Goal: Task Accomplishment & Management: Use online tool/utility

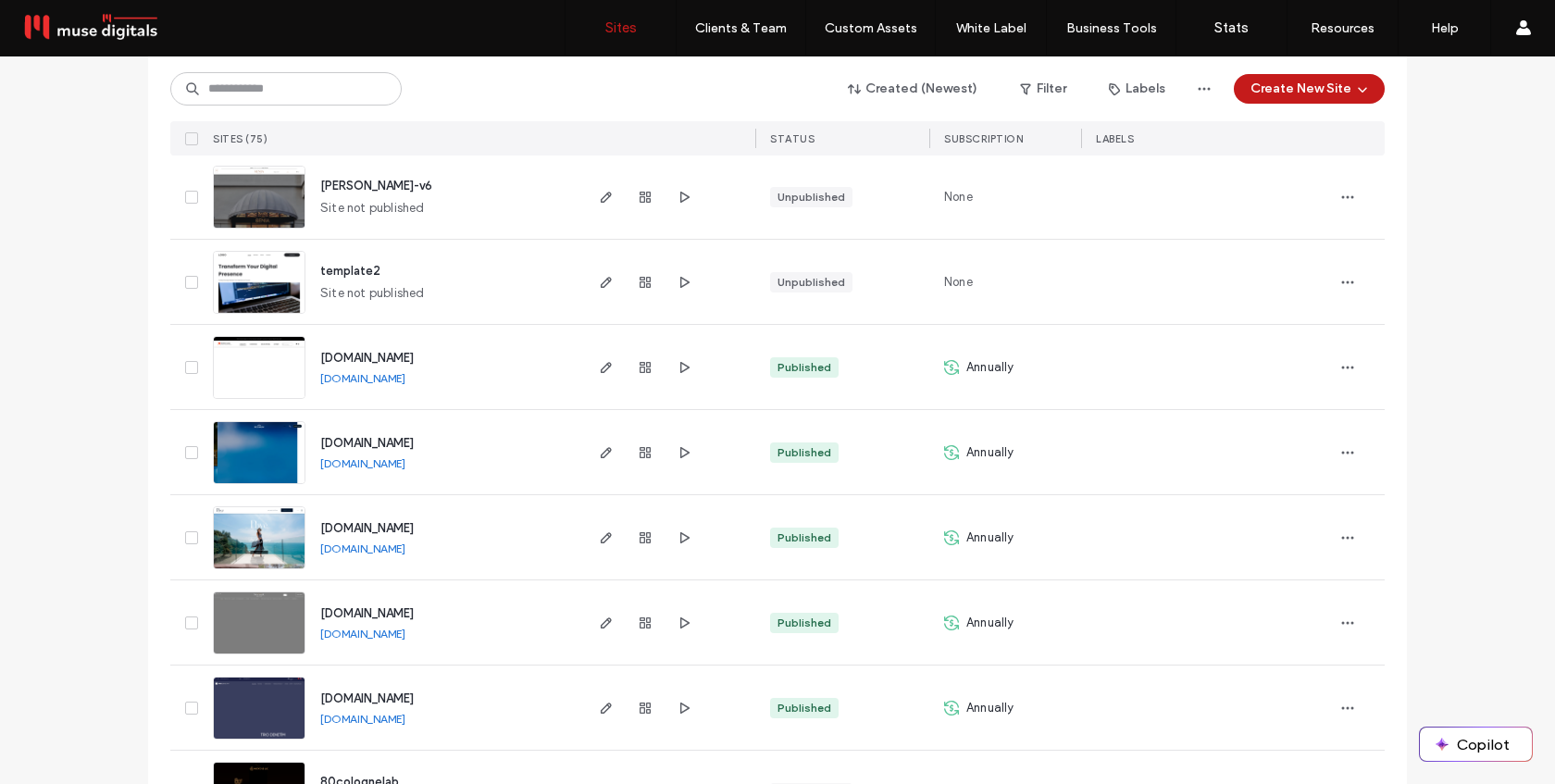
scroll to position [5987, 0]
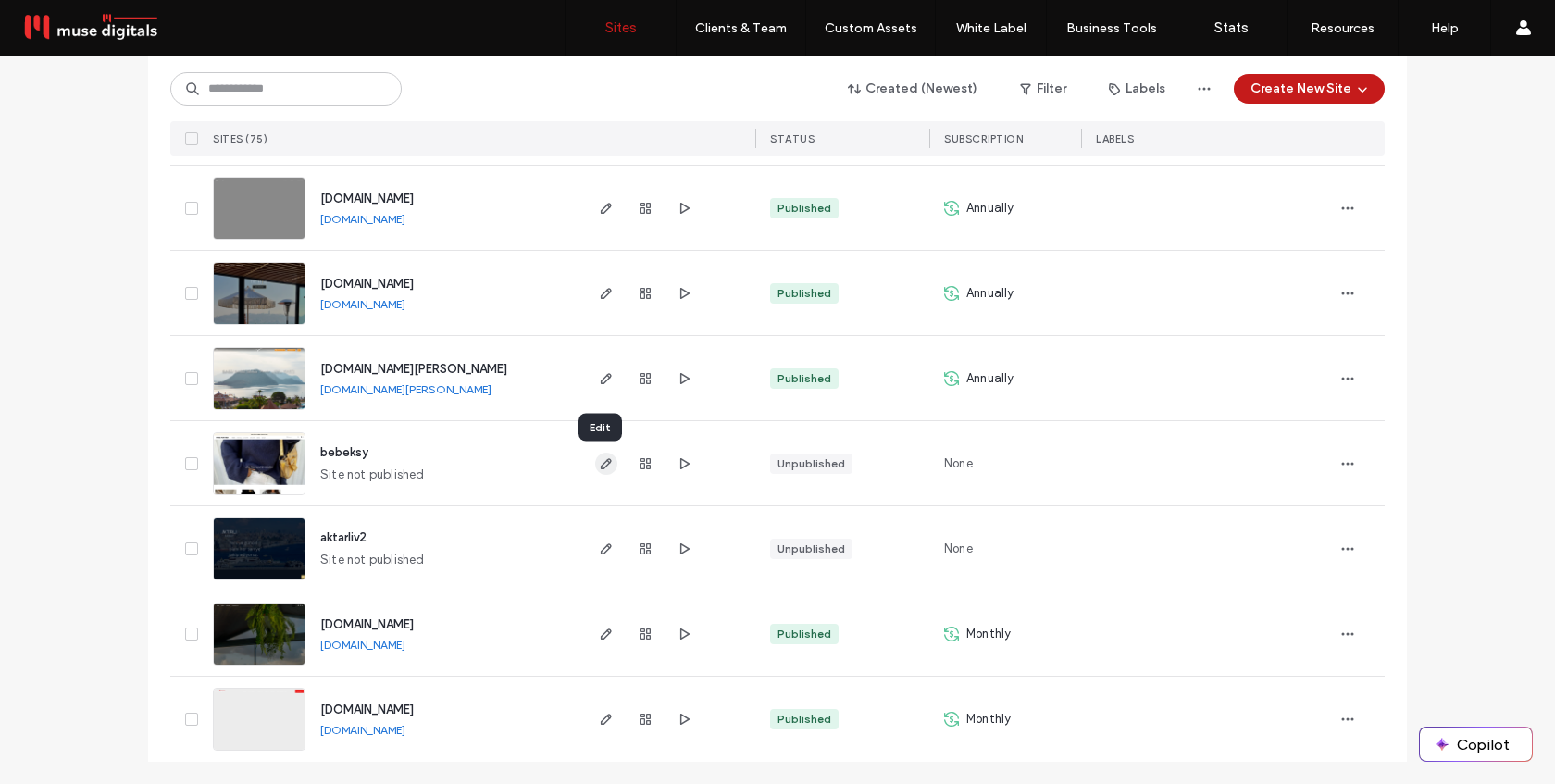
click at [599, 461] on icon "button" at bounding box center [606, 463] width 15 height 15
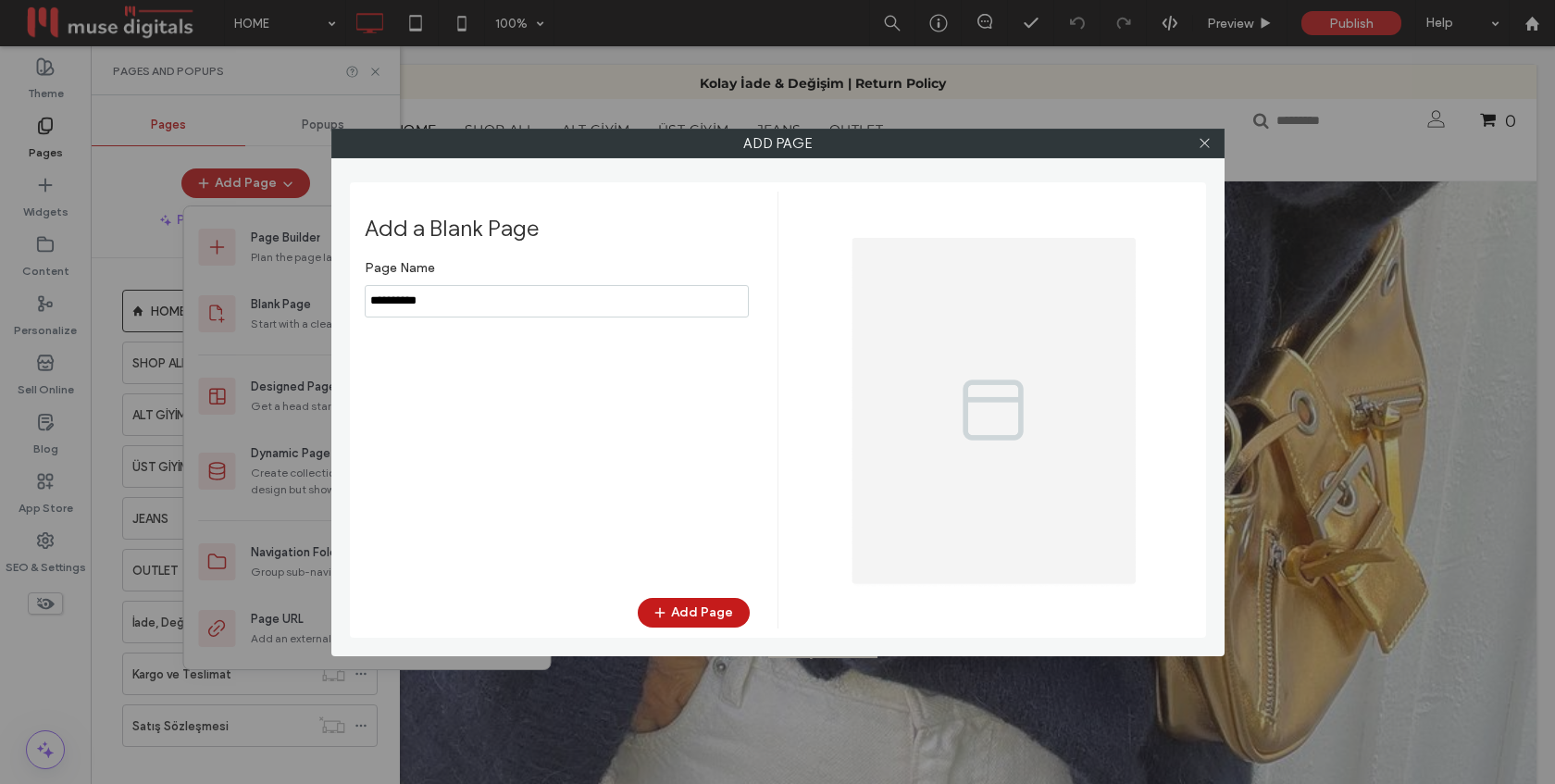
click at [465, 306] on input "notEmpty" at bounding box center [557, 301] width 384 height 32
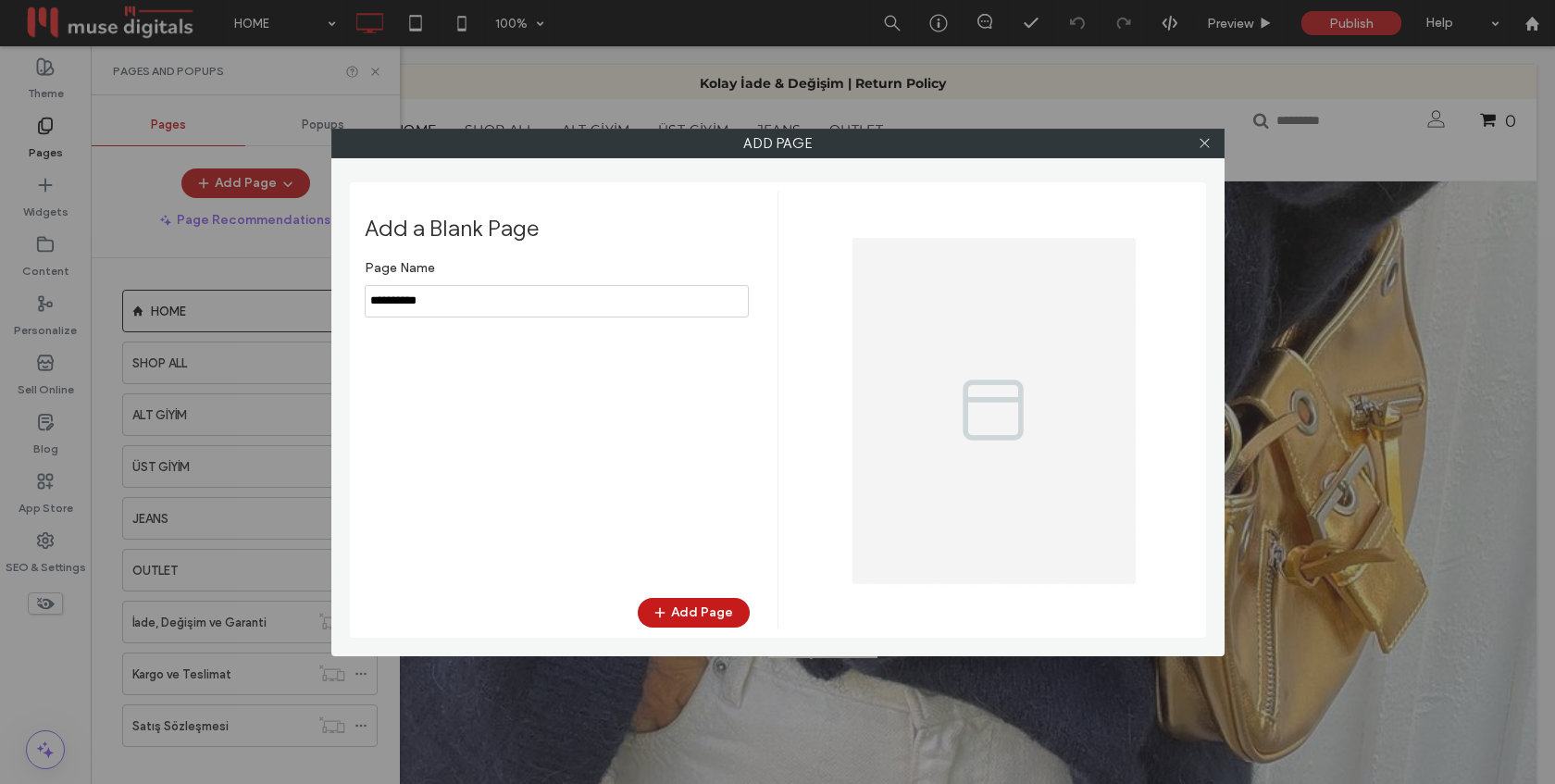
click at [465, 306] on input "notEmpty" at bounding box center [557, 301] width 384 height 32
type input "**********"
click at [685, 610] on button "Add Page" at bounding box center [693, 612] width 112 height 30
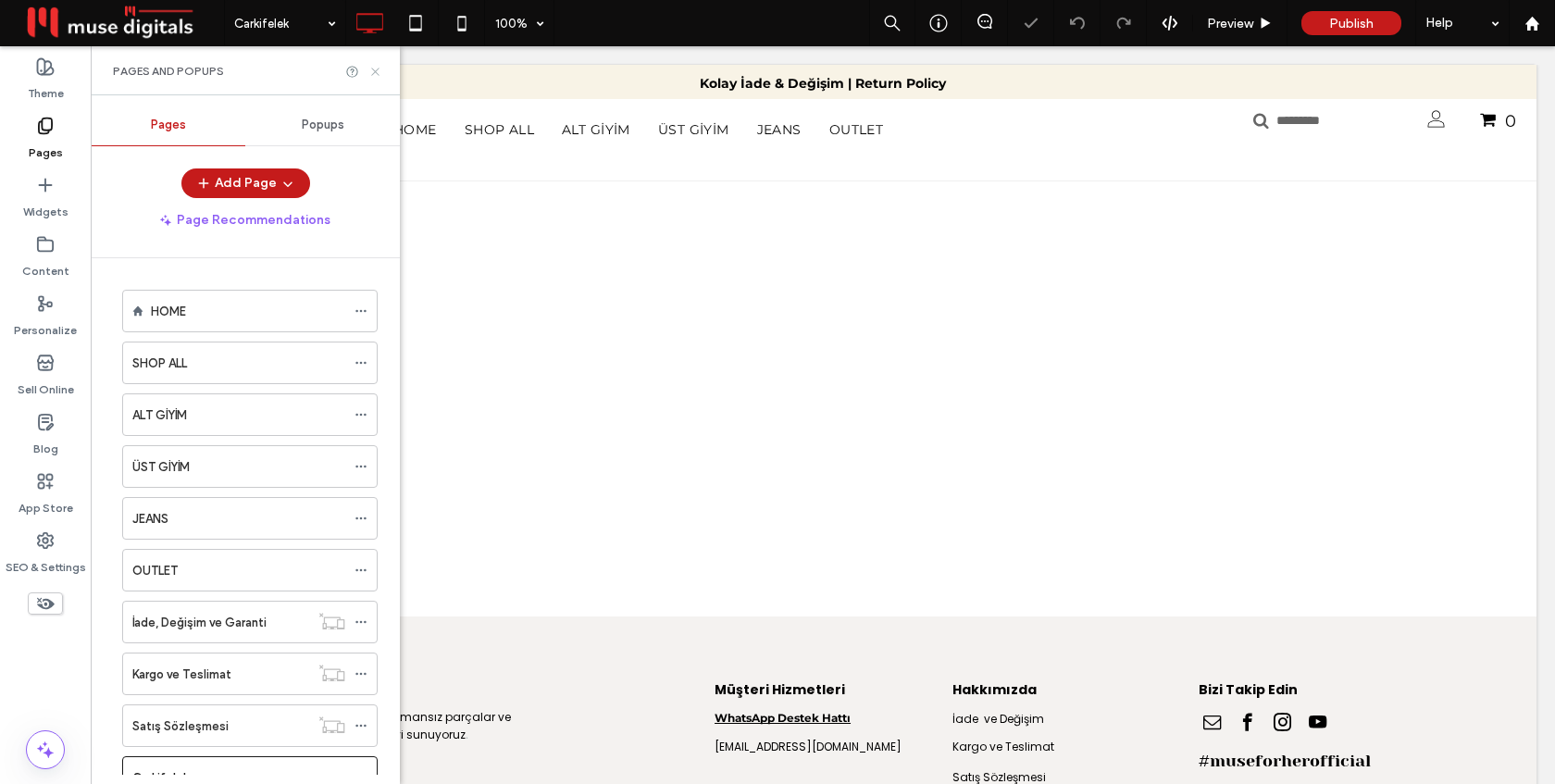
click at [370, 67] on icon at bounding box center [375, 72] width 14 height 14
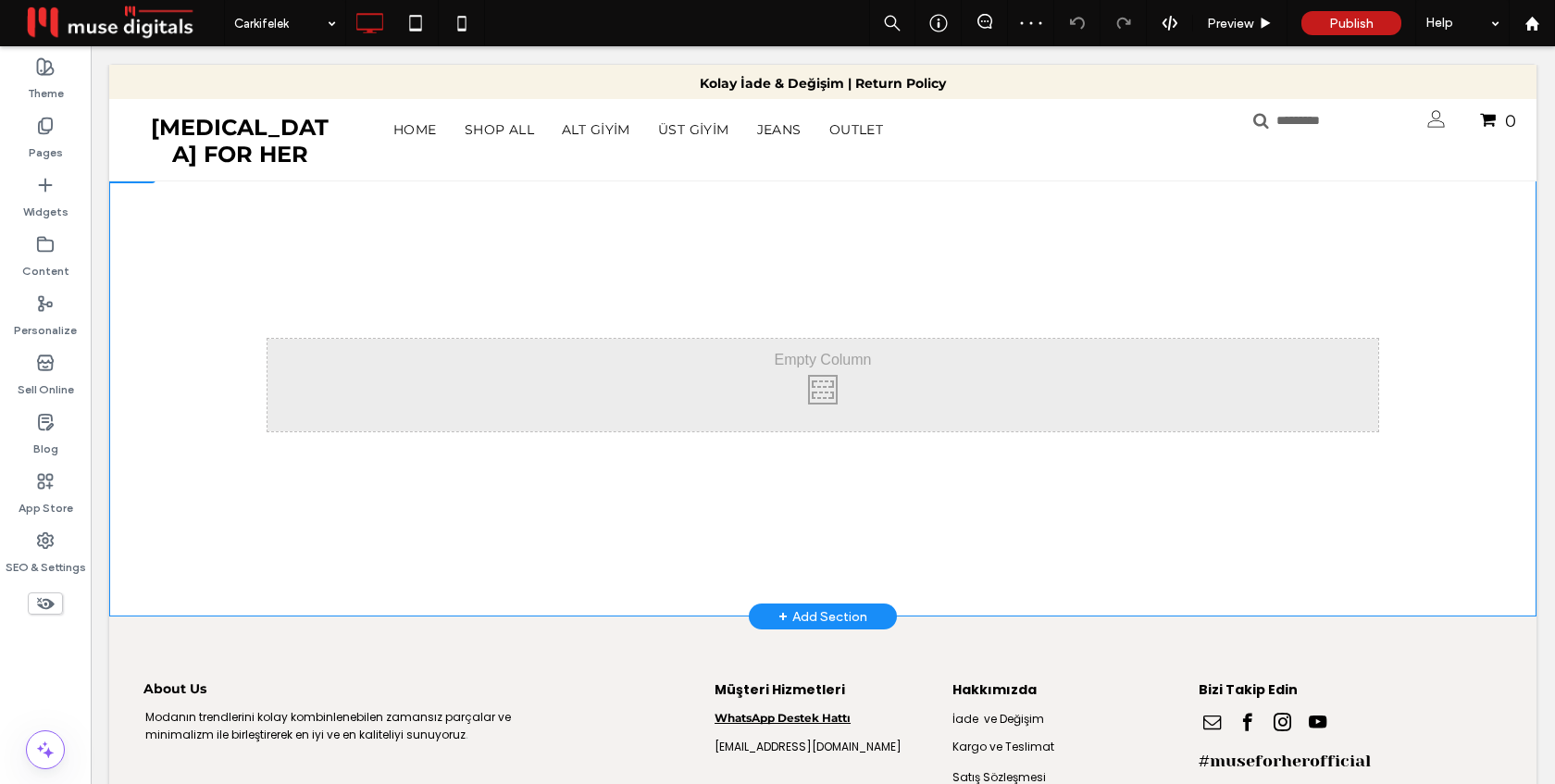
click at [136, 172] on div at bounding box center [133, 168] width 47 height 30
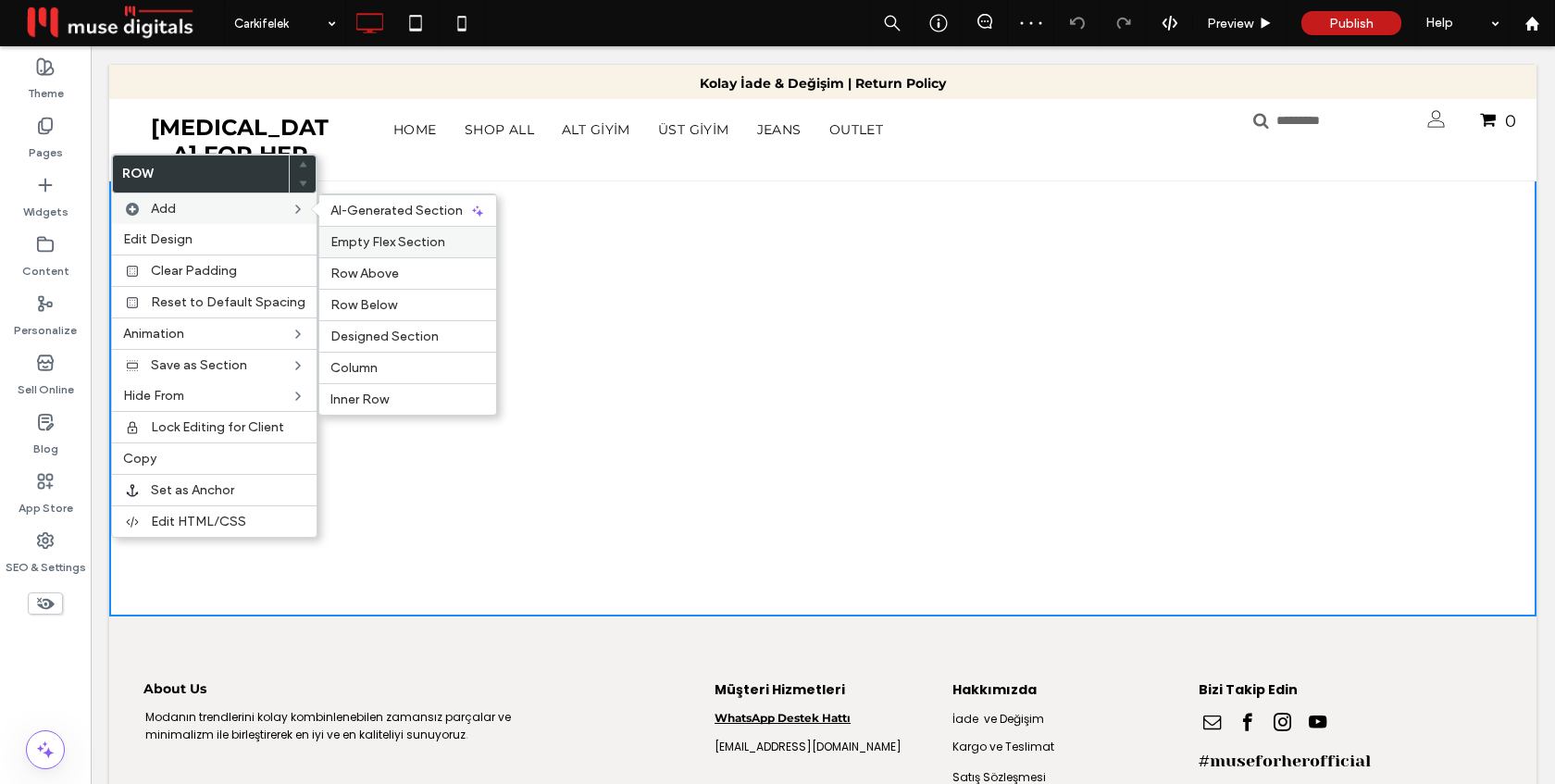
drag, startPoint x: 360, startPoint y: 238, endPoint x: 269, endPoint y: 190, distance: 102.9
click at [360, 238] on span "Empty Flex Section" at bounding box center [387, 242] width 115 height 16
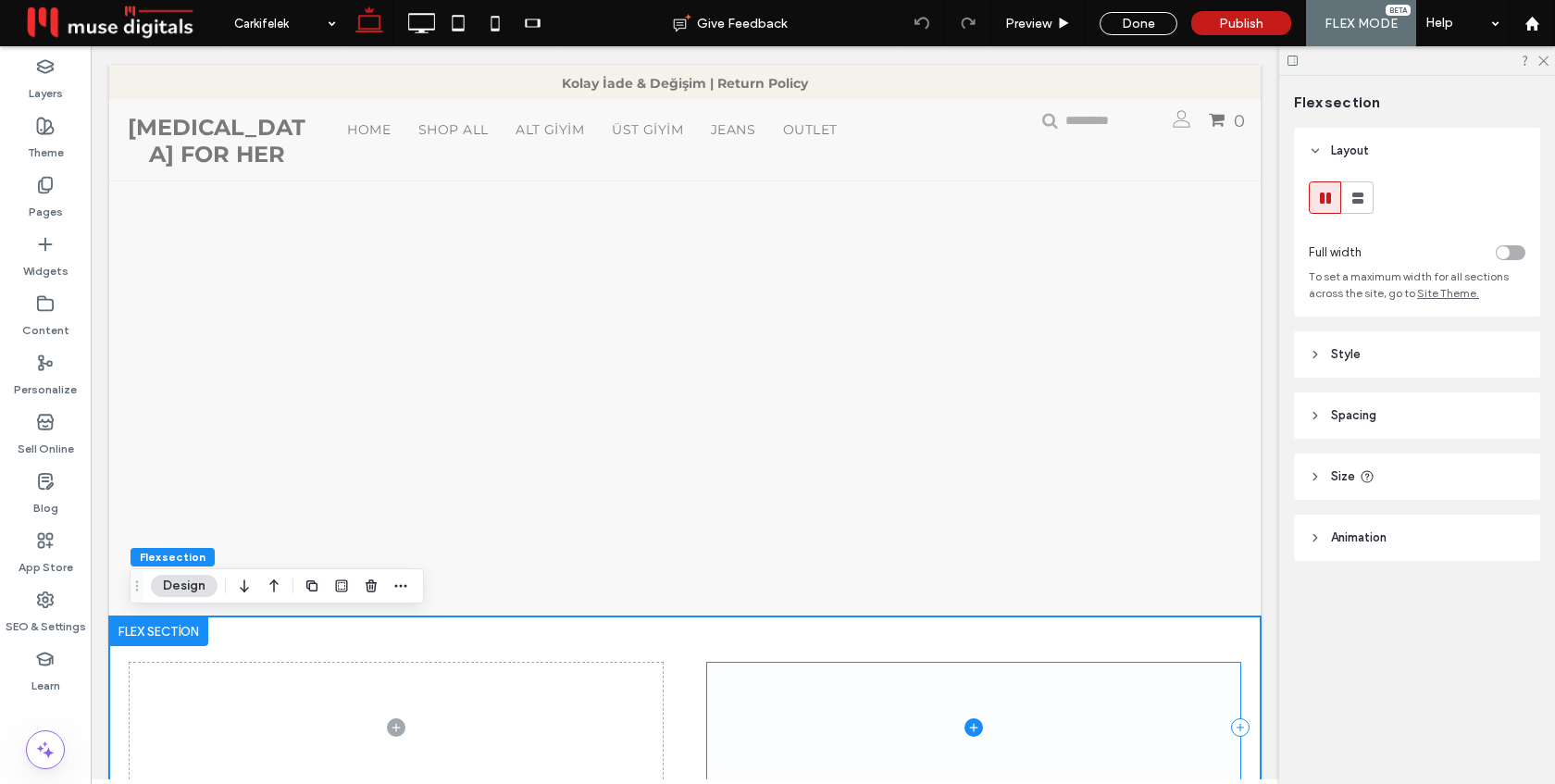
click at [831, 735] on span at bounding box center [973, 728] width 533 height 130
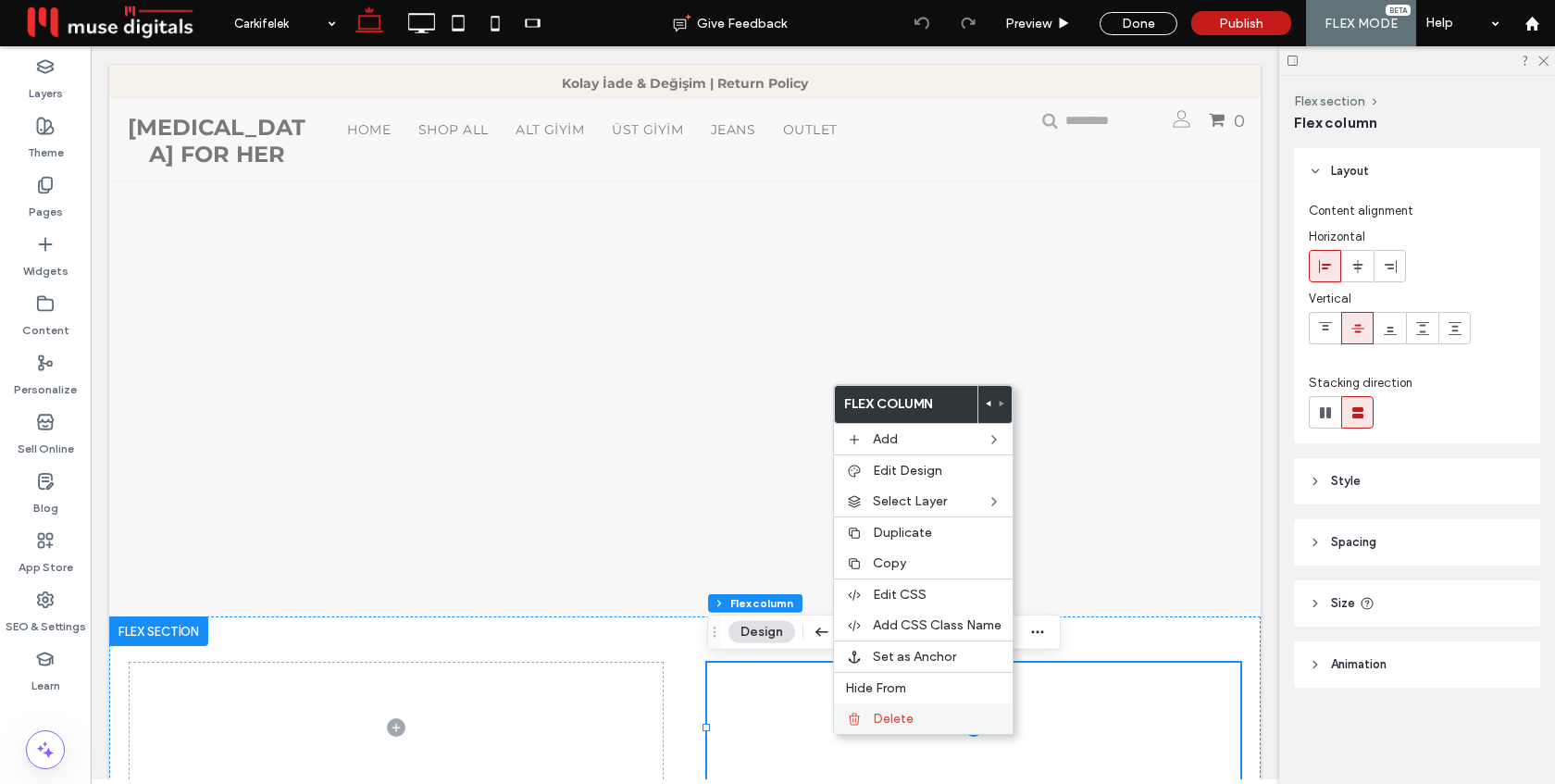
click at [867, 714] on div "Delete" at bounding box center [923, 718] width 179 height 30
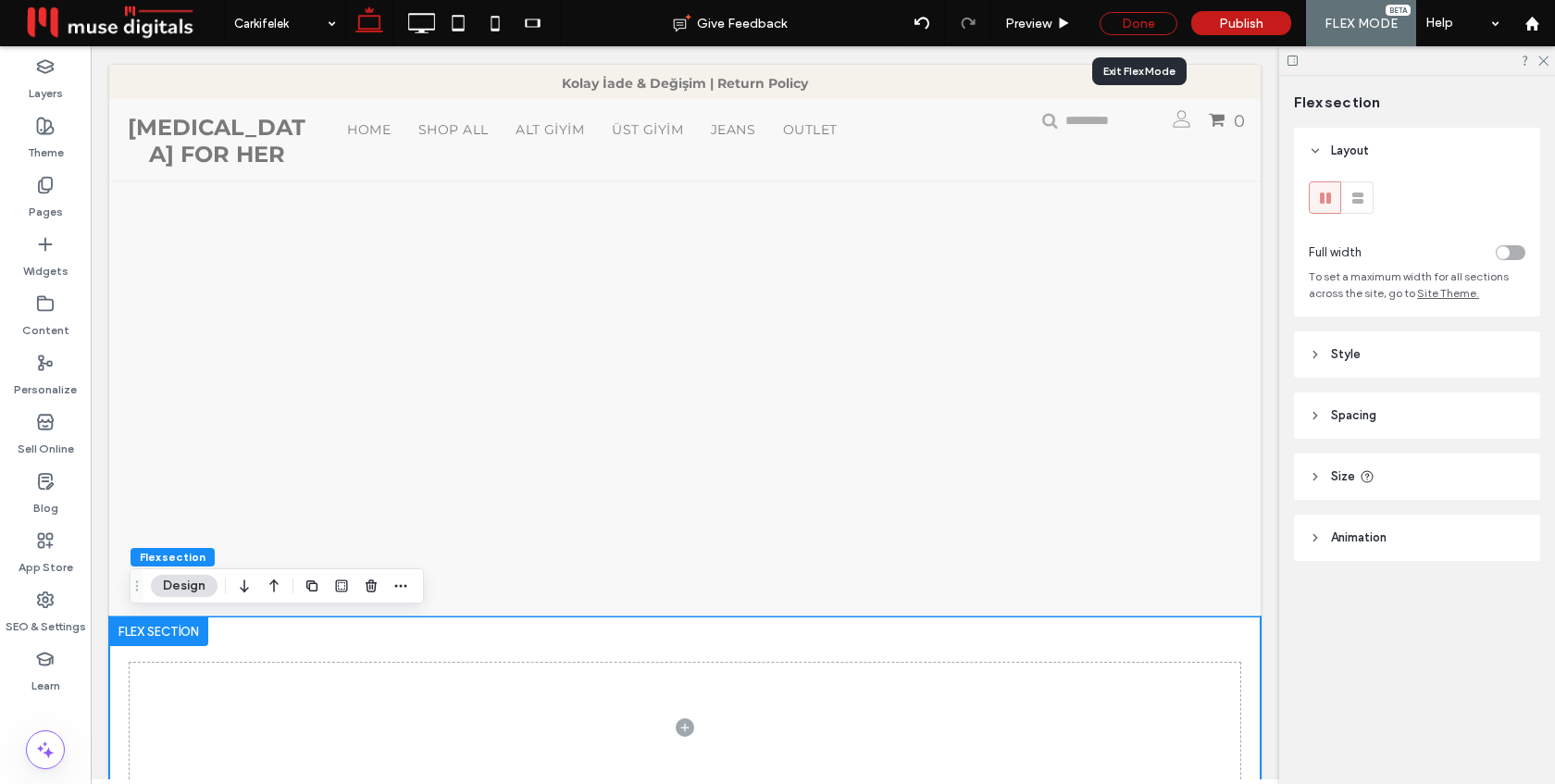
click at [1156, 15] on div "Done" at bounding box center [1139, 23] width 78 height 23
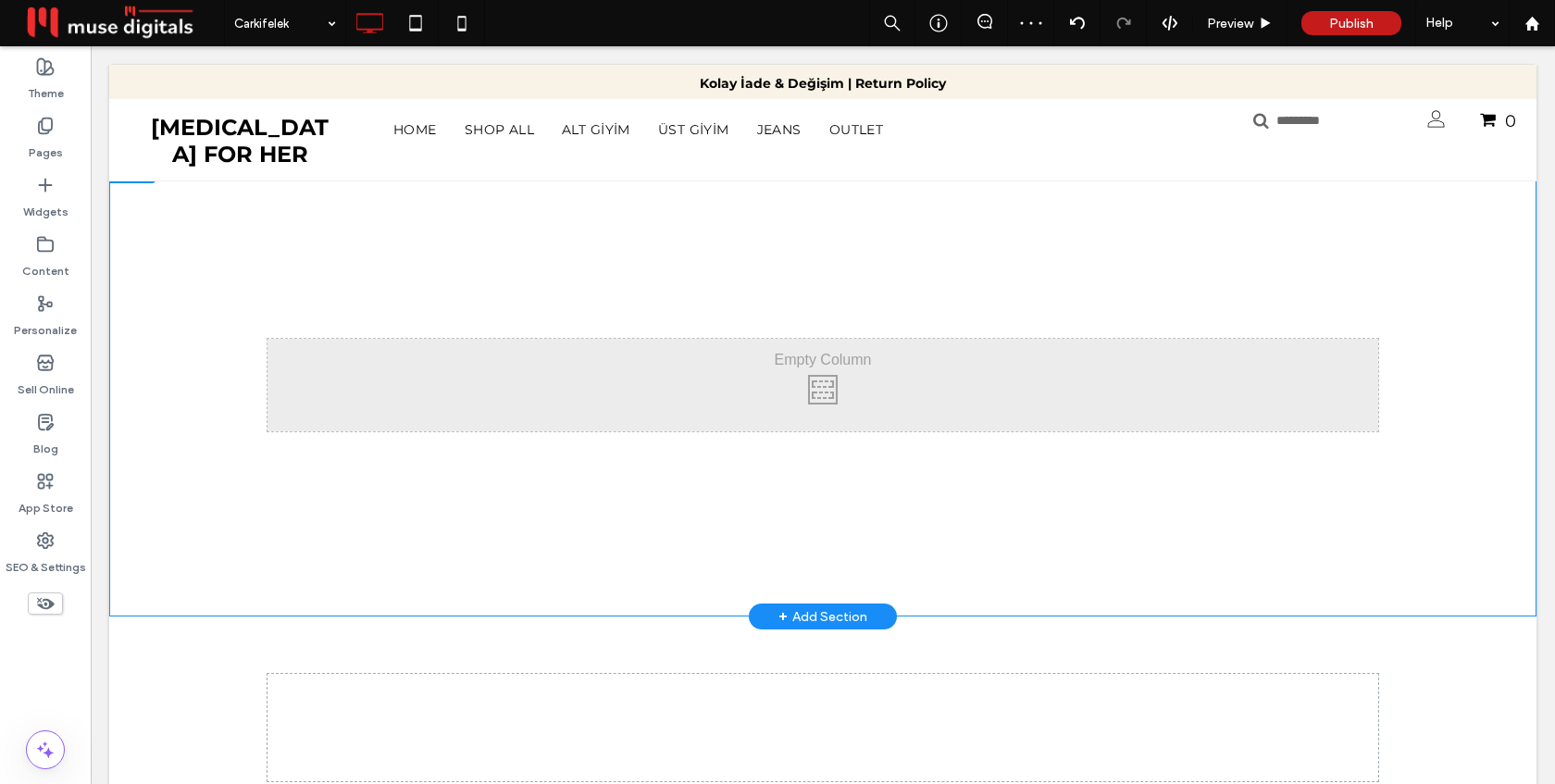
click at [137, 164] on div at bounding box center [133, 168] width 47 height 30
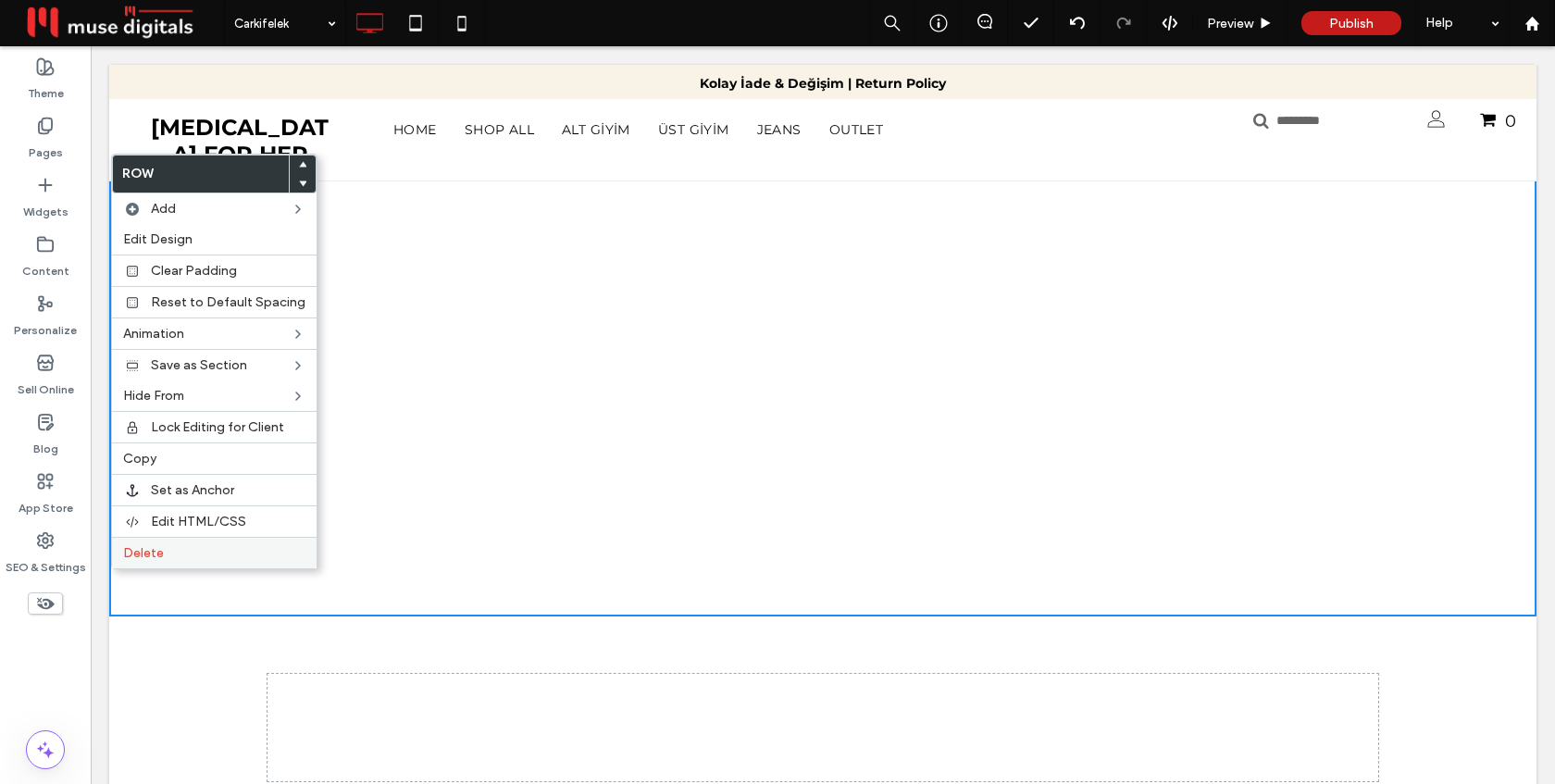
click at [184, 549] on label "Delete" at bounding box center [215, 553] width 182 height 16
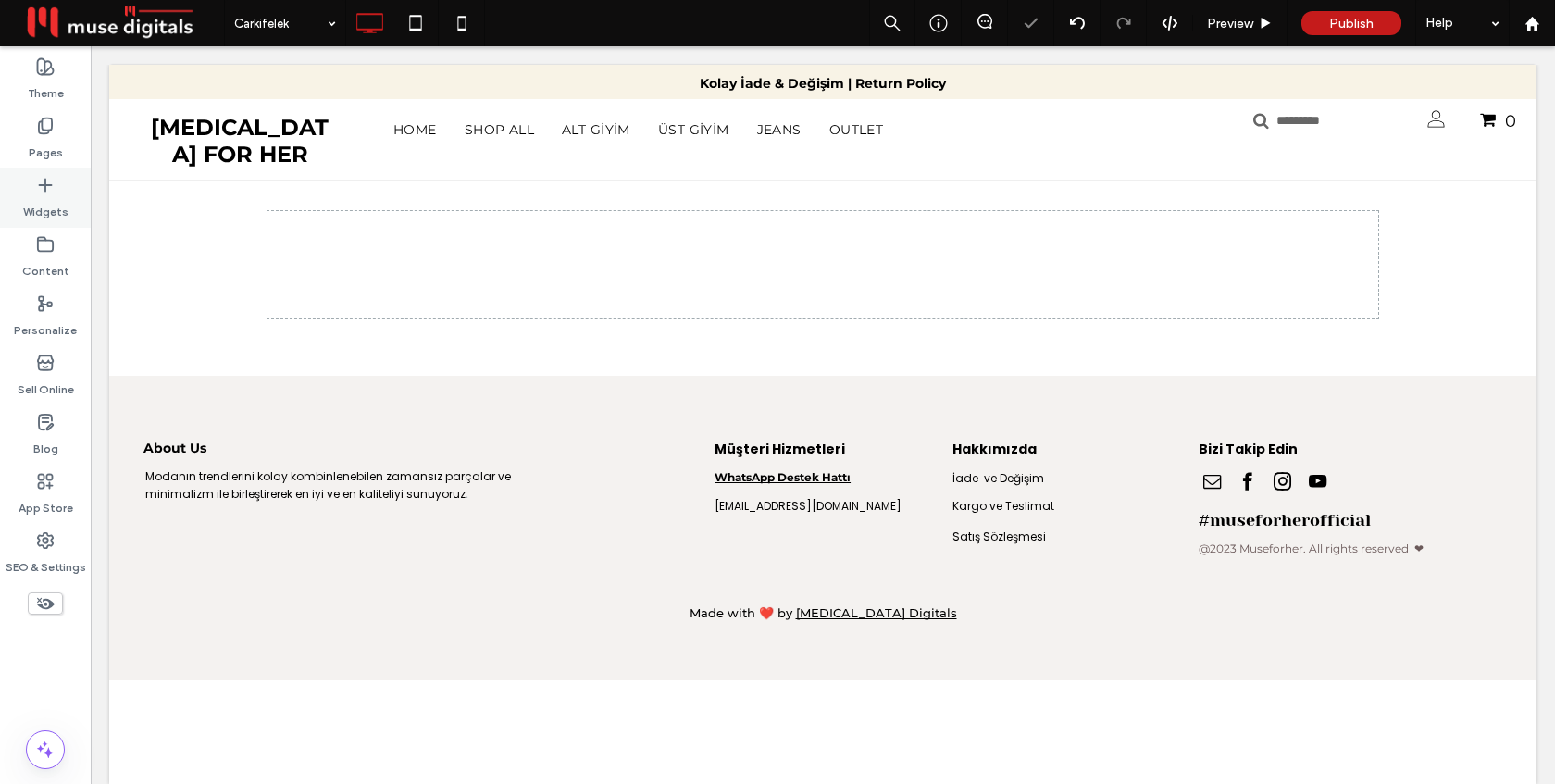
click at [54, 193] on div "Widgets" at bounding box center [45, 198] width 90 height 59
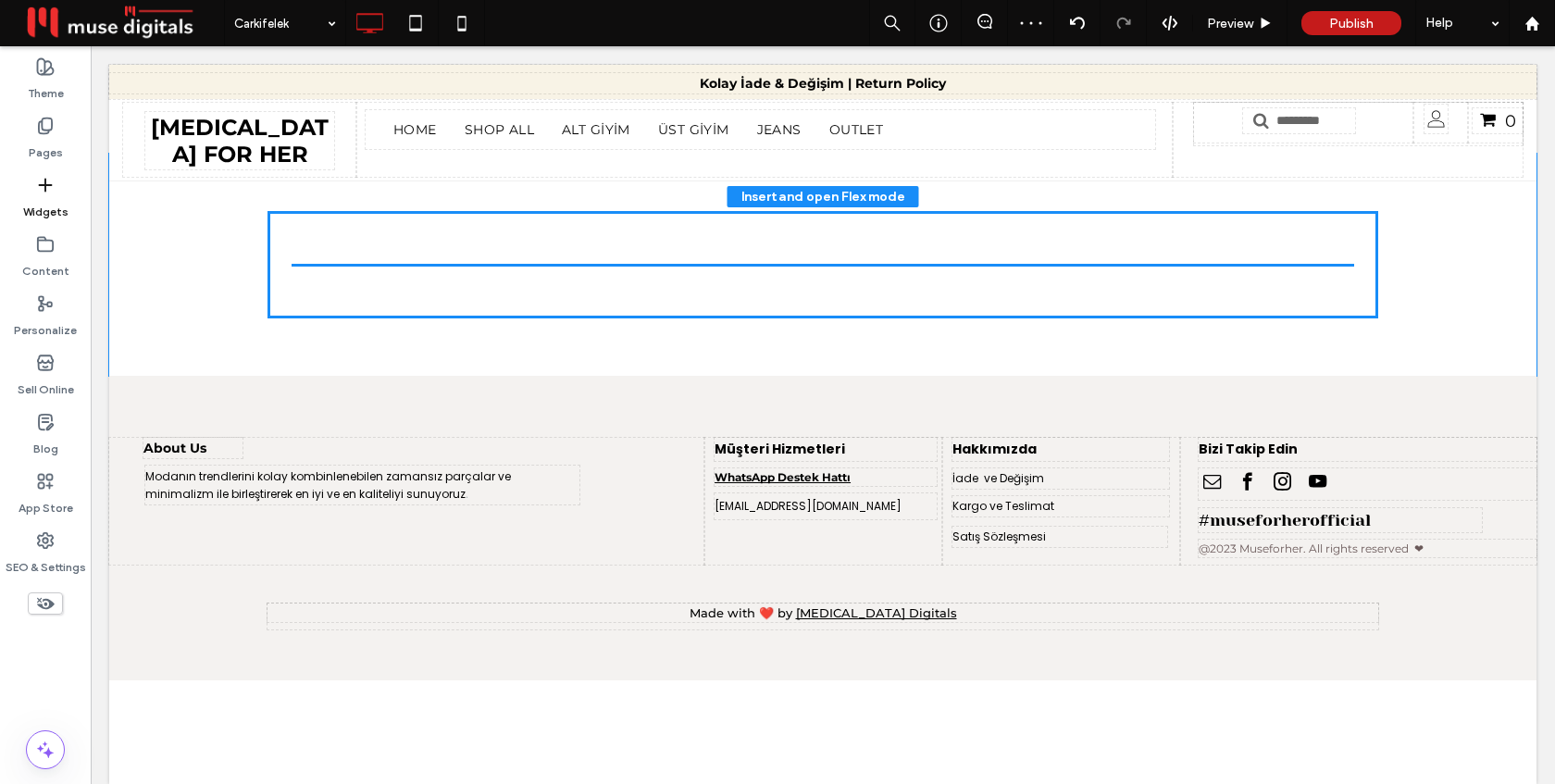
drag, startPoint x: 400, startPoint y: 312, endPoint x: 412, endPoint y: 312, distance: 12.0
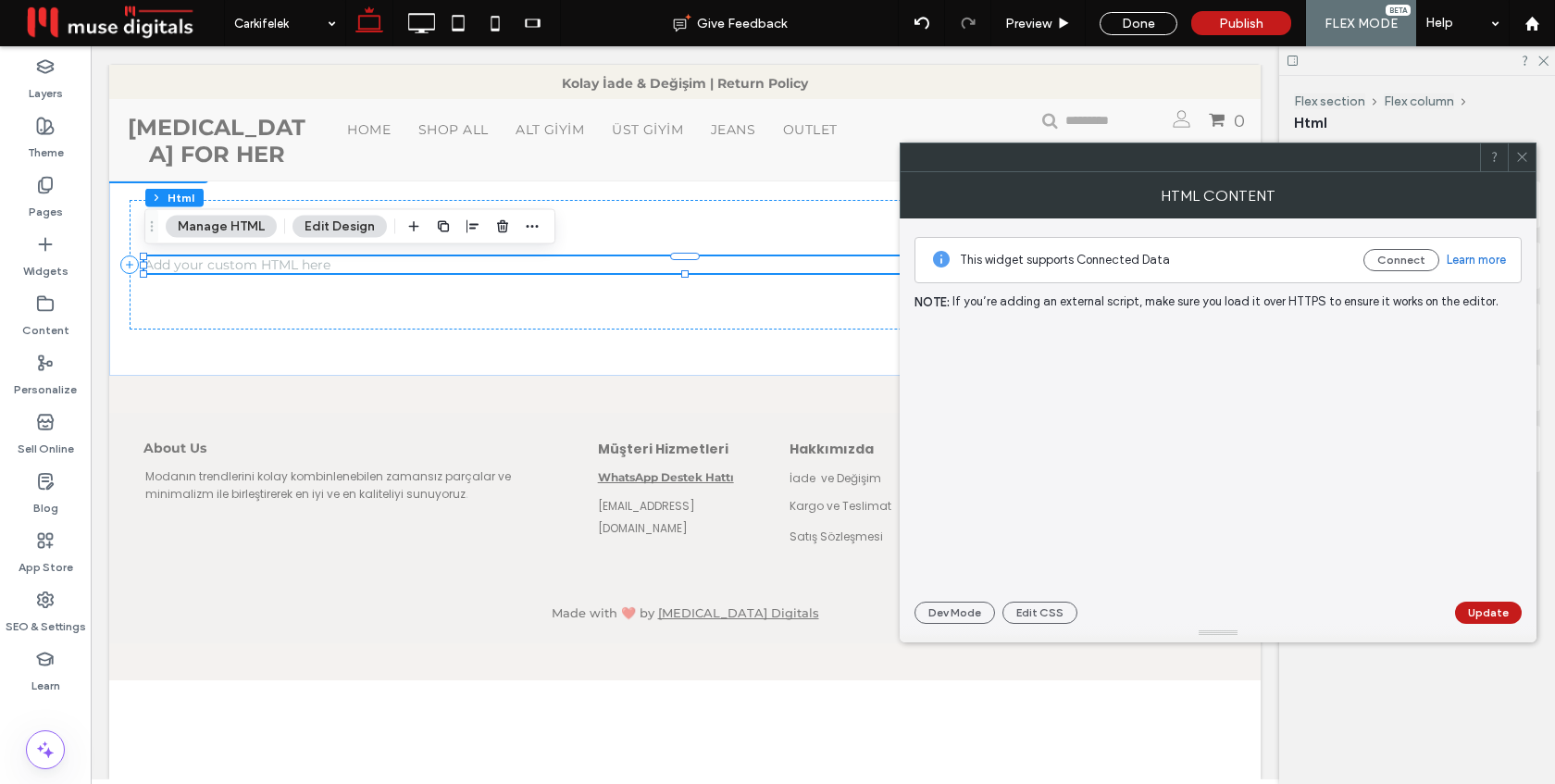
click at [1240, 290] on div "This widget supports Connected Data Connect Learn more Note: If you’re adding a…" at bounding box center [1217, 421] width 607 height 406
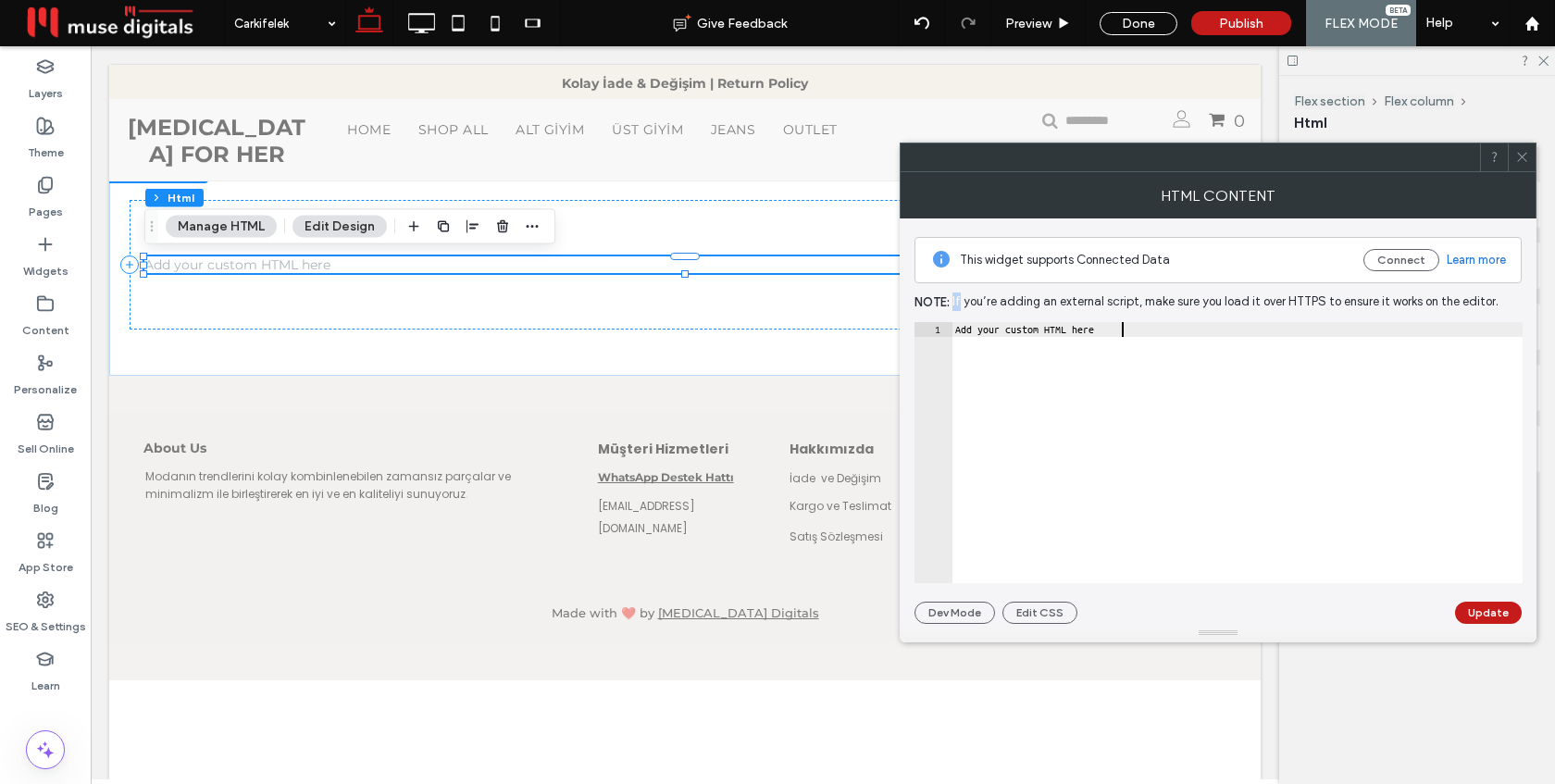
click at [1205, 368] on div "Add your custom HTML here" at bounding box center [1237, 467] width 571 height 290
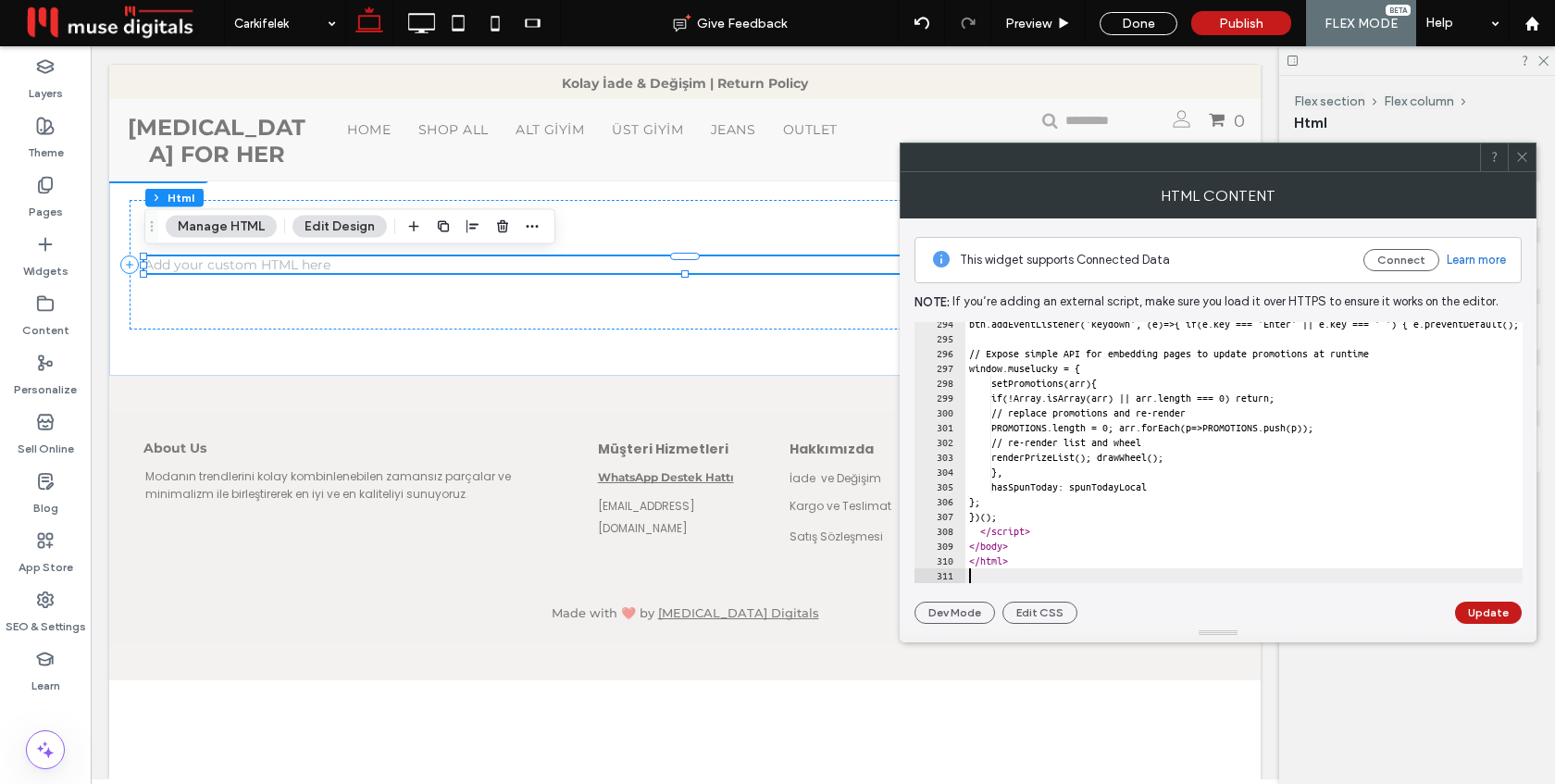
scroll to position [4343, 0]
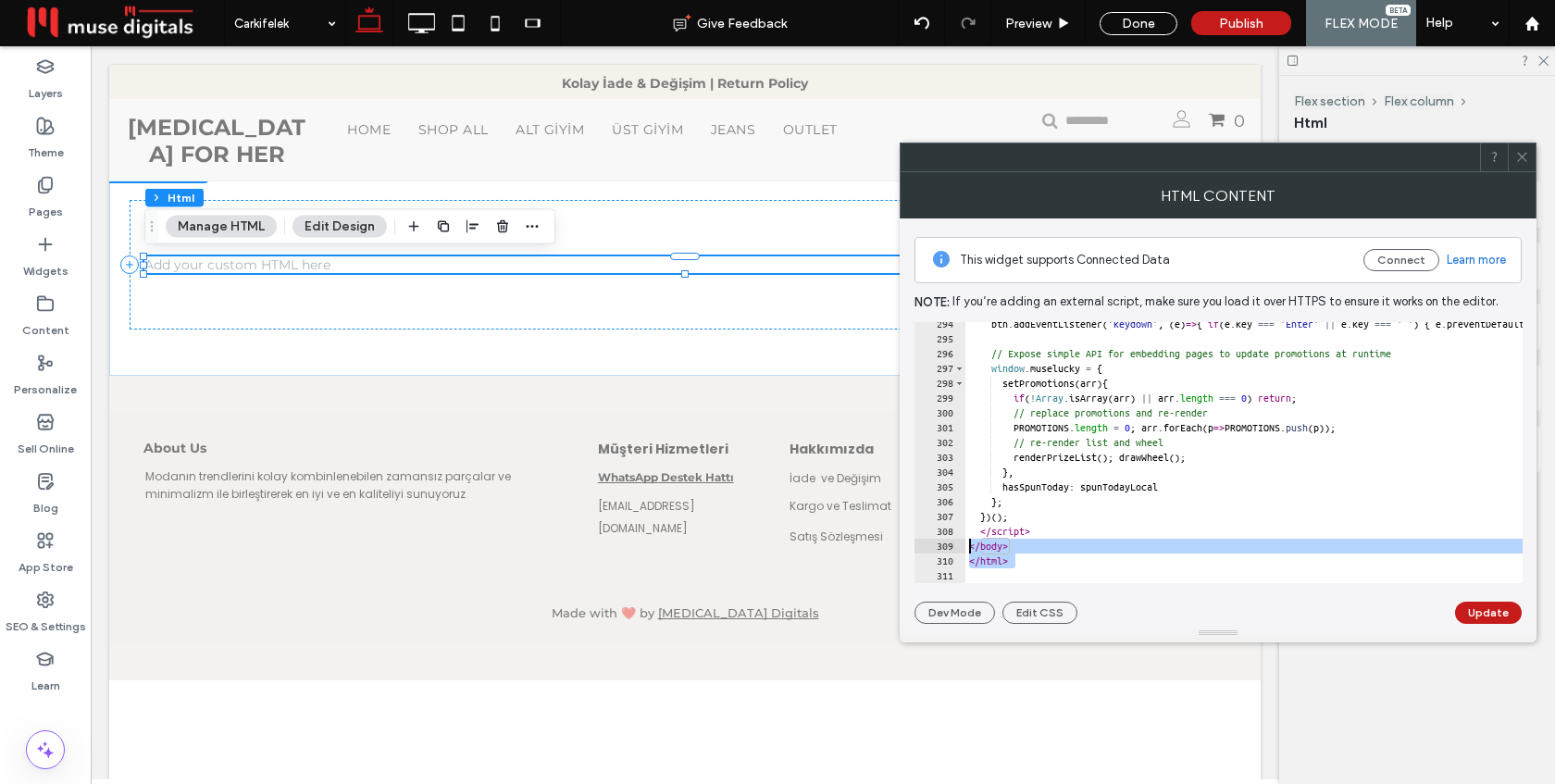
drag, startPoint x: 1025, startPoint y: 561, endPoint x: 965, endPoint y: 546, distance: 61.8
click at [965, 546] on div "294 295 296 297 298 299 300 301 302 303 304 305 306 307 308 309 310 311 btn . a…" at bounding box center [1218, 452] width 608 height 261
type textarea "******* *******"
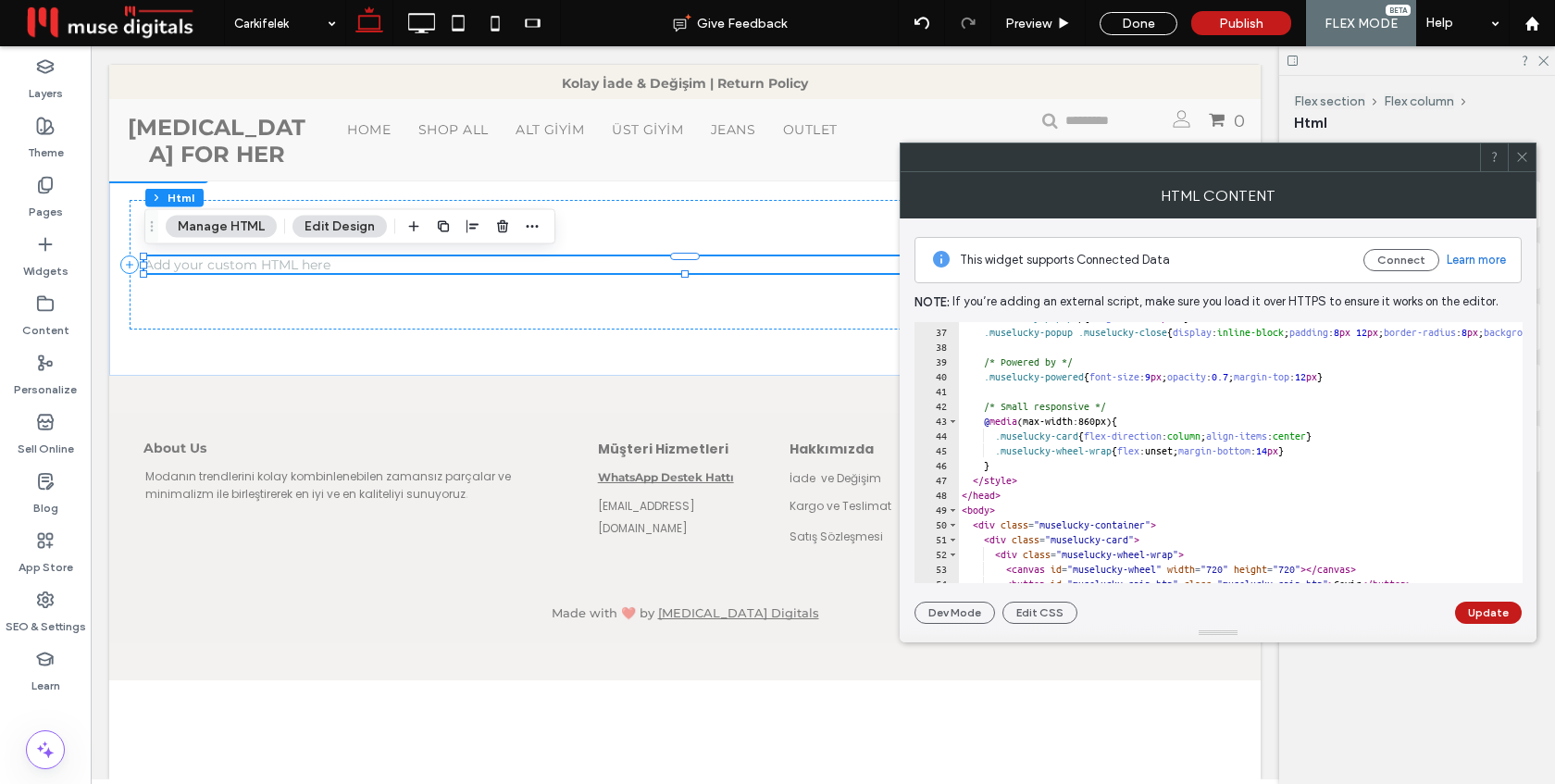
scroll to position [526, 0]
drag, startPoint x: 1003, startPoint y: 514, endPoint x: 960, endPoint y: 502, distance: 44.6
type textarea "******* ******"
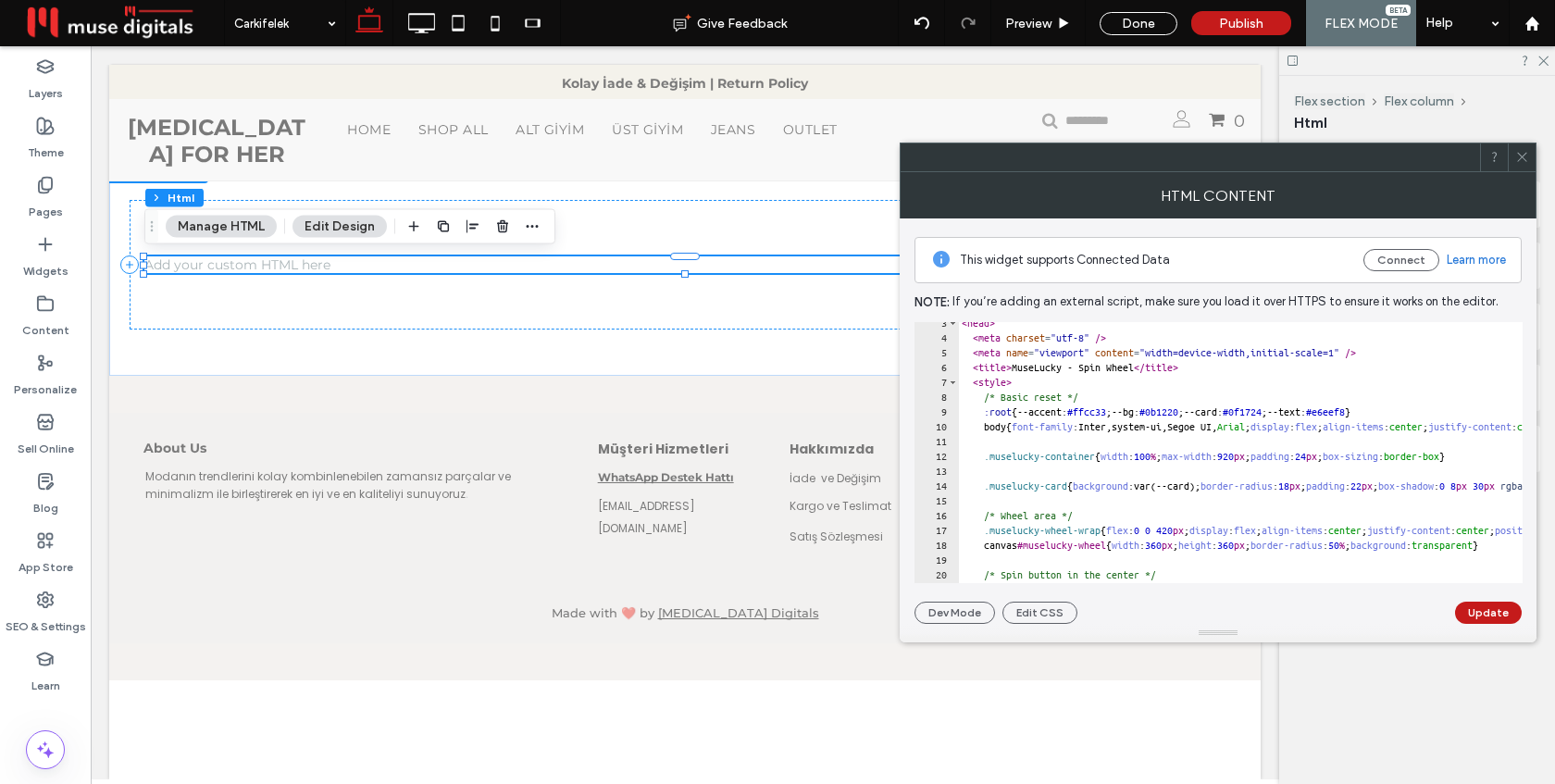
scroll to position [0, 0]
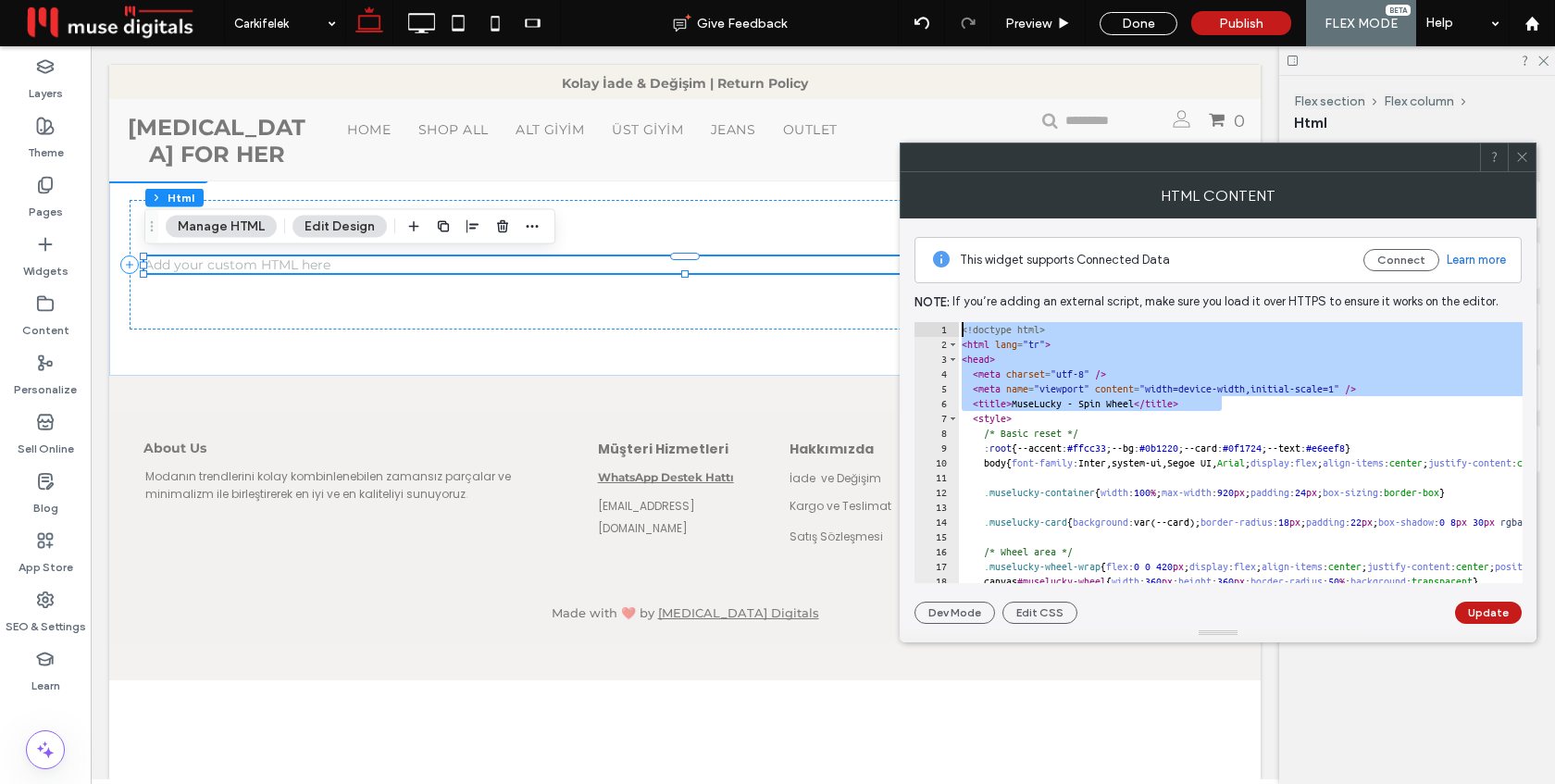
drag, startPoint x: 1224, startPoint y: 402, endPoint x: 962, endPoint y: 331, distance: 271.4
type textarea "**********"
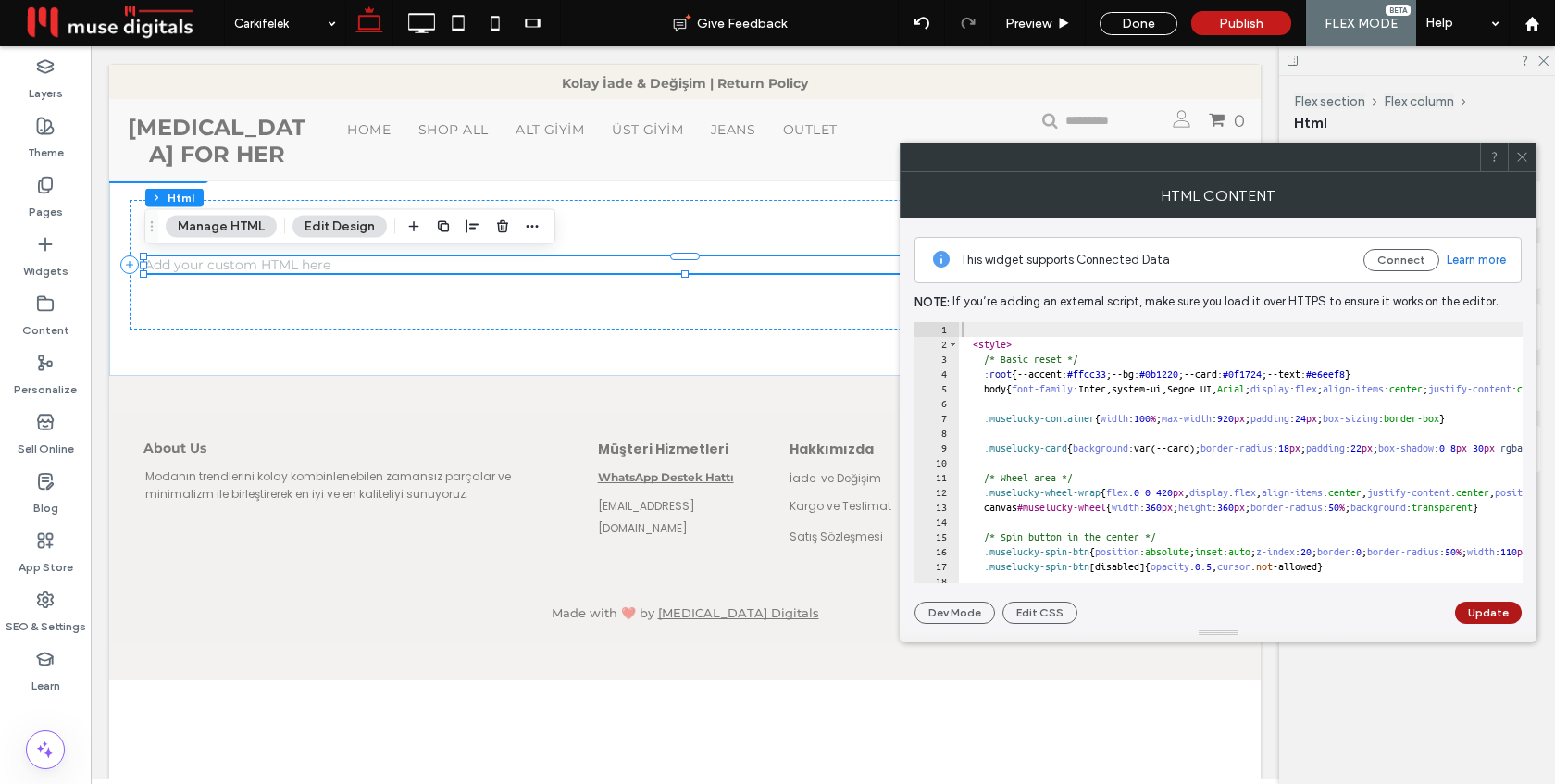
click at [1483, 611] on button "Update" at bounding box center [1488, 612] width 67 height 22
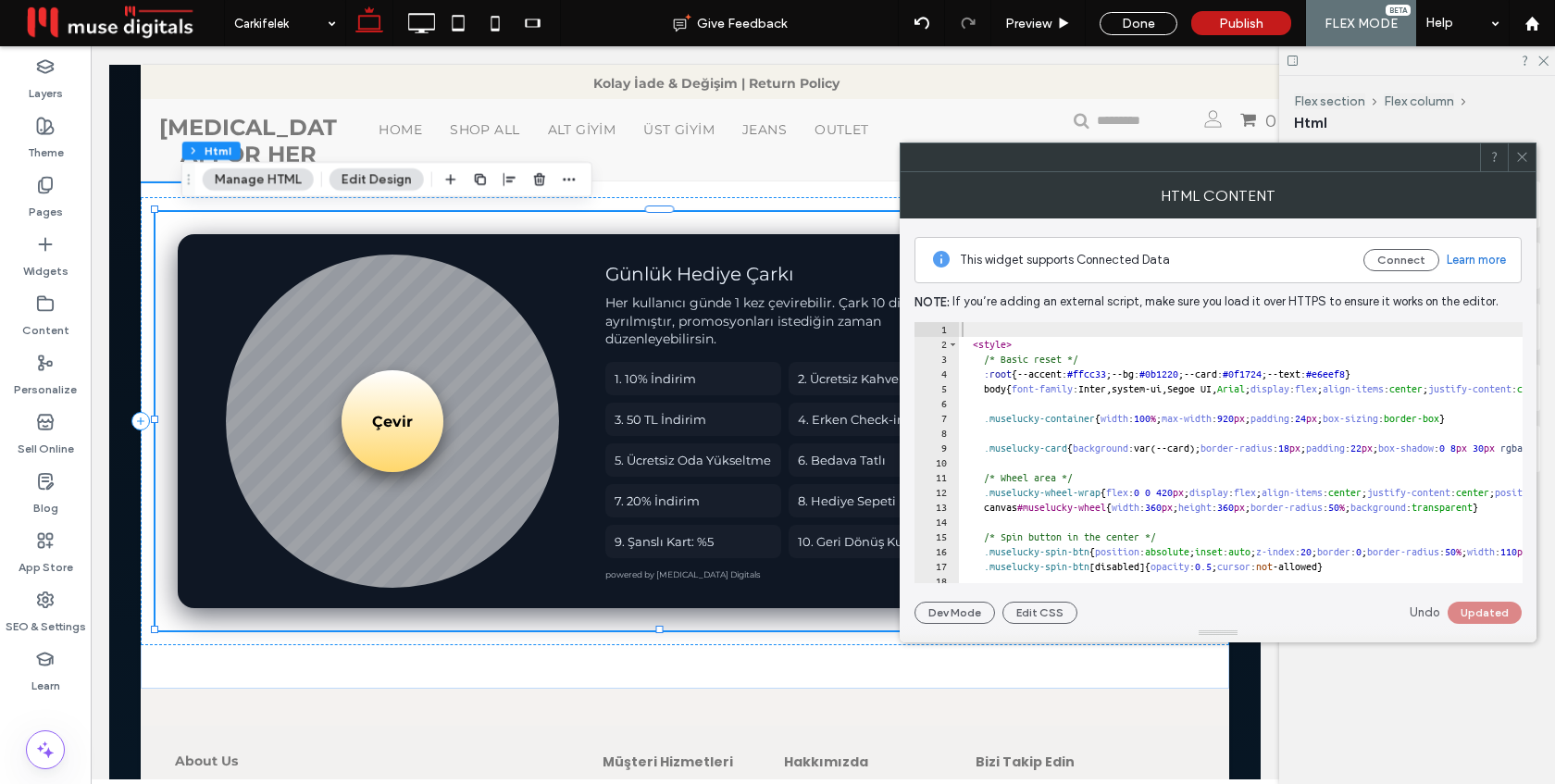
click at [1526, 160] on icon at bounding box center [1522, 156] width 14 height 14
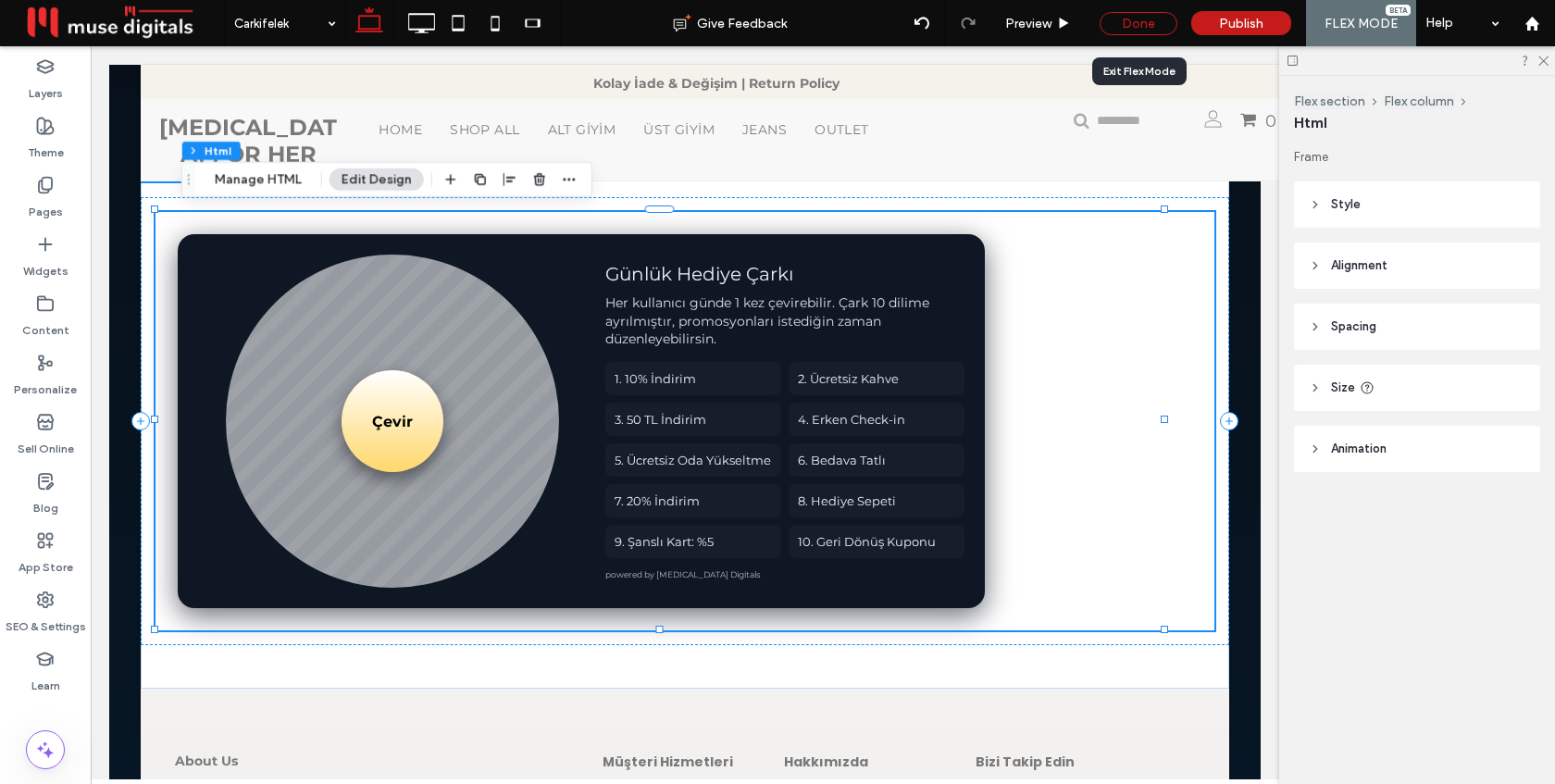
click at [1143, 29] on div "Done" at bounding box center [1139, 23] width 78 height 23
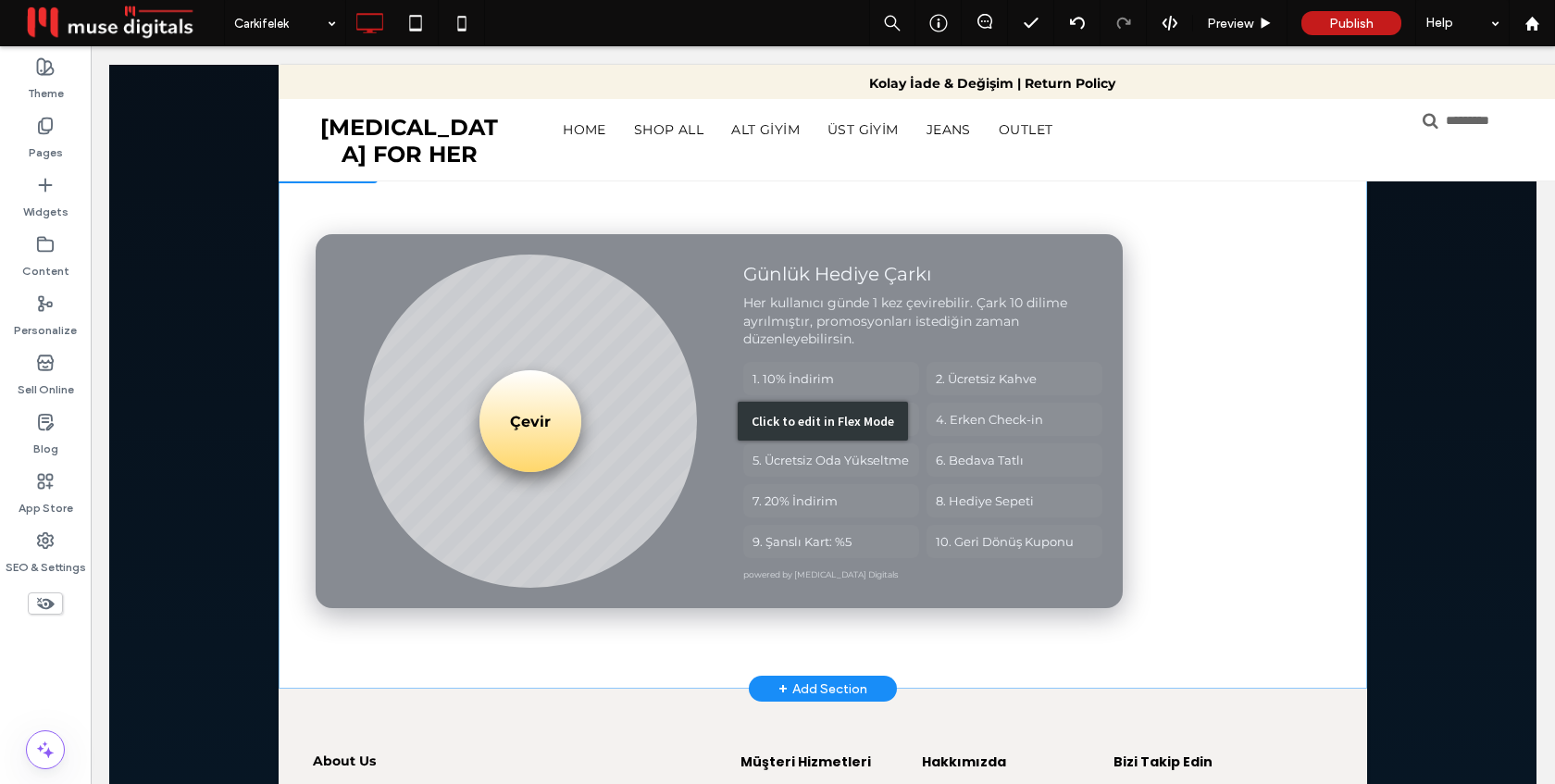
click at [1188, 365] on div "Click to edit in Flex Mode" at bounding box center [822, 420] width 1088 height 535
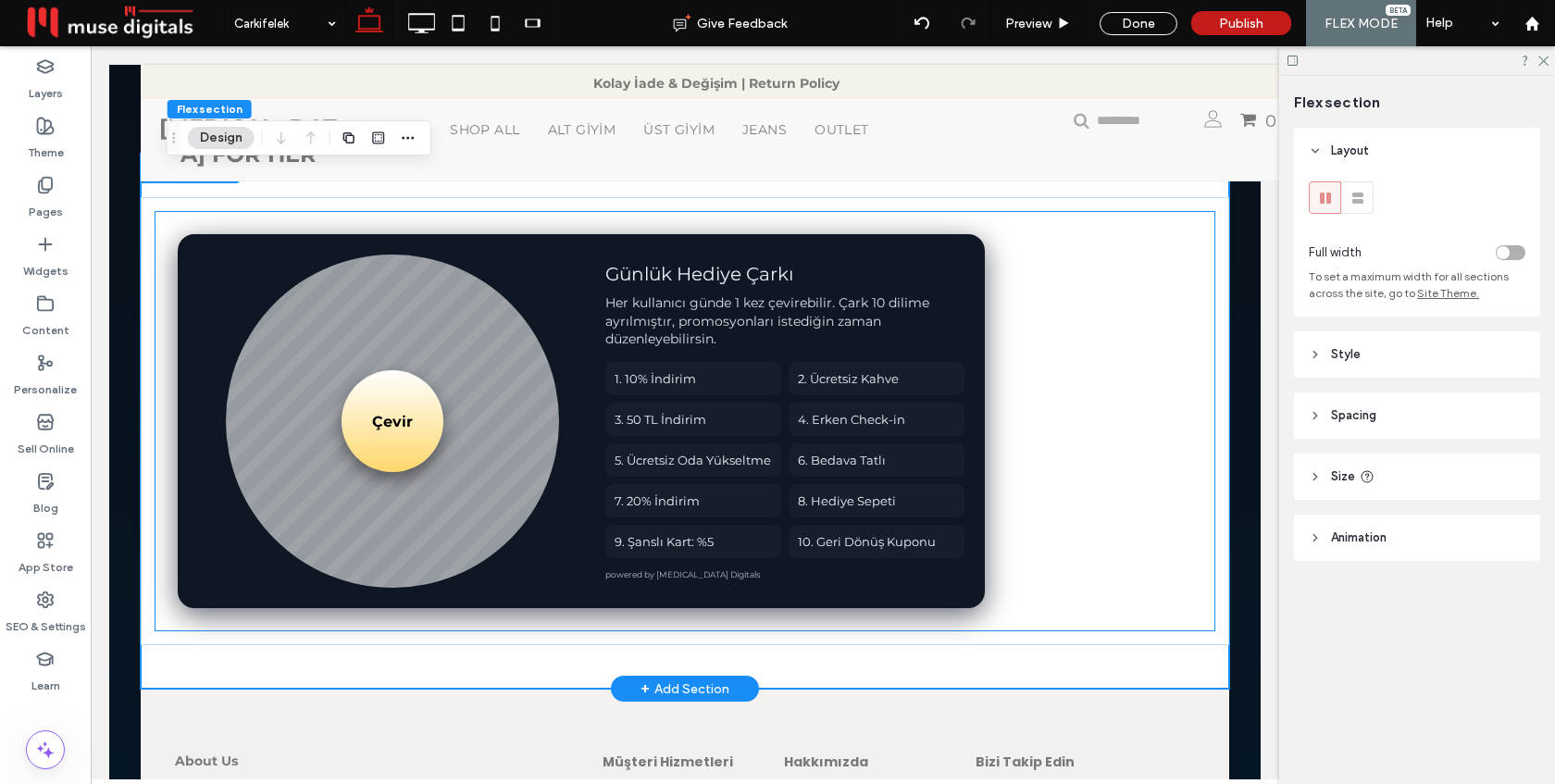
click at [1161, 354] on div "Çevir Günlük Hediye Çarkı Her kullanıcı günde 1 kez çevirebilir. Çark 10 dilime…" at bounding box center [684, 420] width 1059 height 418
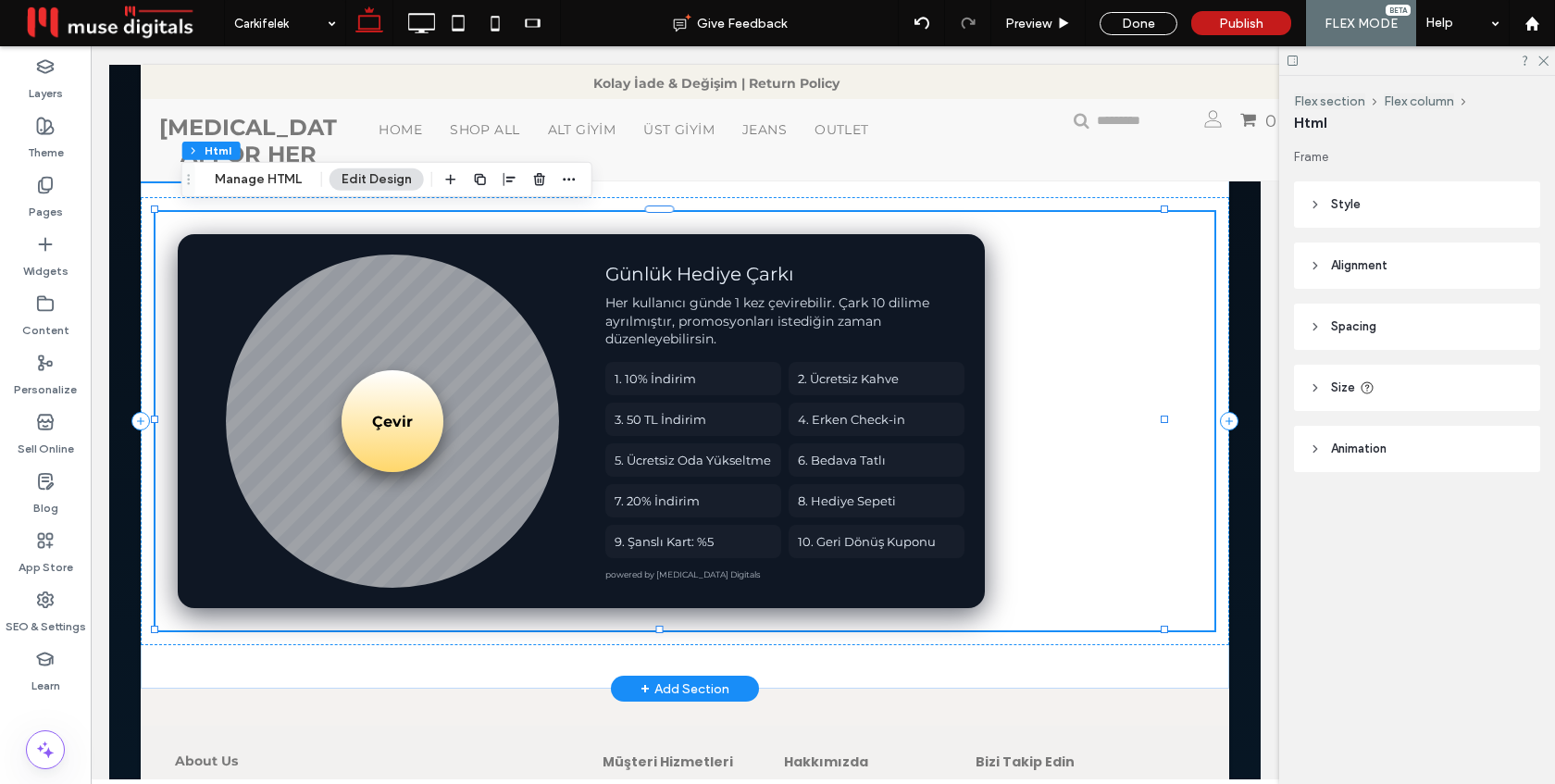
click at [1161, 354] on div "Çevir Günlük Hediye Çarkı Her kullanıcı günde 1 kez çevirebilir. Çark 10 dilime…" at bounding box center [684, 420] width 1059 height 418
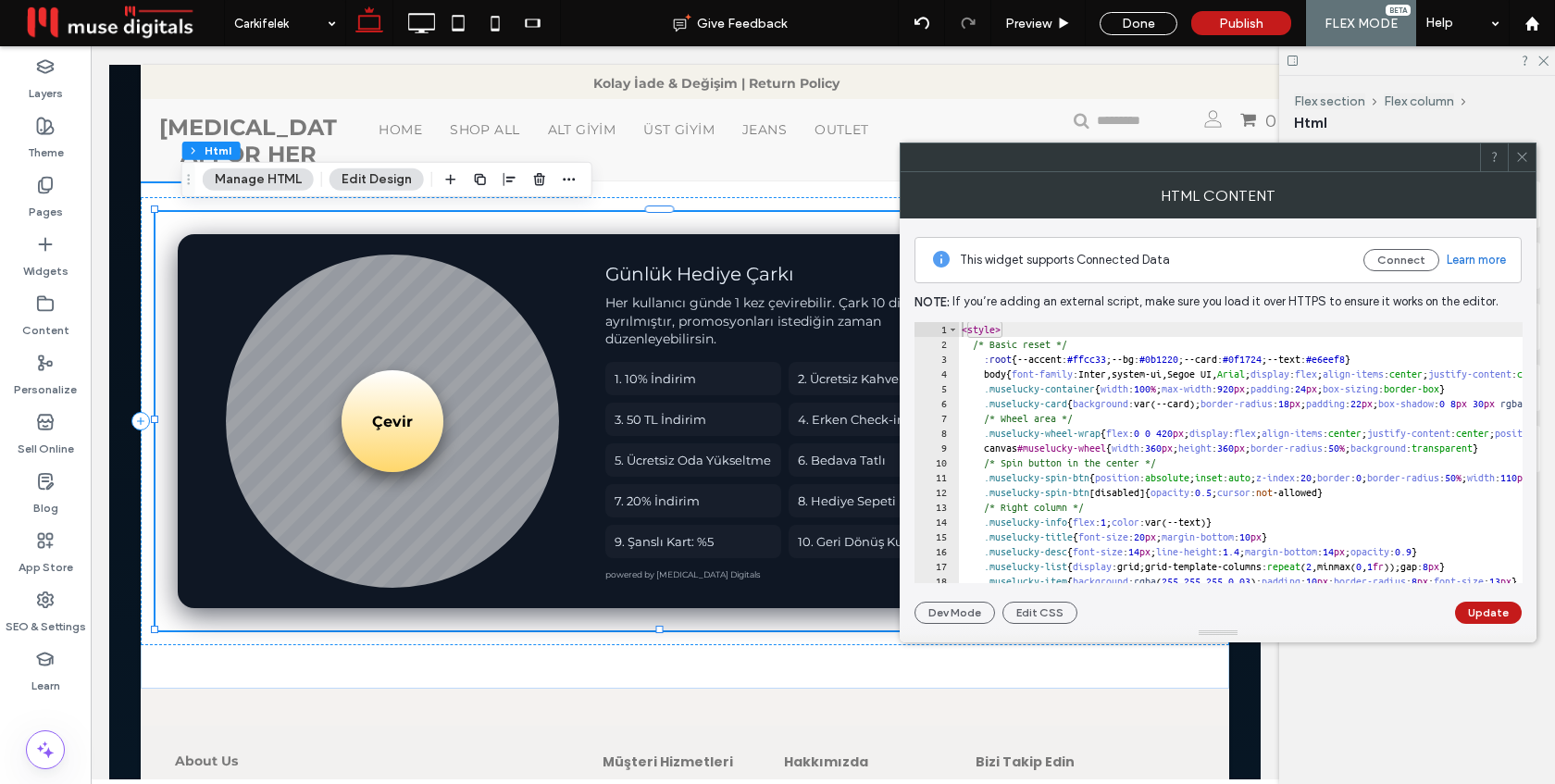
type textarea "**********"
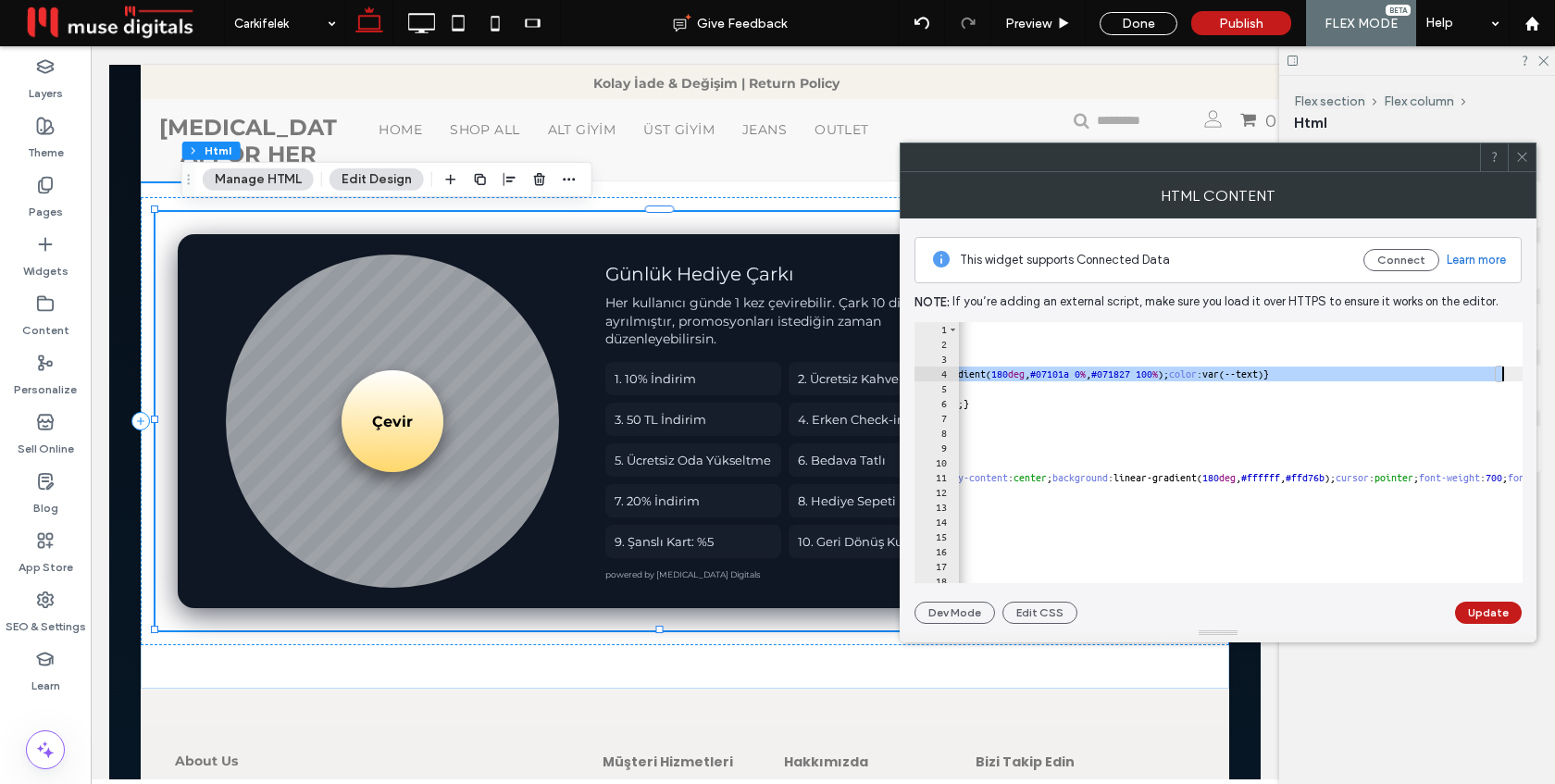
scroll to position [0, 859]
drag, startPoint x: 986, startPoint y: 373, endPoint x: 1519, endPoint y: 369, distance: 533.0
click at [1518, 369] on div "**********" at bounding box center [1218, 452] width 608 height 261
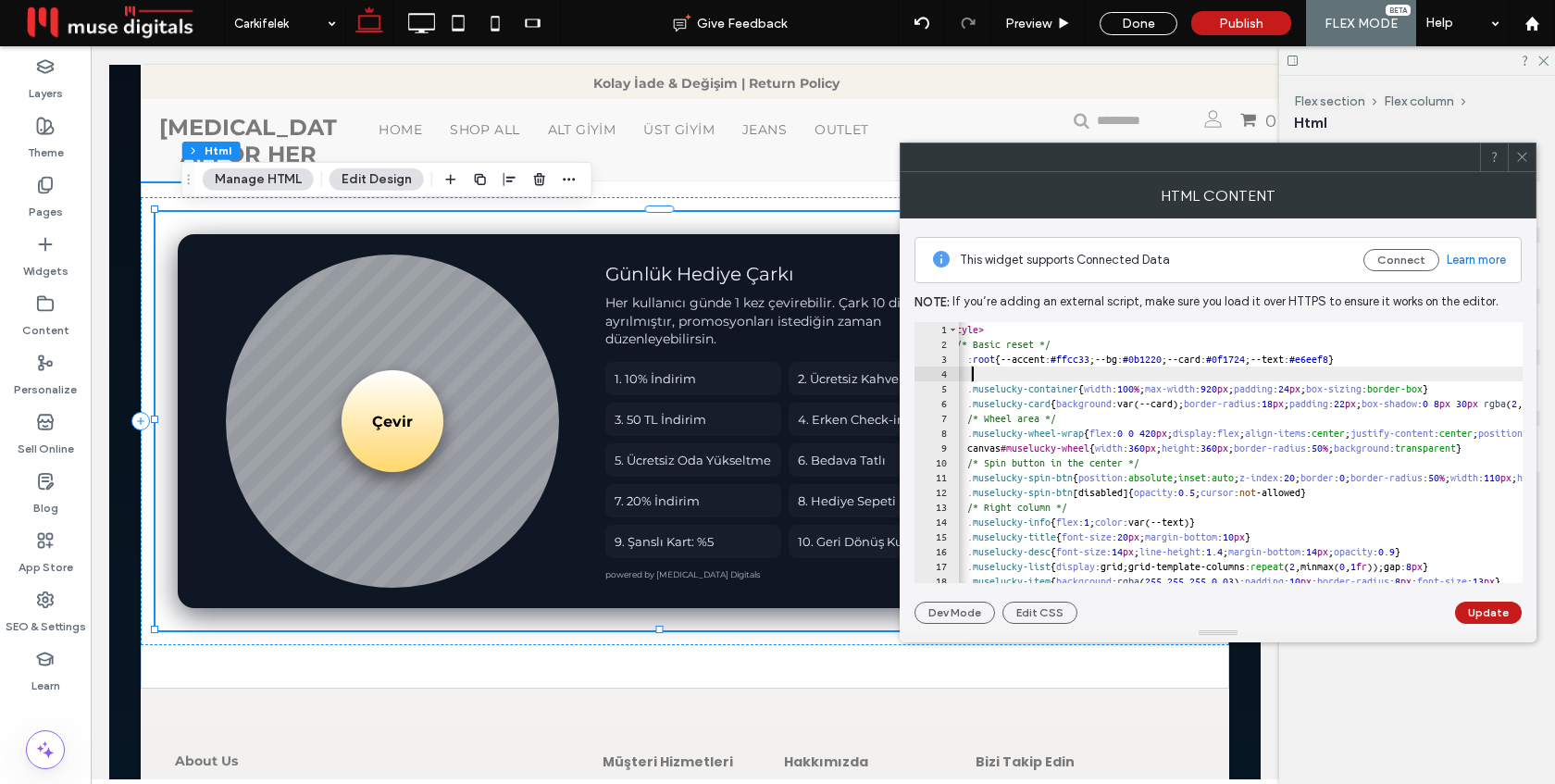
scroll to position [0, 17]
click at [1488, 615] on button "Update" at bounding box center [1488, 612] width 67 height 22
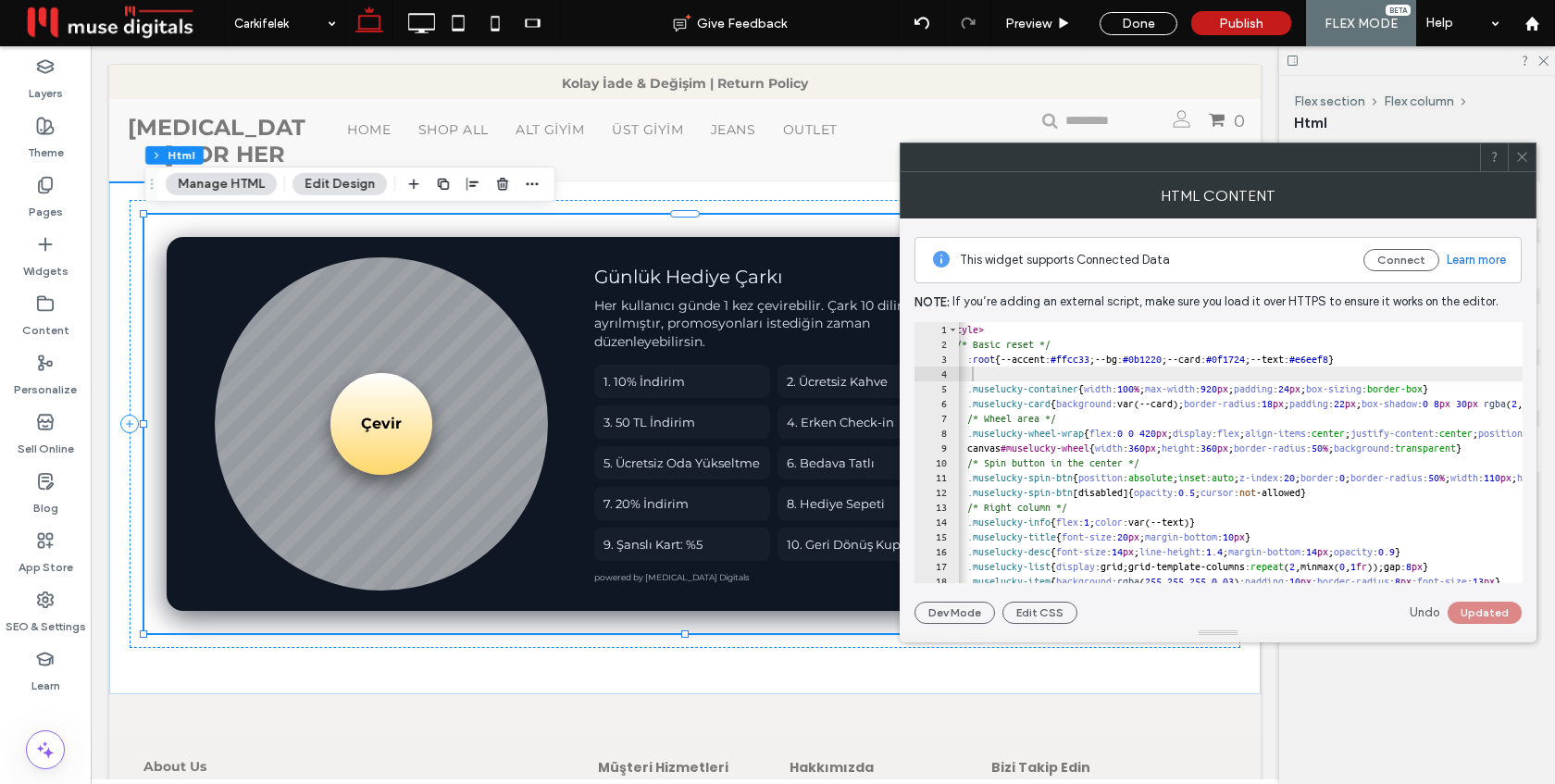
click at [1521, 159] on icon at bounding box center [1522, 156] width 14 height 14
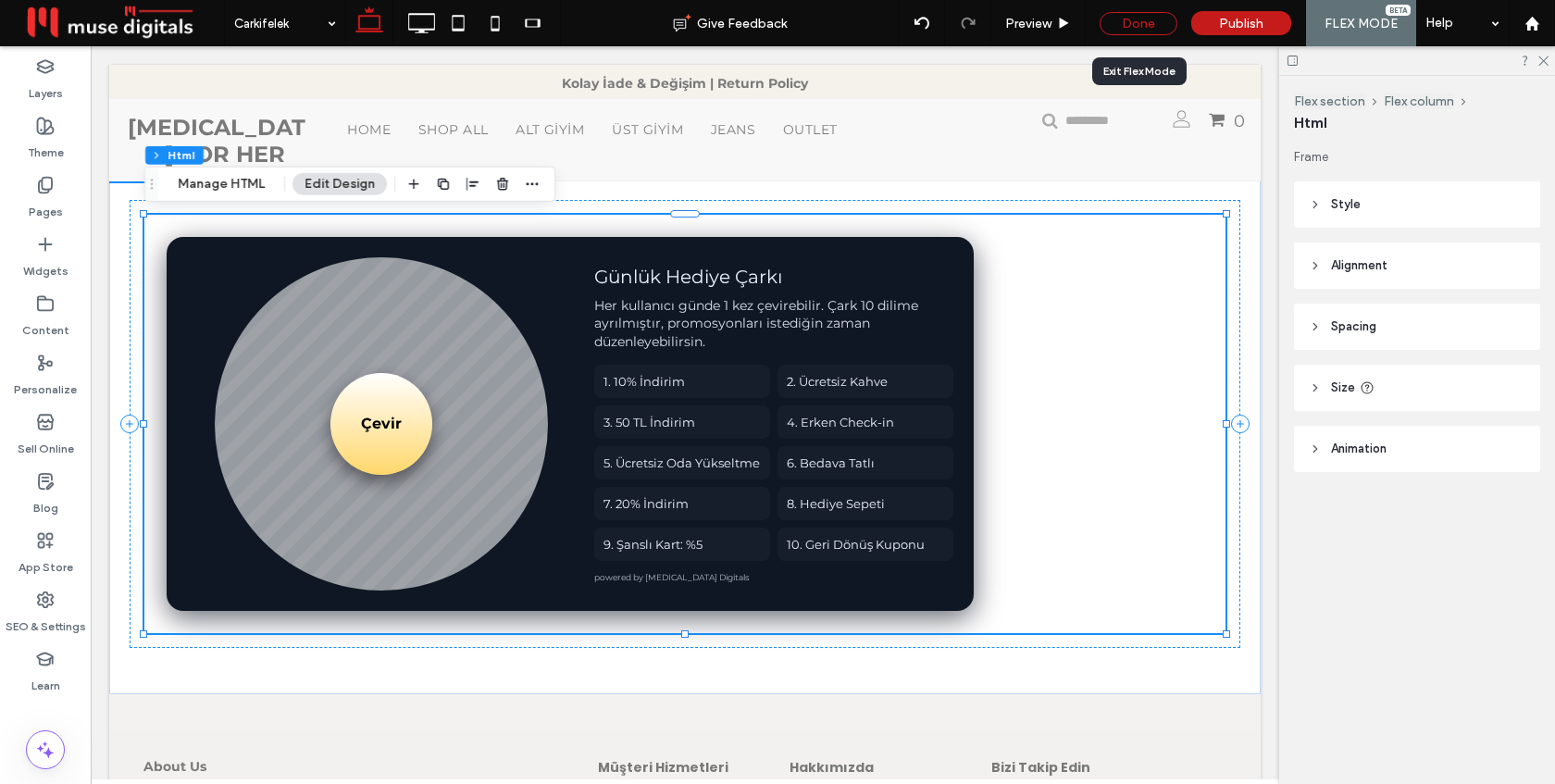
click at [1150, 23] on div "Done" at bounding box center [1139, 23] width 78 height 23
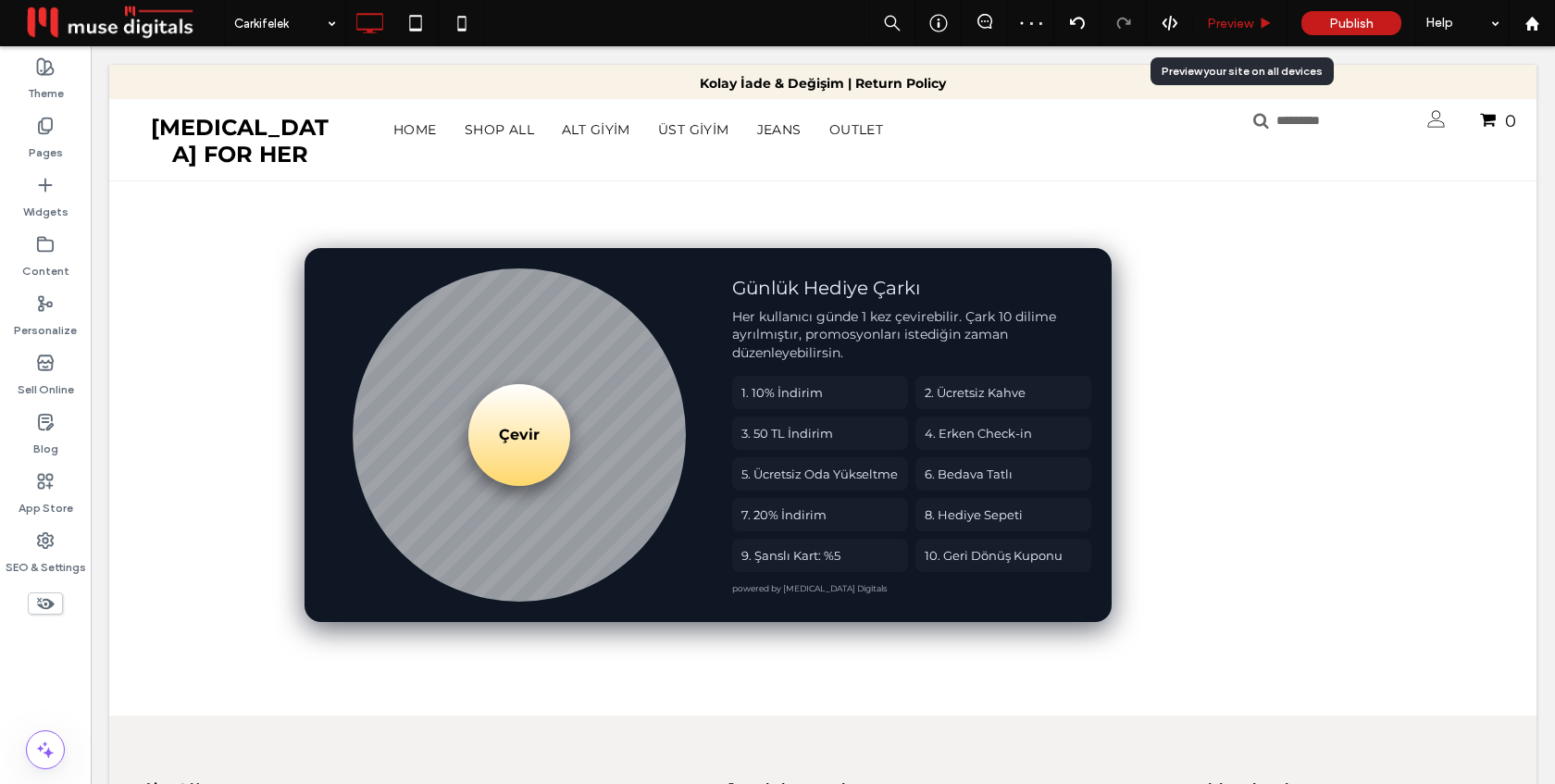
click at [1237, 22] on span "Preview" at bounding box center [1230, 23] width 47 height 16
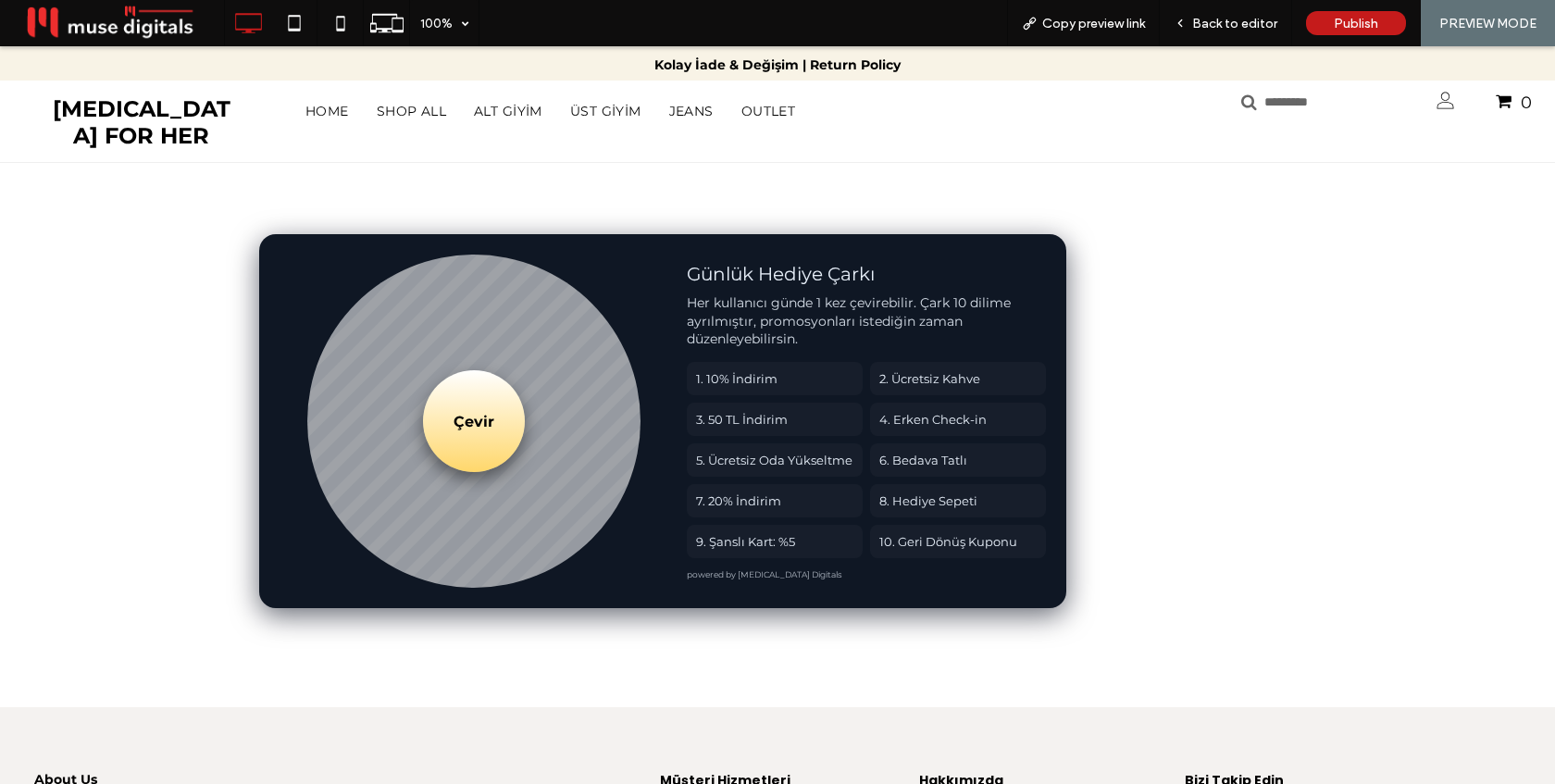
click at [474, 419] on button "Çevir" at bounding box center [474, 420] width 102 height 102
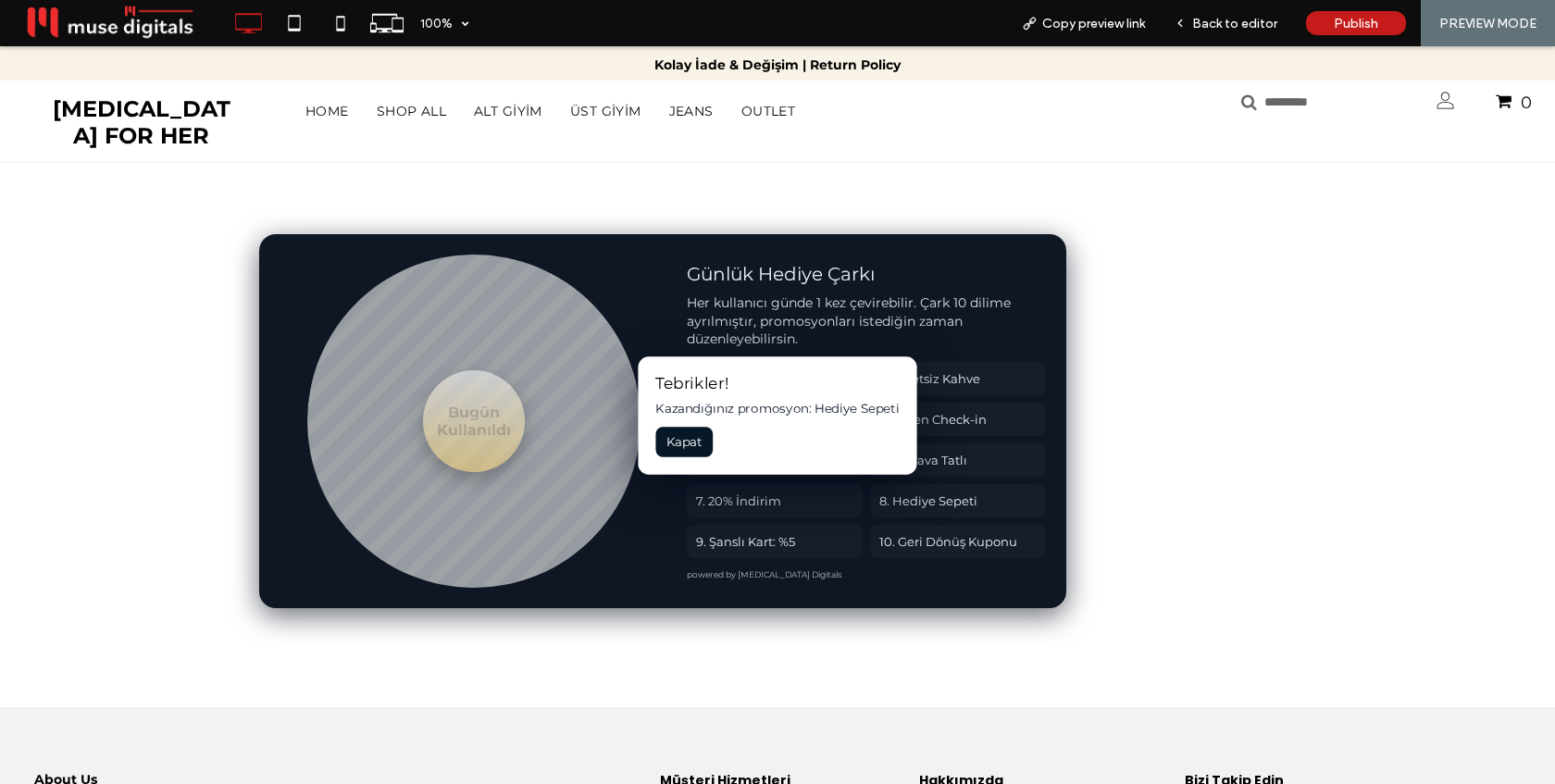
click at [688, 447] on button "Kapat" at bounding box center [683, 441] width 57 height 30
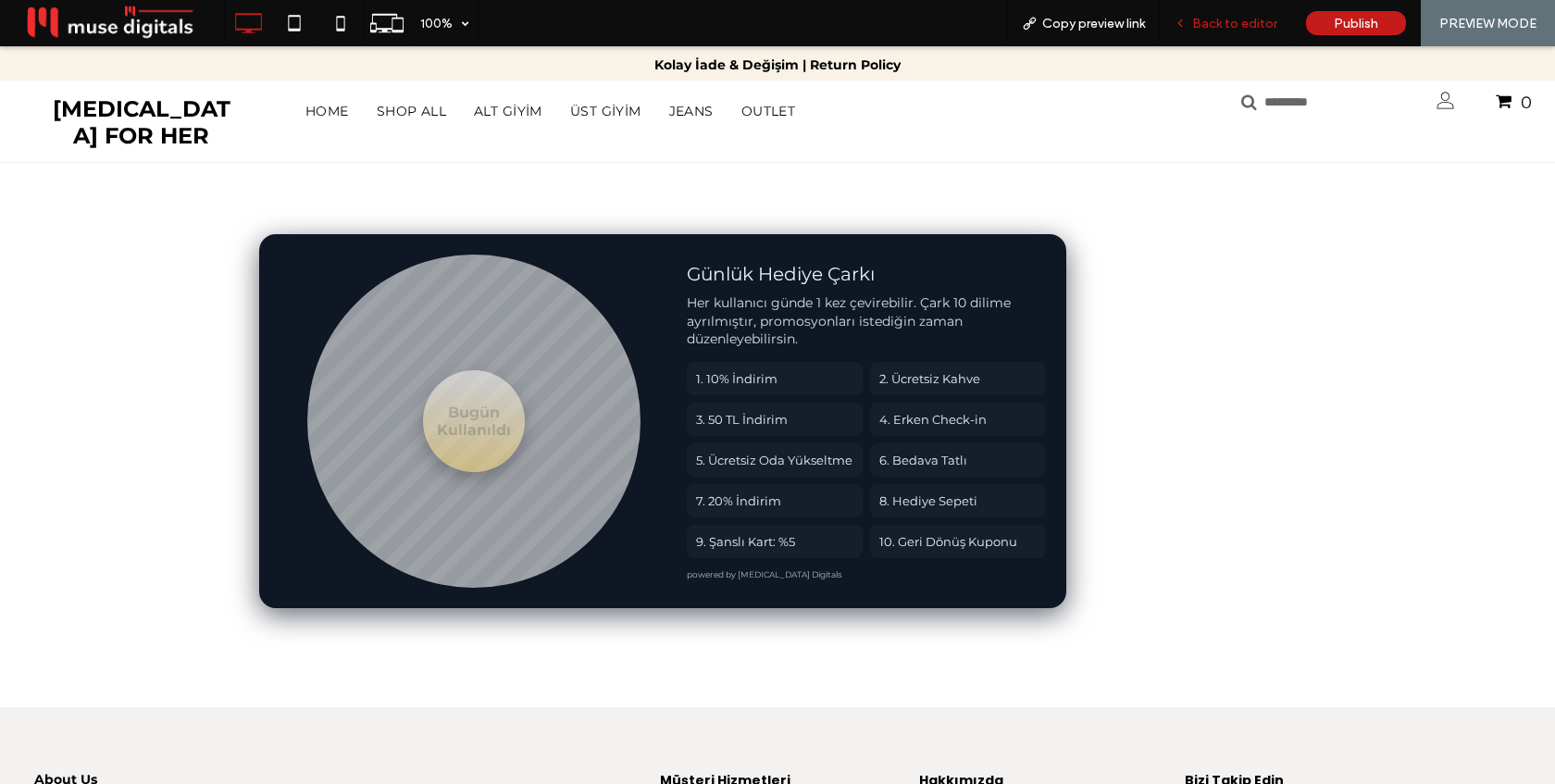
click at [1224, 29] on span "Back to editor" at bounding box center [1235, 23] width 85 height 16
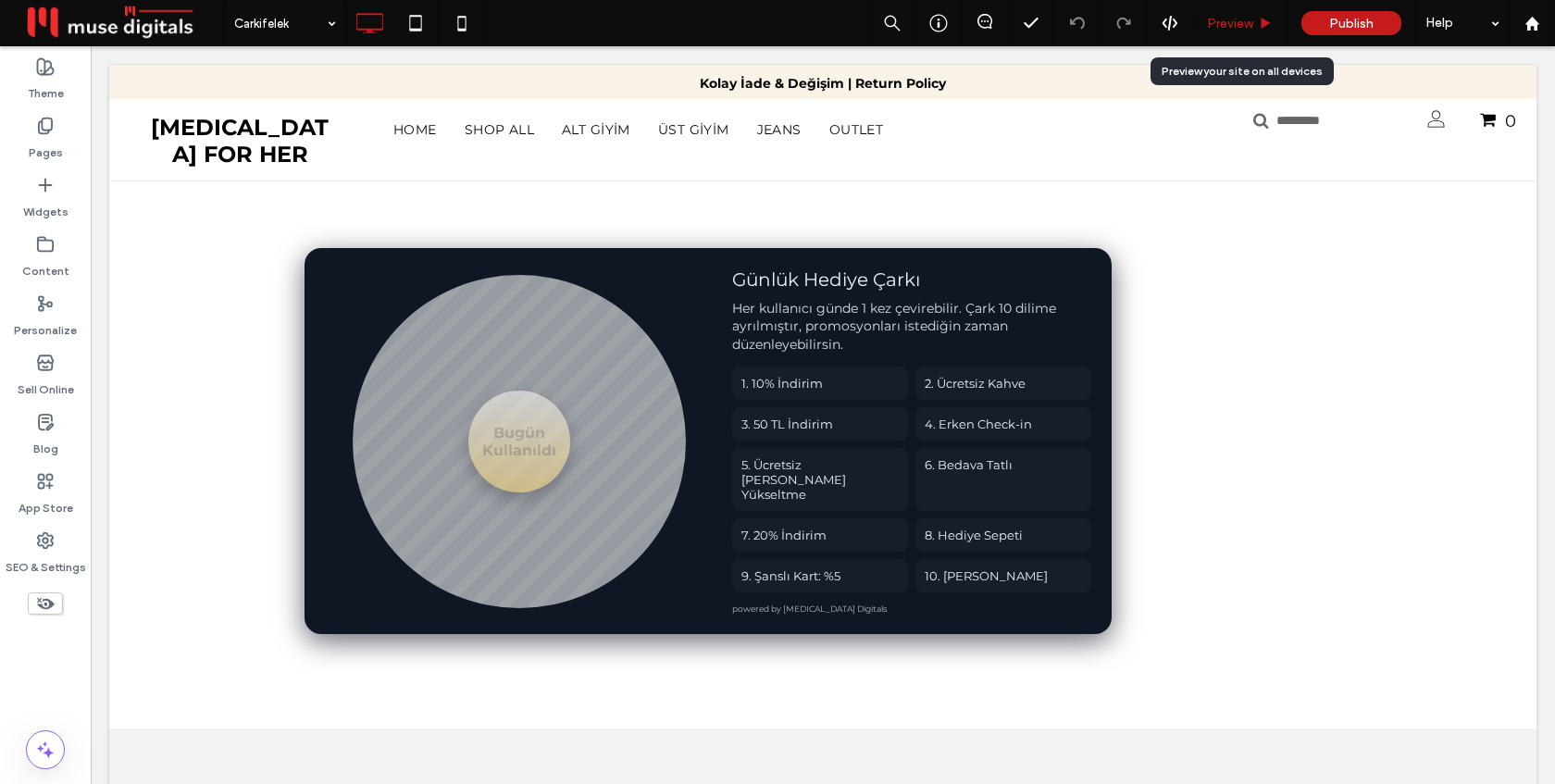
click at [1220, 29] on span "Preview" at bounding box center [1230, 23] width 47 height 16
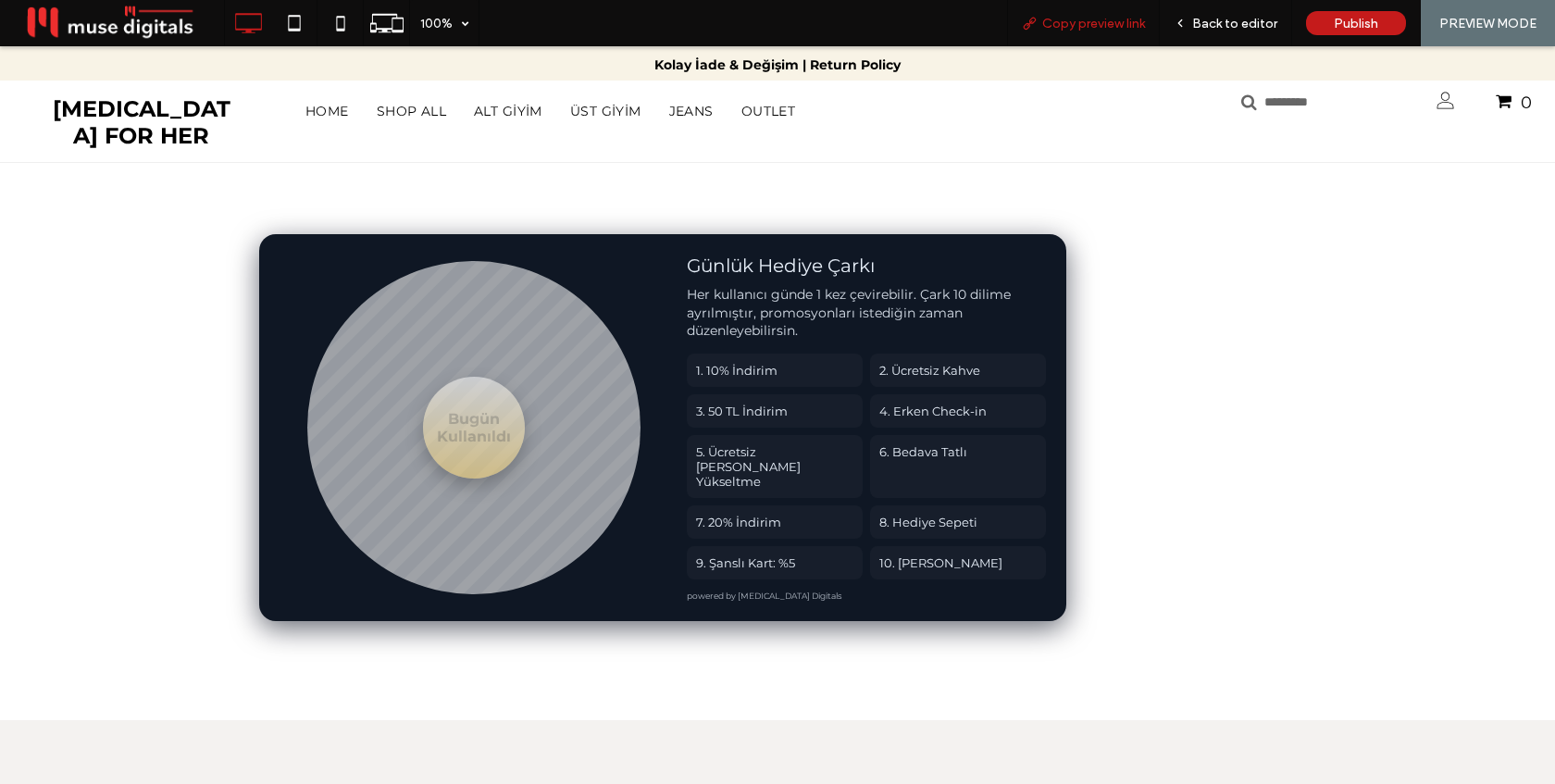
click at [1082, 16] on span "Copy preview link" at bounding box center [1094, 23] width 103 height 16
click at [1239, 22] on span "Back to editor" at bounding box center [1235, 23] width 85 height 16
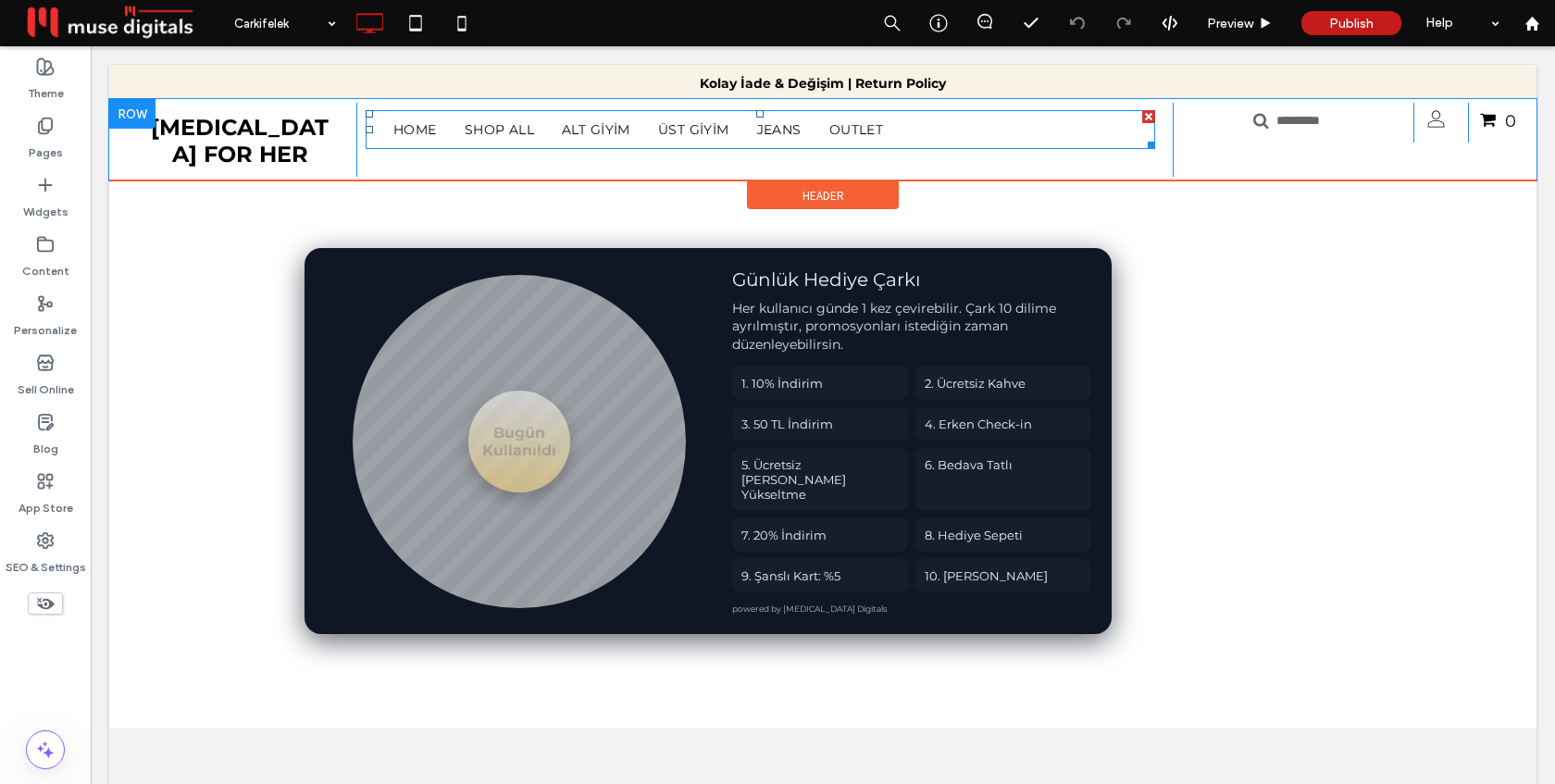
click at [943, 125] on nav "HOME SHOP ALL ALT GİYİM ÜST GİYİM JEANS OUTLET" at bounding box center [760, 129] width 789 height 39
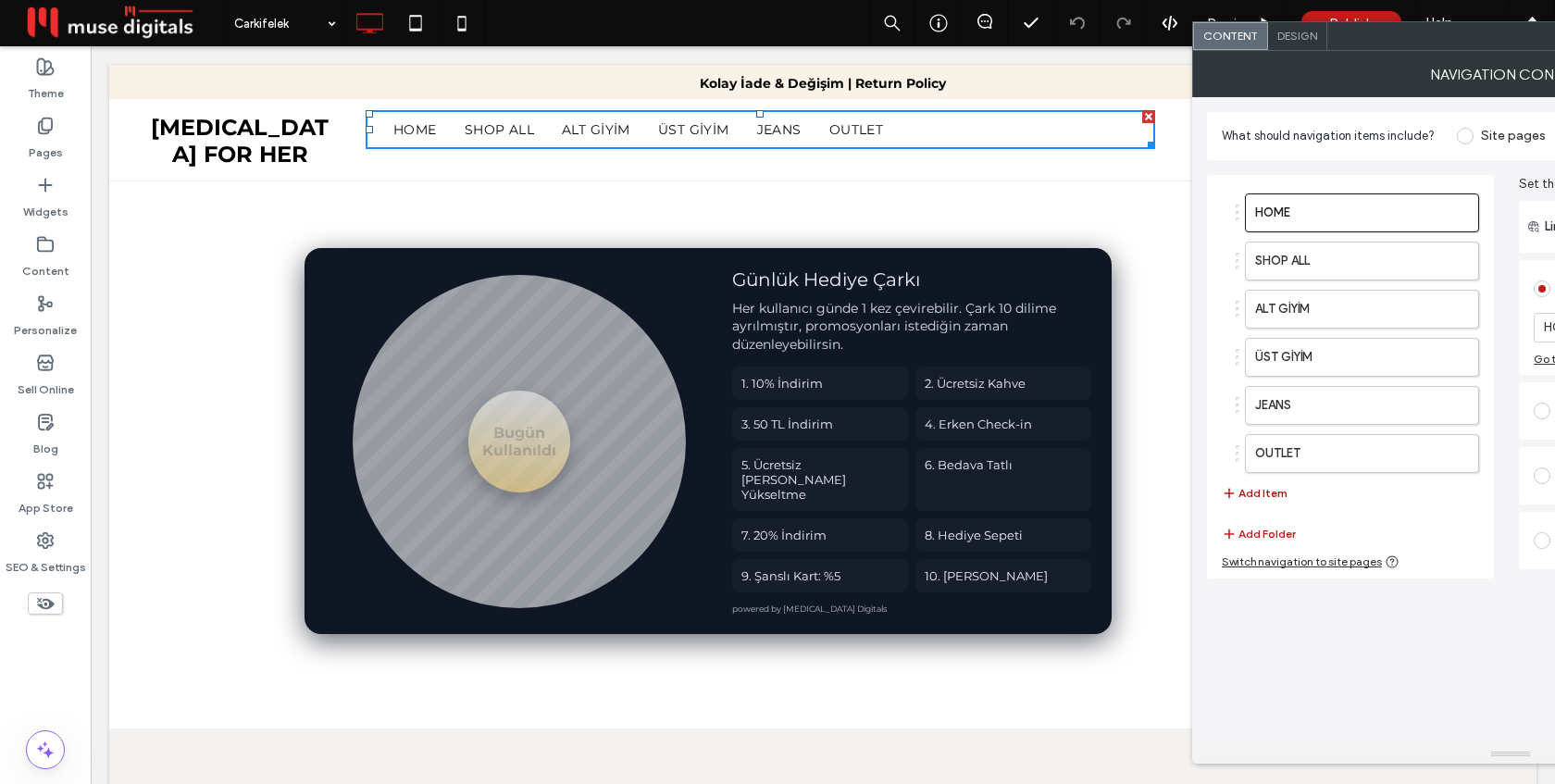
click at [1272, 493] on button "Add Item" at bounding box center [1255, 493] width 66 height 22
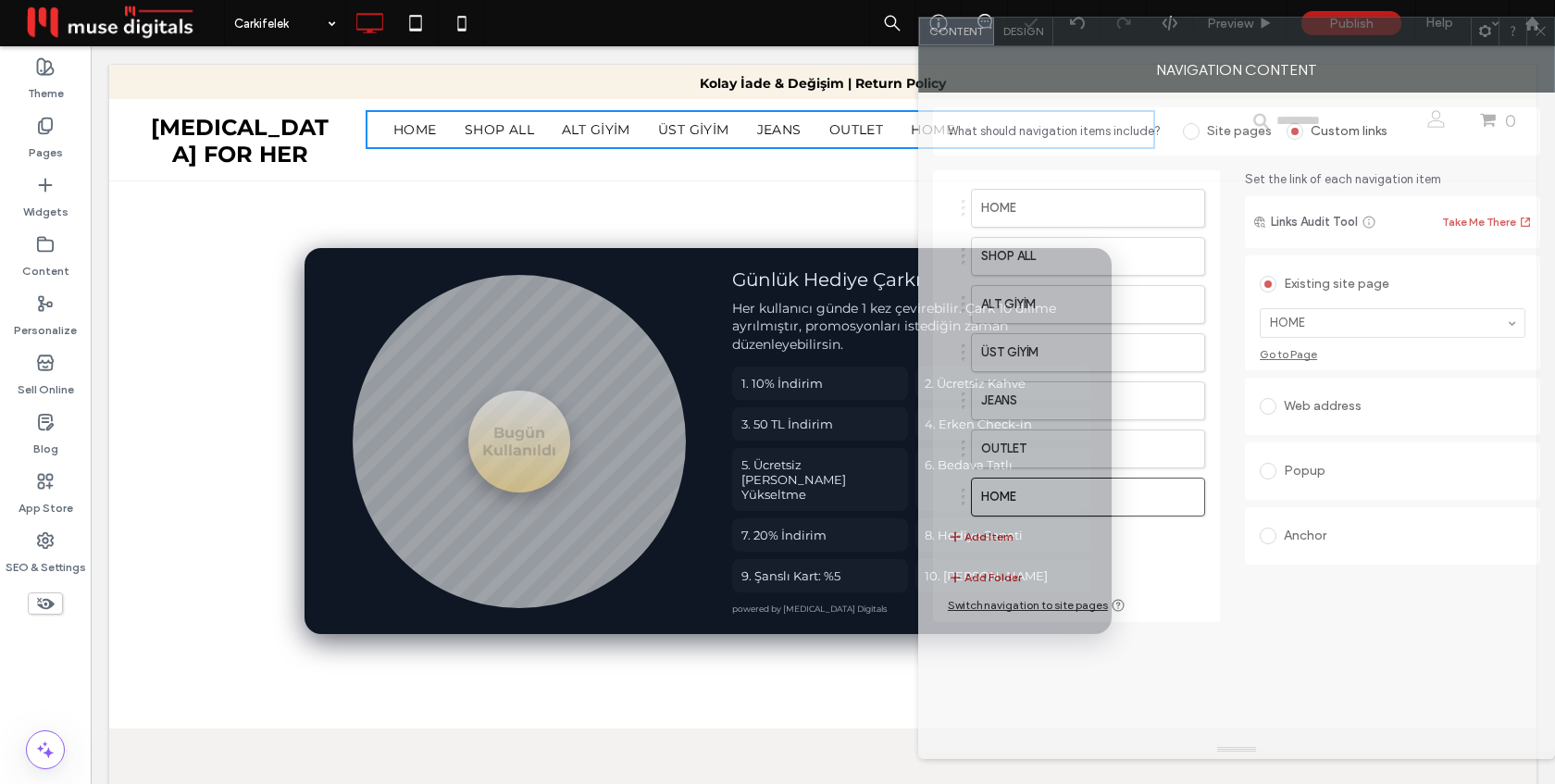
drag, startPoint x: 1404, startPoint y: 35, endPoint x: 1251, endPoint y: 30, distance: 153.1
click at [1250, 30] on div at bounding box center [1262, 31] width 417 height 28
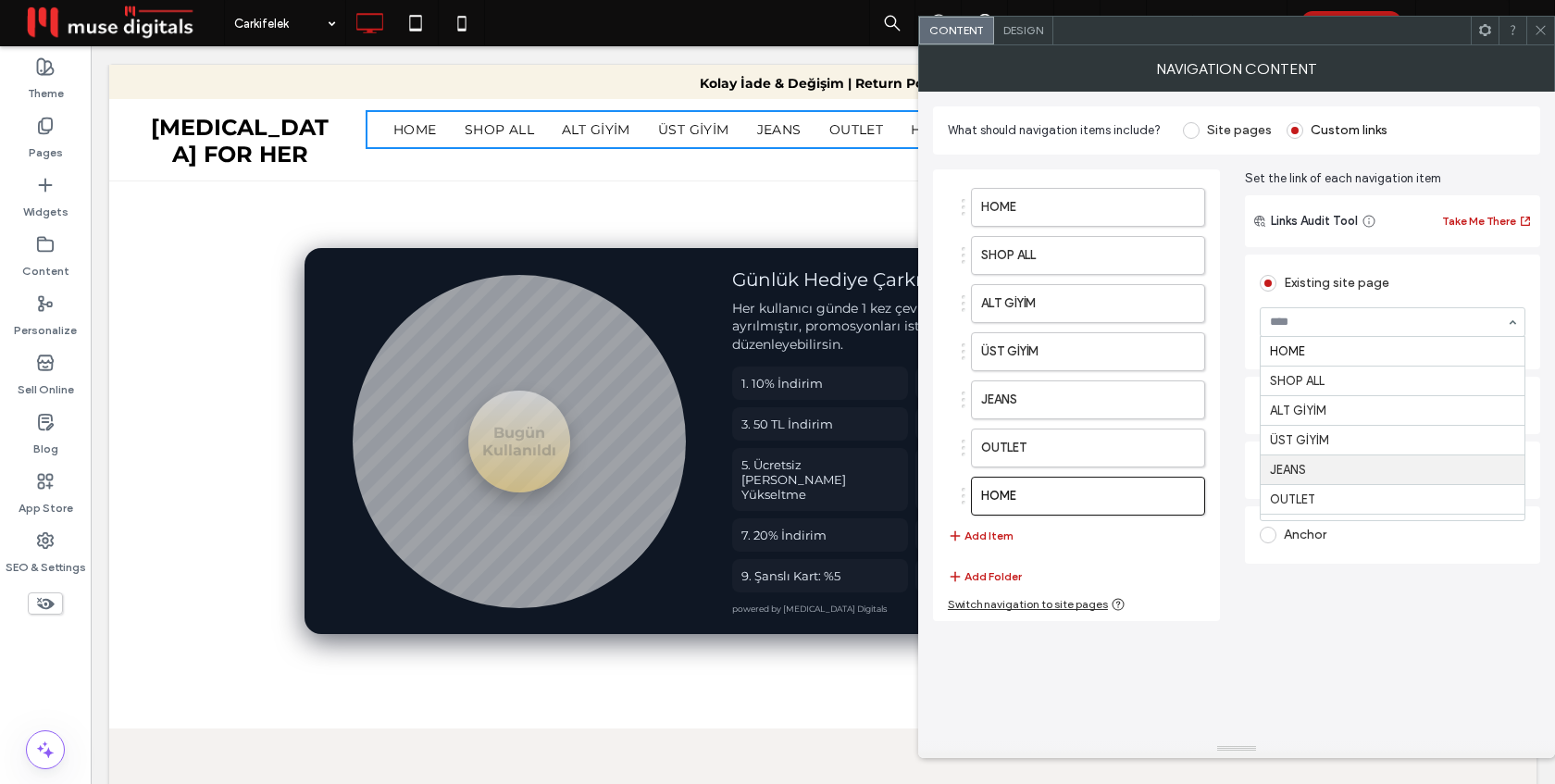
scroll to position [121, 0]
click at [1539, 35] on icon at bounding box center [1540, 30] width 14 height 14
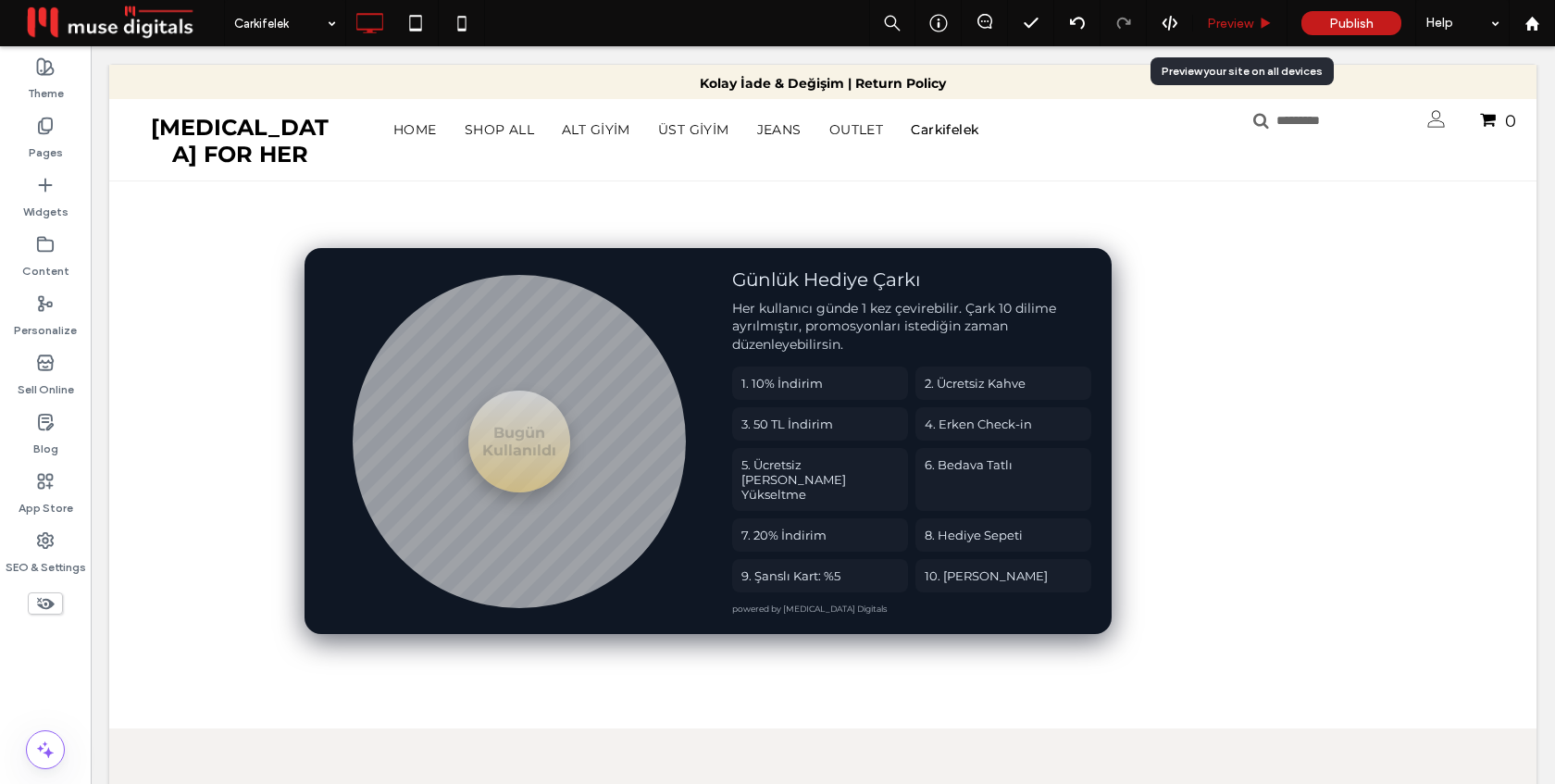
click at [1210, 28] on span "Preview" at bounding box center [1230, 23] width 47 height 16
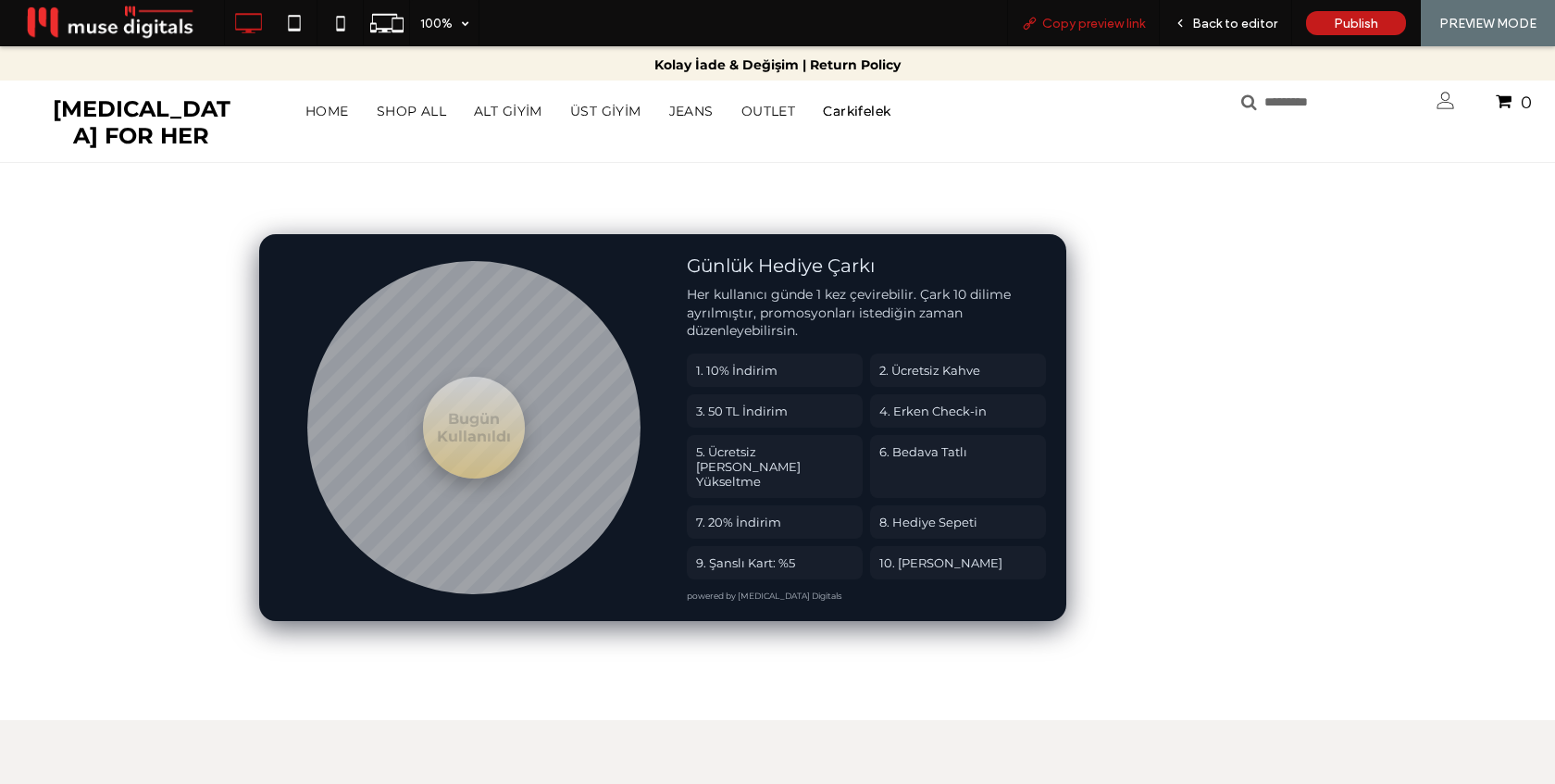
click at [1088, 26] on span "Copy preview link" at bounding box center [1094, 23] width 103 height 16
click at [1209, 19] on span "Back to editor" at bounding box center [1235, 23] width 85 height 16
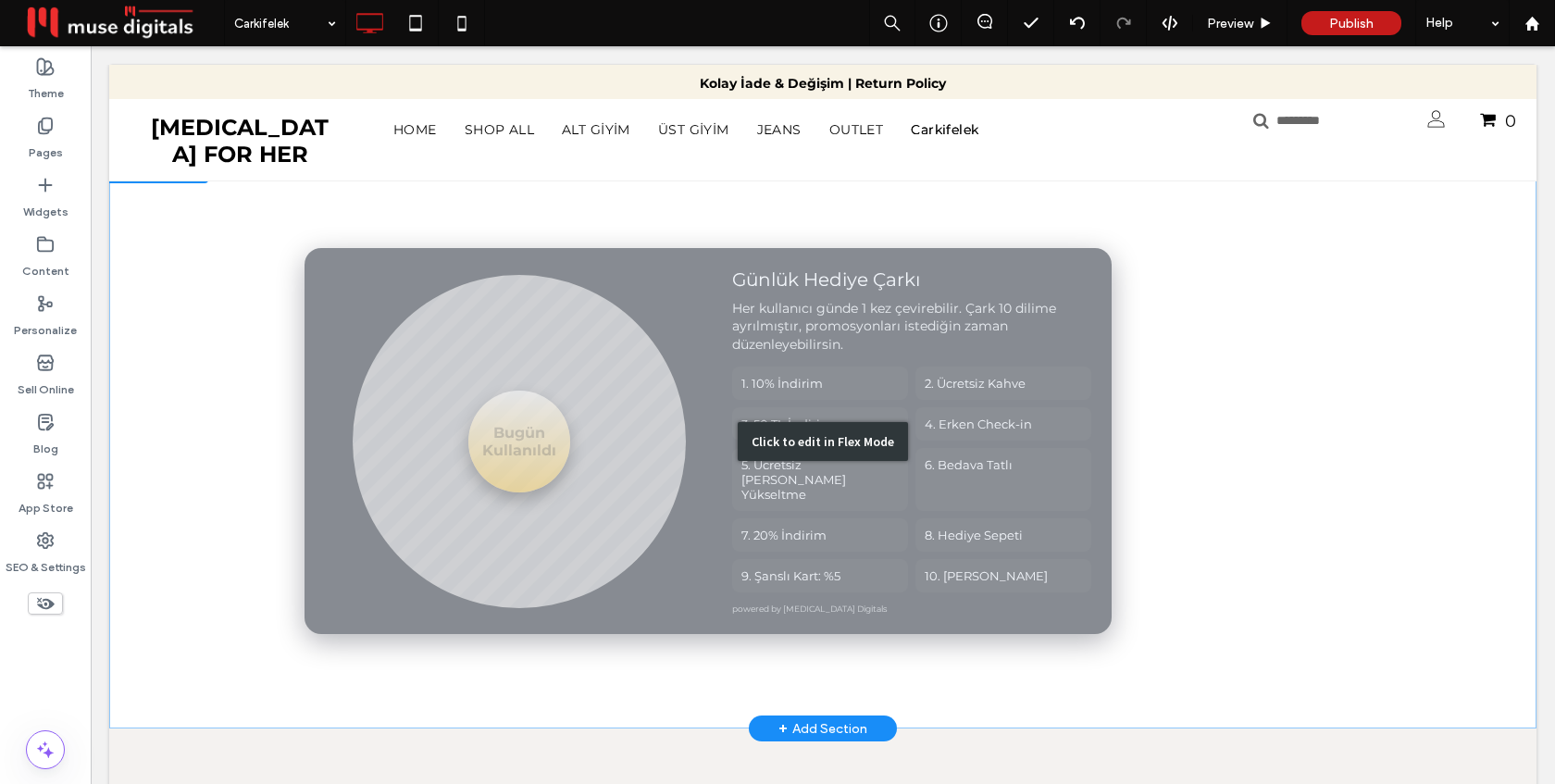
click at [727, 381] on div "Click to edit in Flex Mode" at bounding box center [823, 441] width 1427 height 574
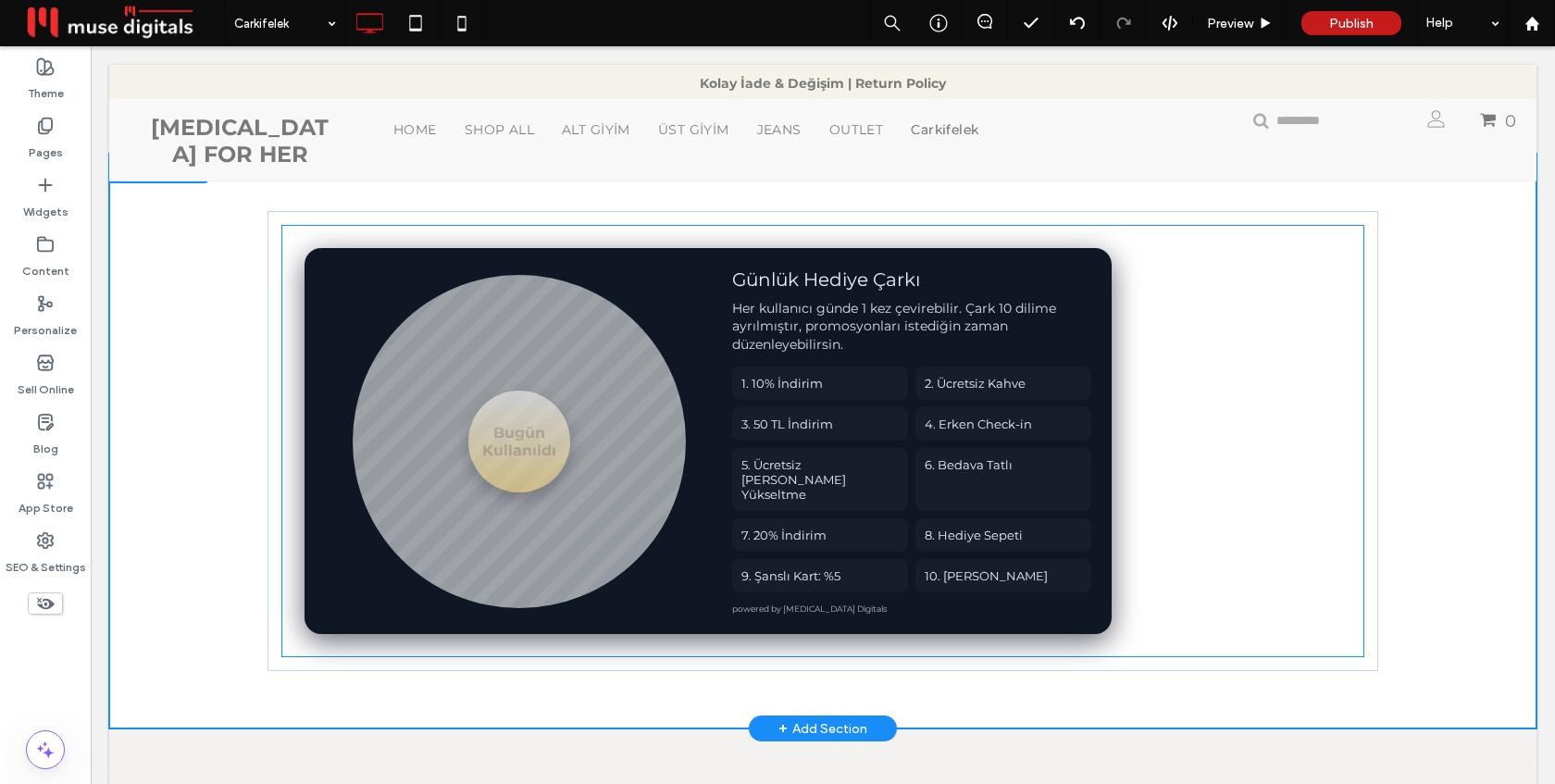
click at [727, 381] on div "Bugün Kullanıldı Günlük Hediye Çarkı Her kullanıcı günde 1 kez çevirebilir. Çar…" at bounding box center [708, 441] width 807 height 387
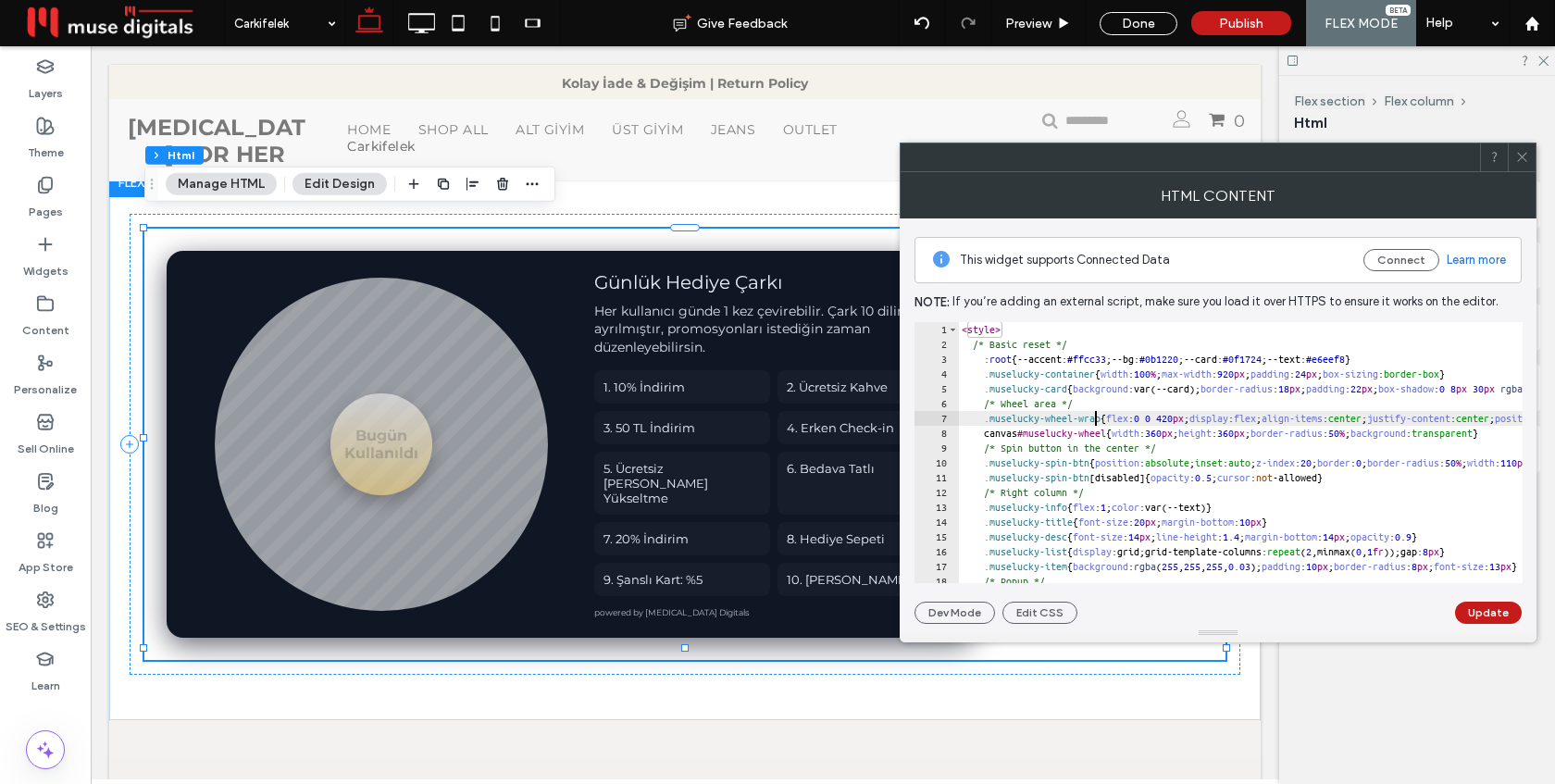
type textarea "**********"
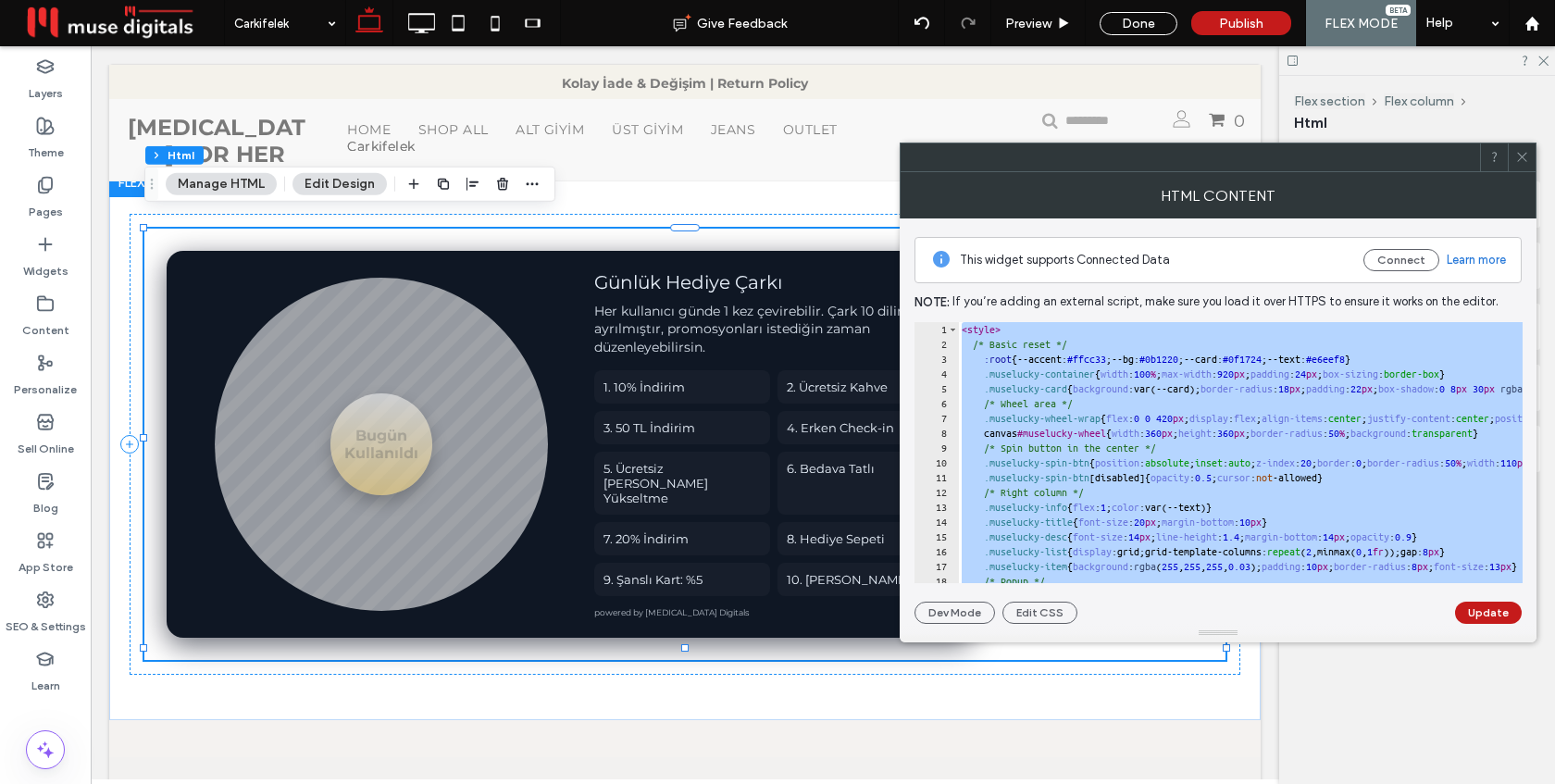
paste textarea "Cursor at row 266"
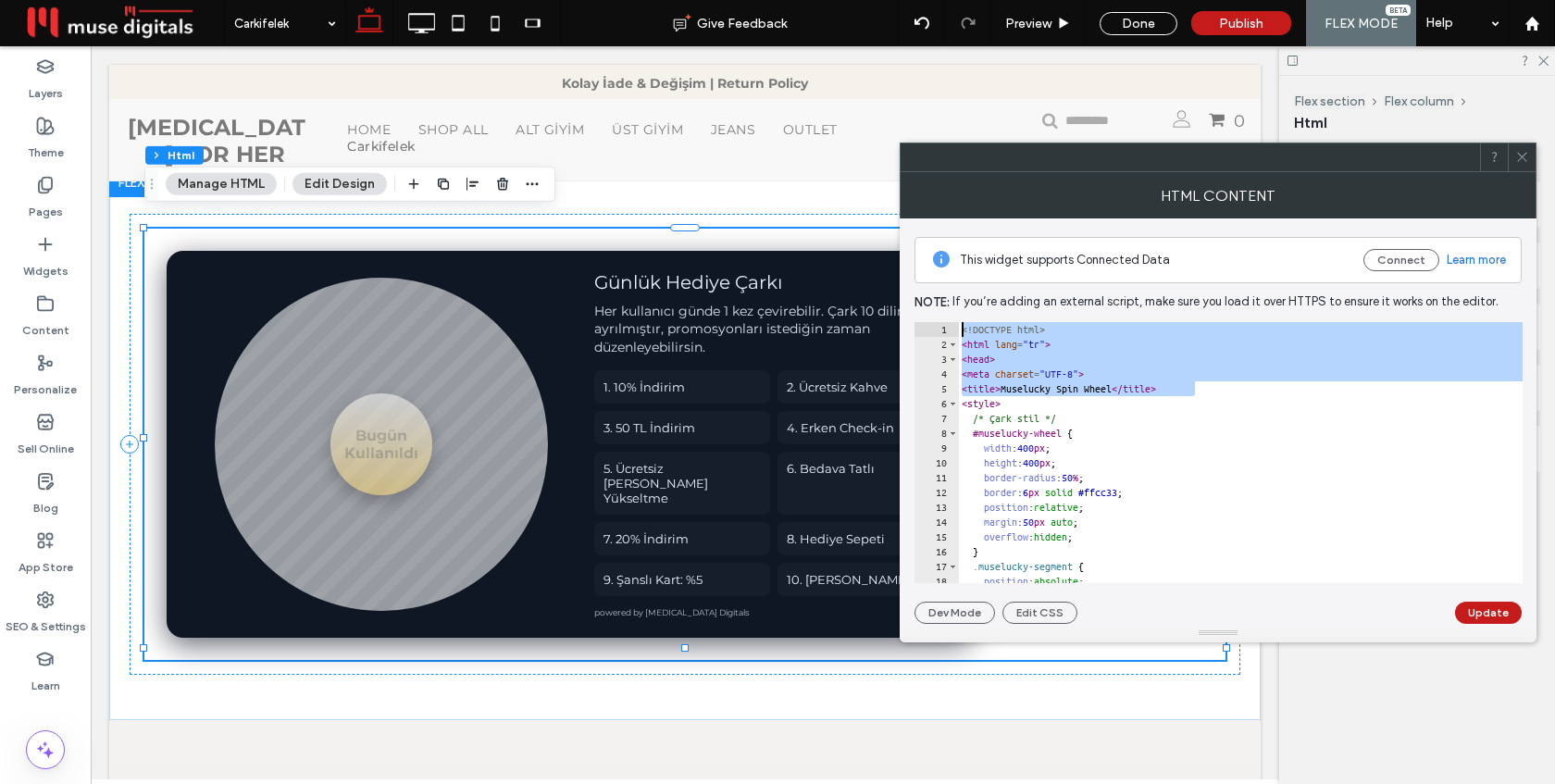
drag, startPoint x: 1202, startPoint y: 390, endPoint x: 952, endPoint y: 328, distance: 257.6
click at [950, 328] on div "1 2 3 4 5 6 7 8 9 10 11 12 13 14 15 16 17 18 19 <! DOCTYPE html > < html lang =…" at bounding box center [1218, 452] width 608 height 261
type textarea "**********"
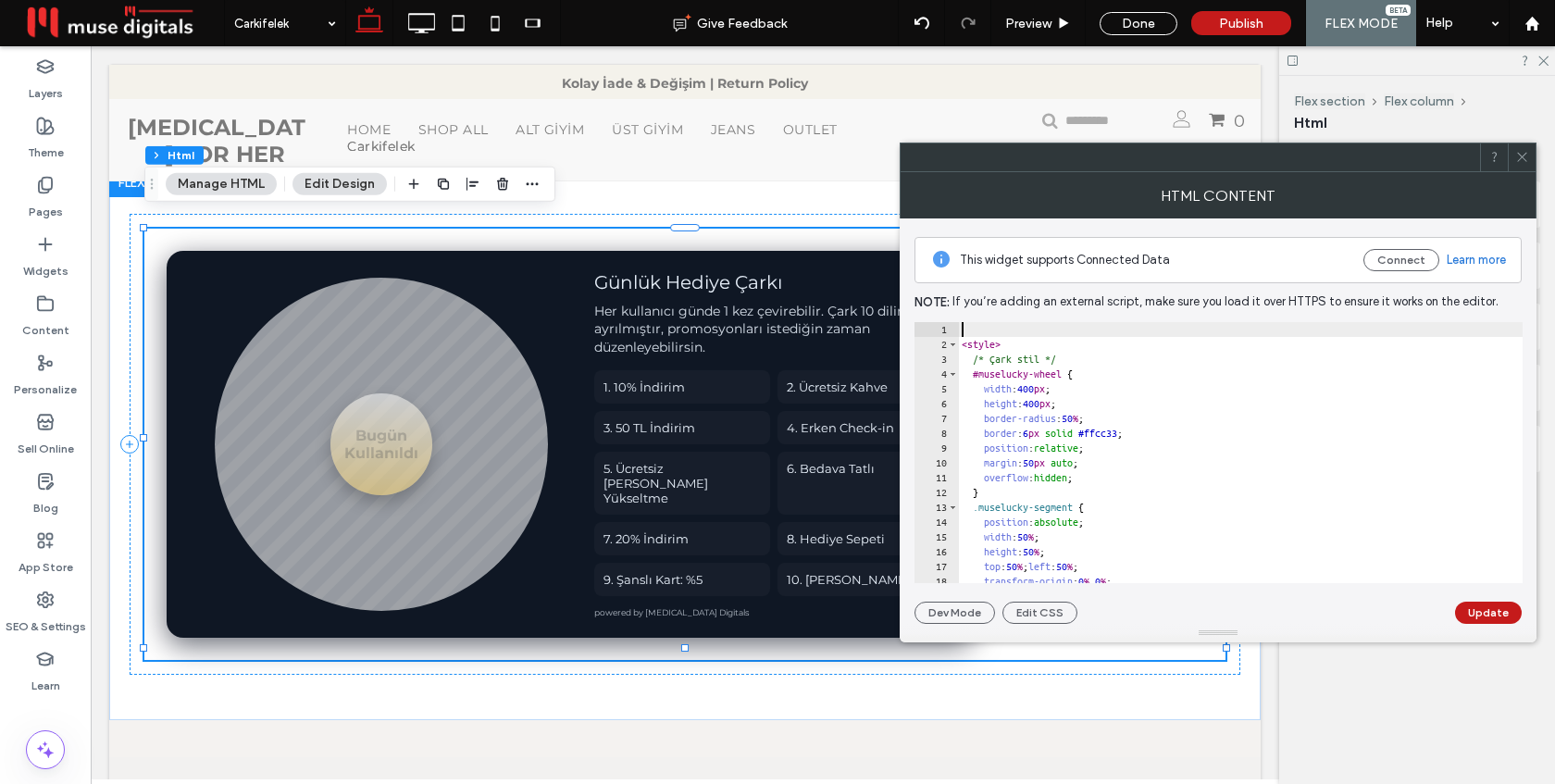
type textarea "**********"
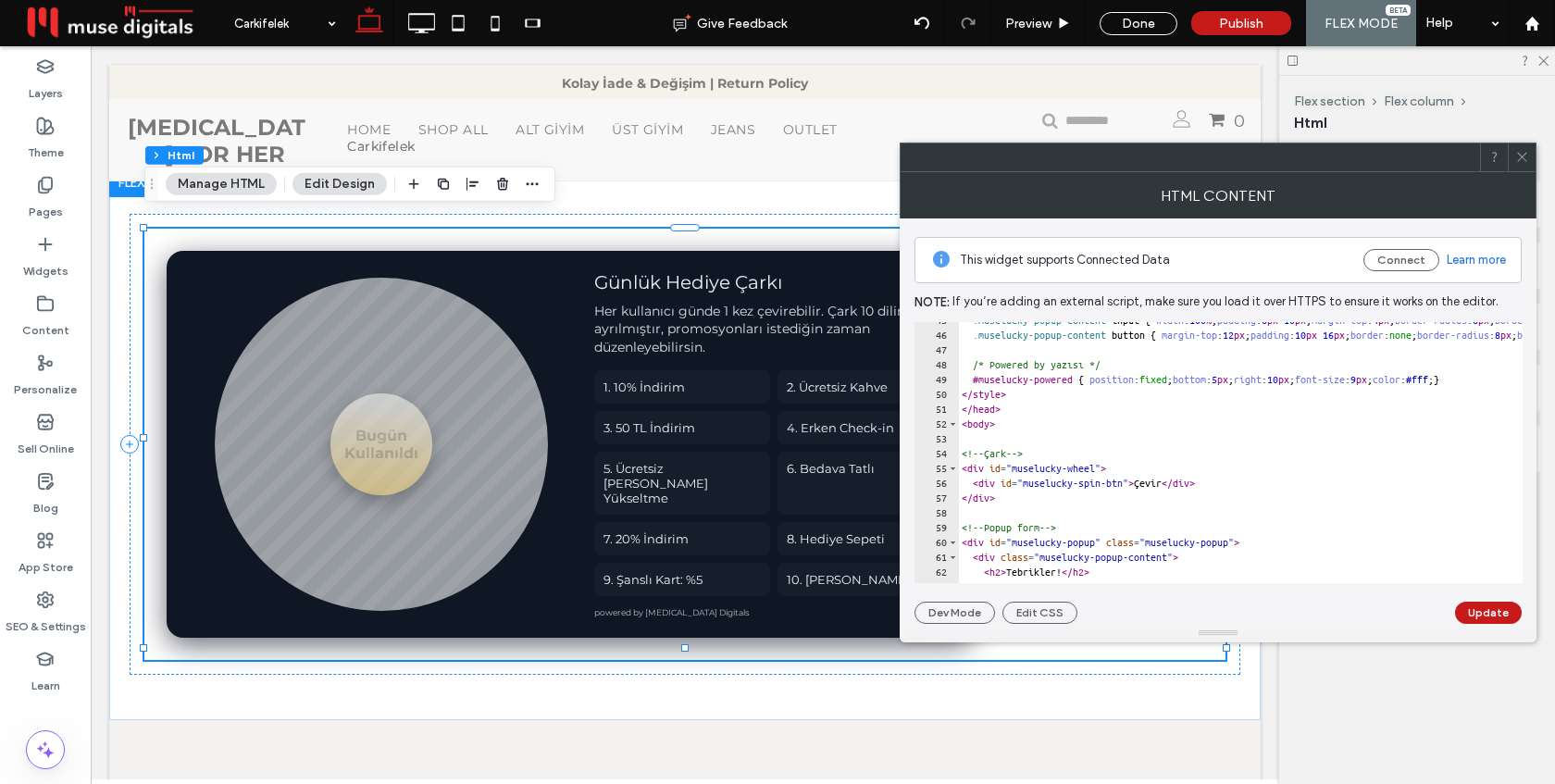
scroll to position [665, 0]
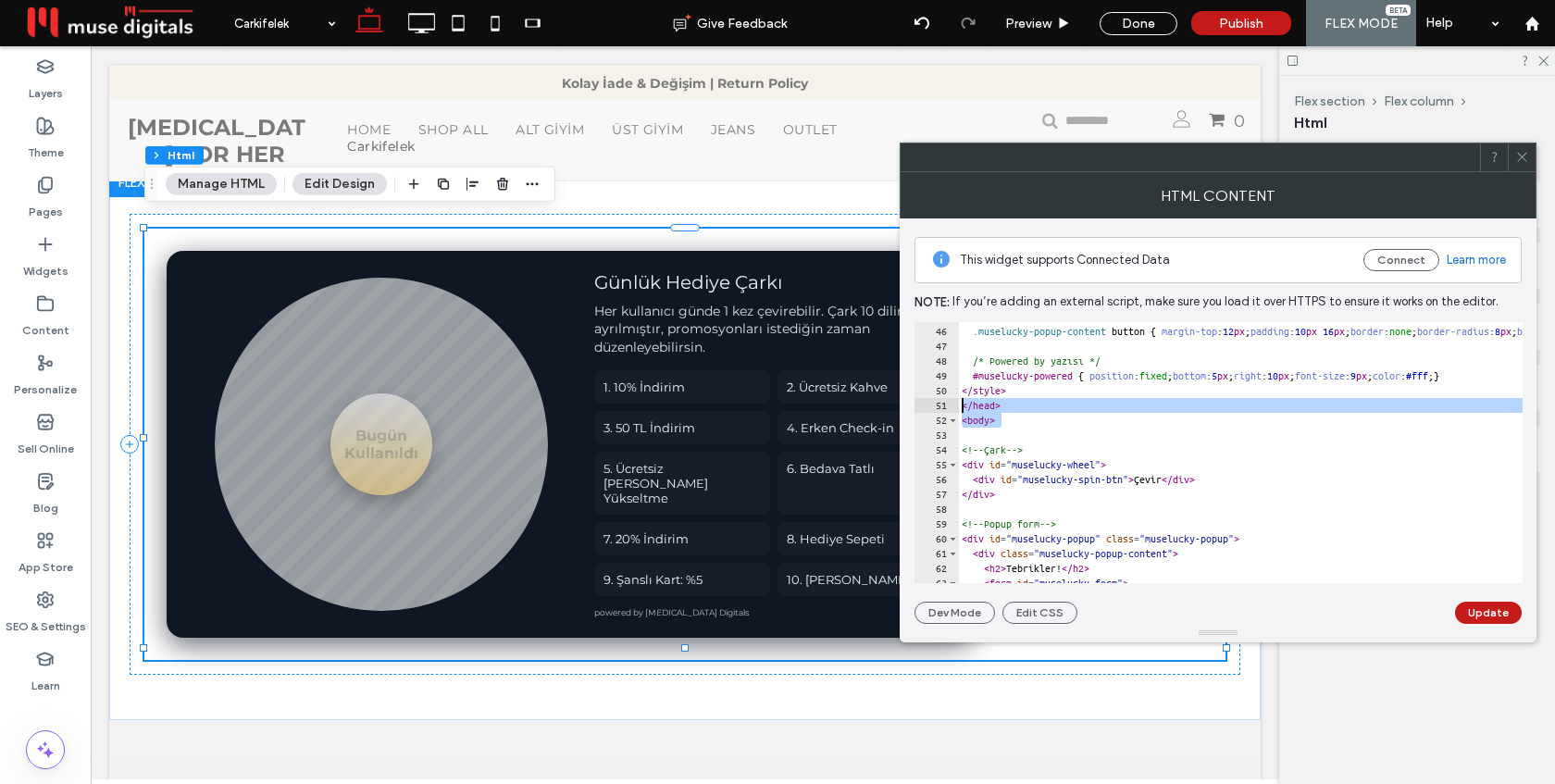
drag, startPoint x: 1009, startPoint y: 419, endPoint x: 957, endPoint y: 406, distance: 53.6
click at [957, 406] on div "45 46 47 48 49 50 51 52 53 54 55 56 57 58 59 60 61 62 63 64 .muselucky-popup-co…" at bounding box center [1218, 452] width 608 height 261
type textarea "******* ******"
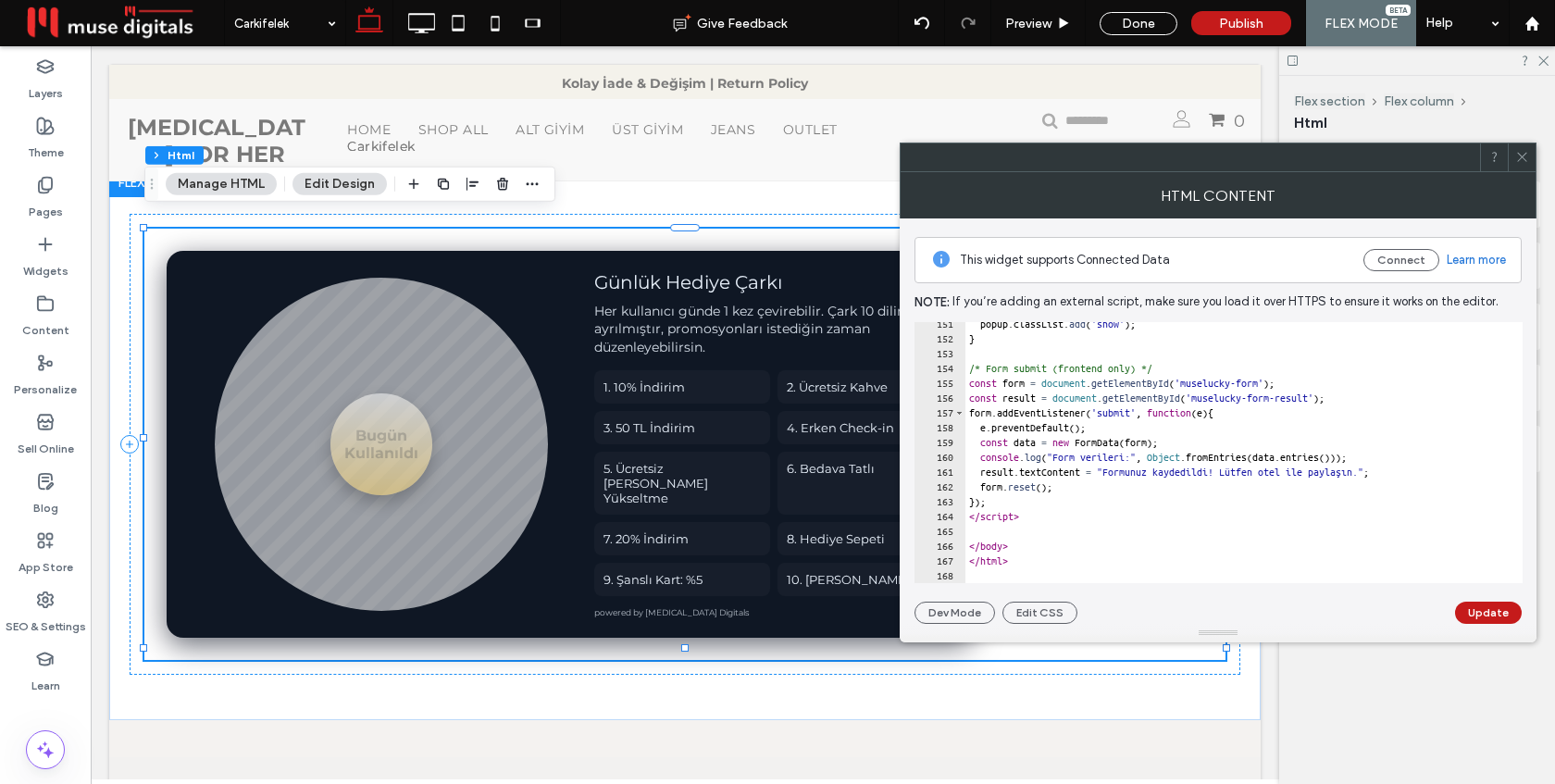
scroll to position [2226, 0]
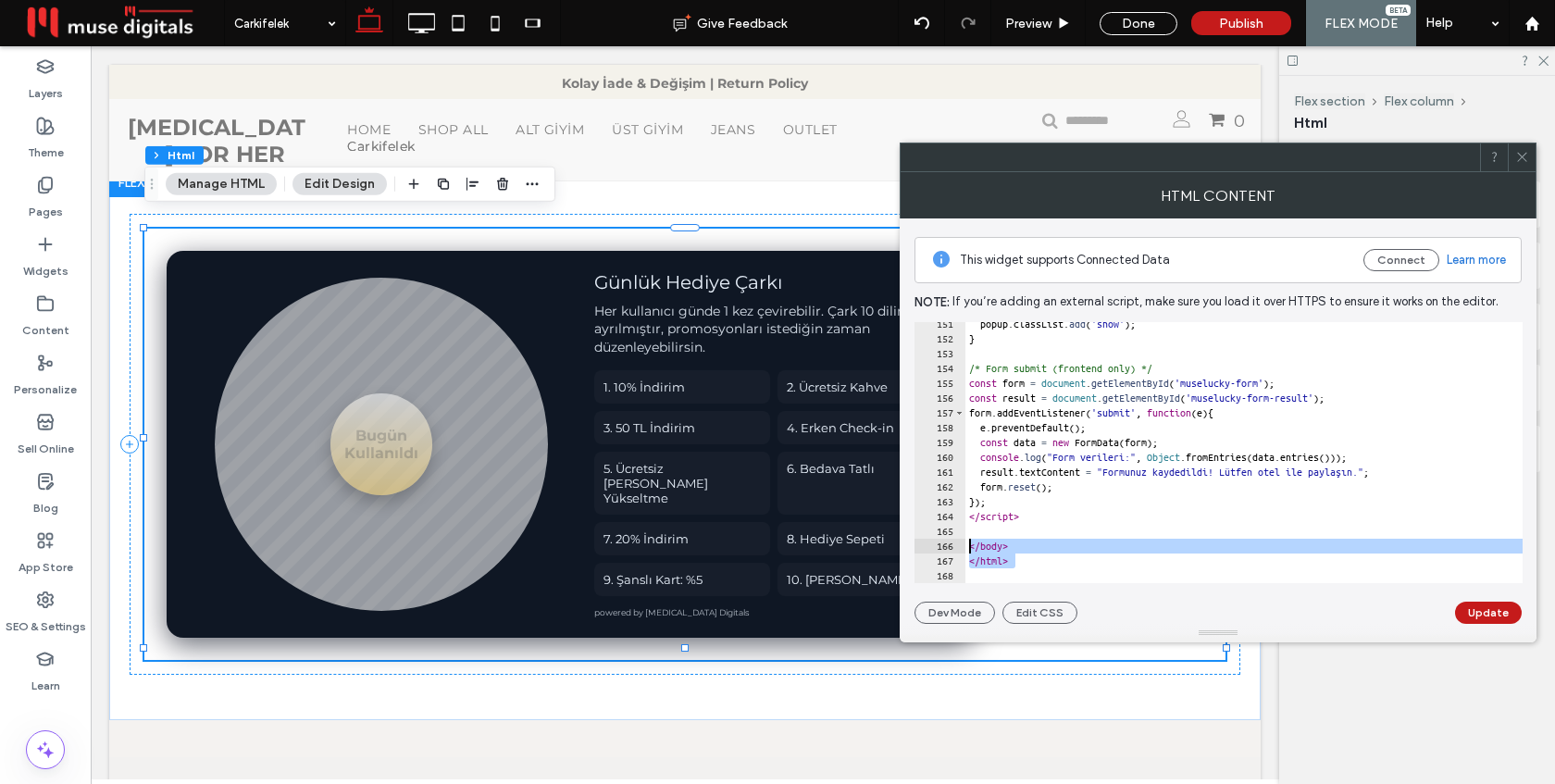
drag, startPoint x: 1026, startPoint y: 561, endPoint x: 964, endPoint y: 545, distance: 64.0
click at [964, 545] on div "151 152 153 154 155 156 157 158 159 160 161 162 163 164 165 166 167 168 popup .…" at bounding box center [1218, 452] width 608 height 261
type textarea "******* *******"
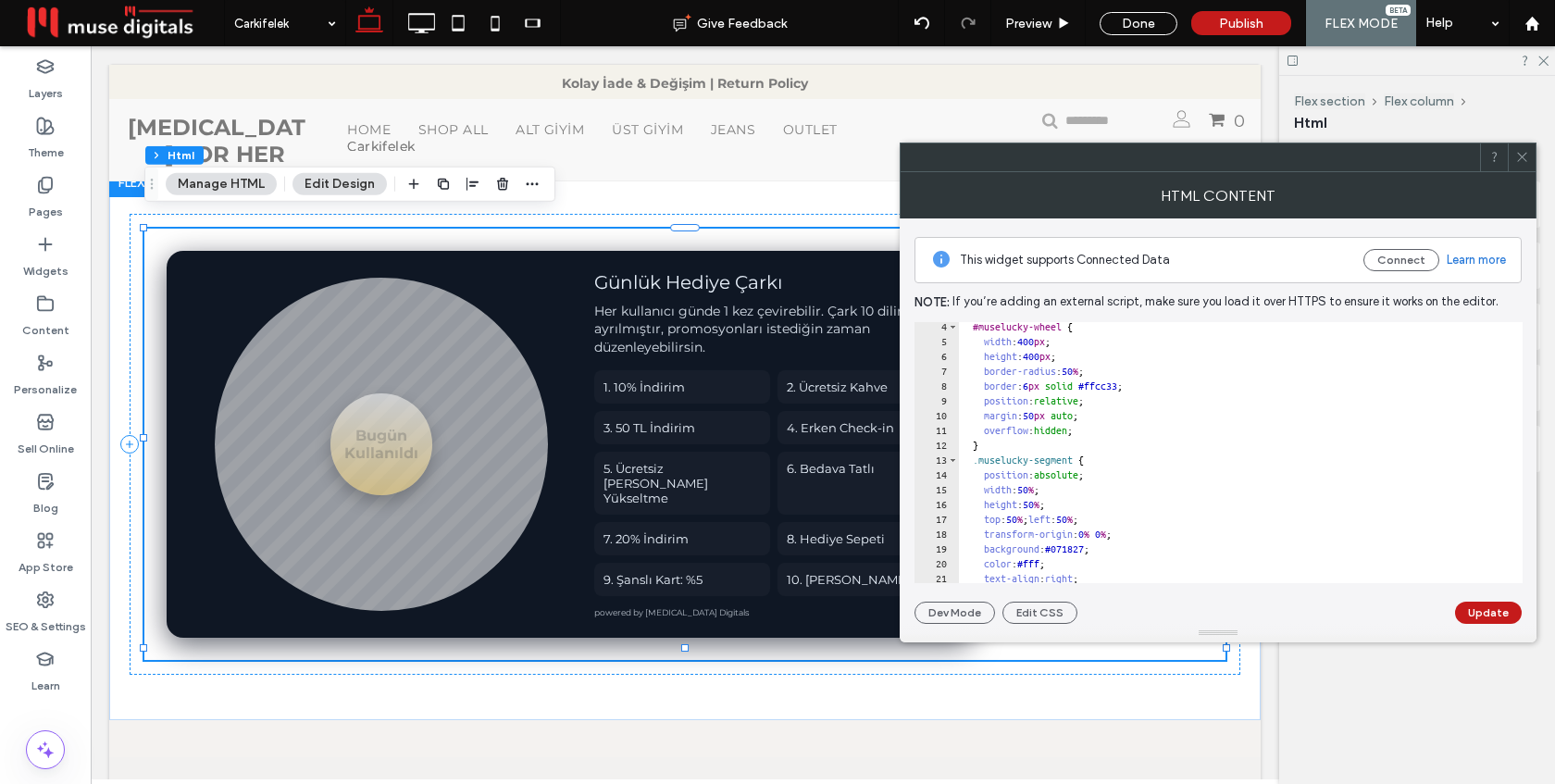
scroll to position [0, 0]
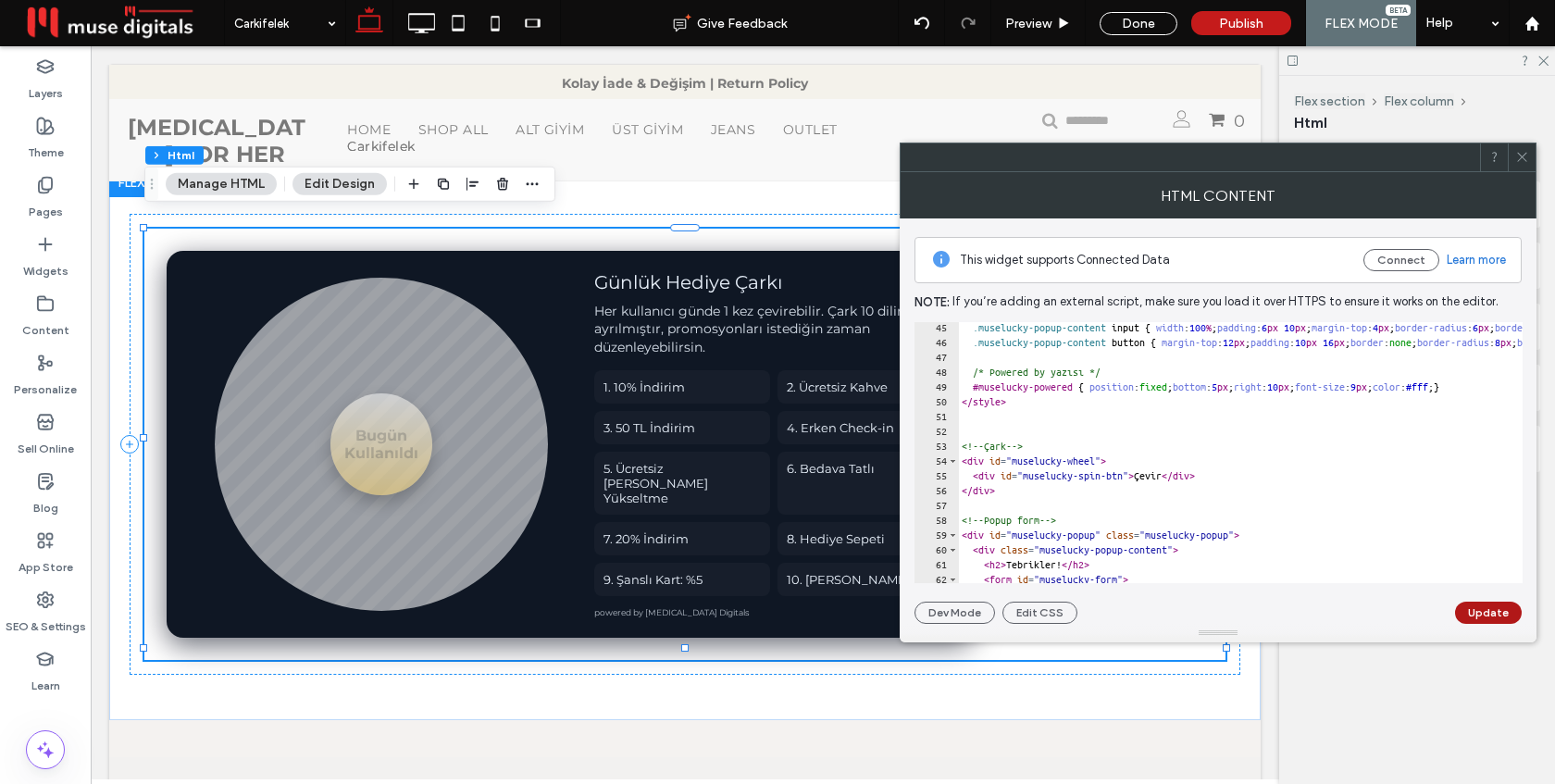
click at [1506, 607] on button "Update" at bounding box center [1488, 612] width 67 height 22
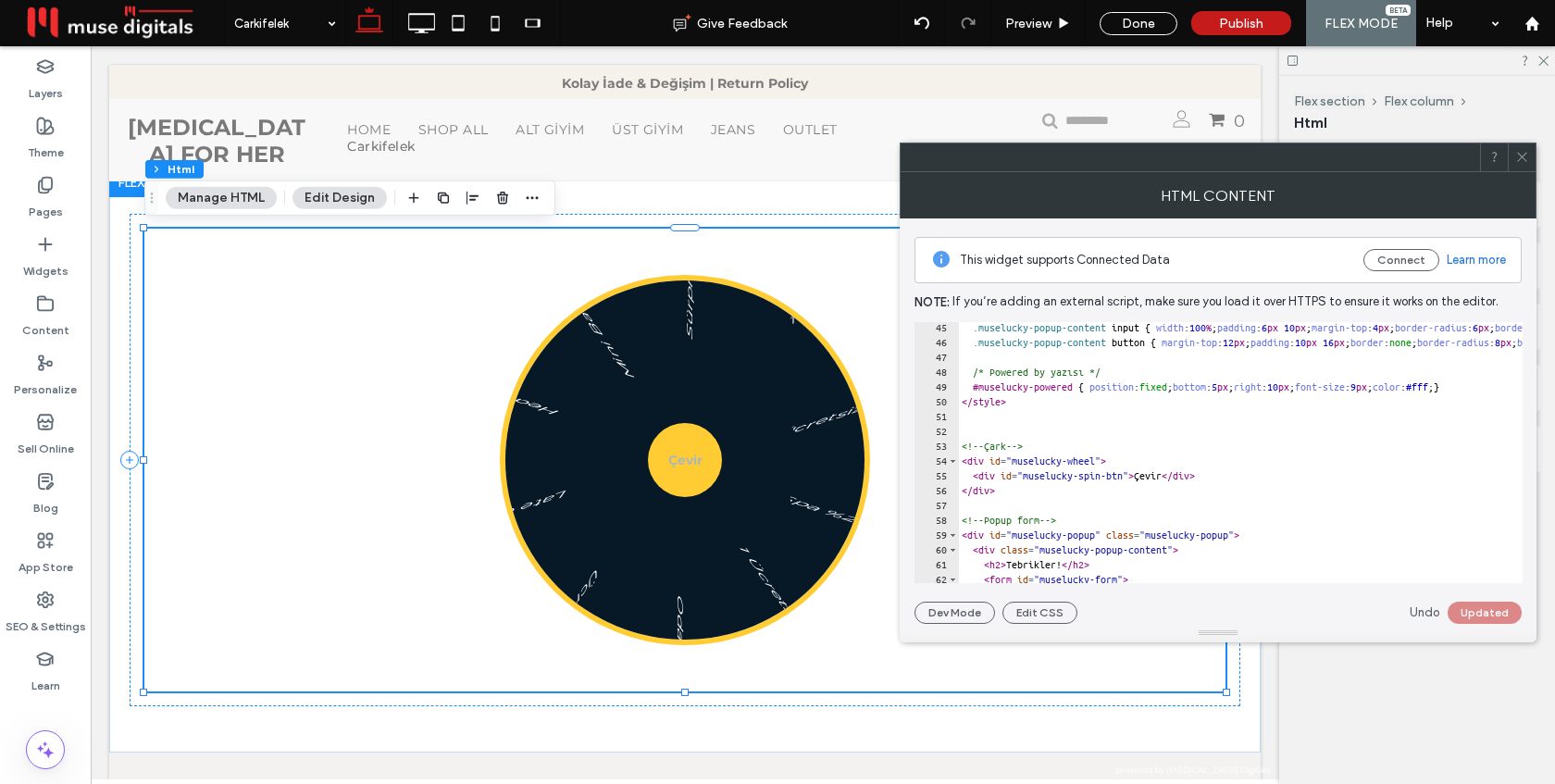
click at [1523, 150] on icon at bounding box center [1522, 156] width 14 height 14
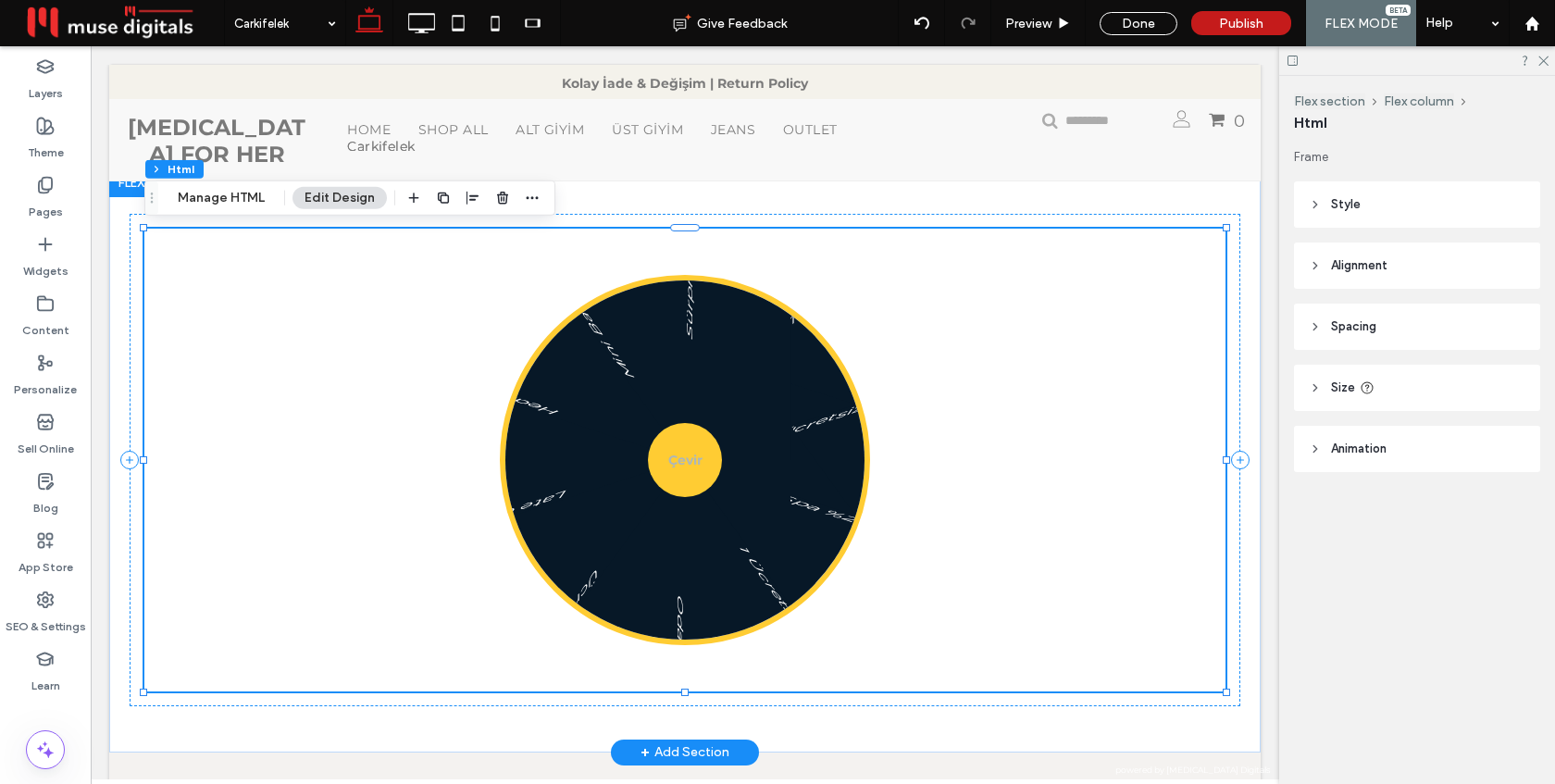
click at [685, 474] on div "Çevir" at bounding box center [684, 460] width 74 height 74
click at [686, 468] on div "Çevir" at bounding box center [684, 459] width 100 height 100
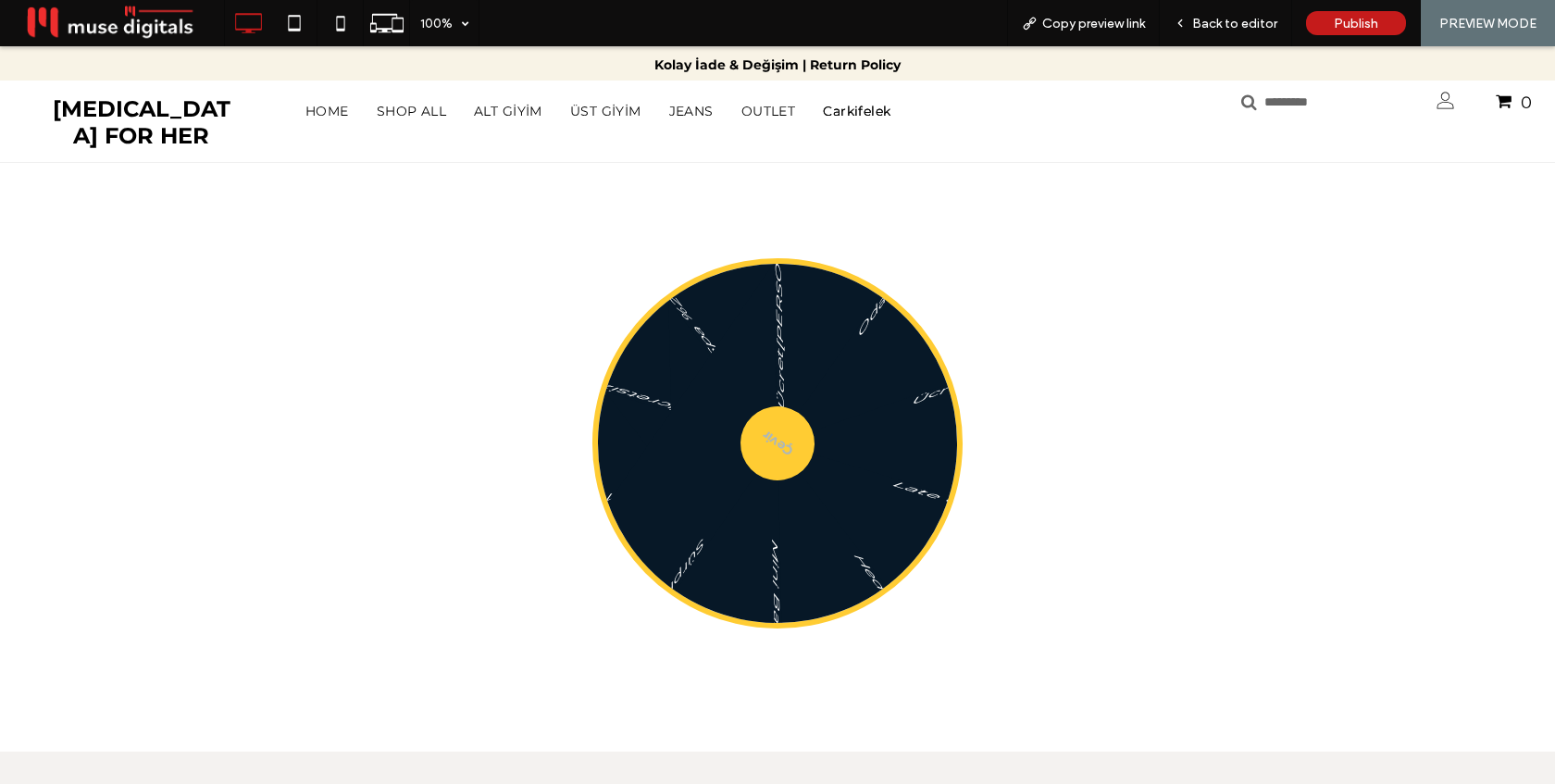
click at [778, 440] on div "Çevir" at bounding box center [778, 443] width 103 height 103
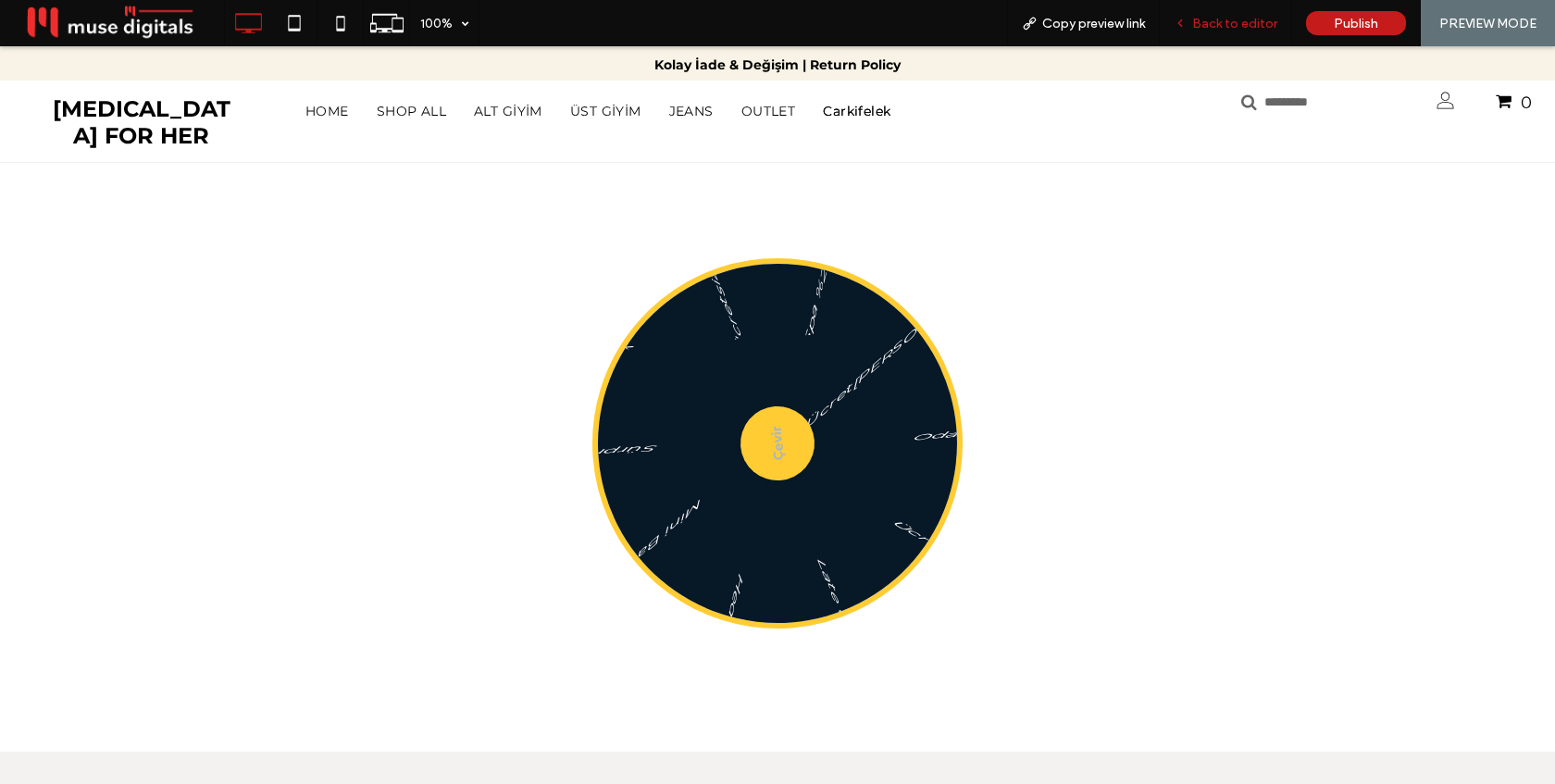
click at [1224, 24] on span "Back to editor" at bounding box center [1235, 23] width 85 height 16
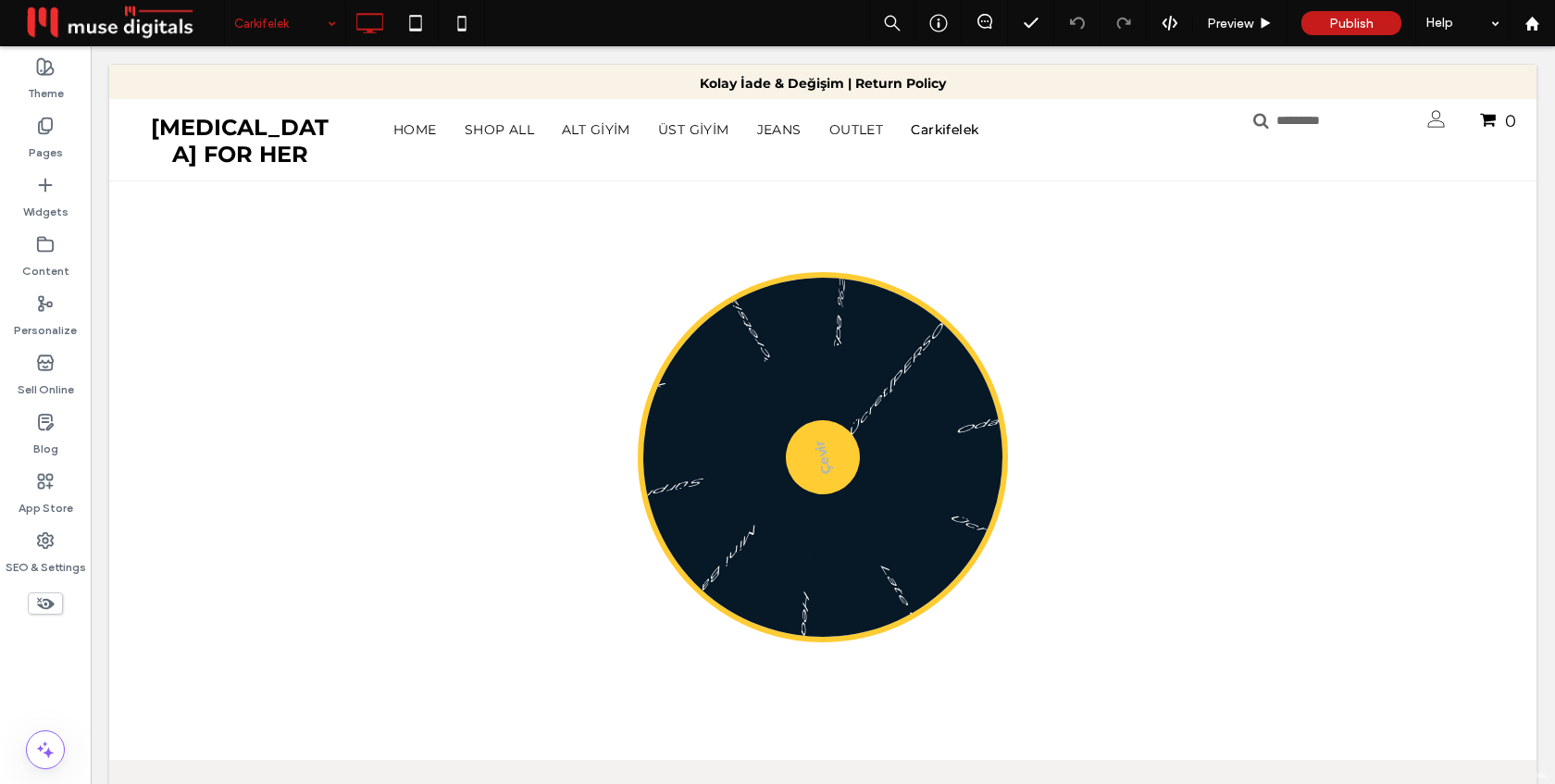
type input "**********"
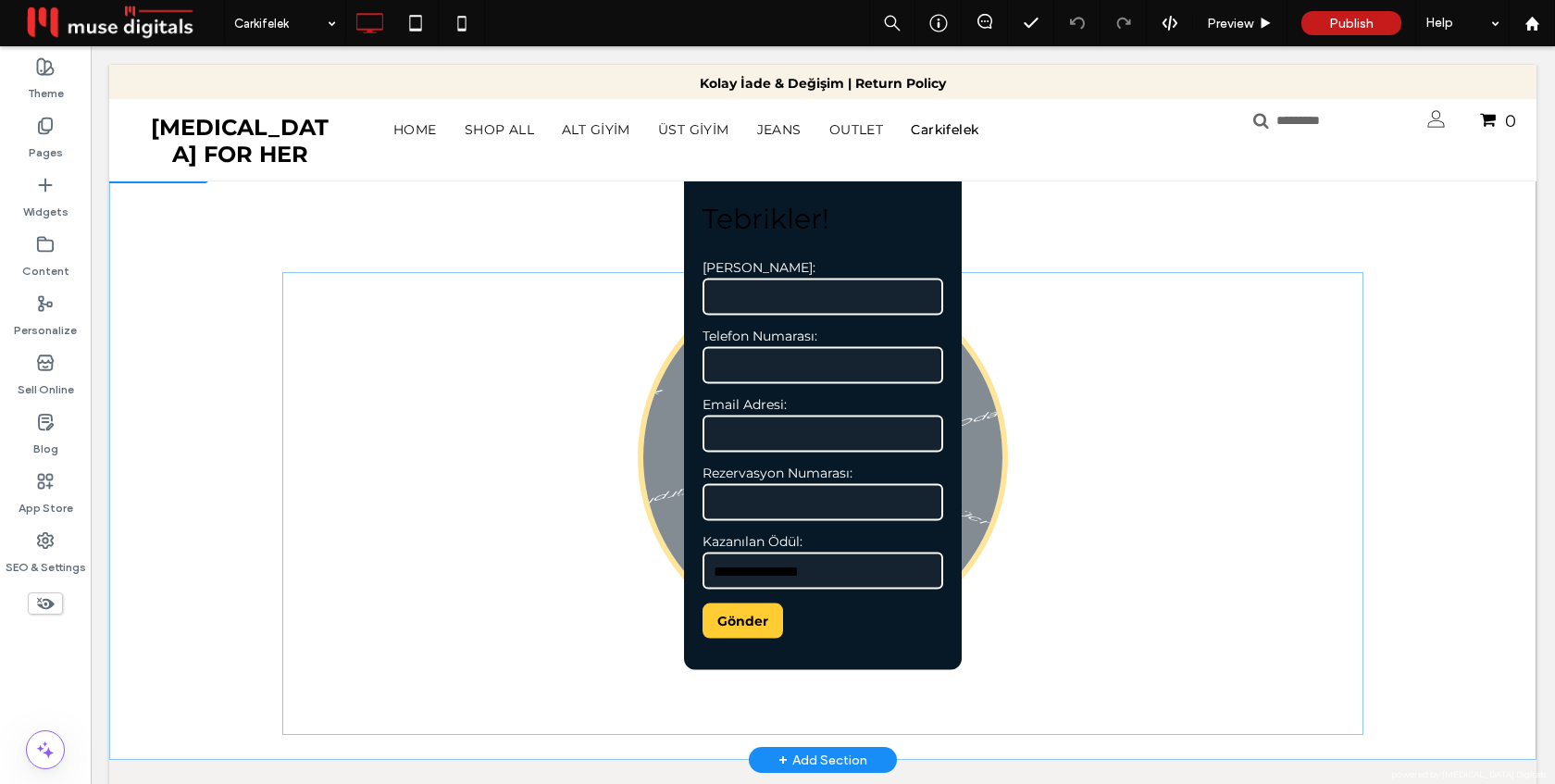
click at [945, 412] on div "**********" at bounding box center [823, 414] width 278 height 509
click at [789, 571] on input "**********" at bounding box center [823, 571] width 241 height 37
click at [1127, 544] on div "Click to edit in Flex Mode" at bounding box center [823, 456] width 1427 height 606
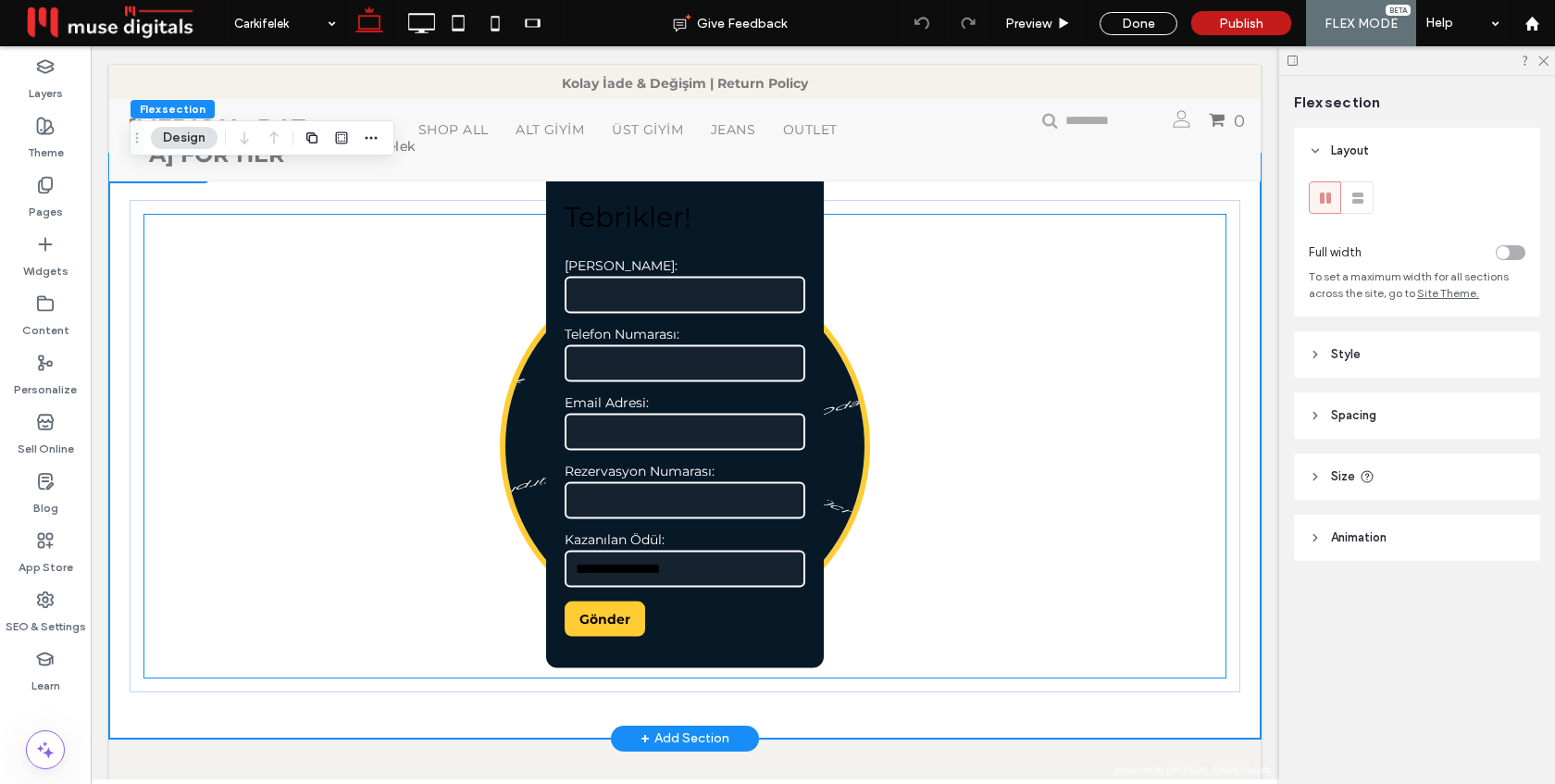
click at [1009, 521] on div "**********" at bounding box center [685, 492] width 1081 height 463
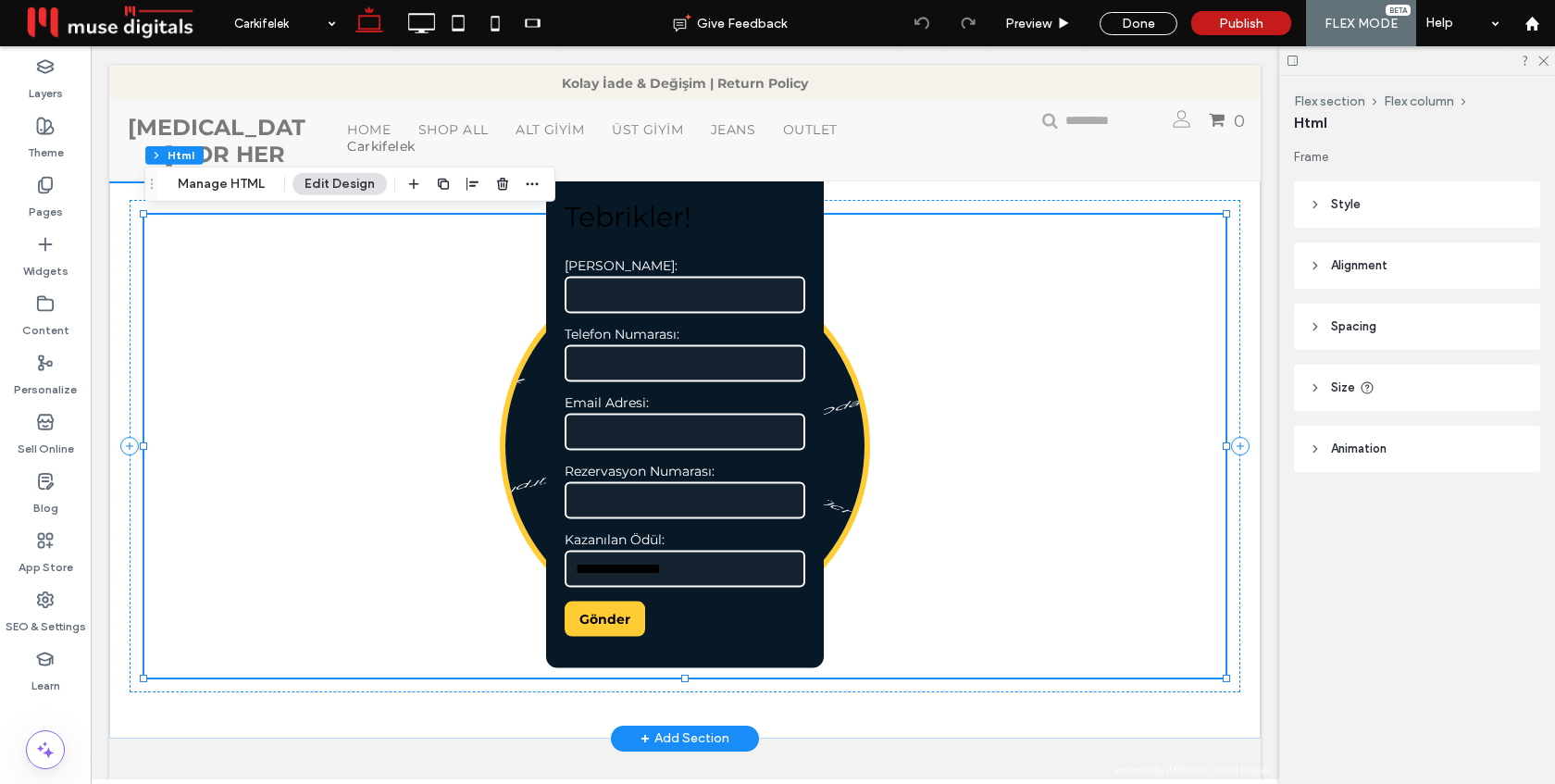
click at [1009, 521] on div "**********" at bounding box center [685, 445] width 1081 height 463
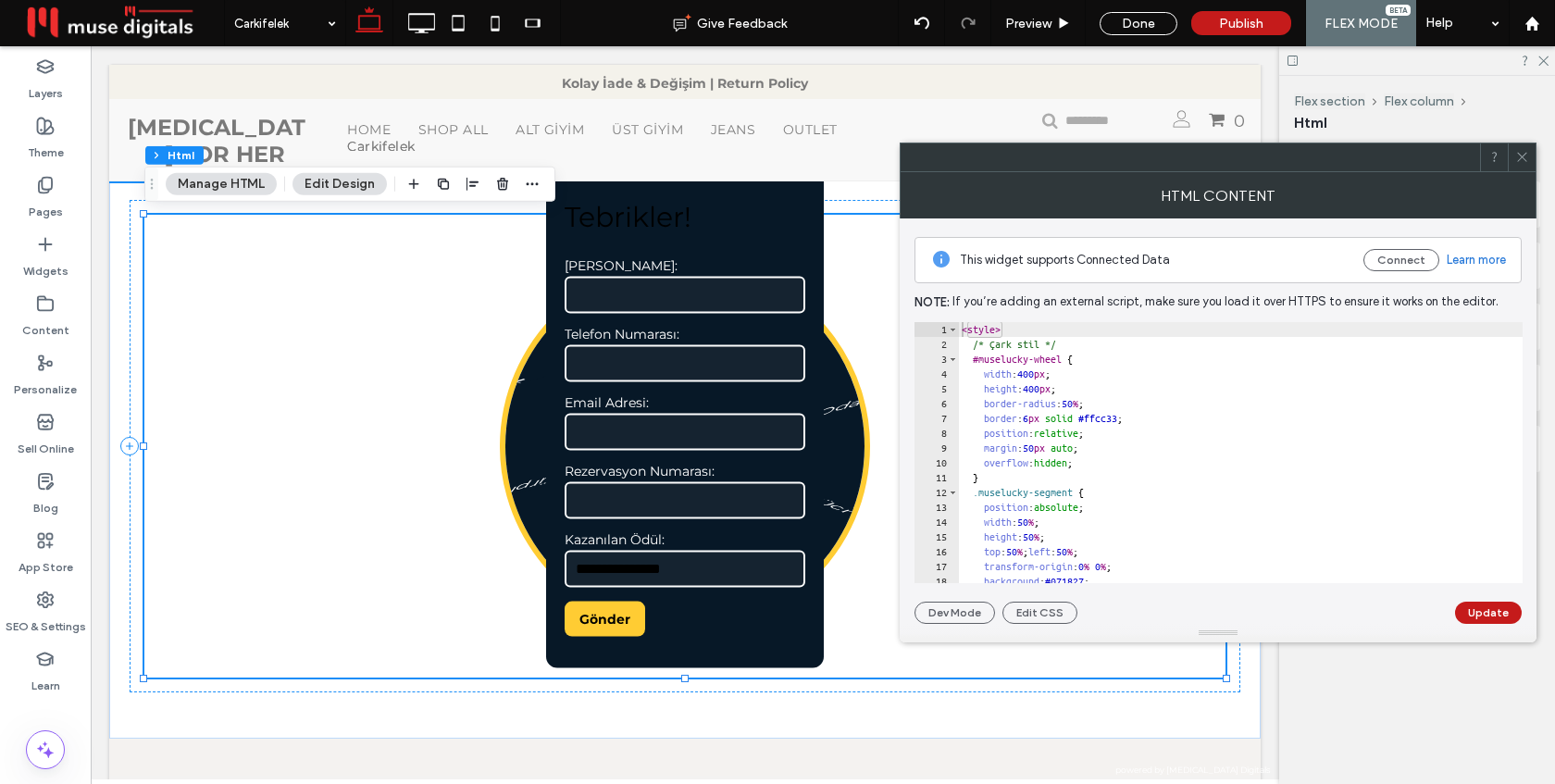
click at [1081, 412] on div "< style > /* Çark stil */ #muselucky-wheel { width : 400 px ; height : 400 px ;…" at bounding box center [1528, 467] width 1141 height 290
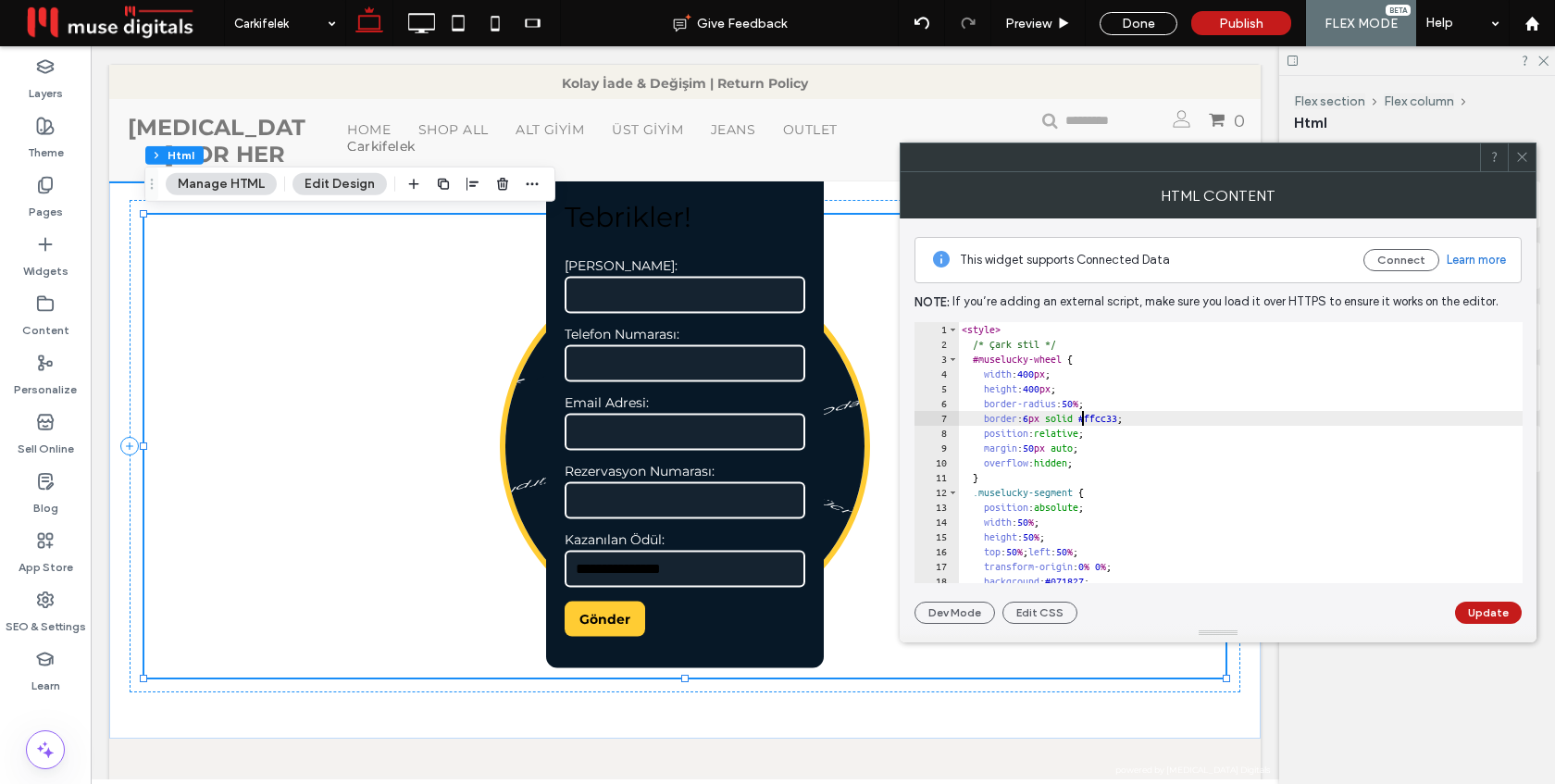
type textarea "**********"
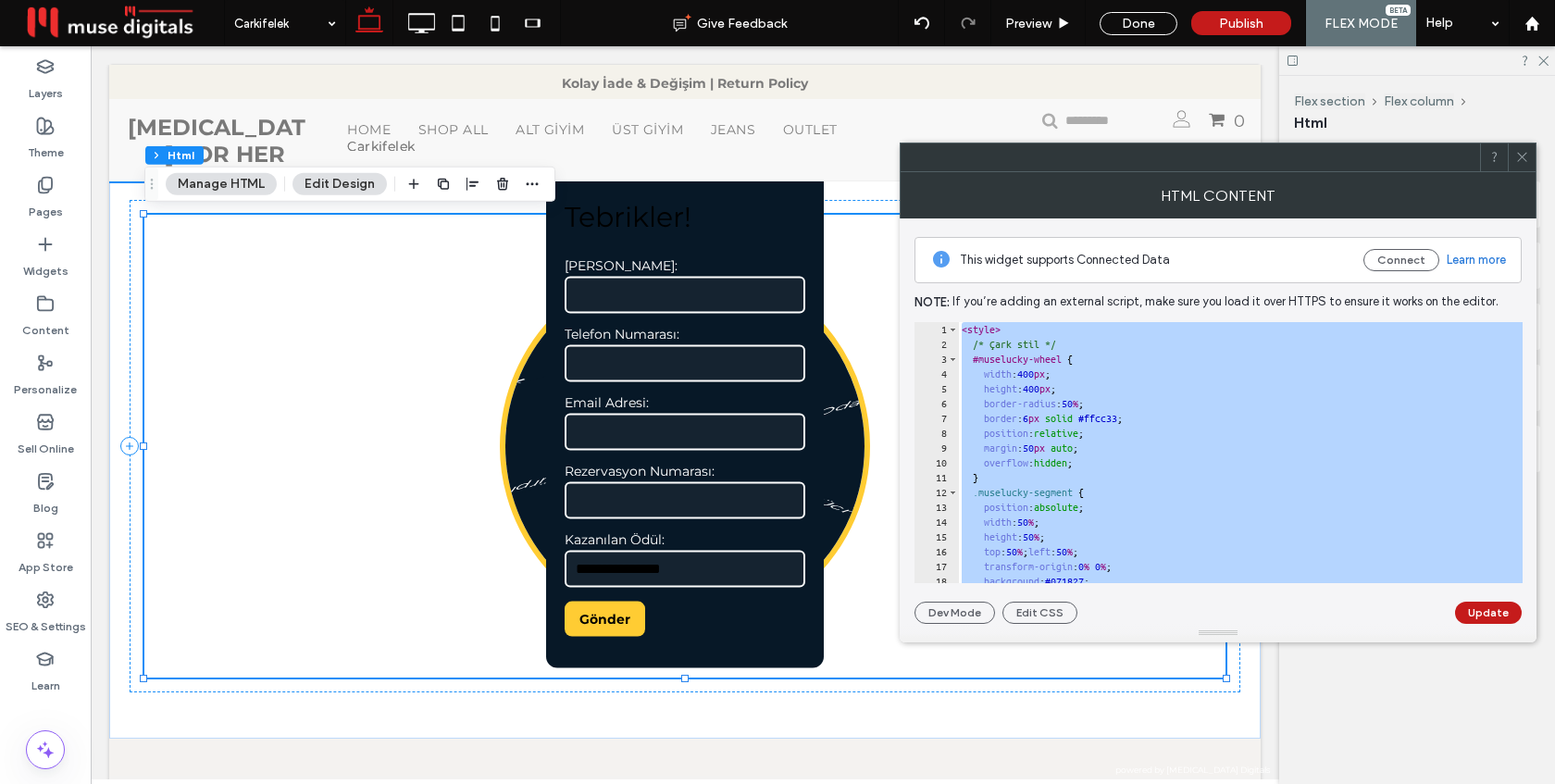
paste textarea "Cursor at row 161"
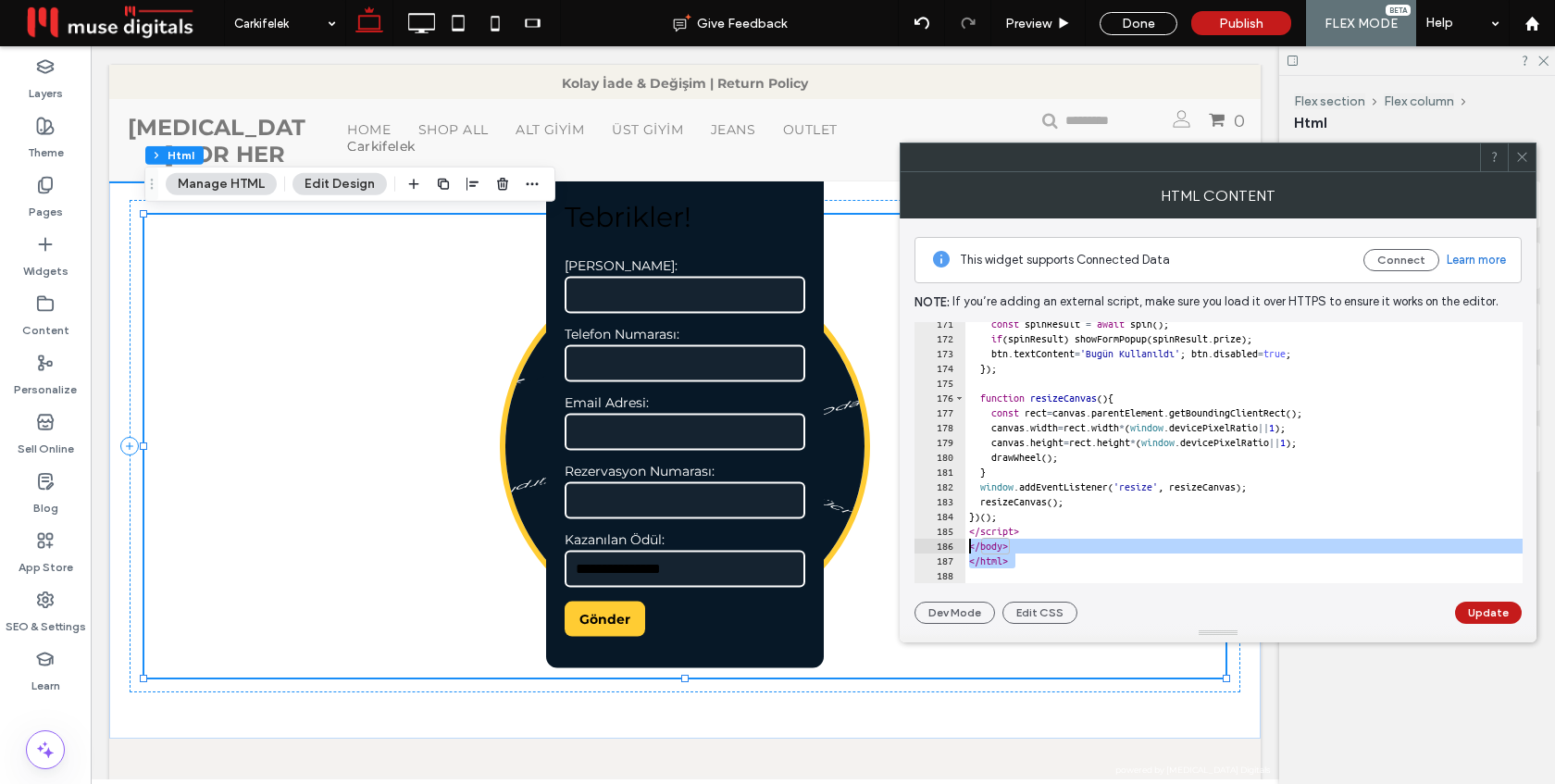
drag, startPoint x: 1016, startPoint y: 567, endPoint x: 965, endPoint y: 551, distance: 53.5
click at [965, 551] on div "171 172 173 174 175 176 177 178 179 180 181 182 183 184 185 186 187 188 const s…" at bounding box center [1218, 452] width 608 height 261
type textarea "******* *******"
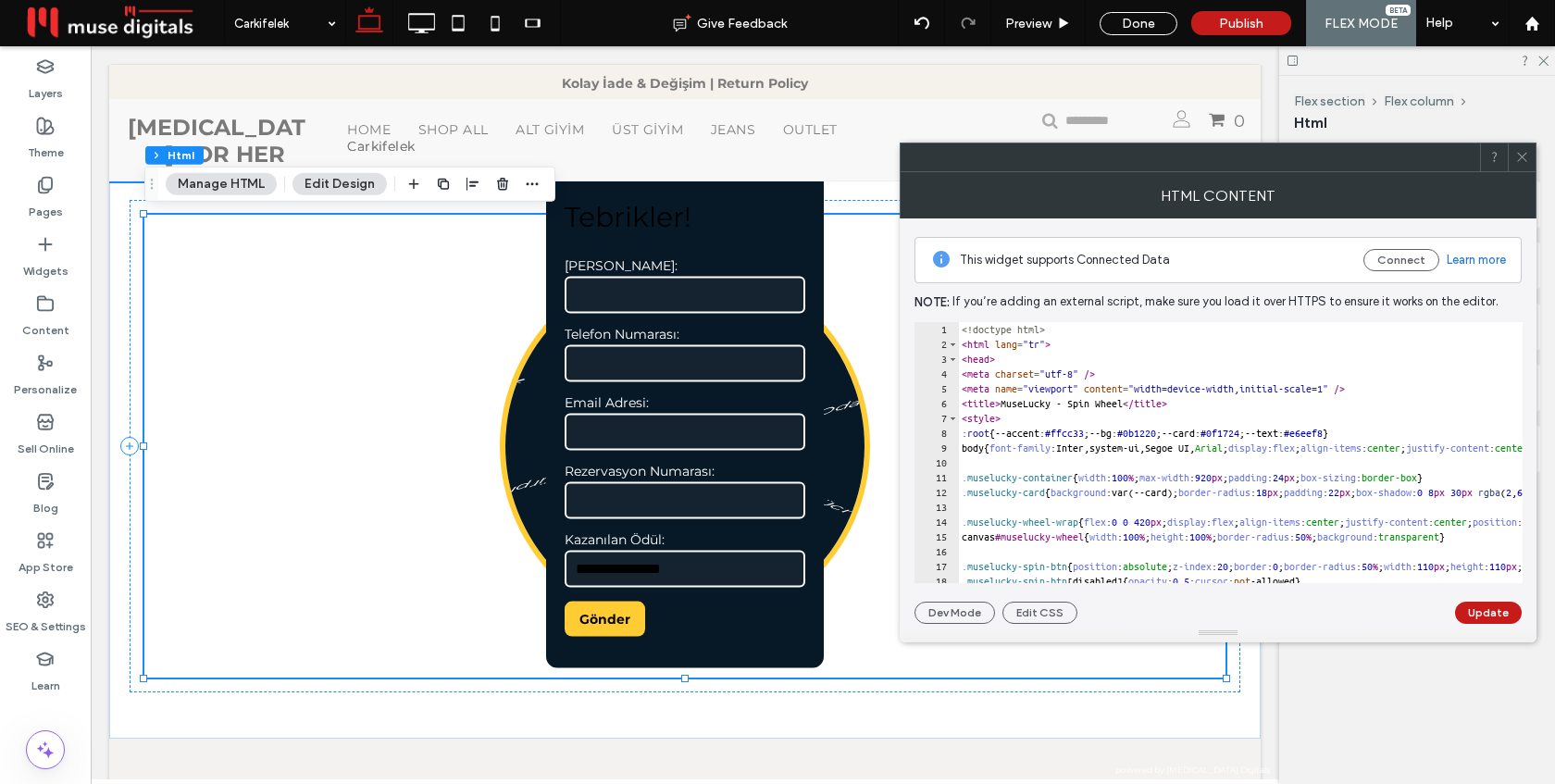
scroll to position [0, 0]
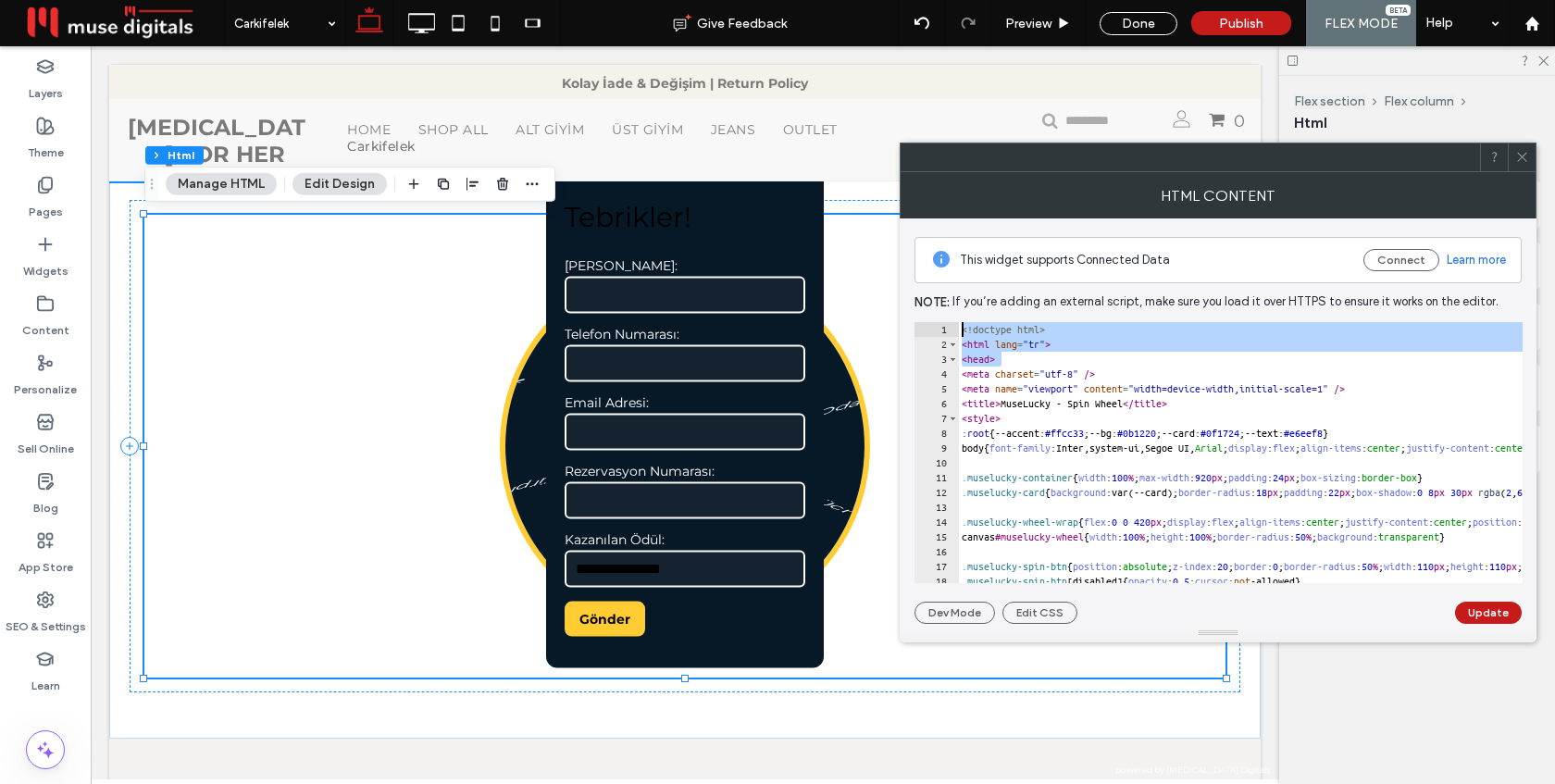
drag, startPoint x: 1004, startPoint y: 358, endPoint x: 956, endPoint y: 325, distance: 58.2
click at [956, 325] on div "1 2 3 4 5 6 7 8 9 10 11 12 13 14 15 16 17 18 19 <! doctype html > < html lang =…" at bounding box center [1218, 452] width 608 height 261
type textarea "**********"
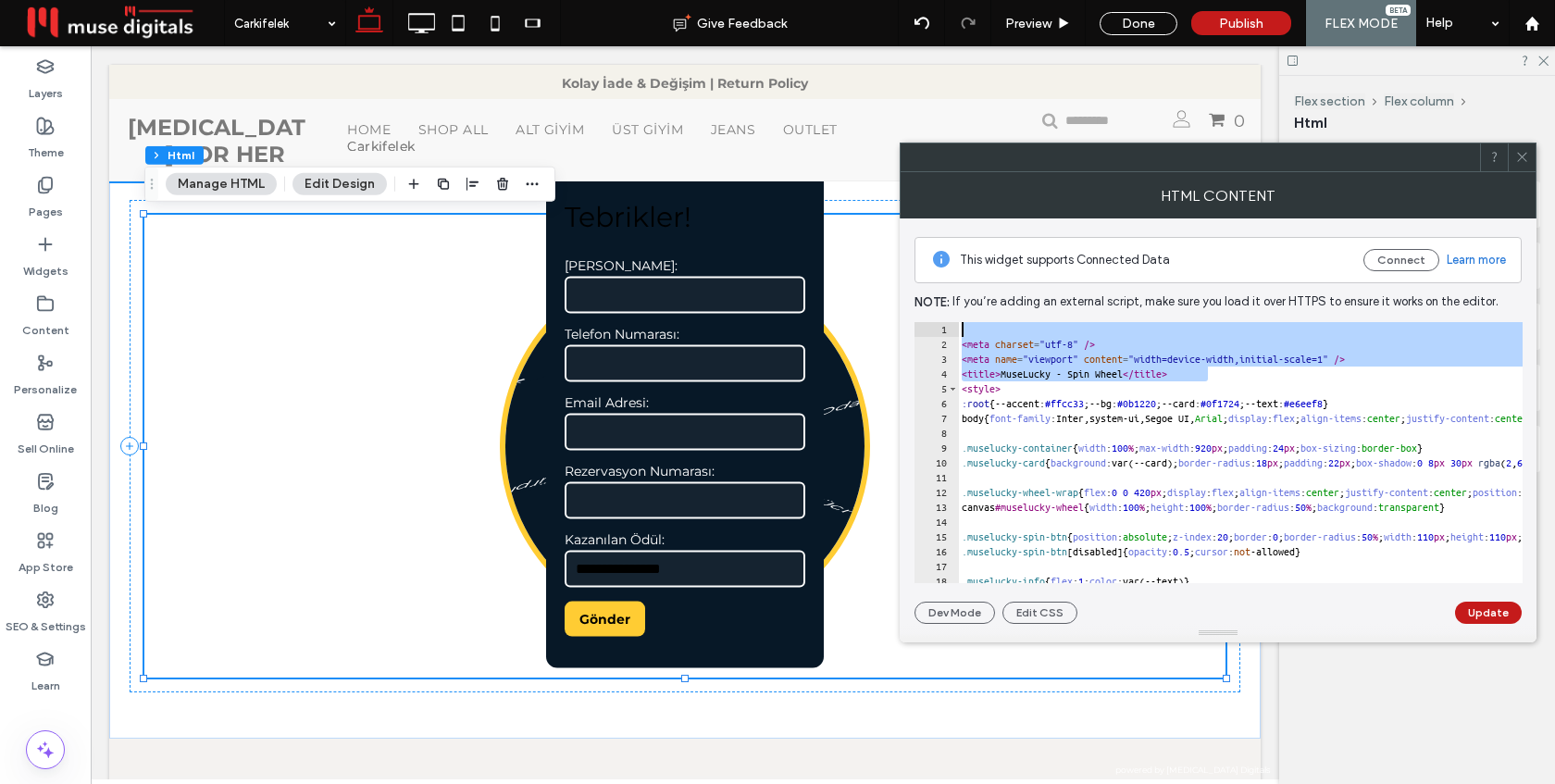
drag, startPoint x: 1222, startPoint y: 378, endPoint x: 976, endPoint y: 313, distance: 254.4
click at [976, 313] on div "This widget supports Connected Data Connect Learn more Note: If you’re adding a…" at bounding box center [1217, 421] width 607 height 406
type textarea "**********"
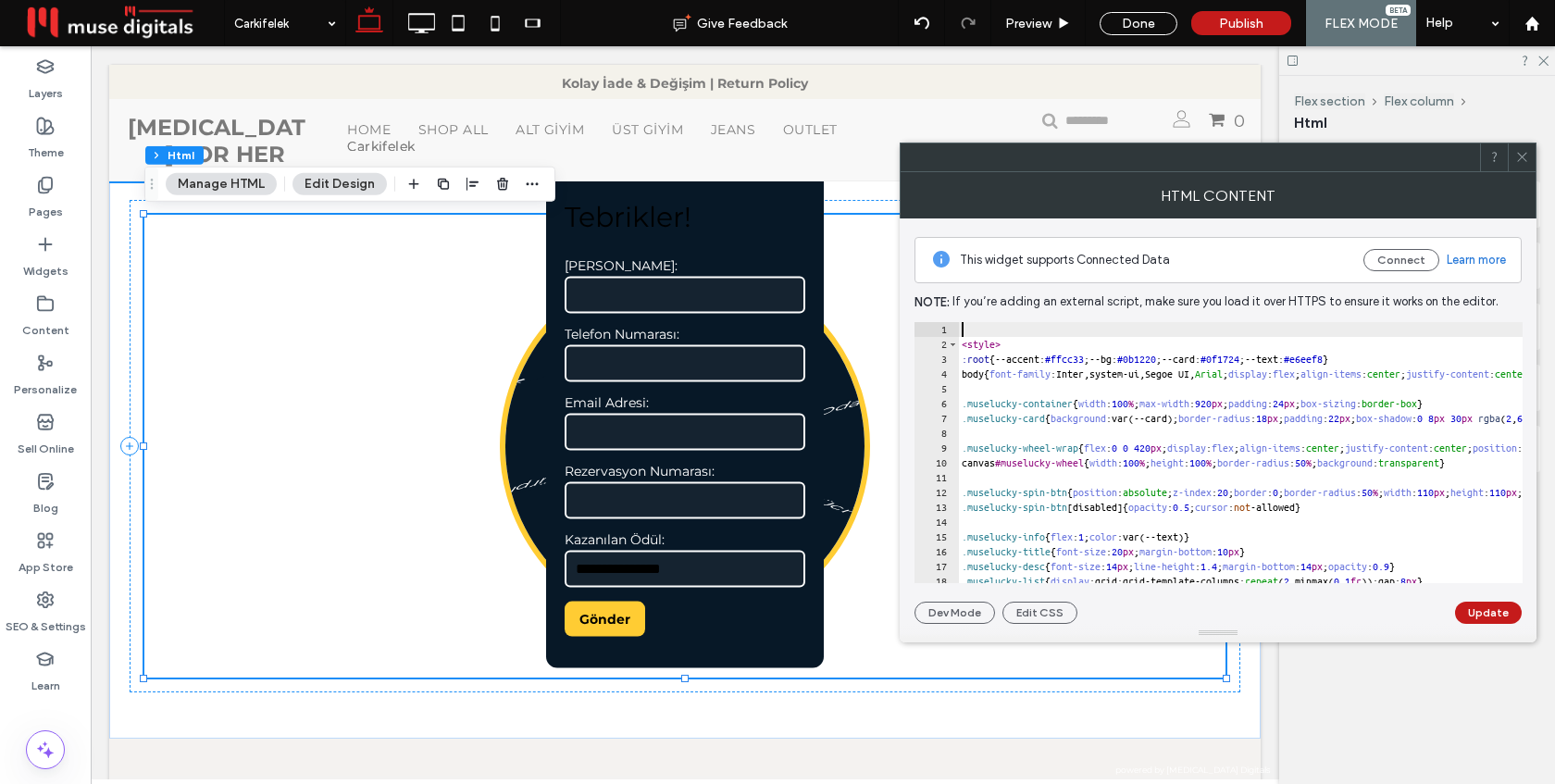
click at [958, 375] on div "4" at bounding box center [937, 374] width 45 height 15
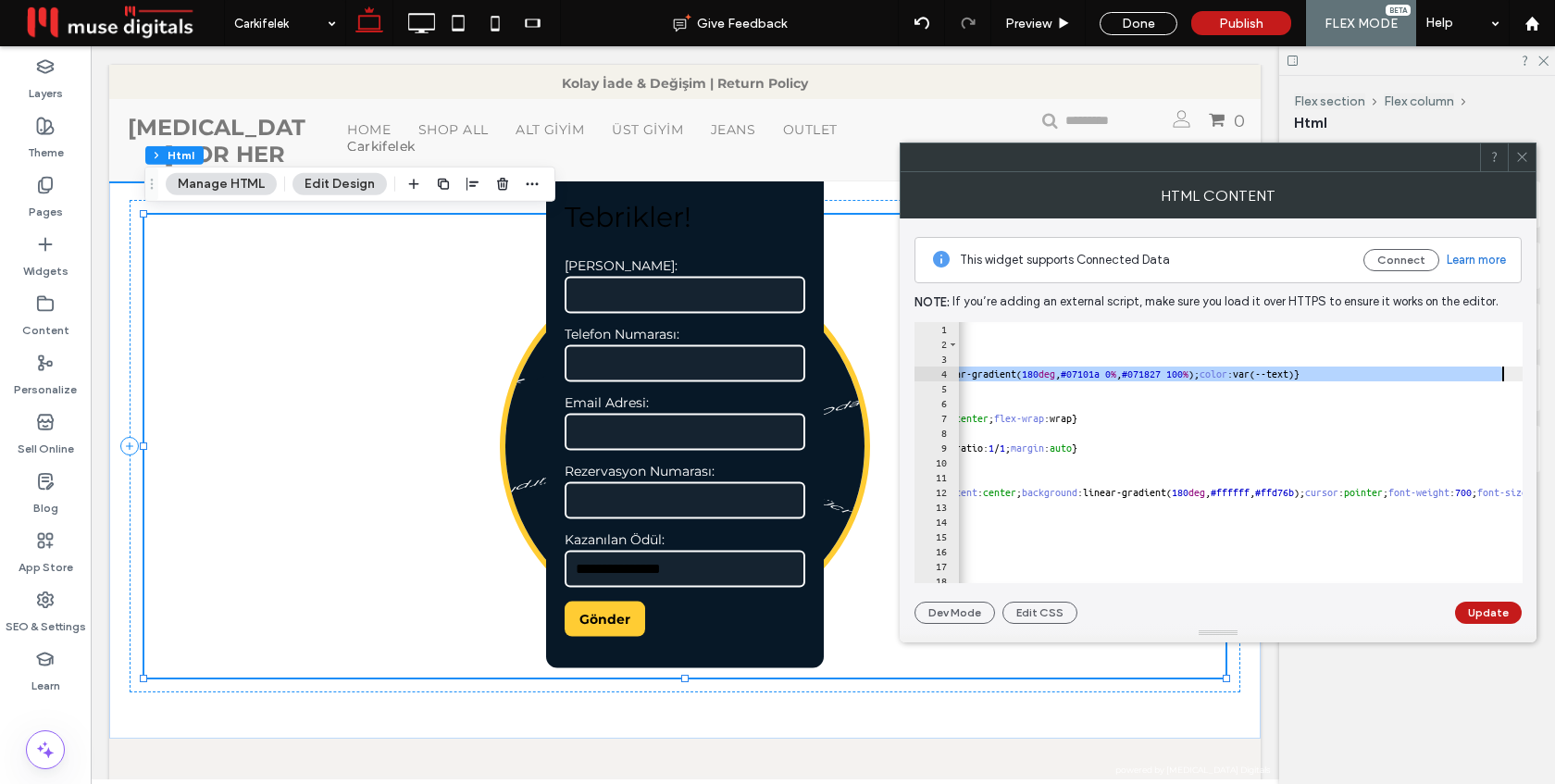
scroll to position [0, 832]
drag, startPoint x: 965, startPoint y: 375, endPoint x: 1511, endPoint y: 368, distance: 546.0
click at [1511, 368] on div "1 2 3 4 5 6 7 8 9 10 11 12 13 14 15 16 17 18 19 < style > :root { --accent: #ff…" at bounding box center [1218, 452] width 608 height 261
type textarea "**********"
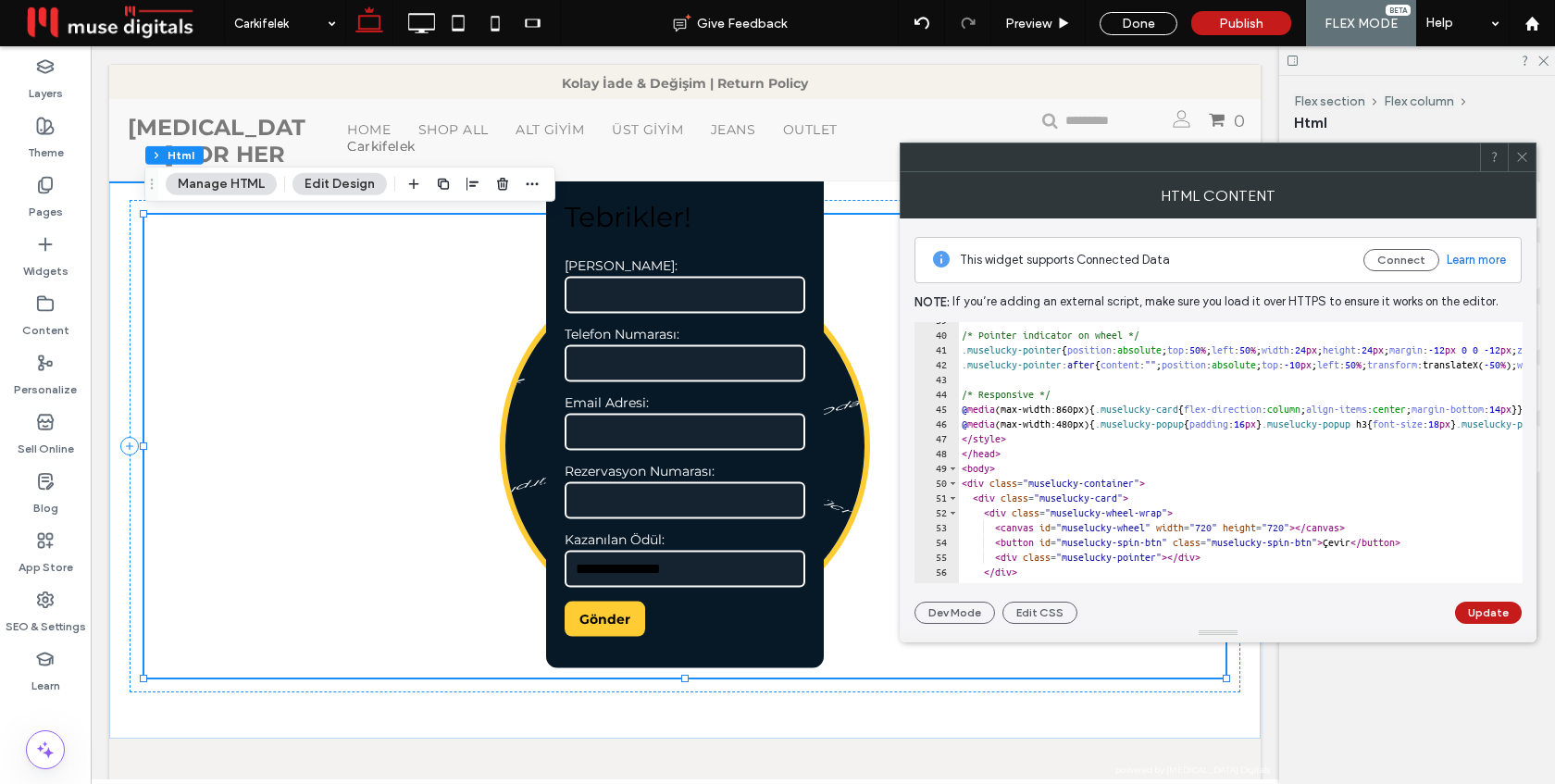
scroll to position [572, 0]
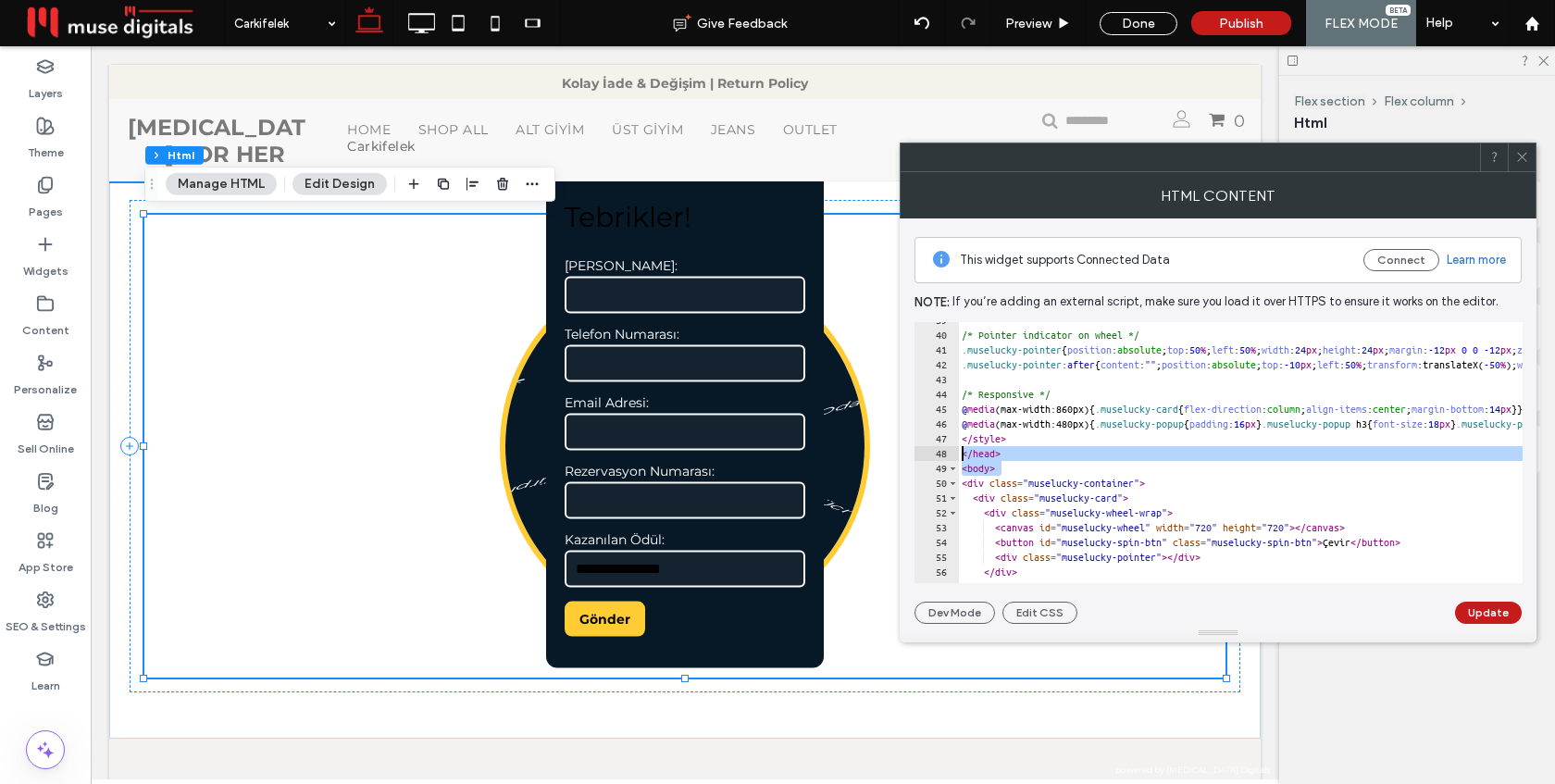
drag, startPoint x: 1001, startPoint y: 469, endPoint x: 960, endPoint y: 452, distance: 44.4
type textarea "******* ******"
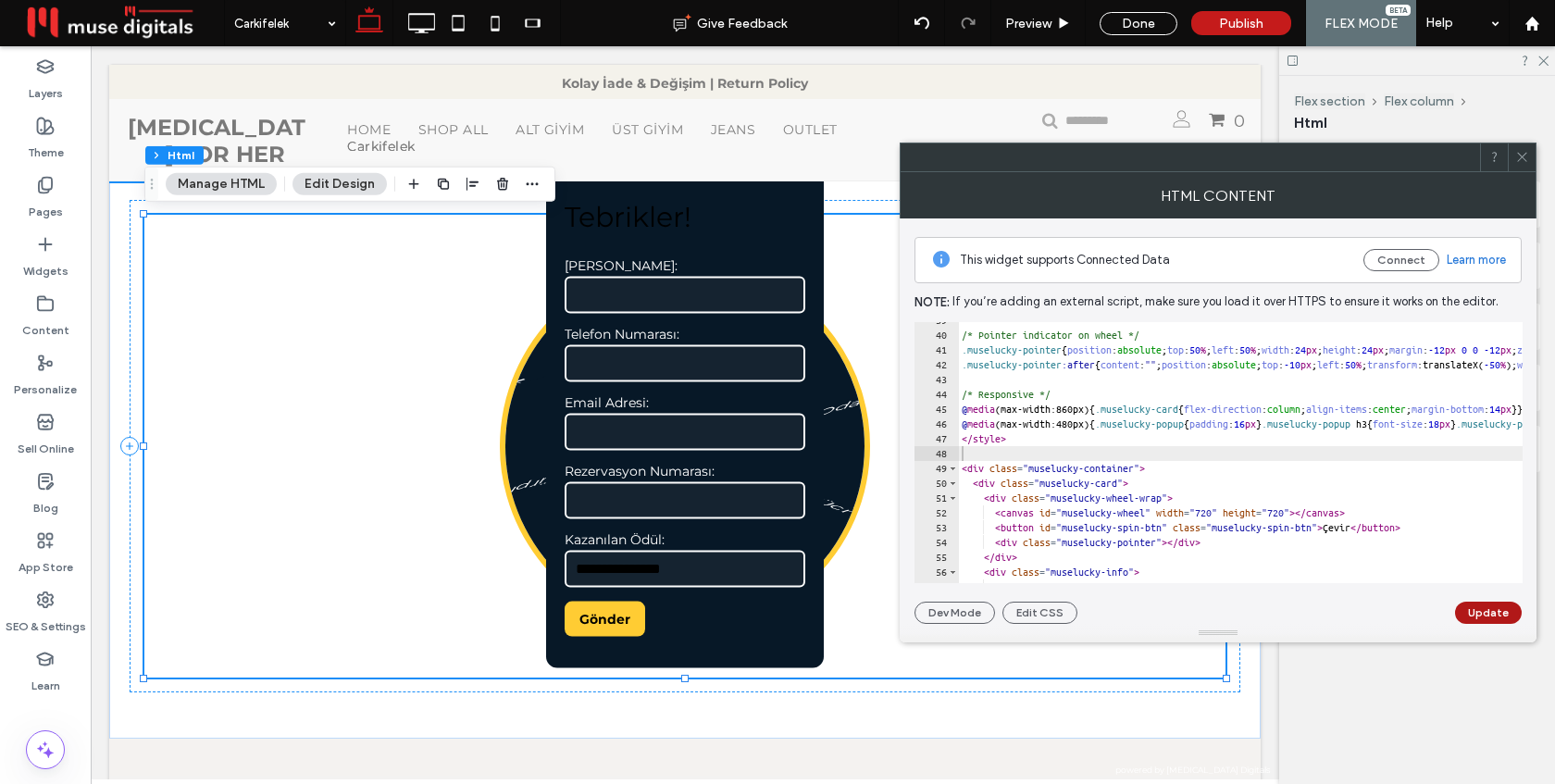
click at [1497, 607] on button "Update" at bounding box center [1488, 612] width 67 height 22
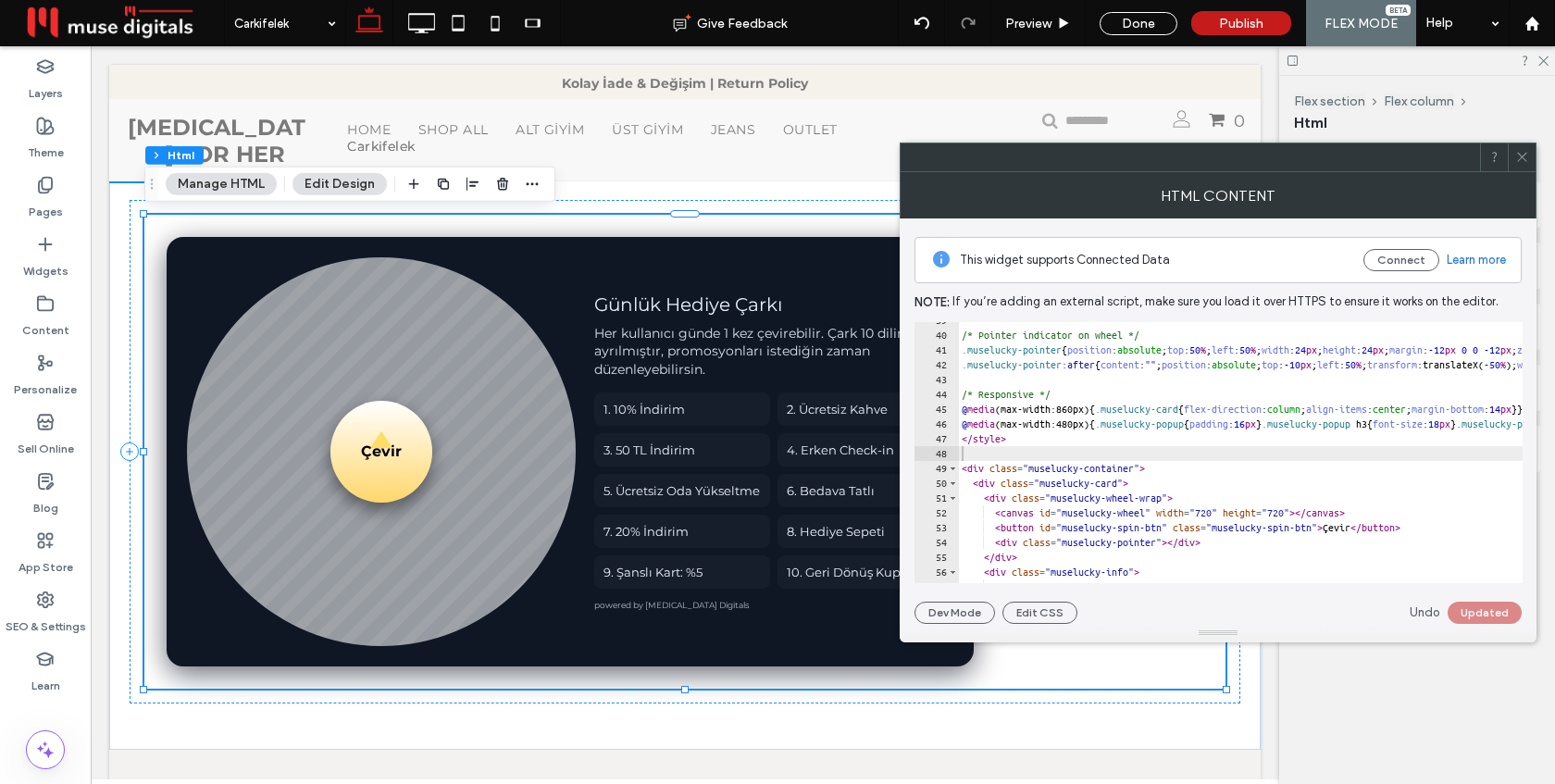
click at [1521, 151] on icon at bounding box center [1522, 156] width 14 height 14
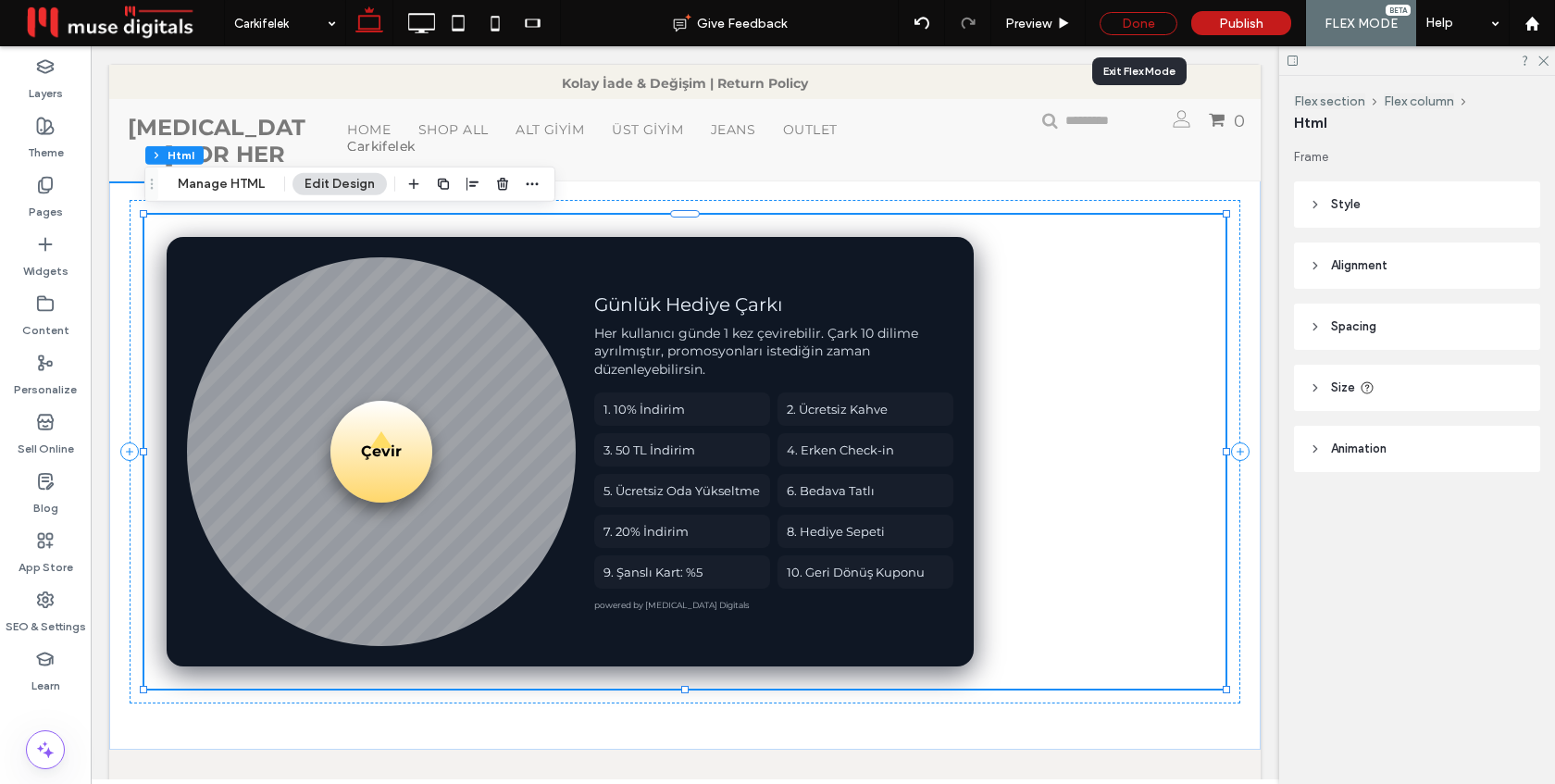
click at [1141, 22] on div "Done" at bounding box center [1139, 23] width 78 height 23
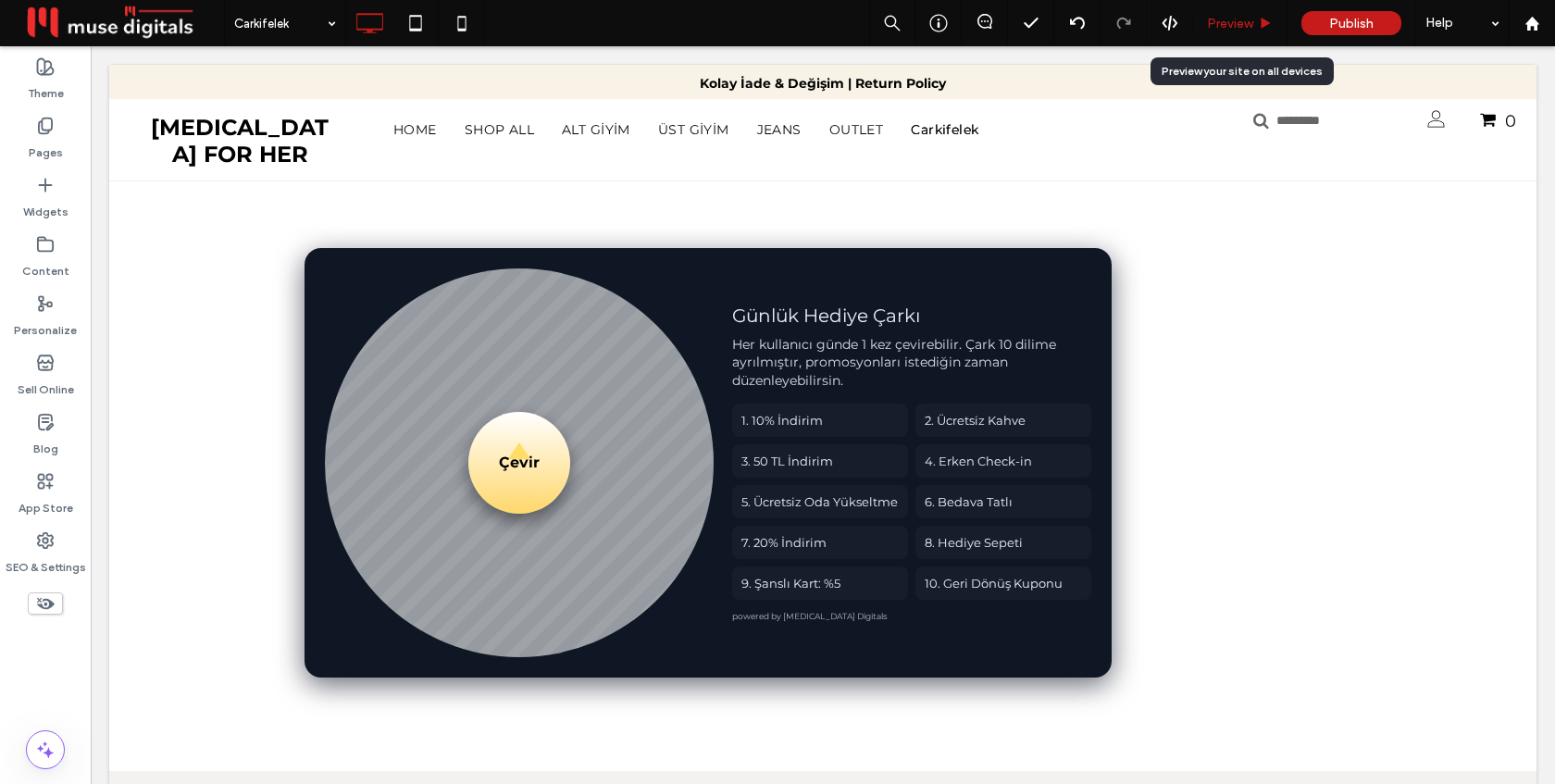
click at [1244, 19] on span "Preview" at bounding box center [1230, 23] width 47 height 16
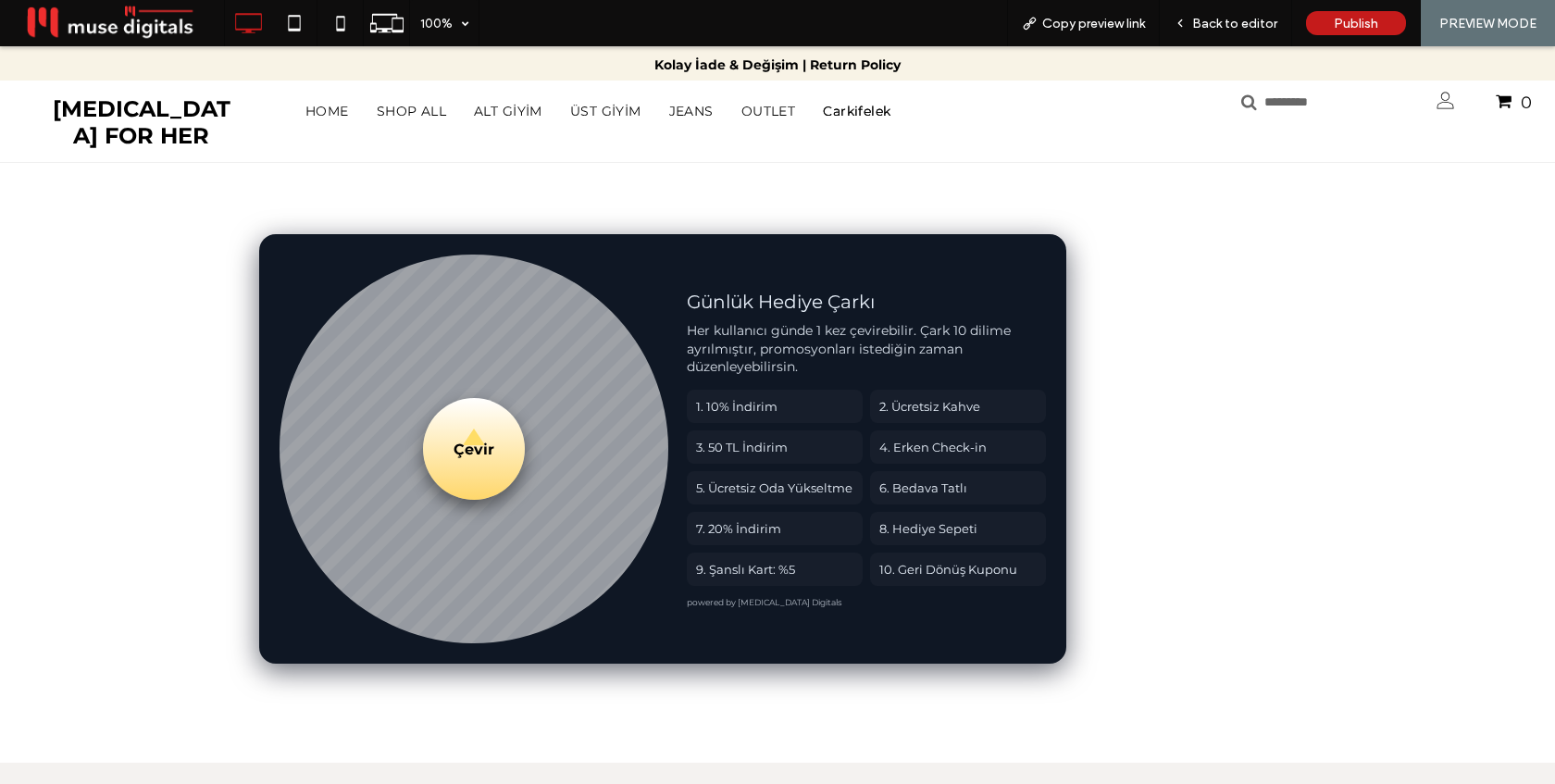
click at [488, 433] on button "Çevir" at bounding box center [474, 448] width 102 height 102
click at [1106, 23] on span "Copy preview link" at bounding box center [1094, 23] width 103 height 16
click at [1233, 28] on span "Back to editor" at bounding box center [1235, 23] width 85 height 16
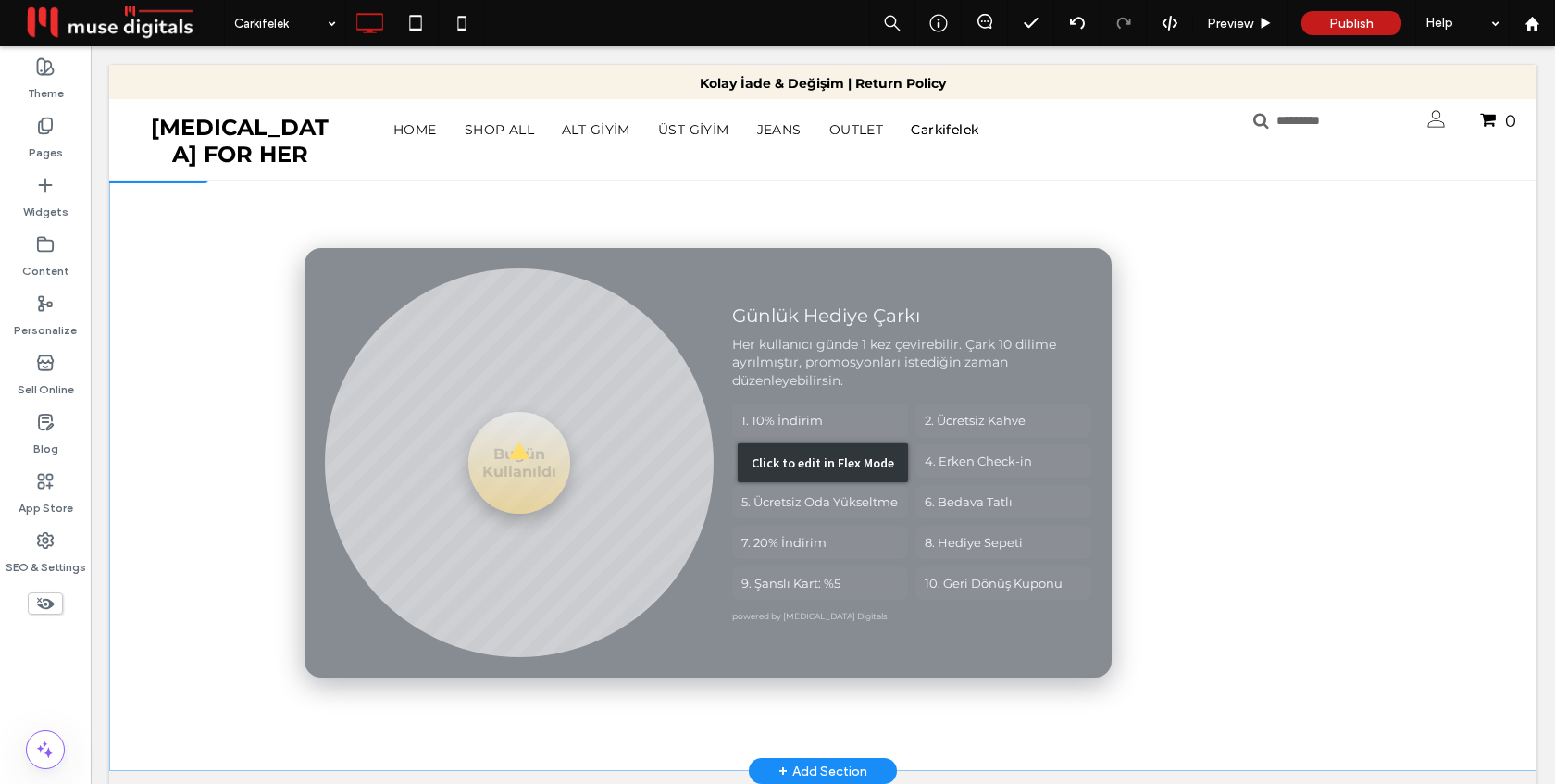
click at [887, 369] on div "Click to edit in Flex Mode" at bounding box center [823, 462] width 1427 height 617
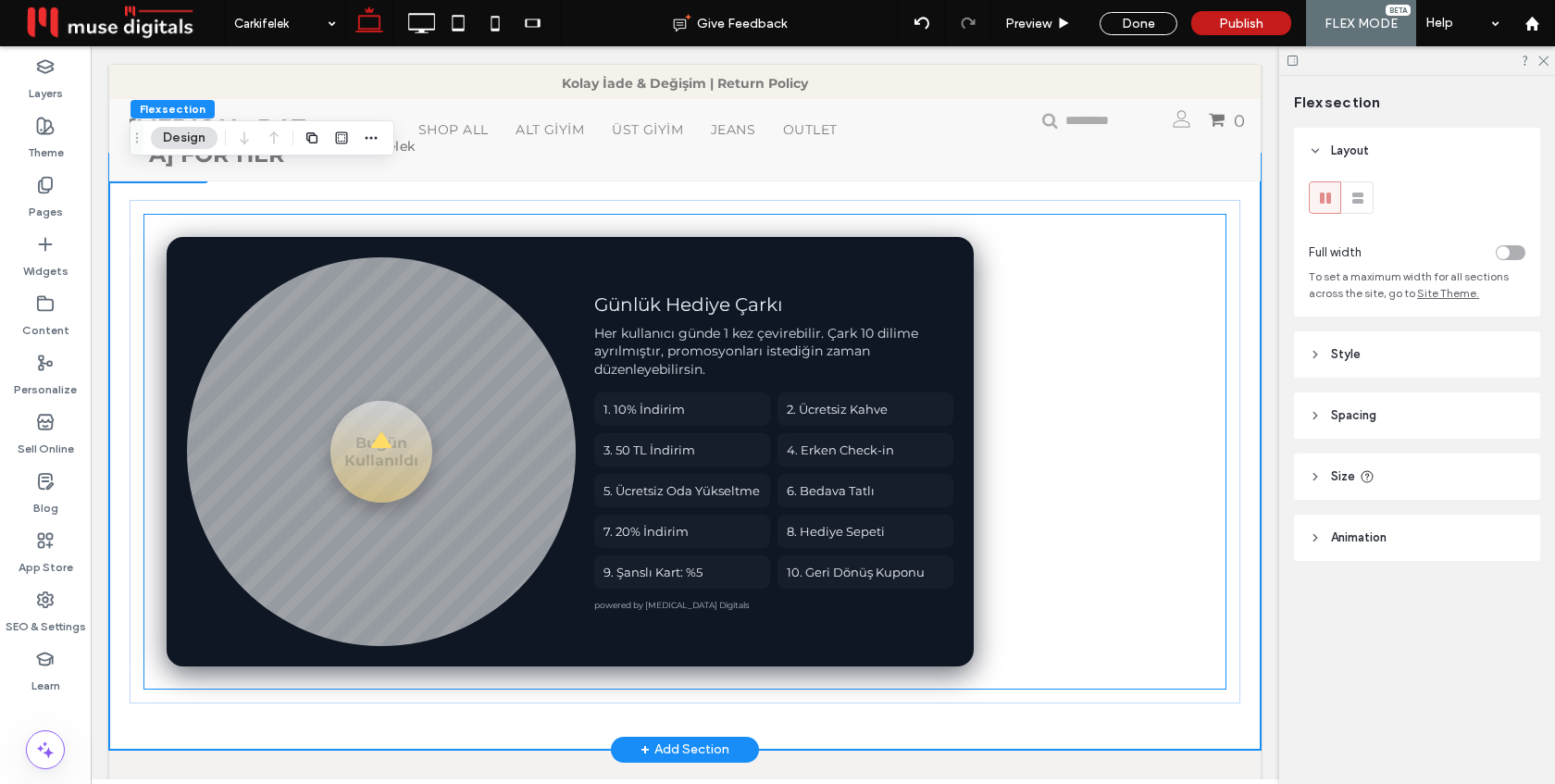
click at [887, 369] on div "Her kullanıcı günde 1 kez çevirebilir. Çark 10 dilime ayrılmıştır, promosyonlar…" at bounding box center [774, 352] width 359 height 54
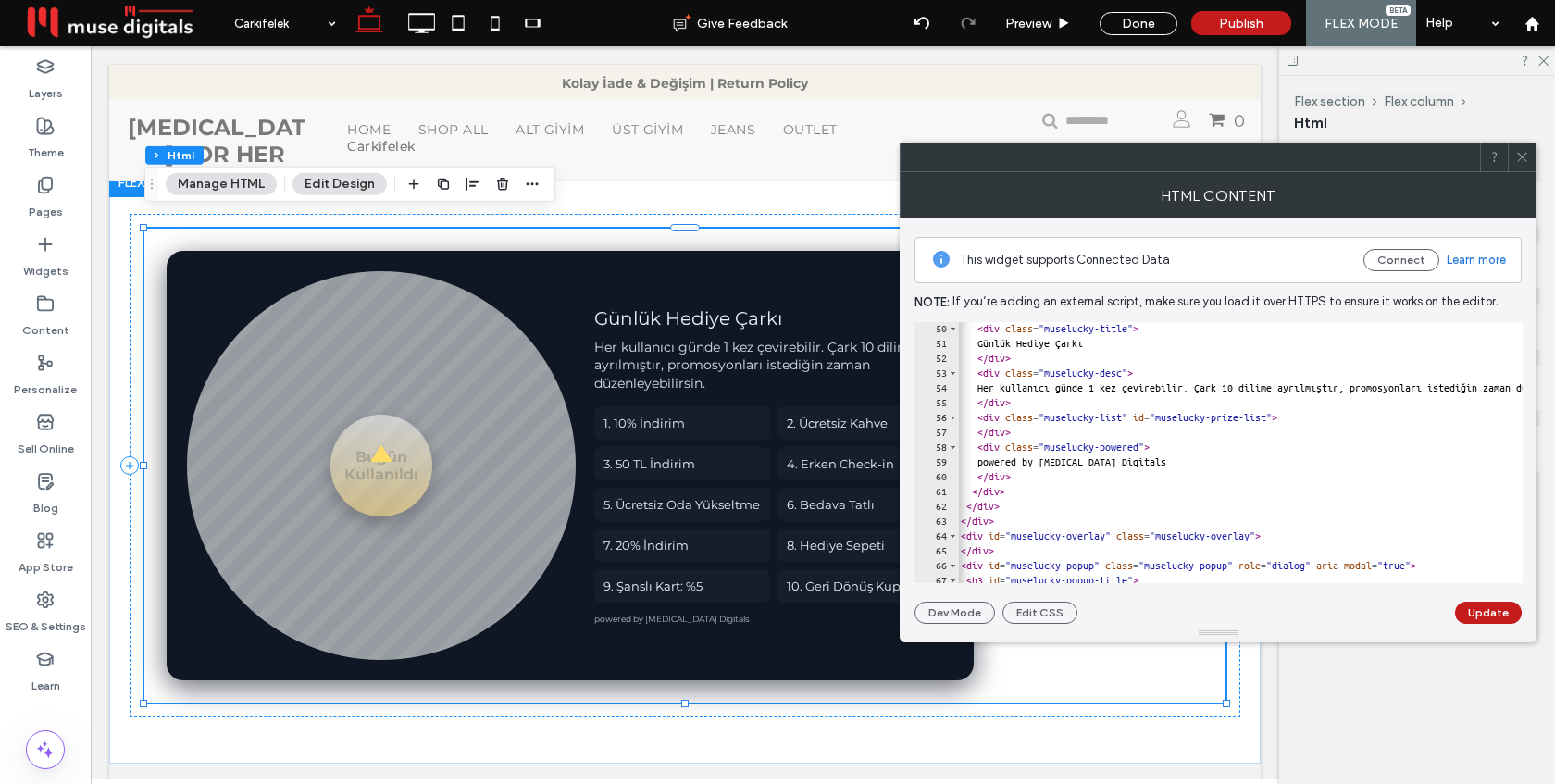
scroll to position [0, 7]
drag, startPoint x: 1249, startPoint y: 387, endPoint x: 1429, endPoint y: 391, distance: 180.0
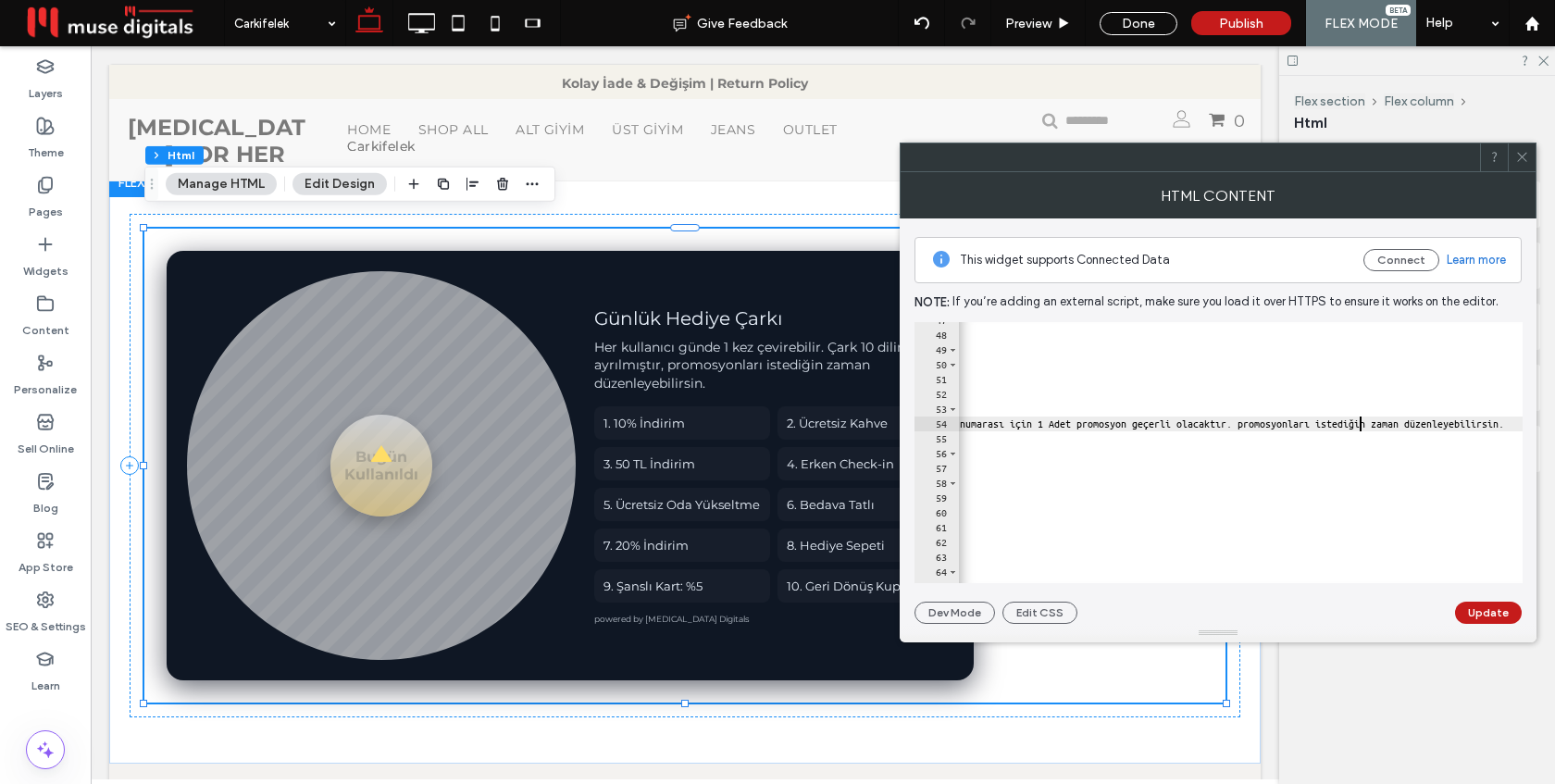
scroll to position [0, 0]
drag, startPoint x: 1462, startPoint y: 418, endPoint x: 1147, endPoint y: 411, distance: 315.1
click at [1147, 411] on div "</ div > < div class = "muselucky-info" > < div class = "muselucky-title" > Gün…" at bounding box center [1417, 466] width 2034 height 290
type textarea "**********"
click at [1489, 618] on button "Update" at bounding box center [1488, 612] width 67 height 22
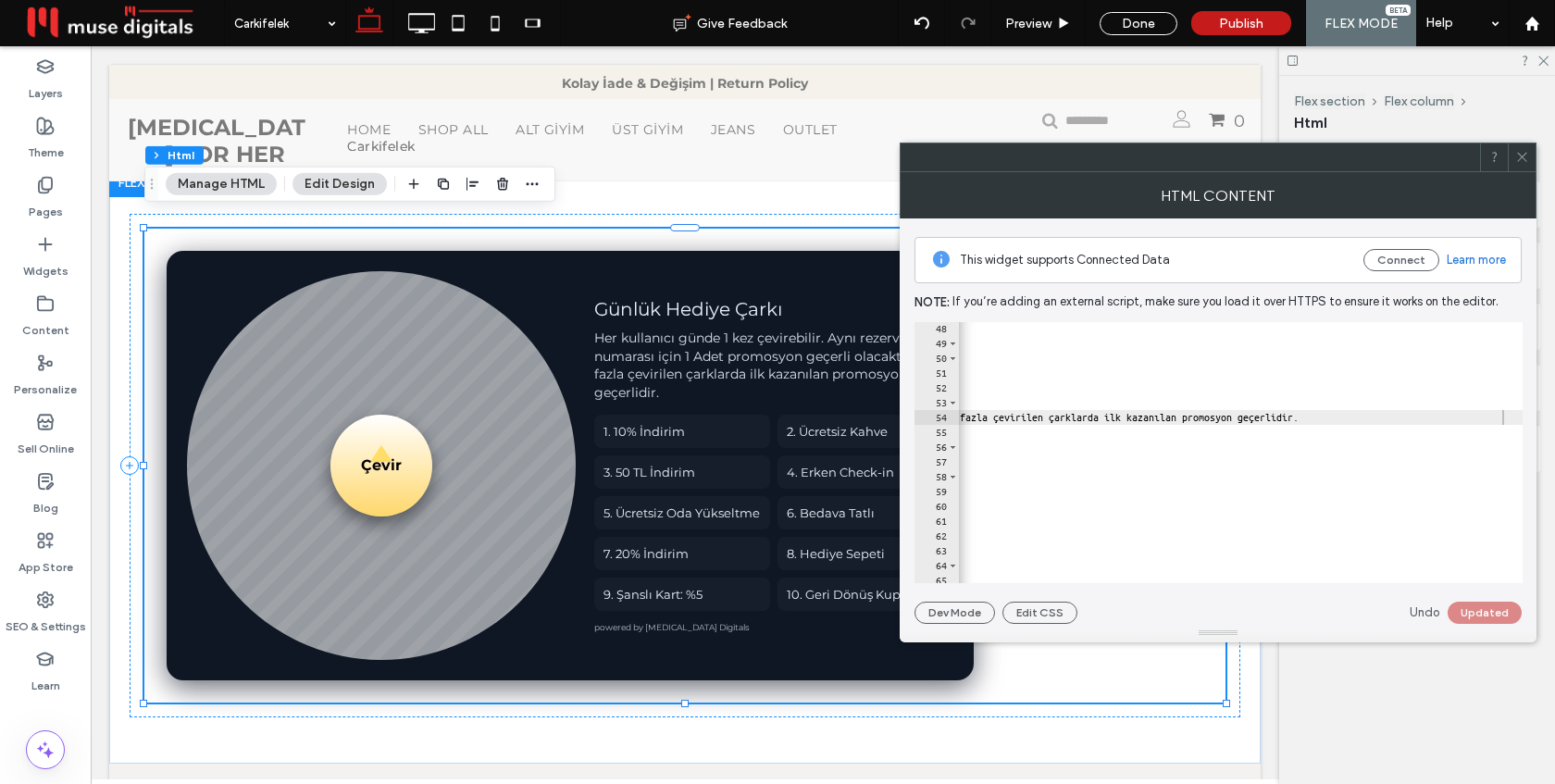
click at [1523, 168] on span at bounding box center [1522, 157] width 14 height 28
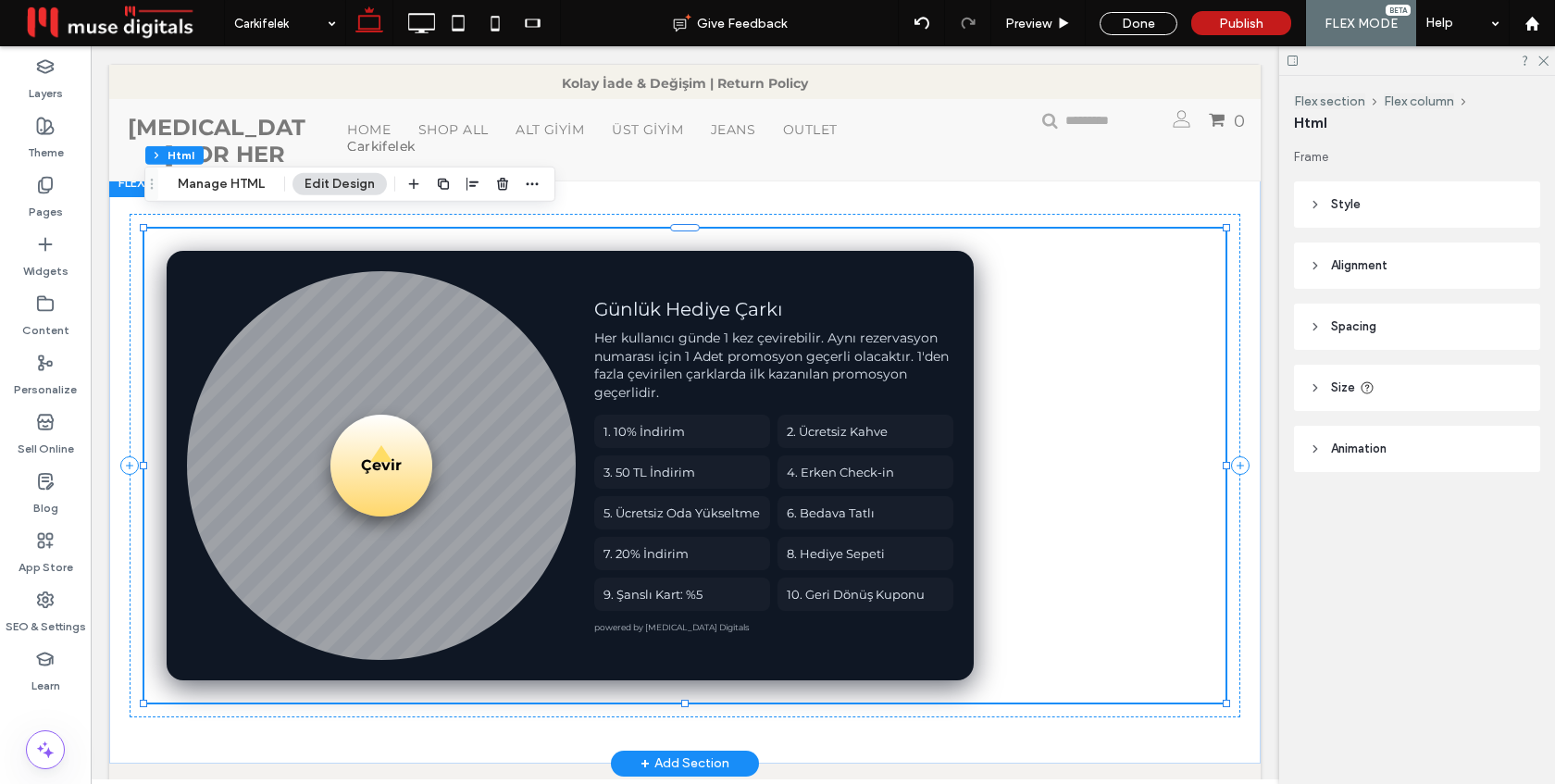
click at [894, 367] on div "Her kullanıcı günde 1 kez çevirebilir. Aynı rezervasyon numarası için 1 Adet pr…" at bounding box center [774, 365] width 359 height 72
click at [380, 463] on button "Çevir" at bounding box center [380, 465] width 102 height 102
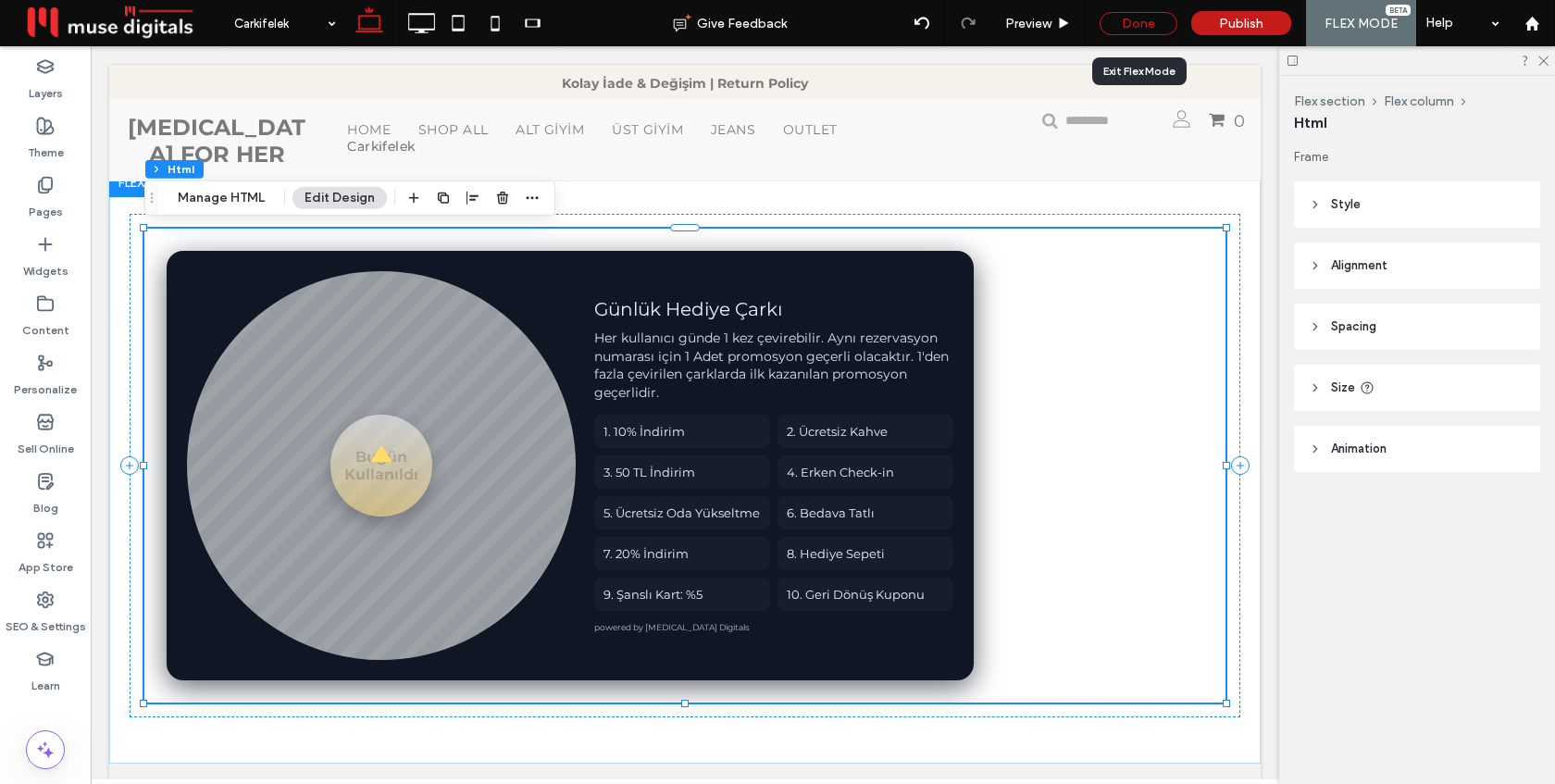
click at [1148, 18] on div "Done" at bounding box center [1139, 23] width 78 height 23
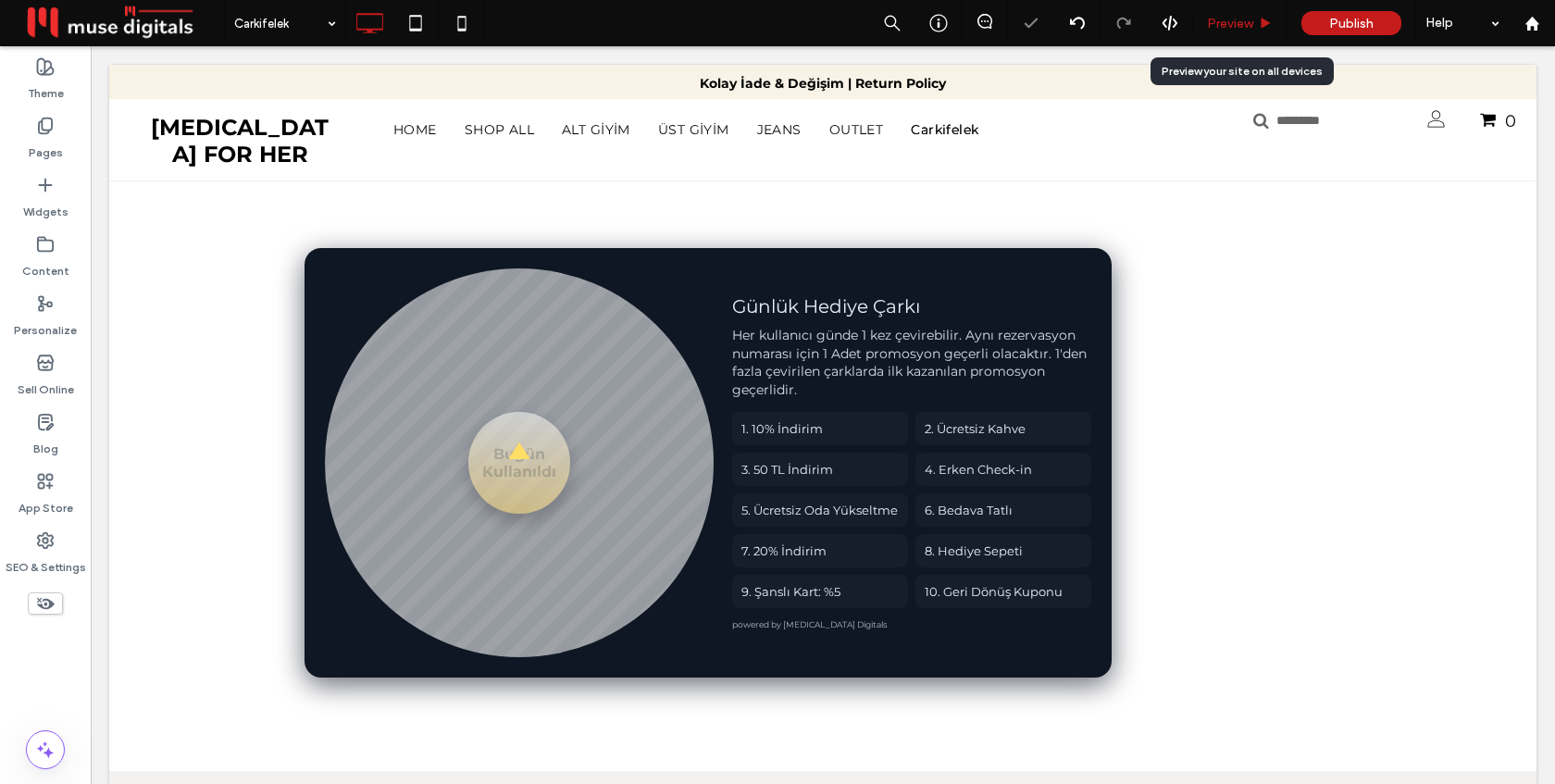
click at [1232, 17] on span "Preview" at bounding box center [1230, 23] width 47 height 16
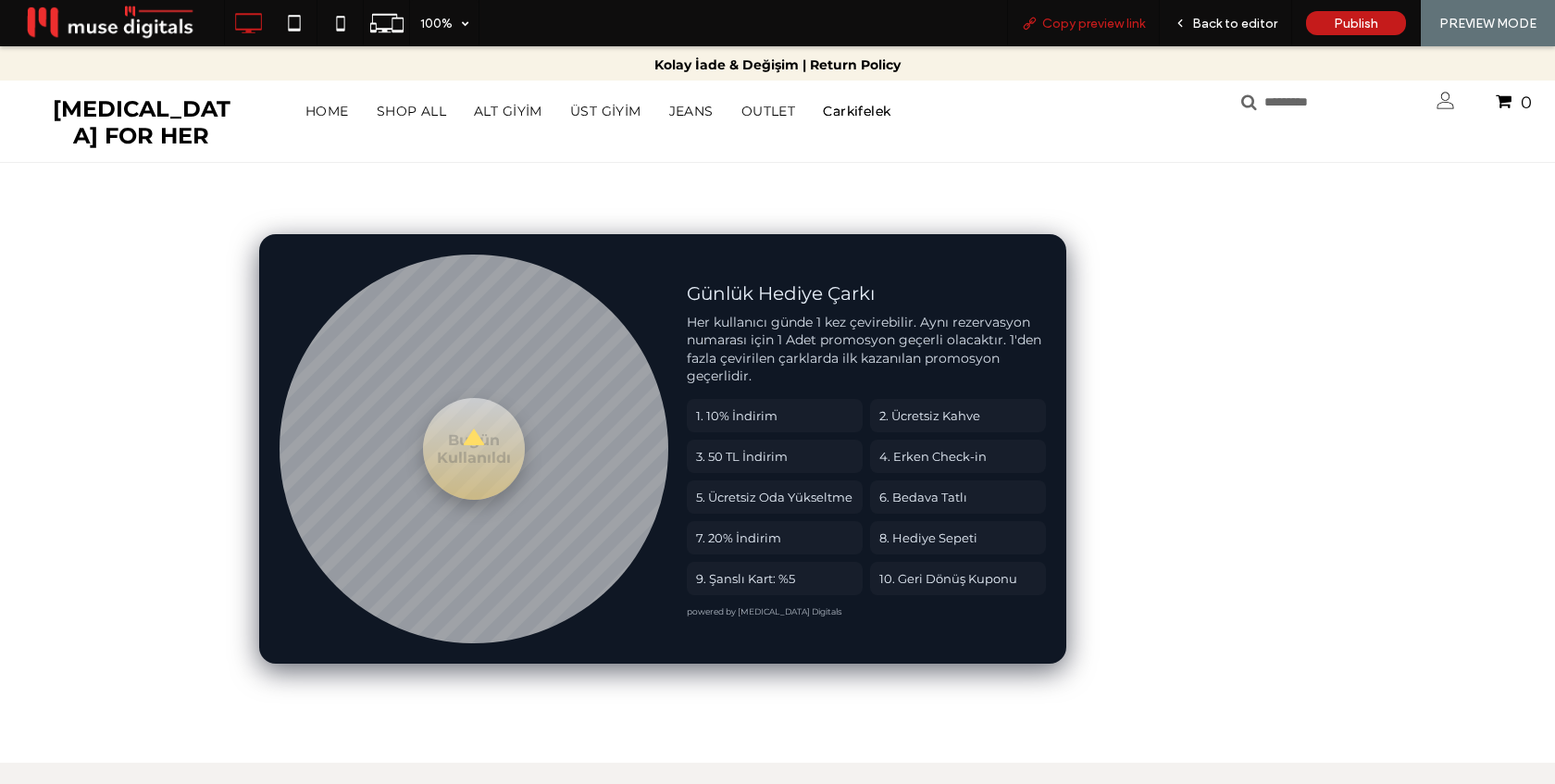
click at [1113, 28] on span "Copy preview link" at bounding box center [1094, 23] width 103 height 16
click at [1209, 21] on span "Back to editor" at bounding box center [1235, 23] width 85 height 16
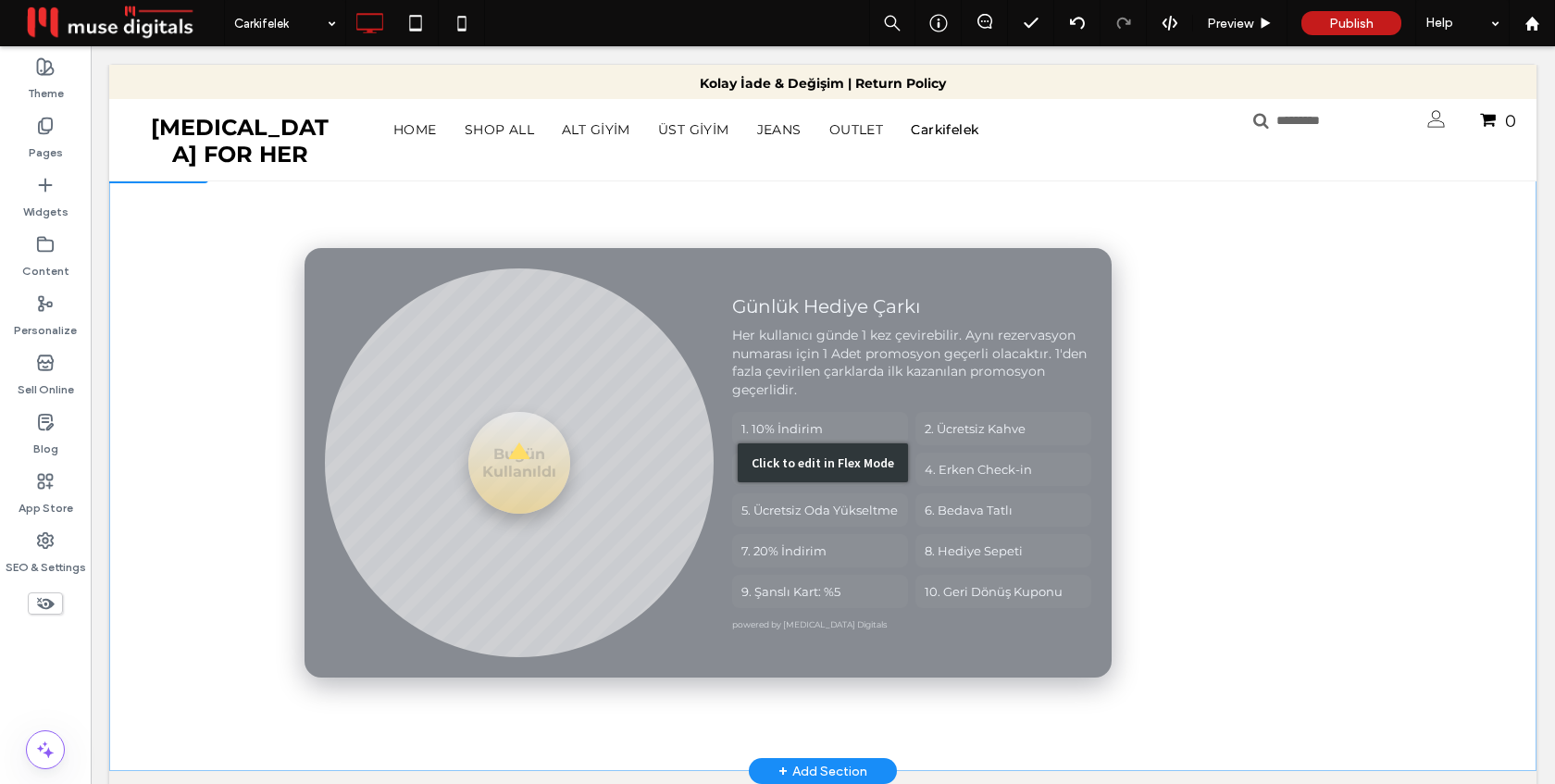
click at [697, 435] on div "Click to edit in Flex Mode" at bounding box center [823, 462] width 1427 height 617
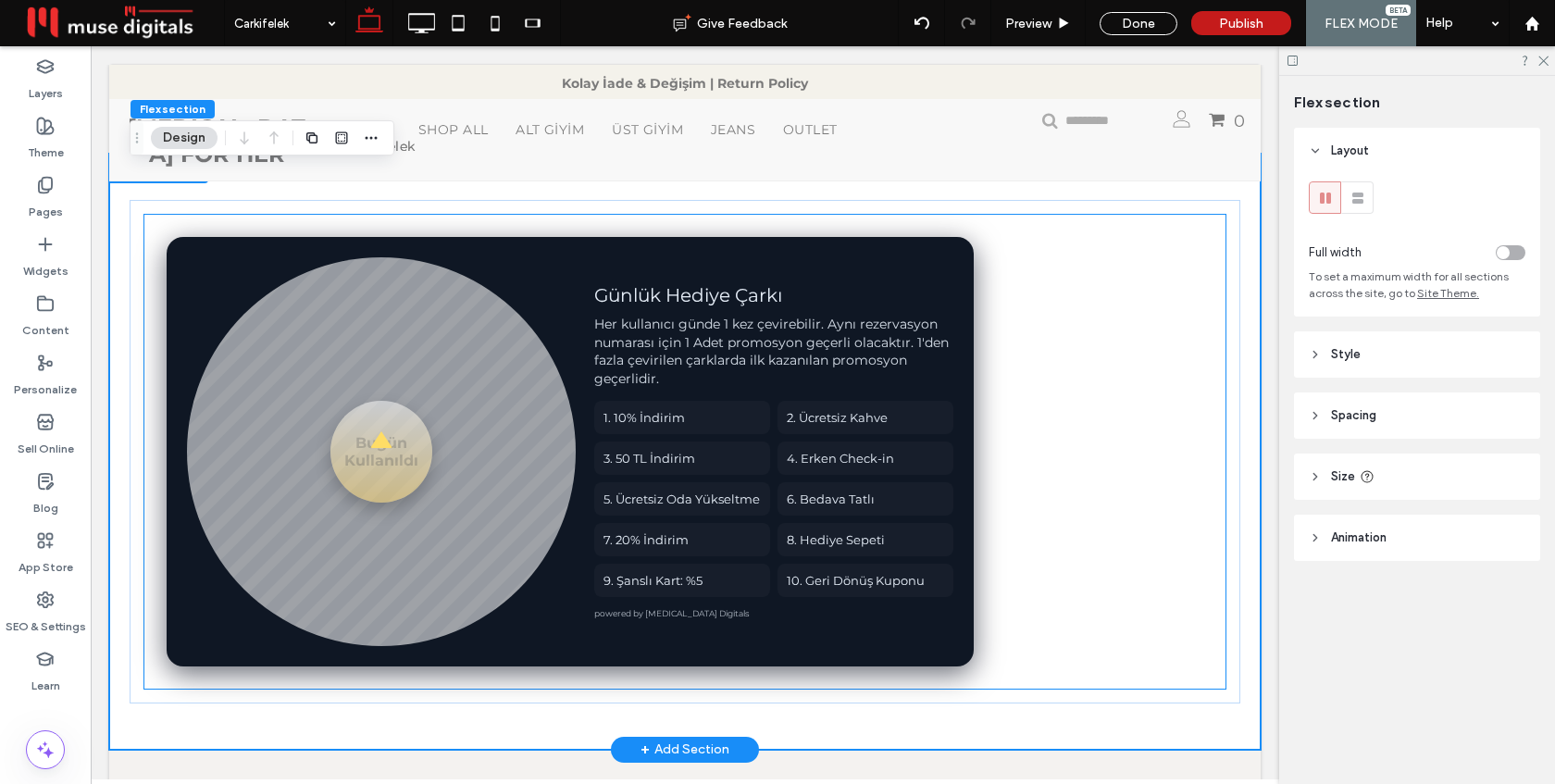
click at [697, 435] on div "1. 10% İndirim 2. Ücretsiz Kahve 3. 50 TL İndirim 4. Erken Check-in 5. Ücretsiz…" at bounding box center [774, 499] width 359 height 196
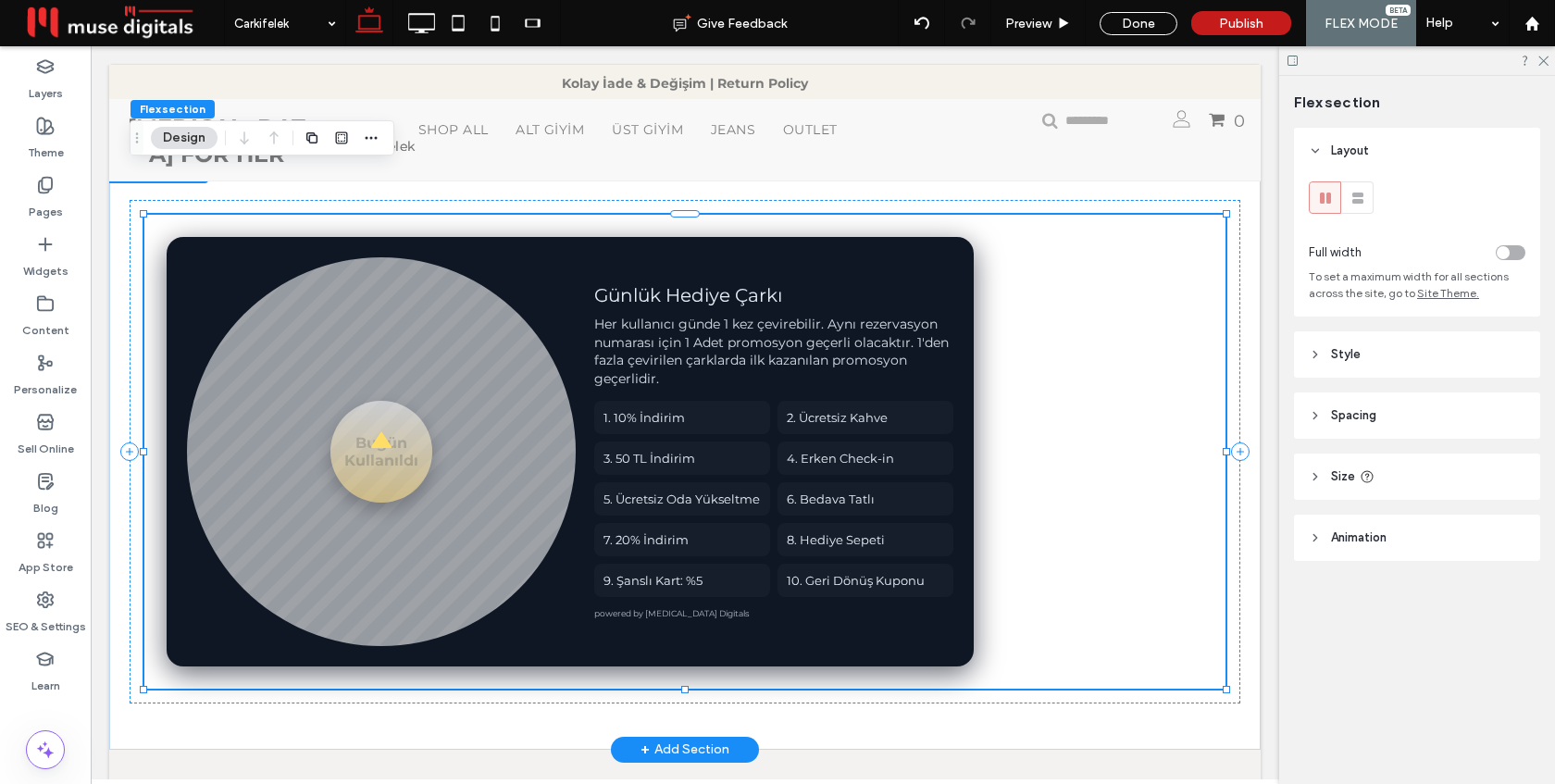
click at [697, 435] on div "1. 10% İndirim 2. Ücretsiz Kahve 3. 50 TL İndirim 4. Erken Check-in 5. Ücretsiz…" at bounding box center [774, 499] width 359 height 196
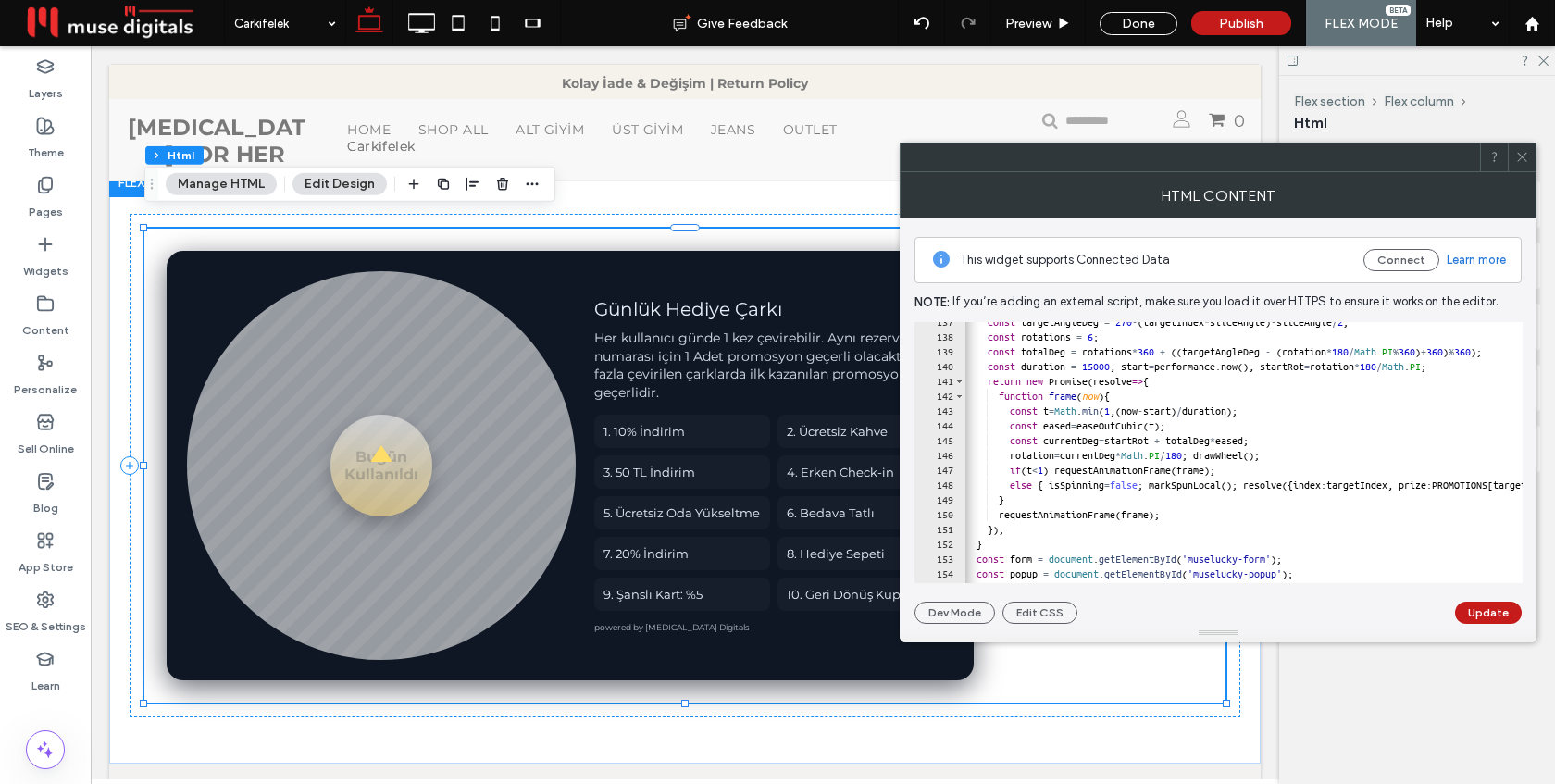
scroll to position [0, 6]
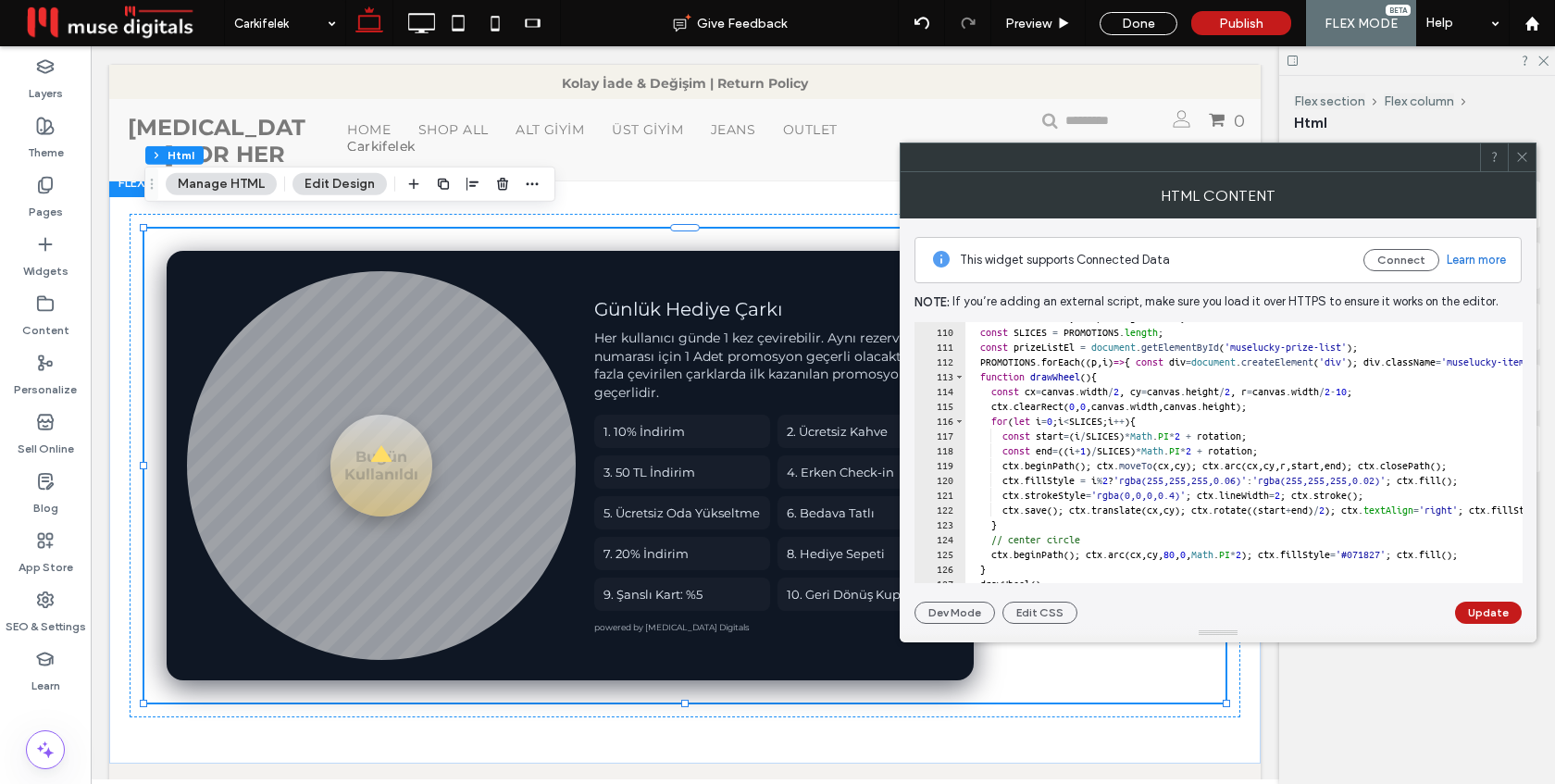
click at [1523, 154] on use at bounding box center [1522, 157] width 10 height 10
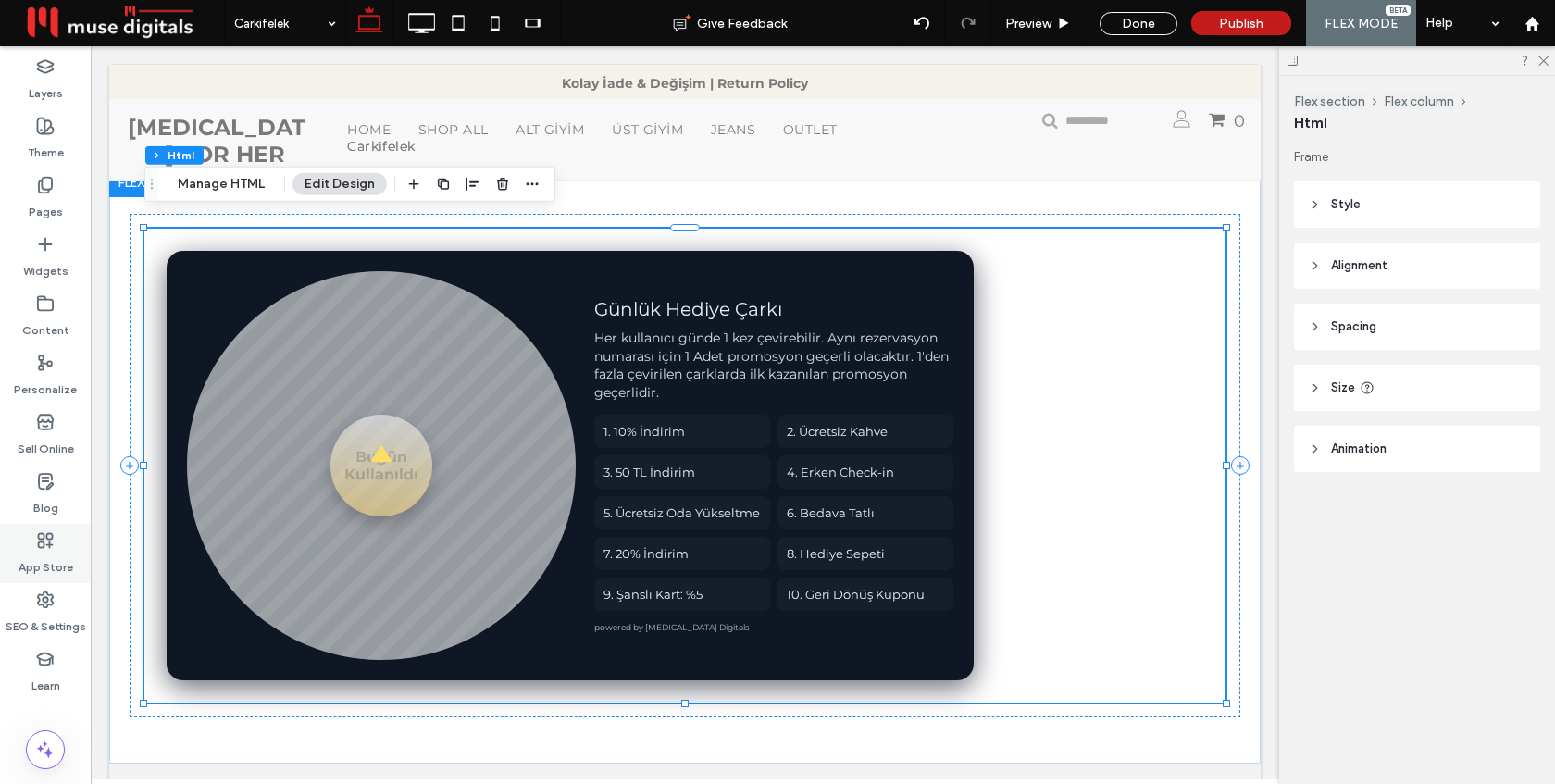
click at [29, 556] on label "App Store" at bounding box center [46, 562] width 54 height 26
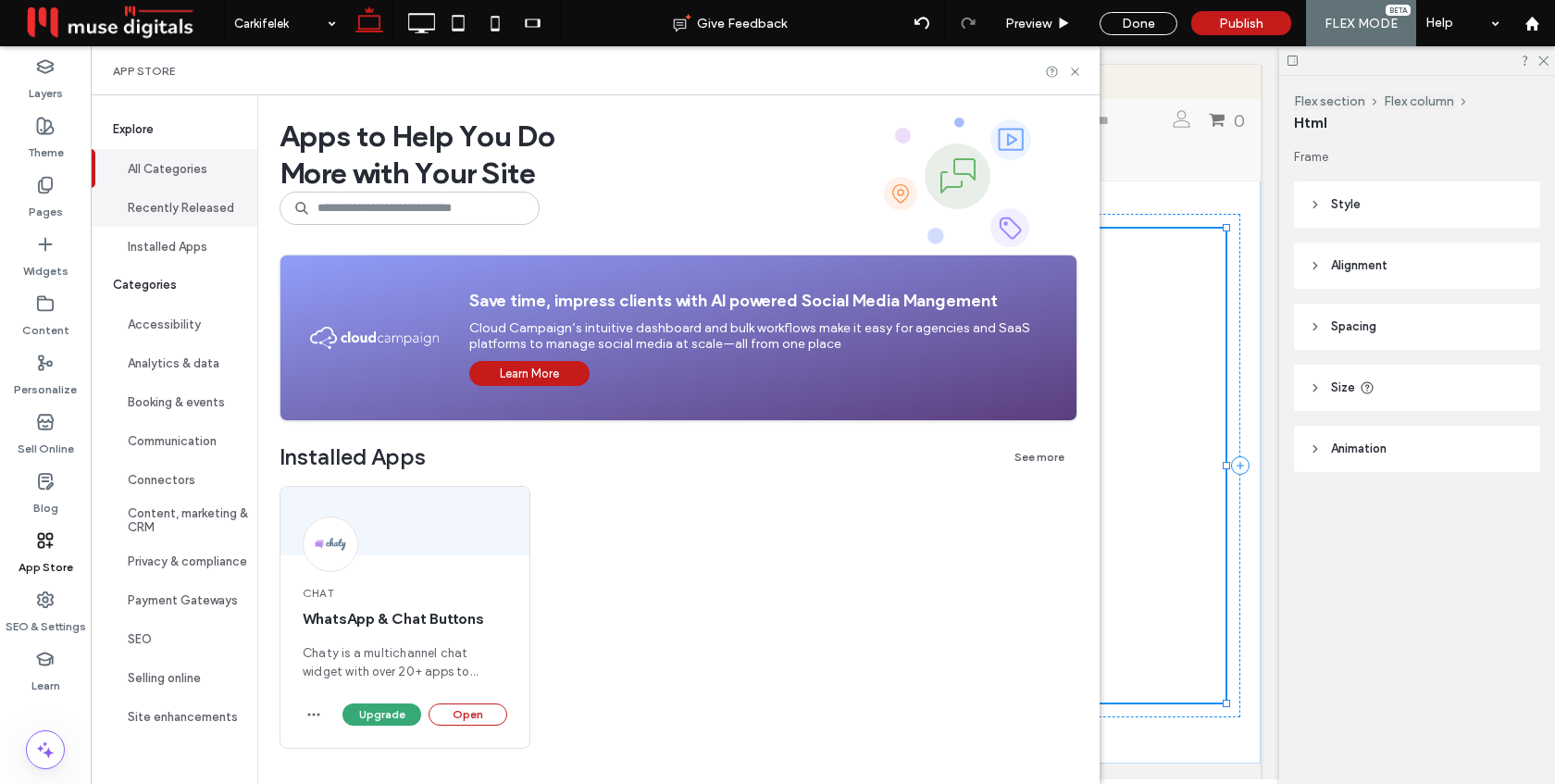
click at [176, 208] on button "Recently Released" at bounding box center [174, 208] width 167 height 39
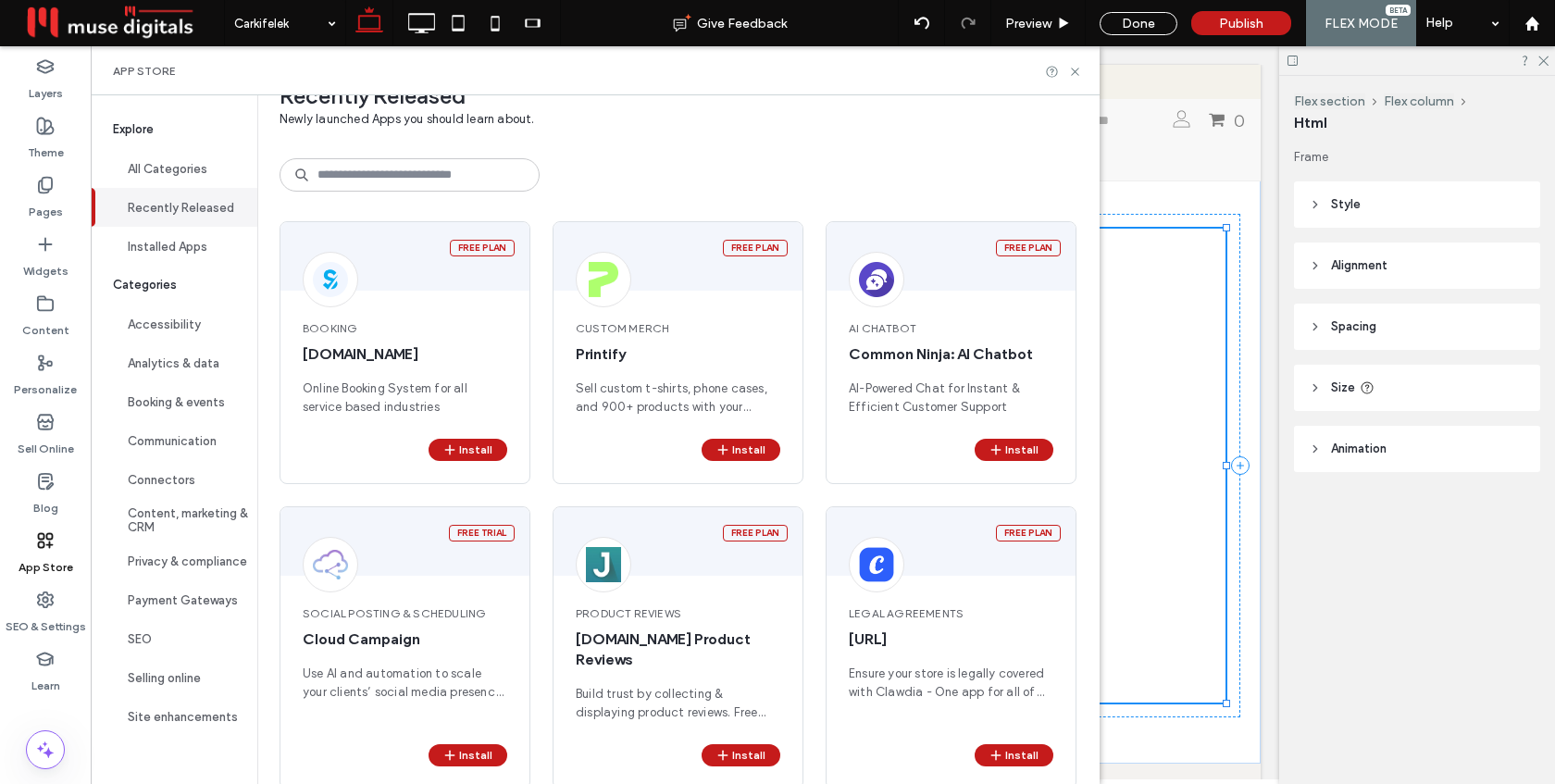
scroll to position [0, 0]
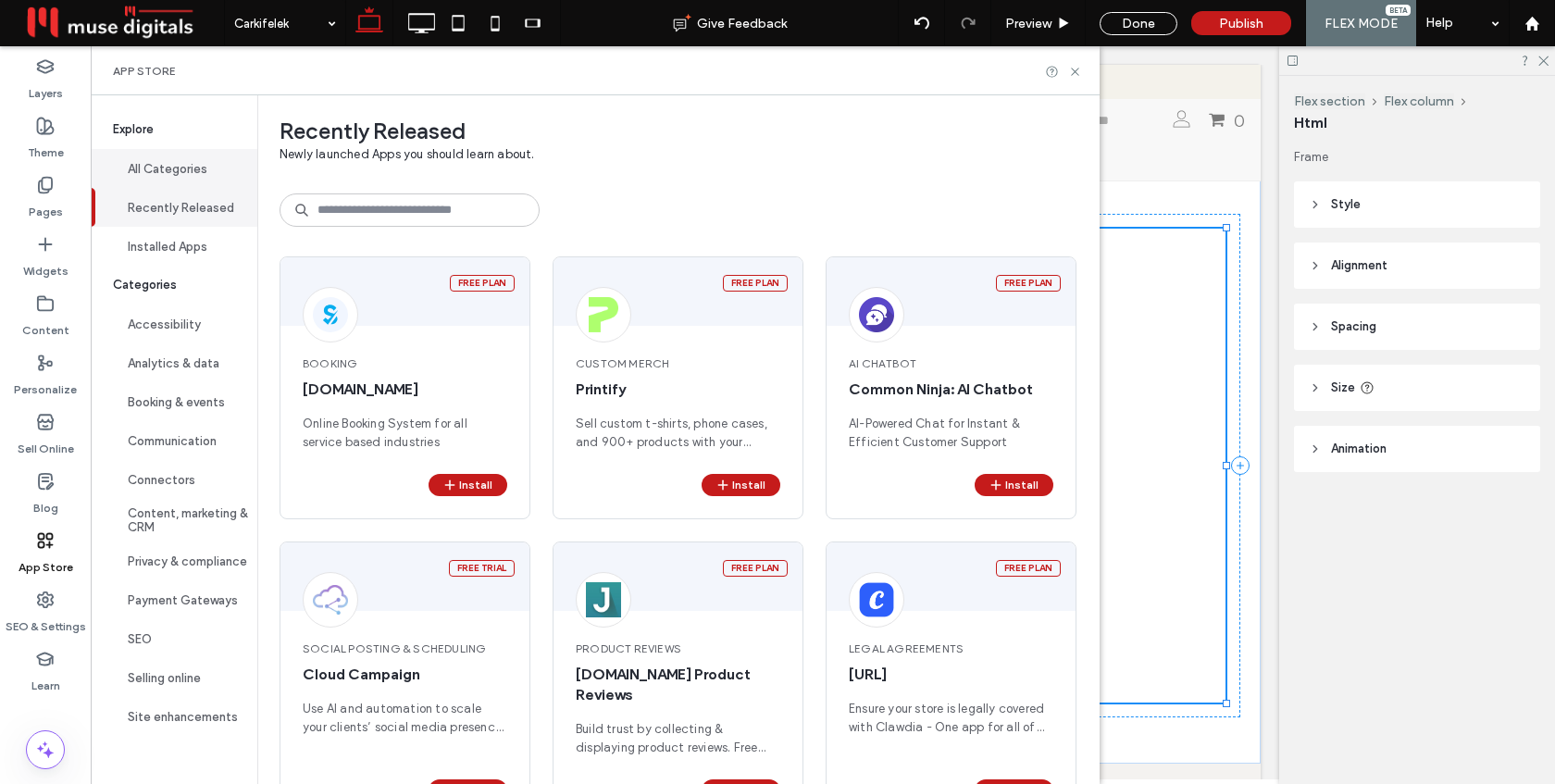
click at [160, 166] on button "All Categories" at bounding box center [174, 169] width 167 height 39
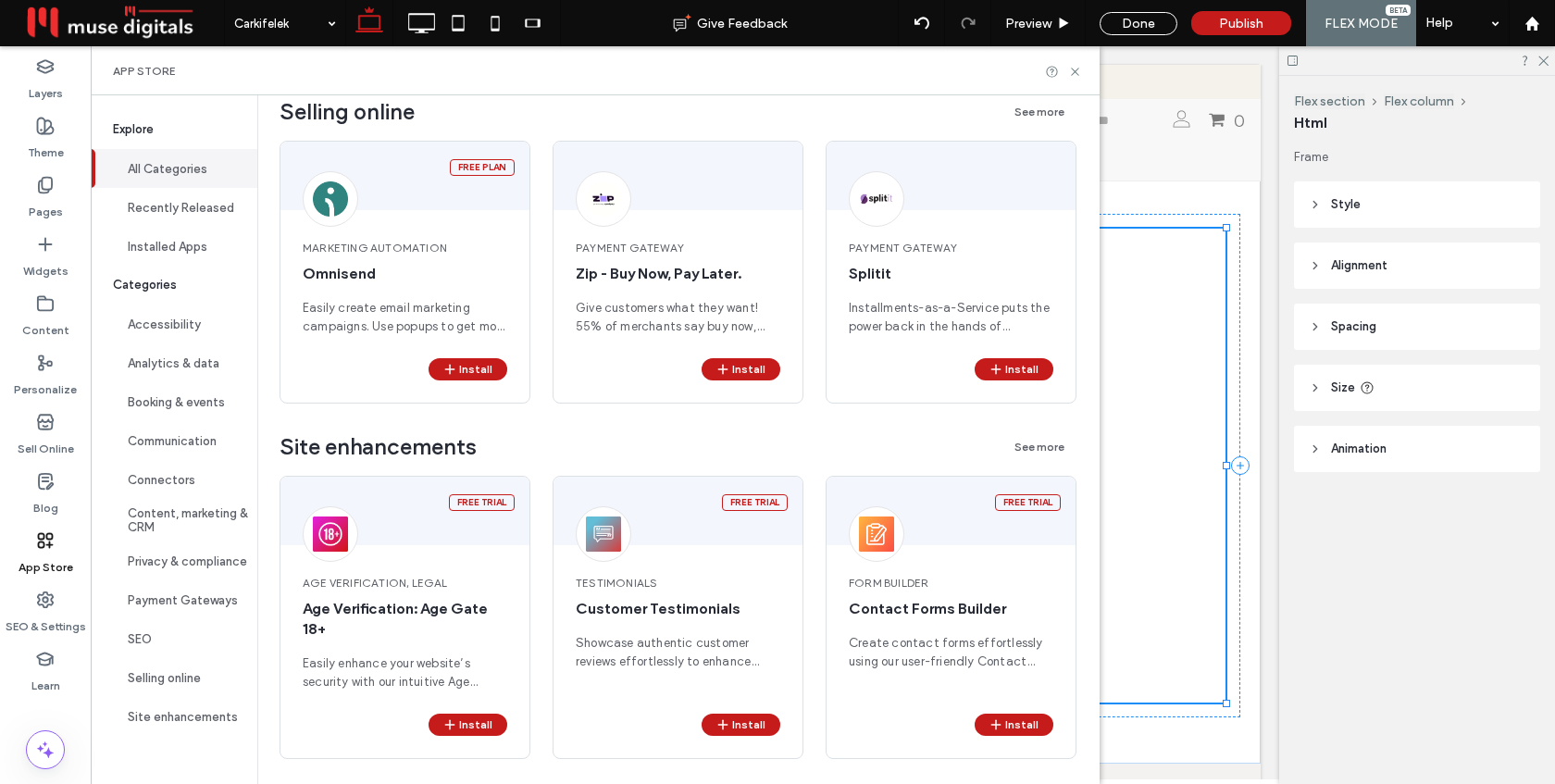
scroll to position [4034, 0]
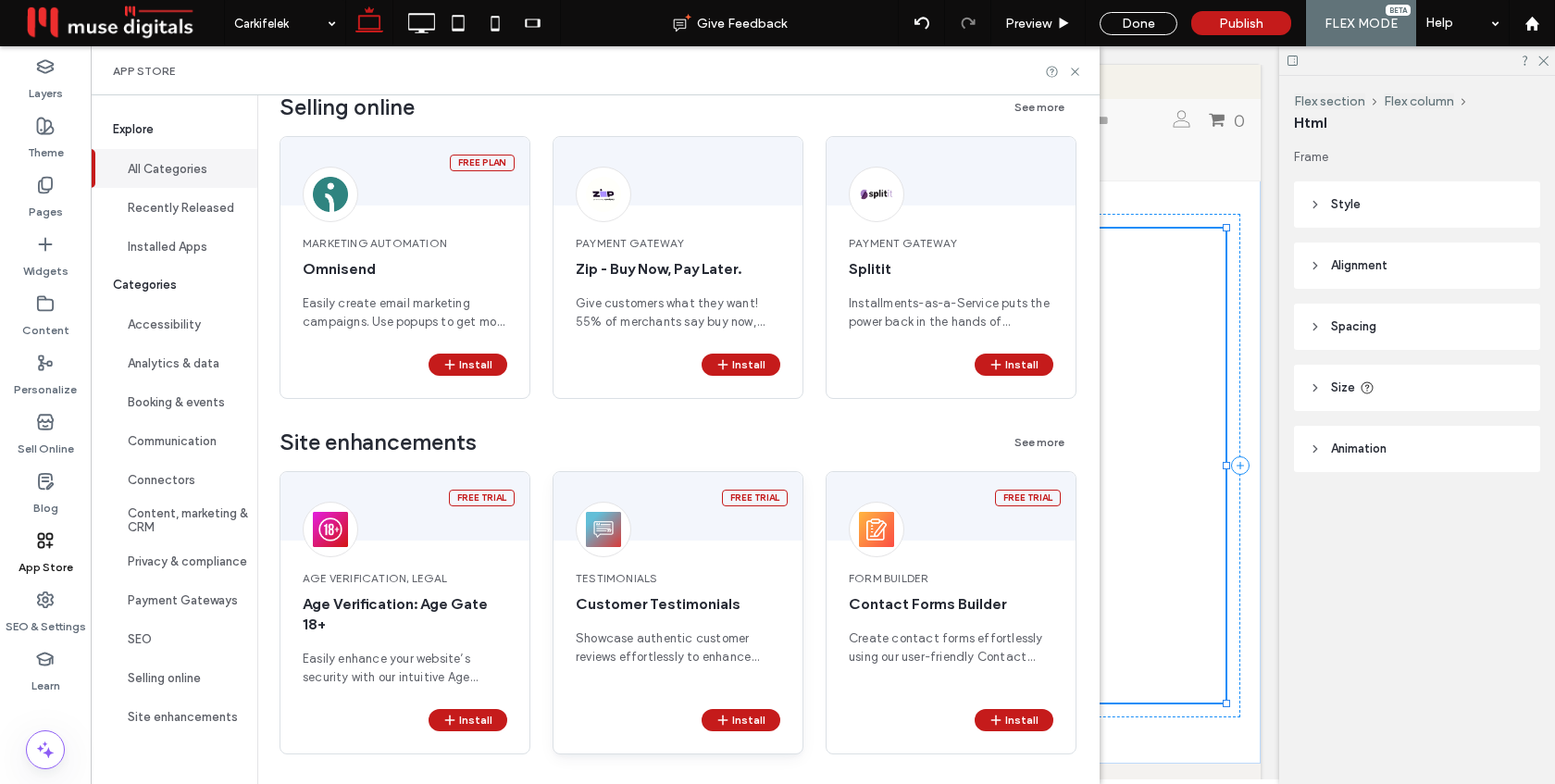
click at [663, 594] on span "Customer Testimonials" at bounding box center [678, 604] width 205 height 20
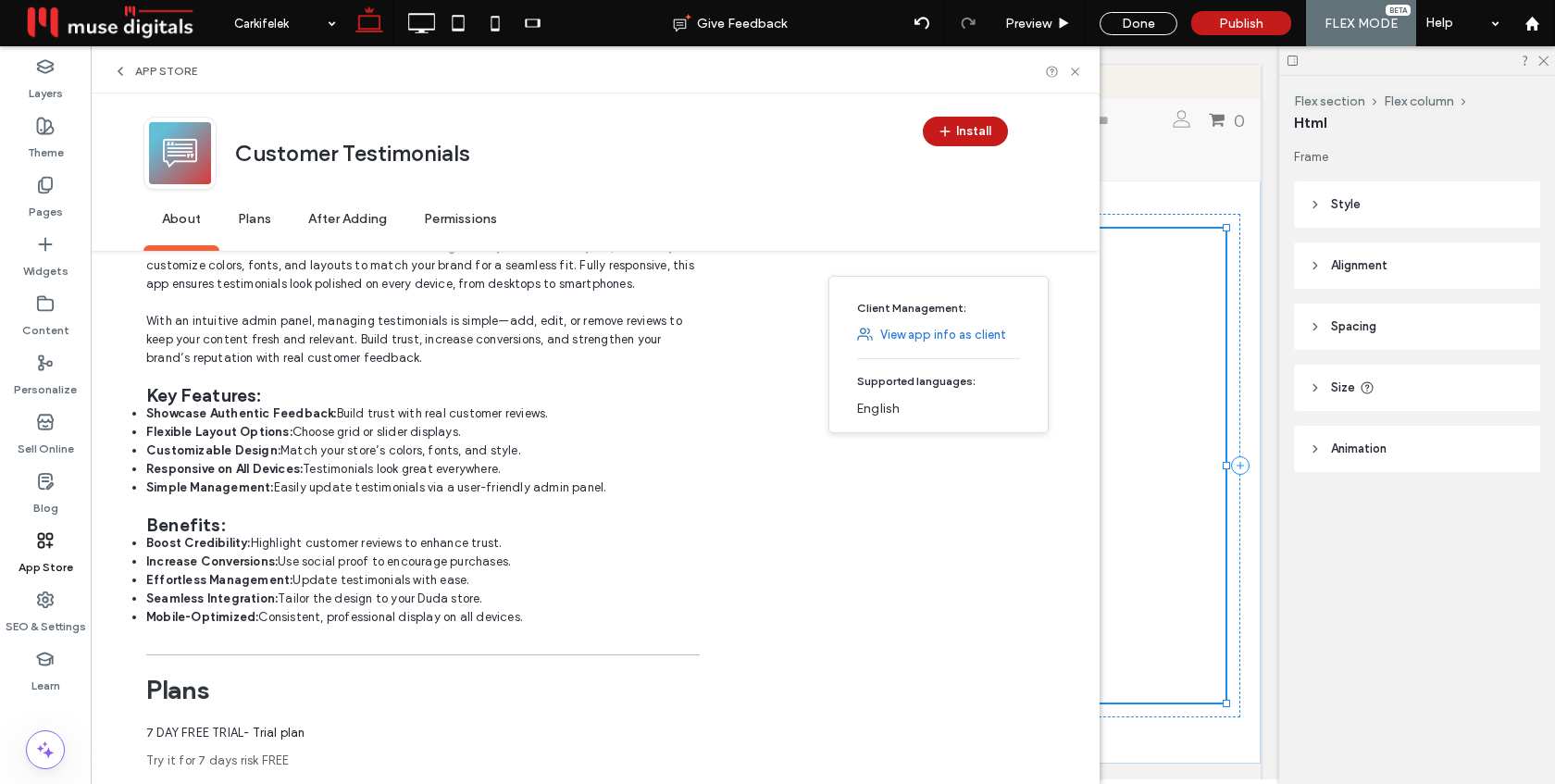
scroll to position [397, 0]
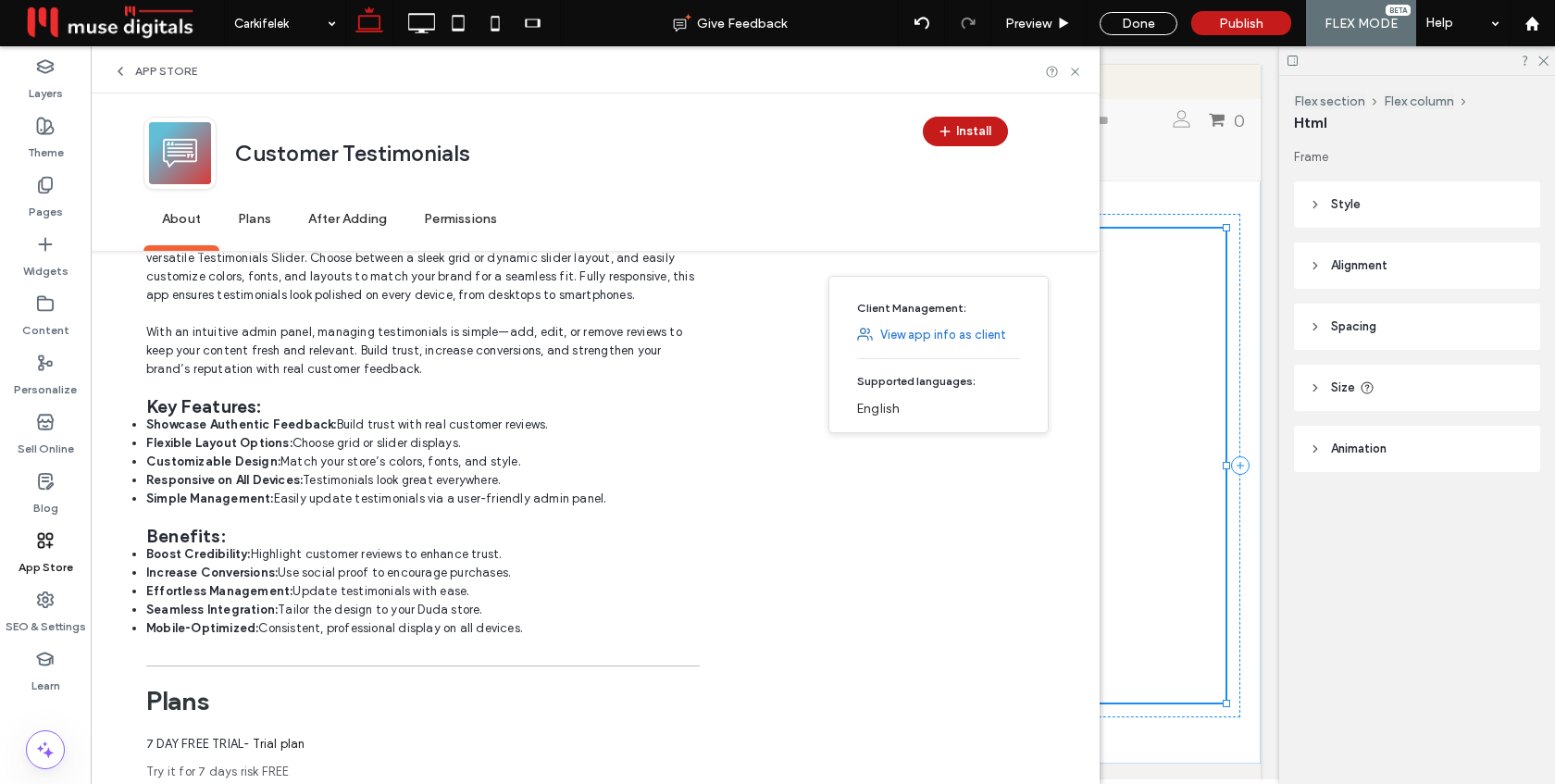
click at [916, 333] on link "View app info as client" at bounding box center [943, 335] width 126 height 18
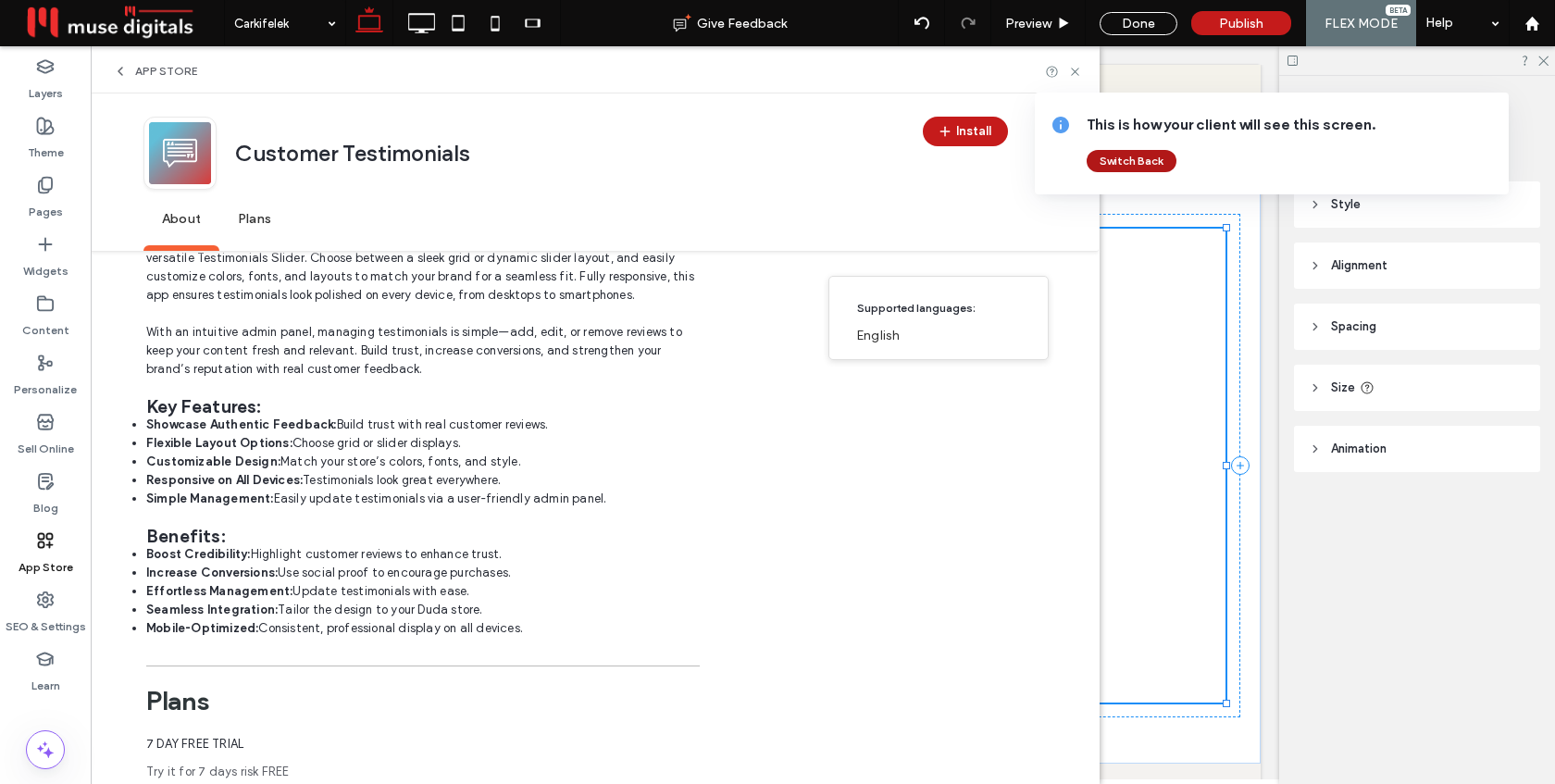
click at [1130, 158] on button "Switch Back" at bounding box center [1131, 160] width 89 height 22
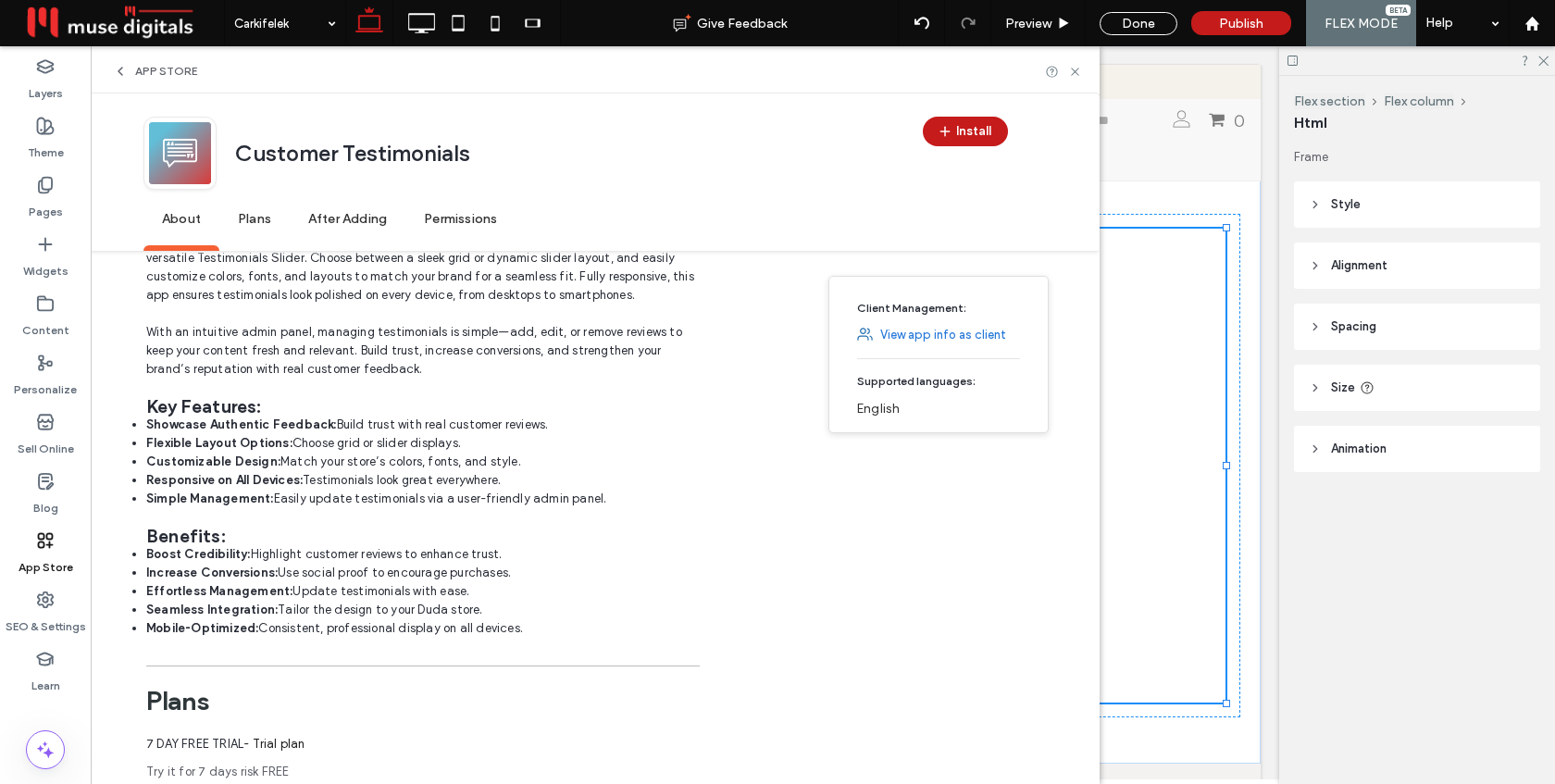
click at [945, 345] on div "Client Management: View app info as client Supported languages: English" at bounding box center [938, 354] width 220 height 157
click at [946, 335] on link "View app info as client" at bounding box center [943, 335] width 126 height 18
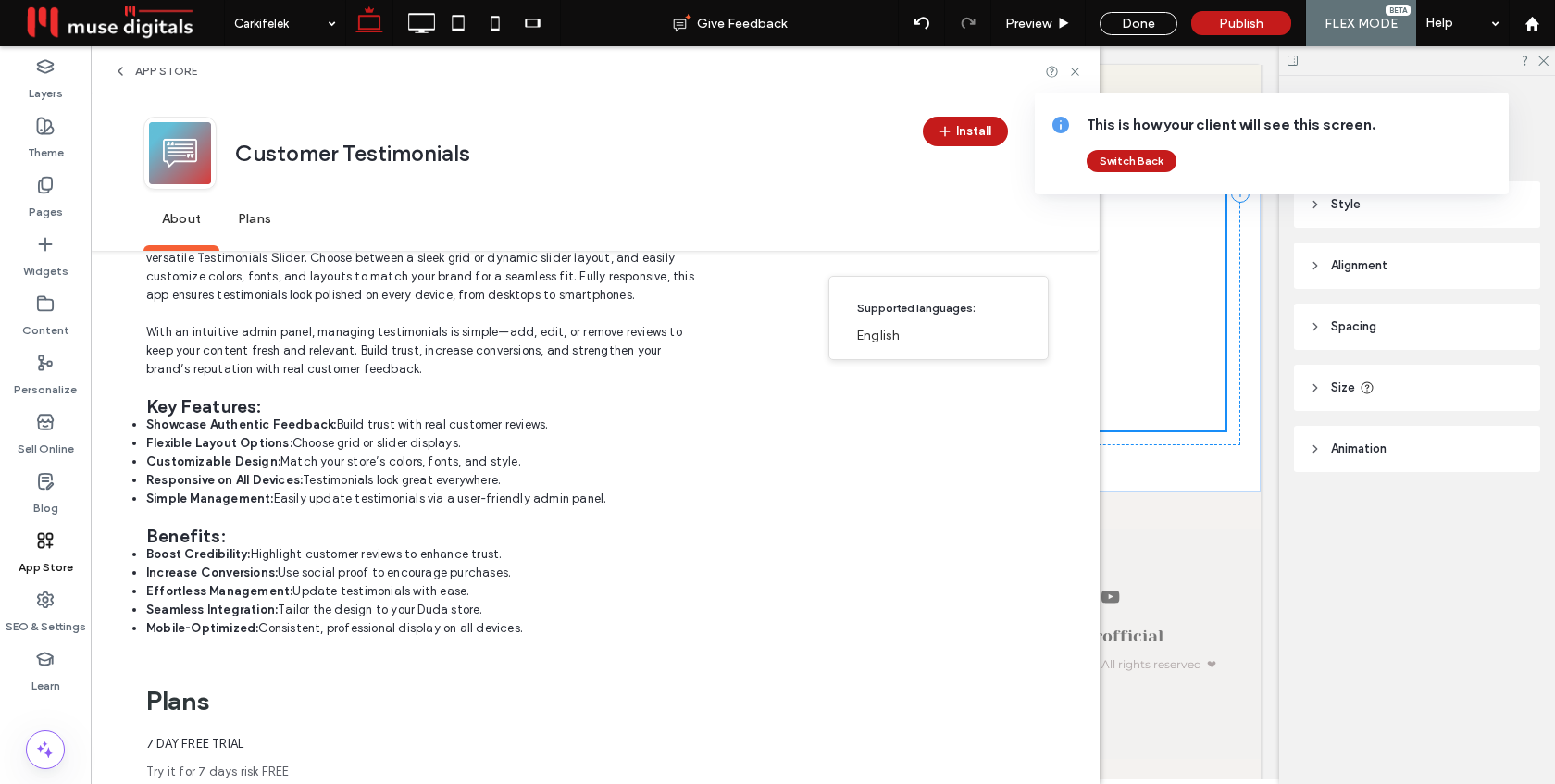
scroll to position [288, 0]
click at [1126, 163] on button "Switch Back" at bounding box center [1131, 160] width 89 height 22
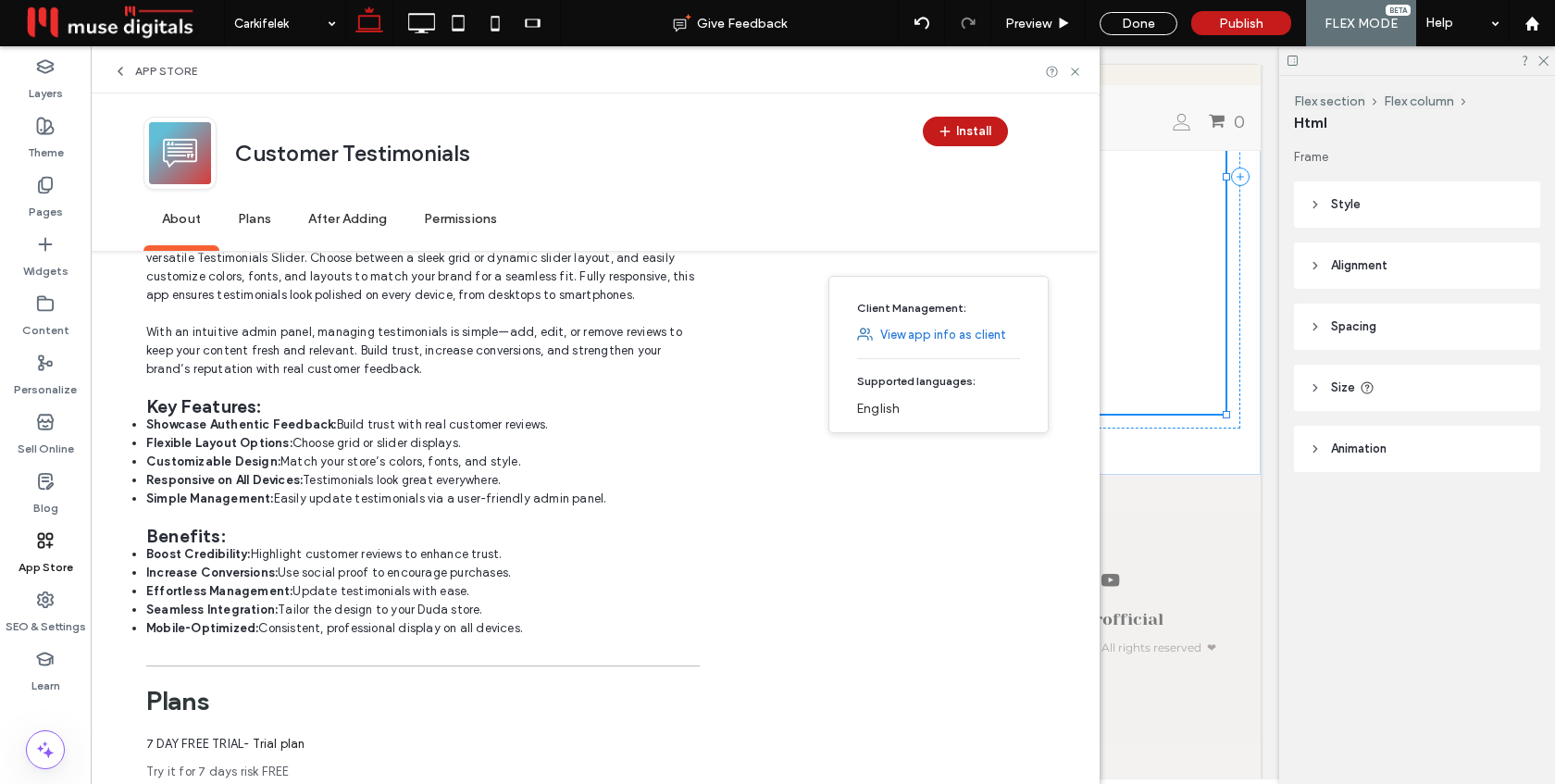
click at [247, 218] on span "Plans" at bounding box center [254, 219] width 70 height 50
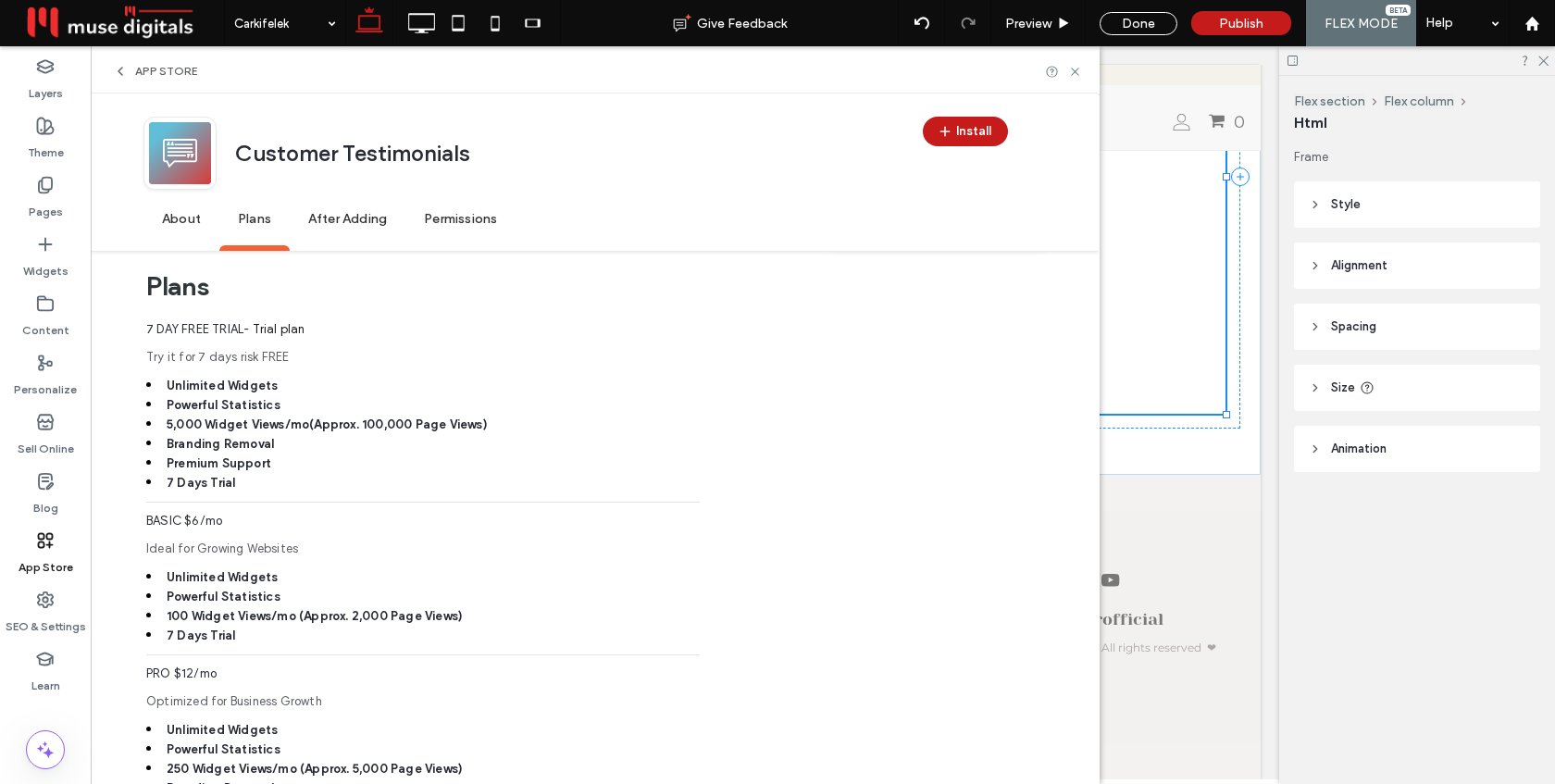
click at [312, 212] on span "After Adding" at bounding box center [347, 219] width 116 height 50
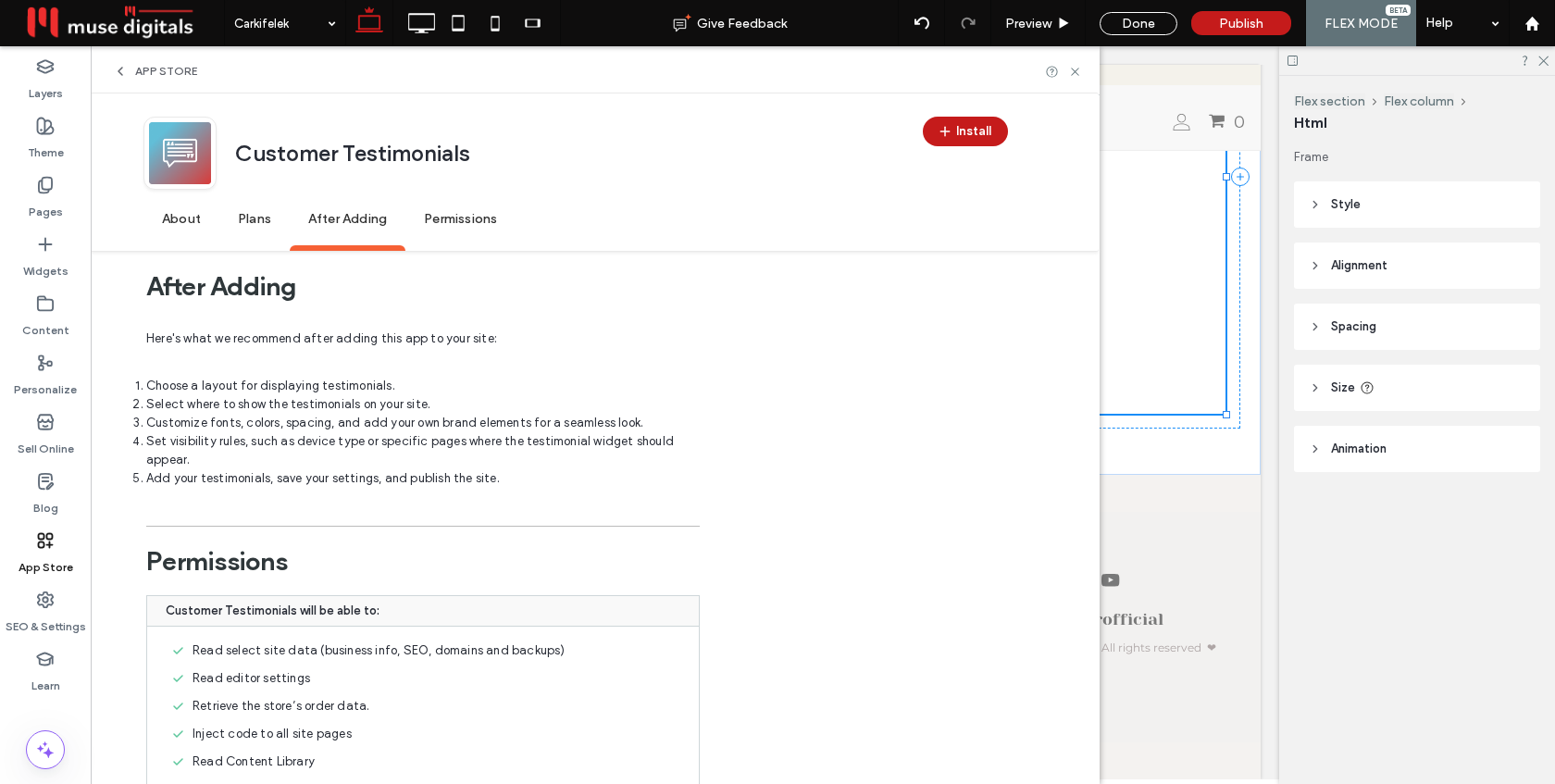
click at [440, 224] on span "Permissions" at bounding box center [460, 219] width 110 height 50
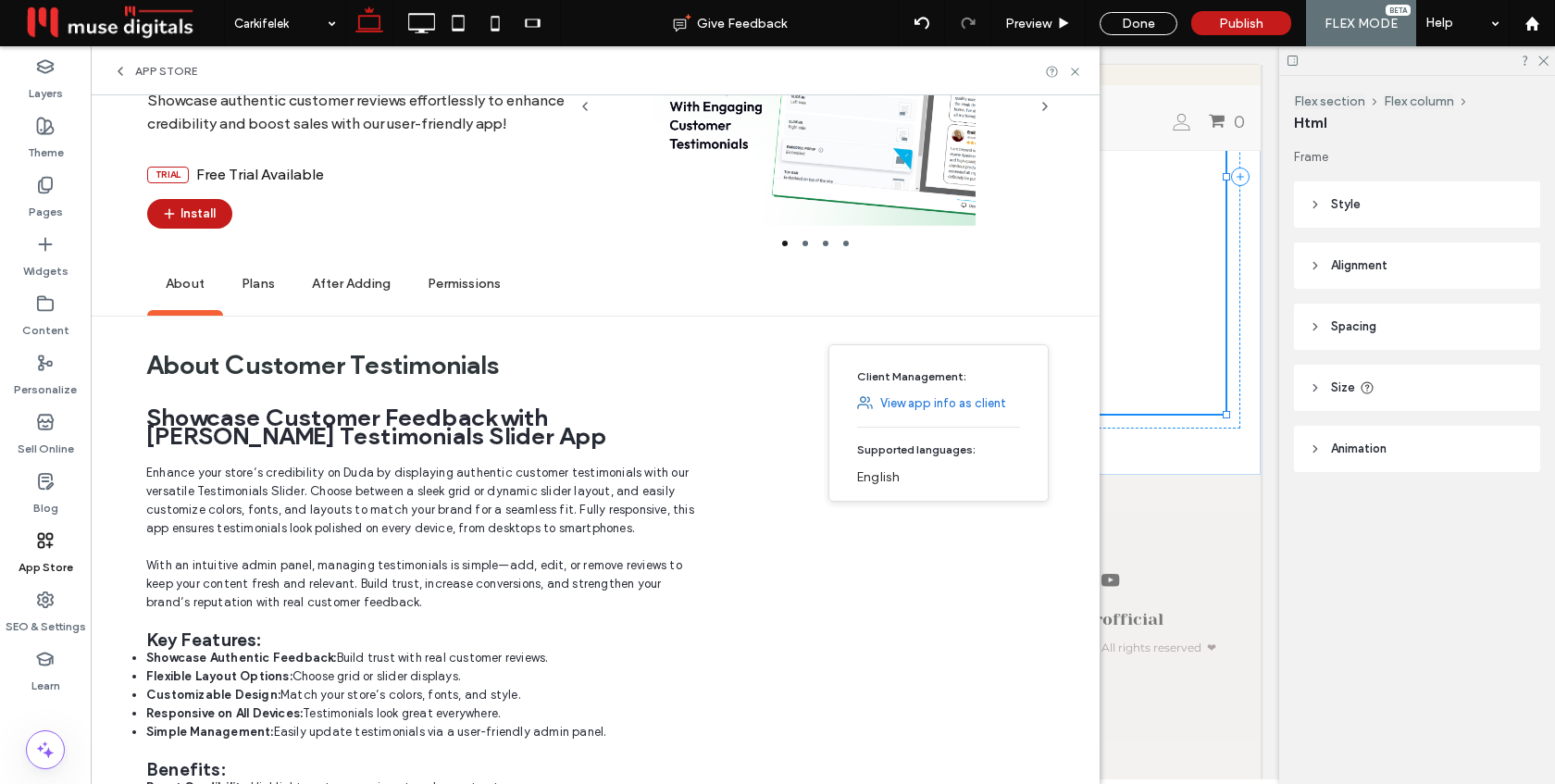
scroll to position [0, 0]
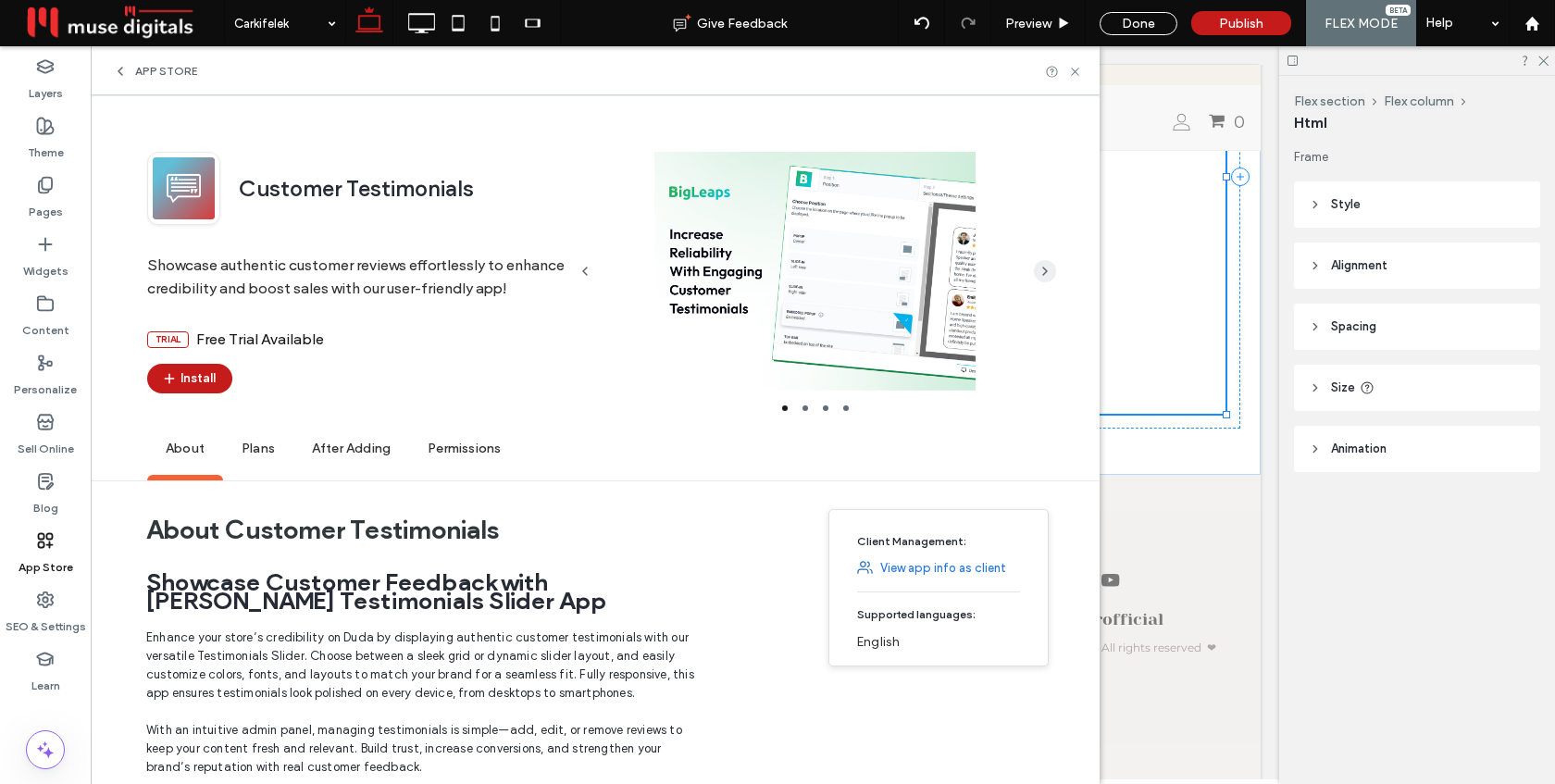
click at [1044, 271] on icon "button" at bounding box center [1044, 271] width 15 height 15
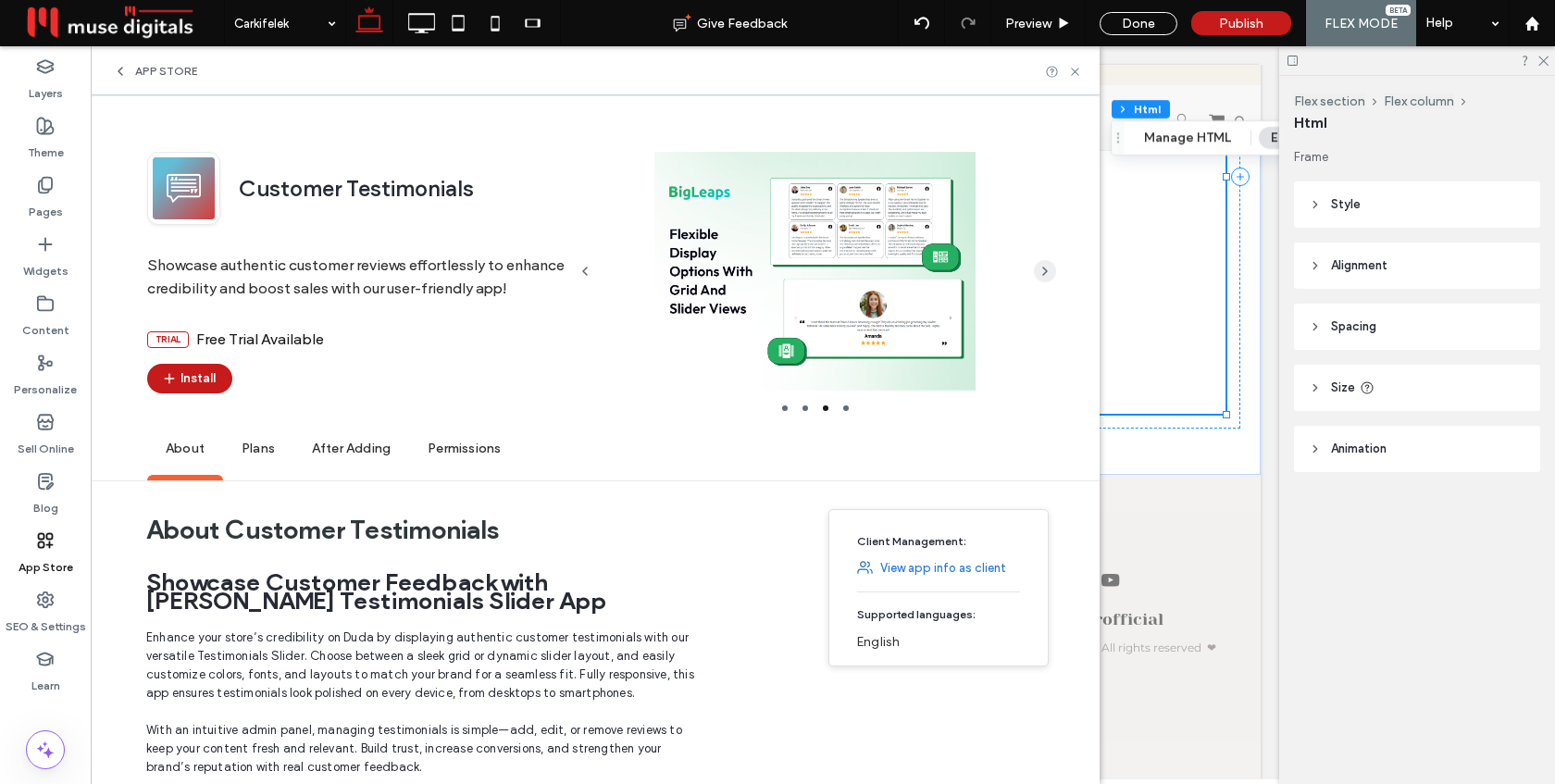
click at [1044, 271] on icon "button" at bounding box center [1044, 271] width 15 height 15
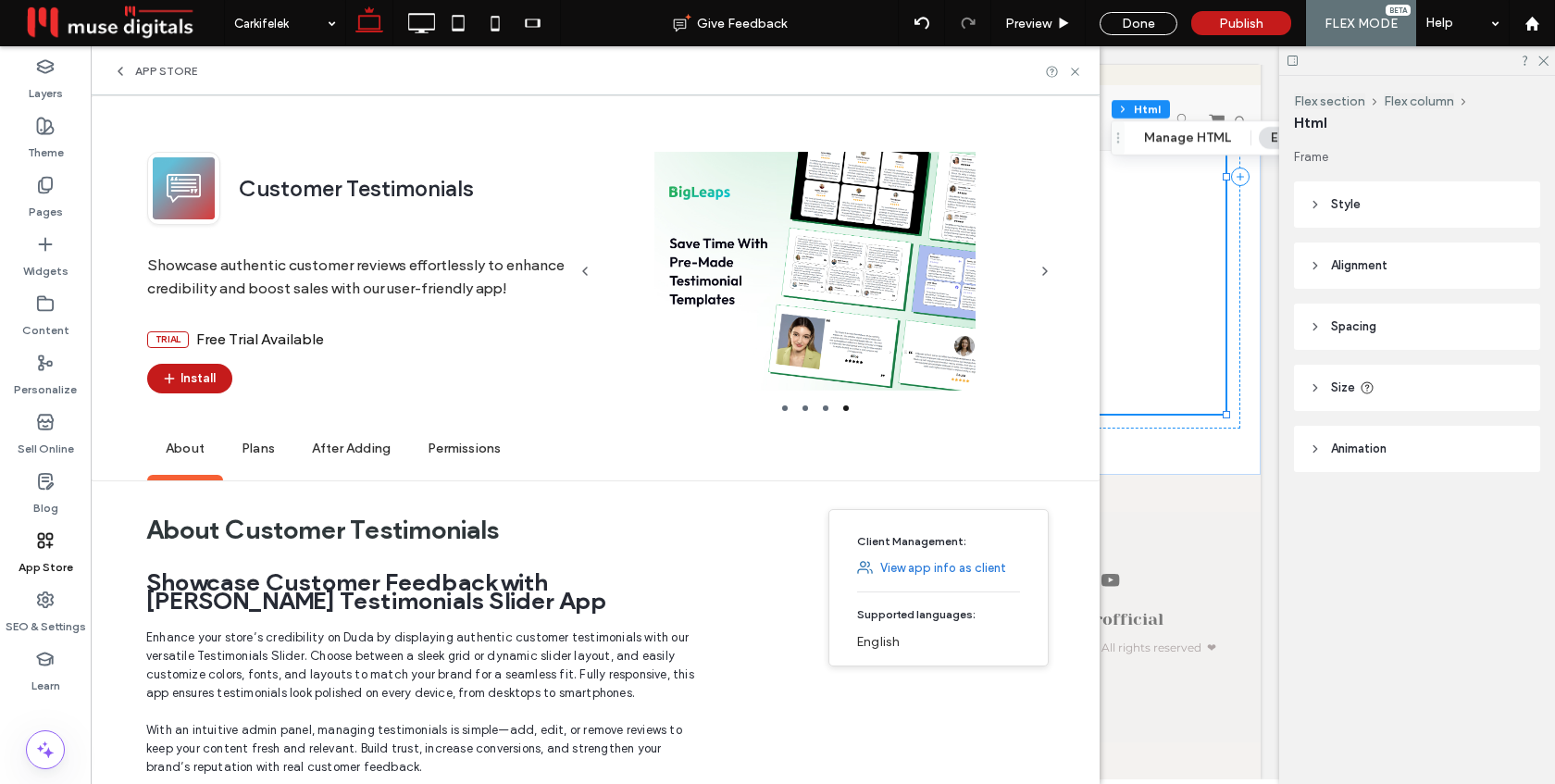
click at [829, 280] on div at bounding box center [815, 271] width 423 height 239
click at [1045, 268] on icon "button" at bounding box center [1044, 271] width 15 height 15
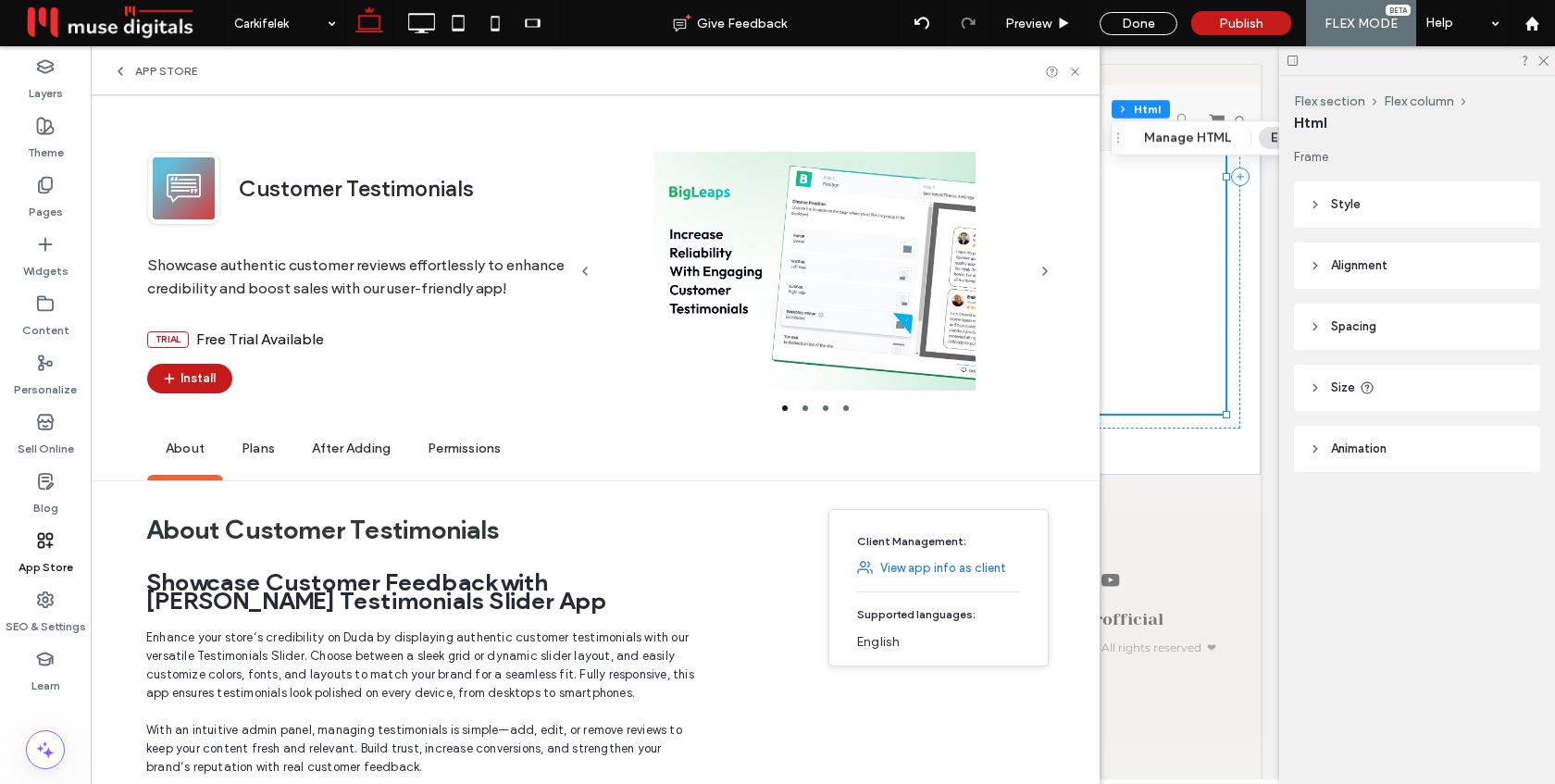
click at [257, 424] on span "Plans" at bounding box center [258, 449] width 70 height 50
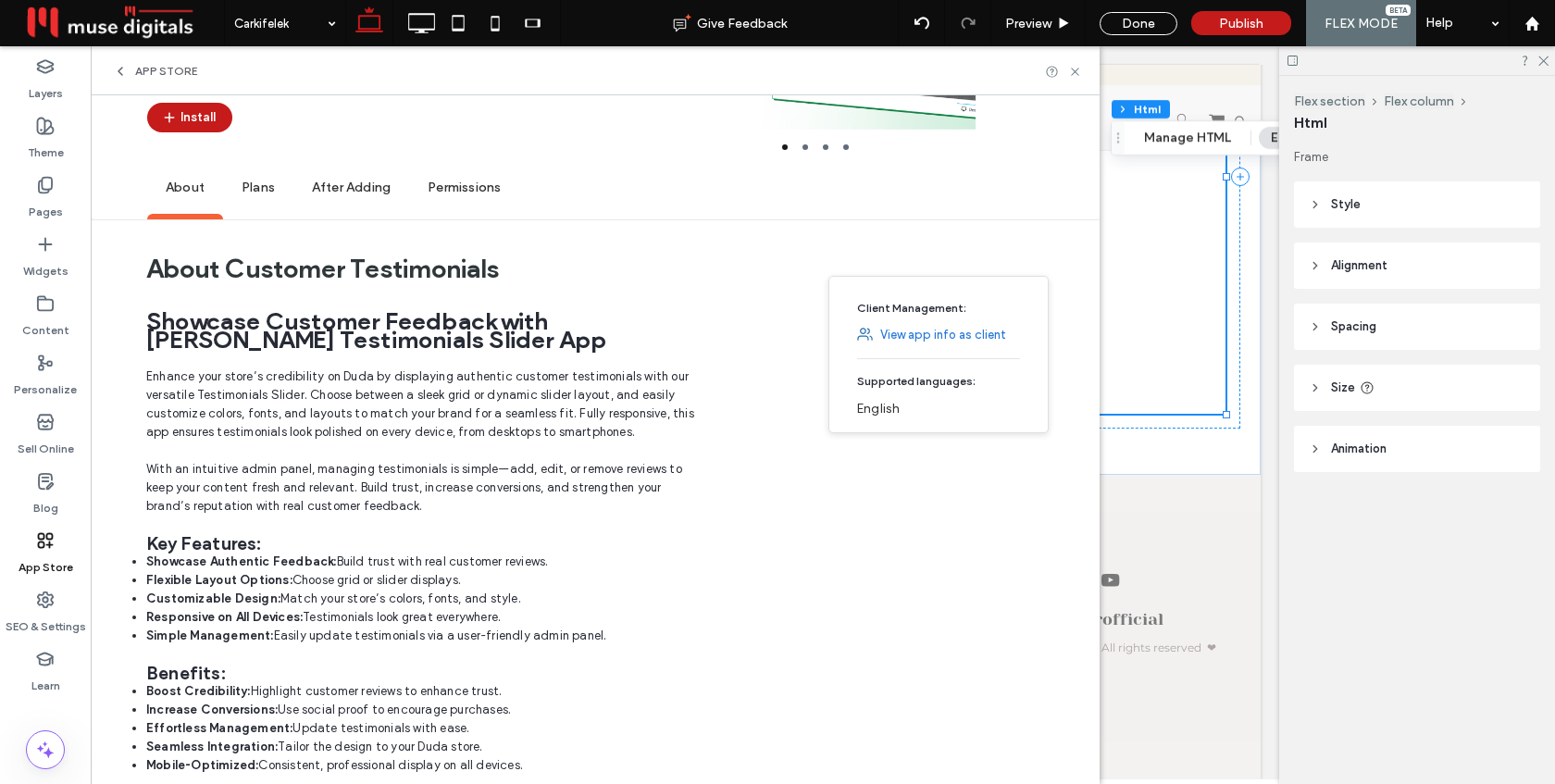
click at [257, 441] on span "Showcase Customer Feedback with Duda’s Testimonials Slider App Enhance your sto…" at bounding box center [423, 543] width 553 height 481
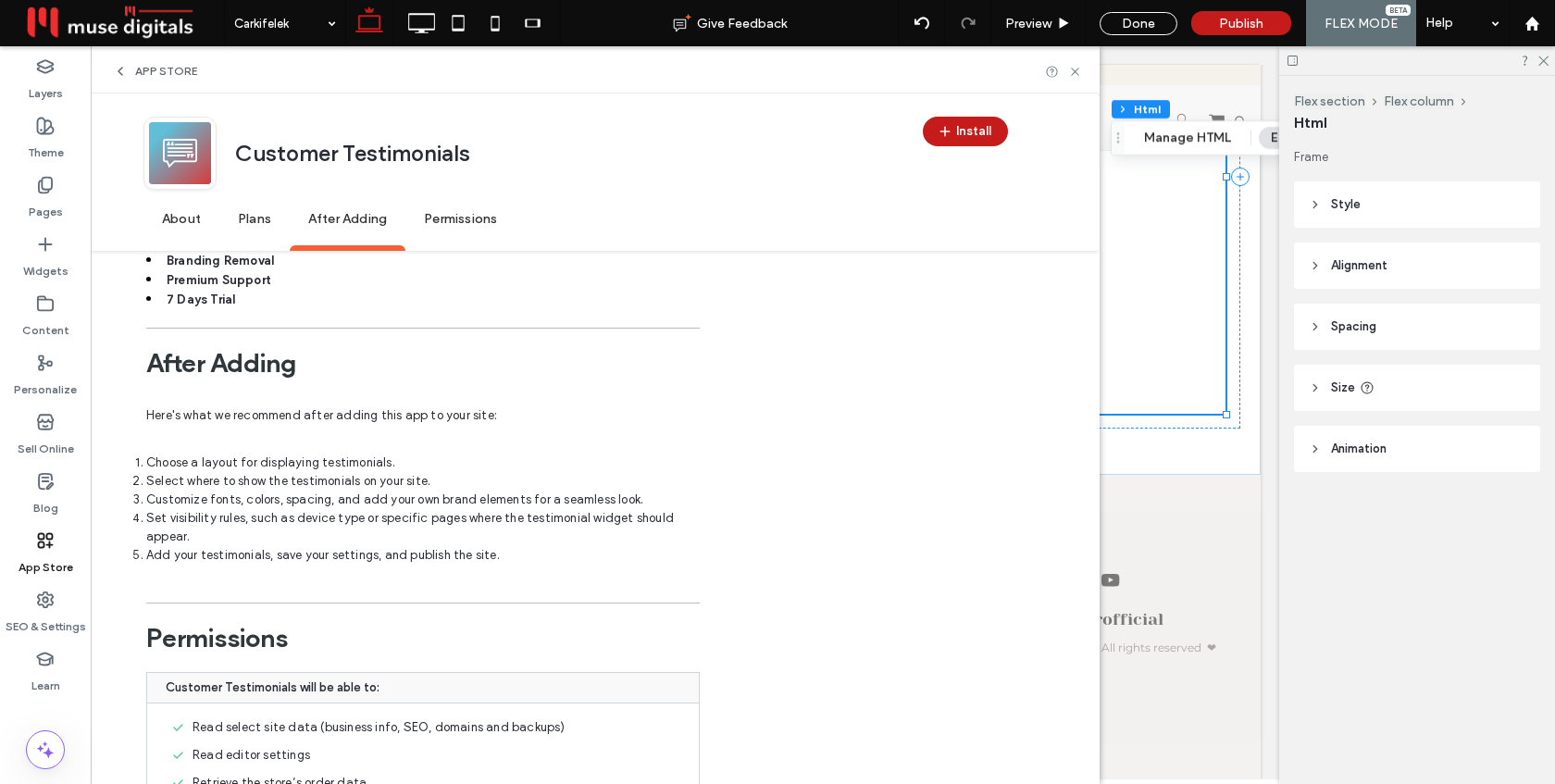
scroll to position [1517, 0]
